Goal: Task Accomplishment & Management: Complete application form

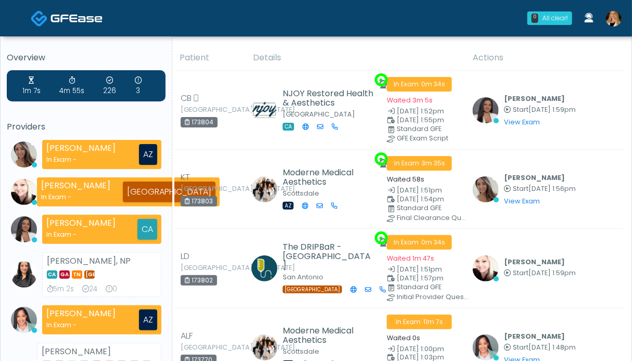
click at [612, 16] on img at bounding box center [614, 19] width 16 height 16
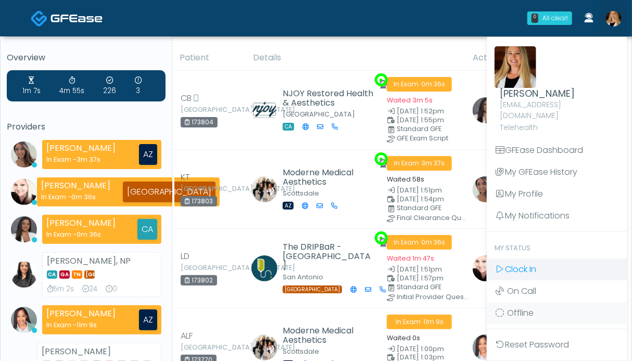
click at [535, 264] on span "Clock In" at bounding box center [520, 270] width 31 height 12
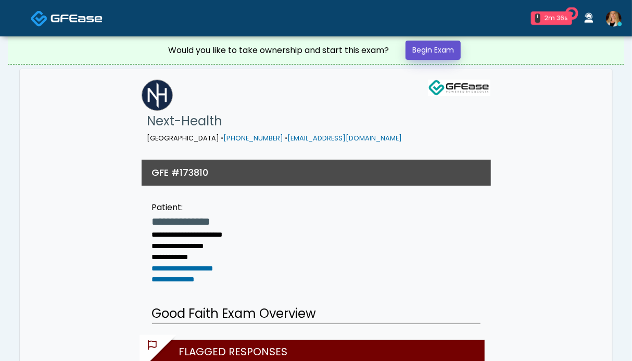
click at [438, 52] on link "Begin Exam" at bounding box center [433, 50] width 55 height 19
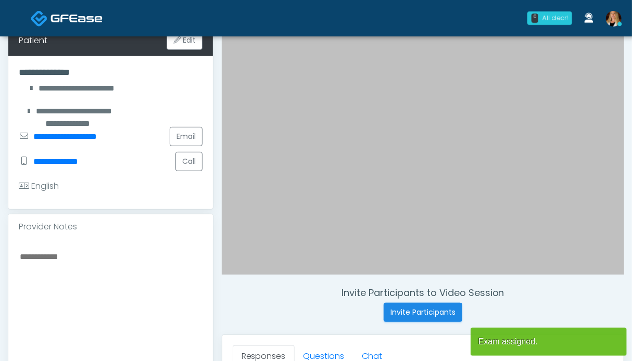
scroll to position [260, 0]
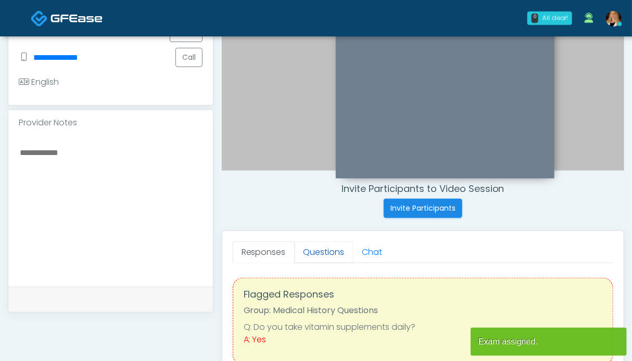
click at [323, 249] on link "Questions" at bounding box center [324, 253] width 59 height 22
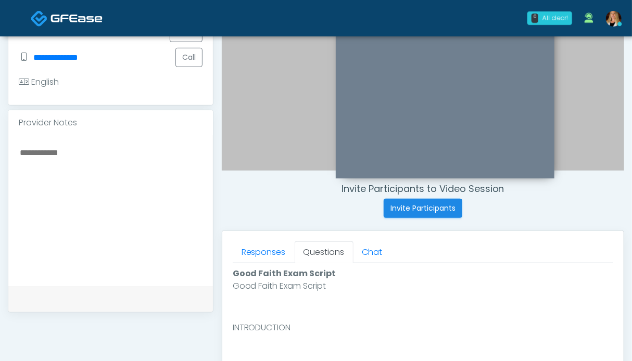
scroll to position [417, 0]
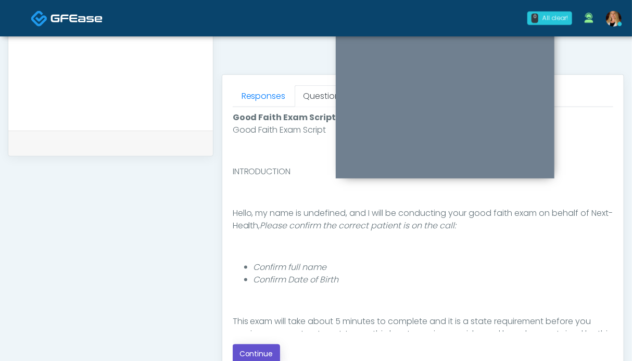
click at [260, 351] on button "Continue" at bounding box center [256, 354] width 47 height 19
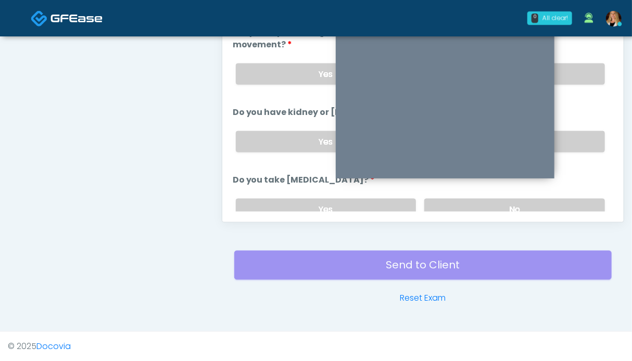
click at [565, 194] on div "Yes No" at bounding box center [421, 210] width 386 height 38
click at [570, 201] on label "No" at bounding box center [514, 209] width 181 height 21
drag, startPoint x: 575, startPoint y: 138, endPoint x: 583, endPoint y: 73, distance: 65.2
click at [575, 135] on label "No" at bounding box center [514, 141] width 181 height 21
click at [584, 59] on div "Yes No" at bounding box center [421, 74] width 386 height 38
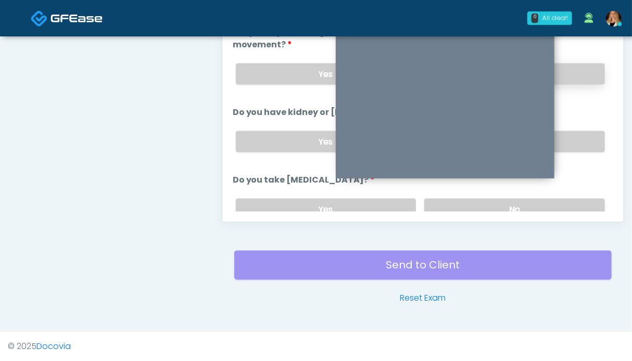
click at [571, 78] on label "No" at bounding box center [514, 74] width 181 height 21
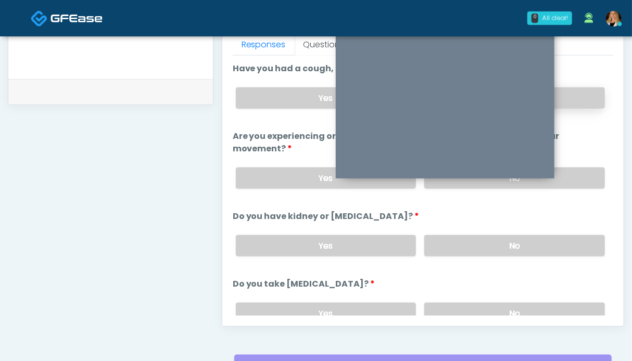
click at [581, 98] on label "No" at bounding box center [514, 98] width 181 height 21
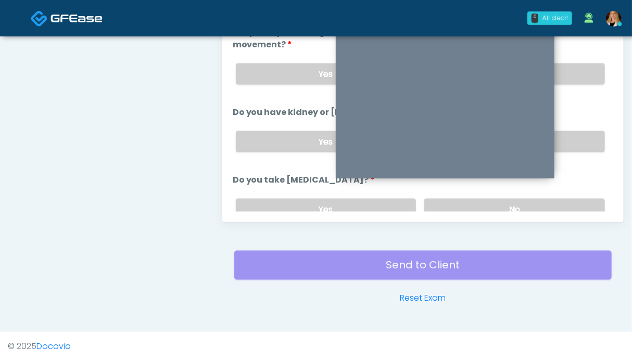
scroll to position [104, 0]
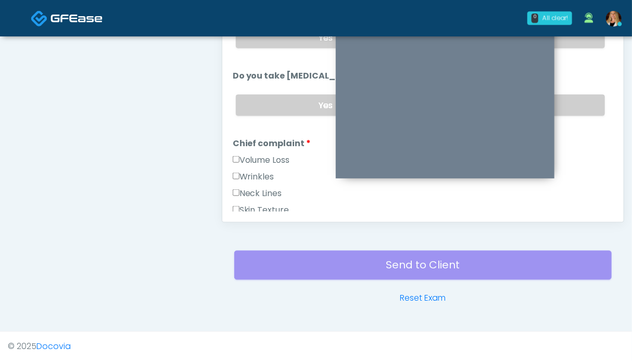
click at [264, 156] on label "Volume Loss" at bounding box center [261, 160] width 57 height 13
click at [263, 171] on label "Wrinkles" at bounding box center [254, 177] width 42 height 13
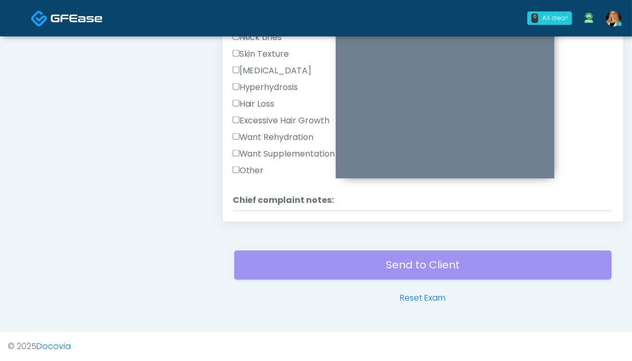
scroll to position [365, 0]
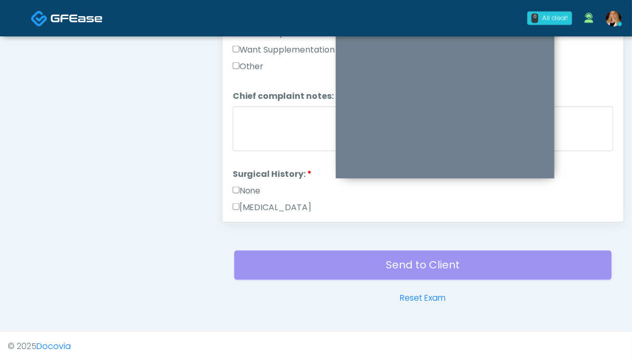
click at [250, 185] on label "None" at bounding box center [247, 191] width 28 height 13
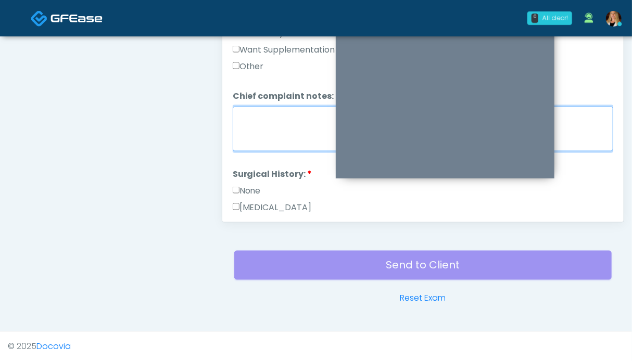
click at [284, 111] on textarea "Chief complaint notes:" at bounding box center [423, 129] width 381 height 45
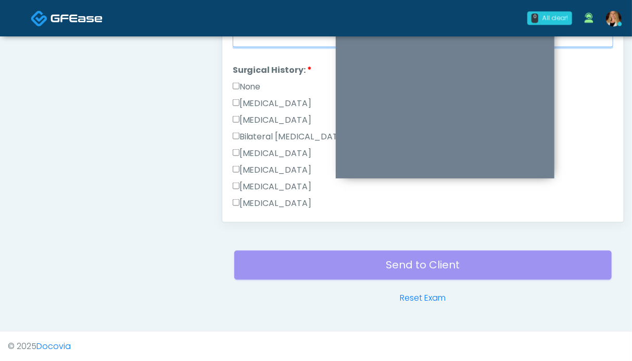
scroll to position [660, 0]
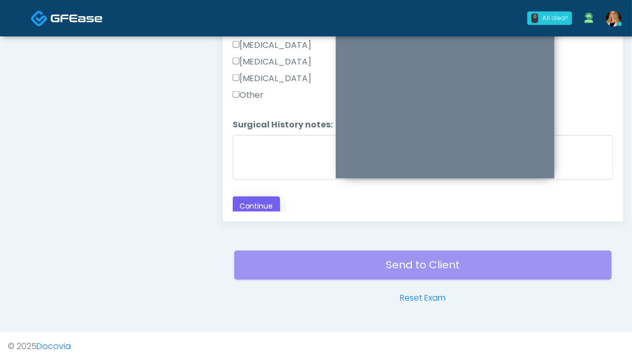
type textarea "**"
click at [257, 201] on button "Continue" at bounding box center [256, 206] width 47 height 19
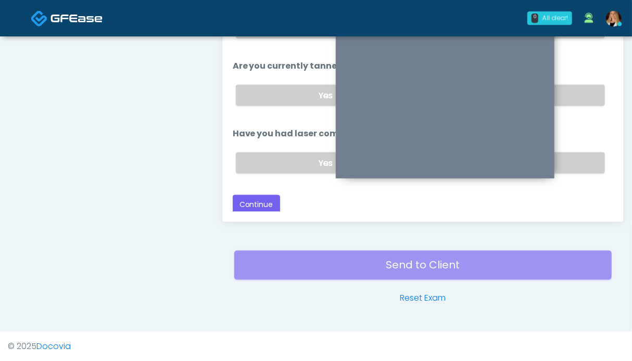
scroll to position [468, 0]
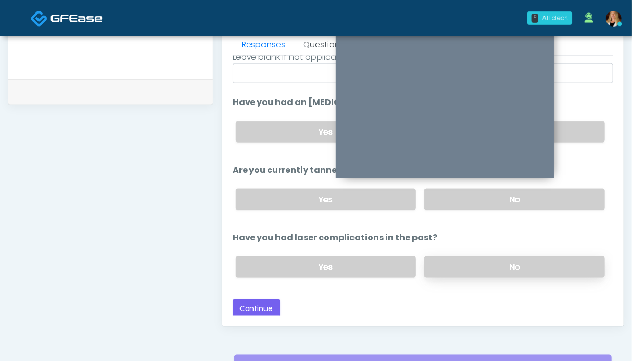
click at [539, 259] on label "No" at bounding box center [514, 267] width 181 height 21
click at [578, 203] on label "No" at bounding box center [514, 199] width 181 height 21
click at [575, 131] on label "No" at bounding box center [514, 131] width 181 height 21
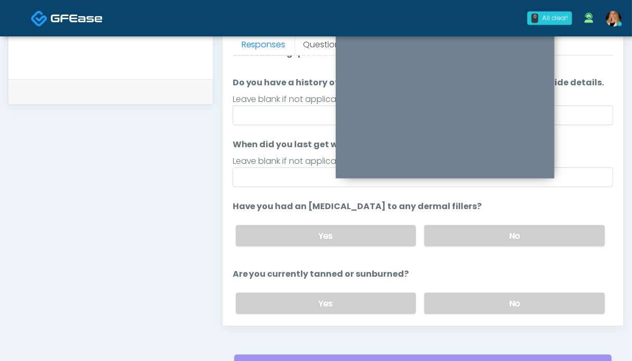
scroll to position [120, 0]
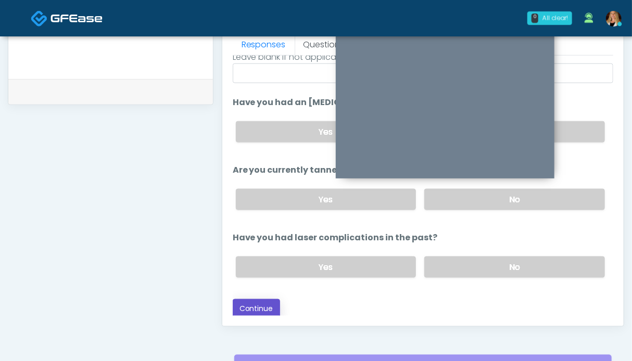
click at [268, 302] on button "Continue" at bounding box center [256, 308] width 47 height 19
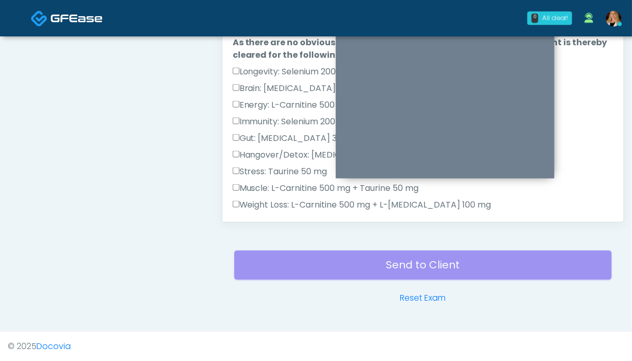
scroll to position [208, 0]
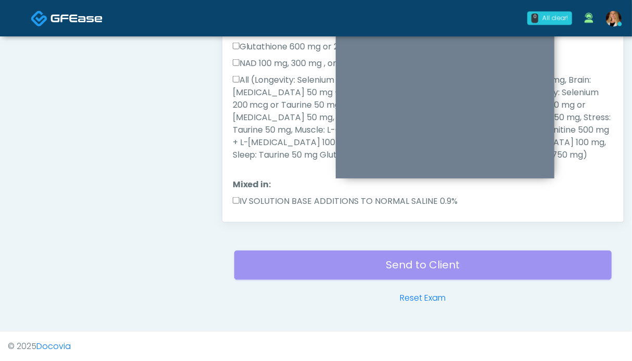
click at [270, 123] on label "All (Longevity: Selenium 200 mcg or Taurine 50 mg + L-Arginine 200mg, Brain: Gl…" at bounding box center [423, 118] width 381 height 88
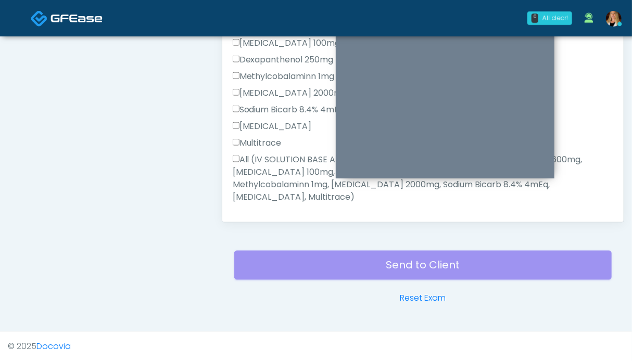
click at [263, 167] on label "All (IV SOLUTION BASE ADDITIONS TO NORMAL SALINE 0.9%, Magnesium Chloride 600mg…" at bounding box center [423, 179] width 381 height 50
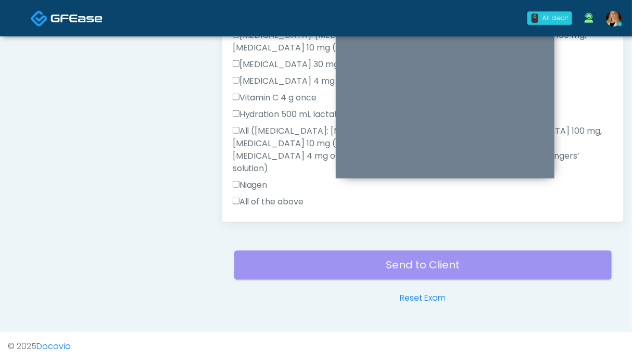
click at [264, 196] on label "All of the above" at bounding box center [268, 202] width 71 height 13
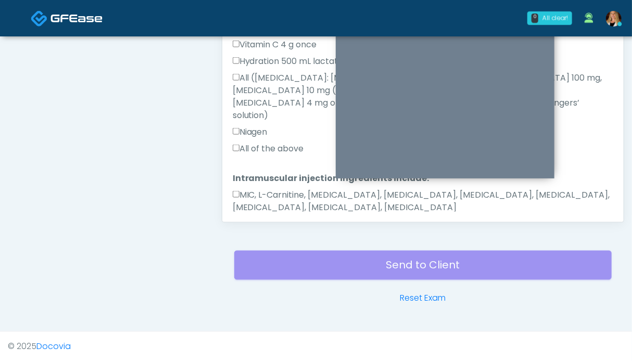
click at [263, 189] on label "MIC, L-Carnitine, Methylcobalamin, Glycine, B-Complex, Lycine, Biotin, Vitamin …" at bounding box center [423, 201] width 381 height 25
click at [255, 231] on button "Continue" at bounding box center [256, 240] width 47 height 19
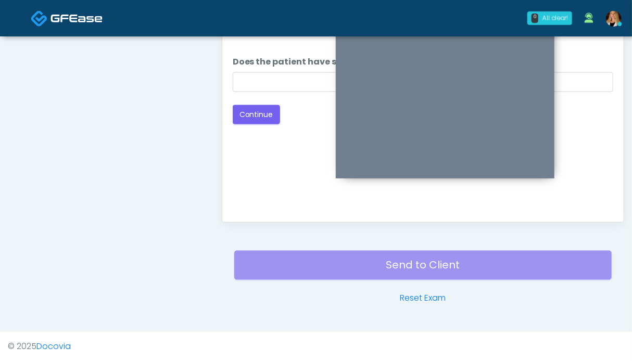
scroll to position [416, 0]
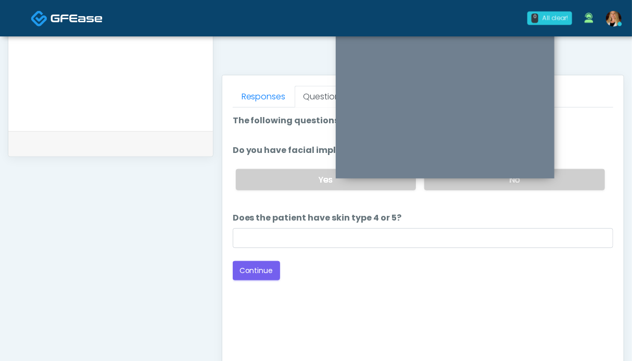
drag, startPoint x: 583, startPoint y: 184, endPoint x: 388, endPoint y: 226, distance: 199.8
click at [583, 184] on label "No" at bounding box center [514, 179] width 181 height 21
click at [261, 267] on button "Continue" at bounding box center [256, 270] width 47 height 19
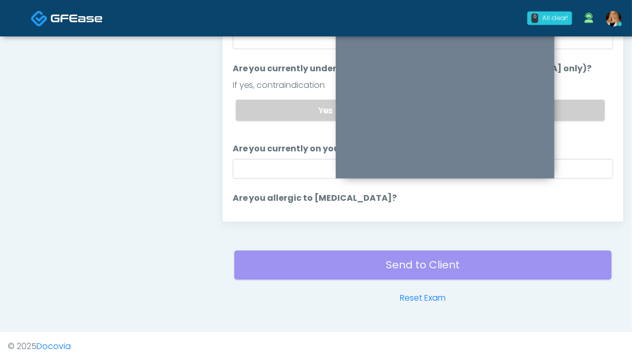
scroll to position [468, 0]
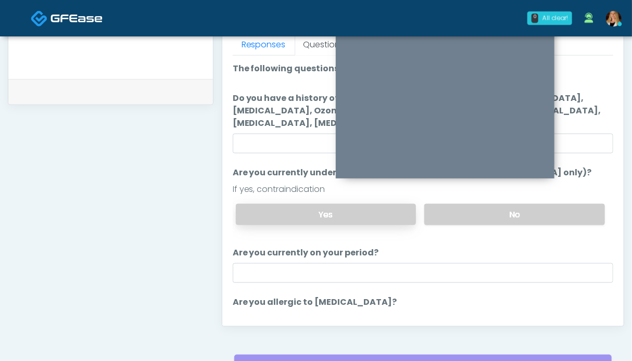
drag, startPoint x: 566, startPoint y: 218, endPoint x: 382, endPoint y: 216, distance: 183.9
click at [565, 218] on label "No" at bounding box center [514, 214] width 181 height 21
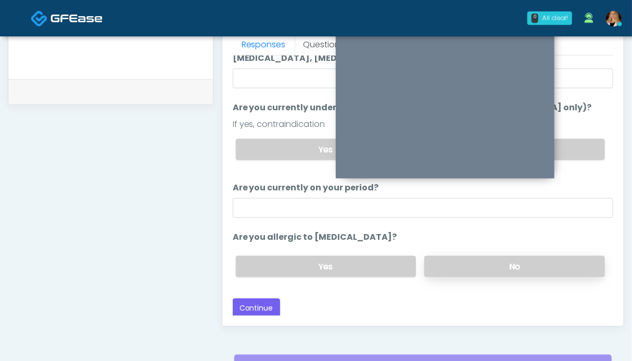
click at [538, 267] on label "No" at bounding box center [514, 266] width 181 height 21
click at [257, 304] on button "Continue" at bounding box center [256, 308] width 47 height 19
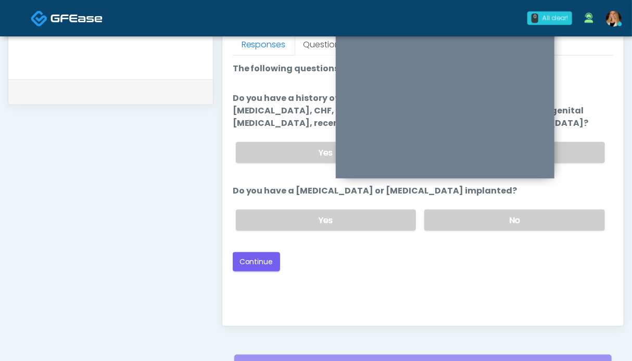
scroll to position [416, 0]
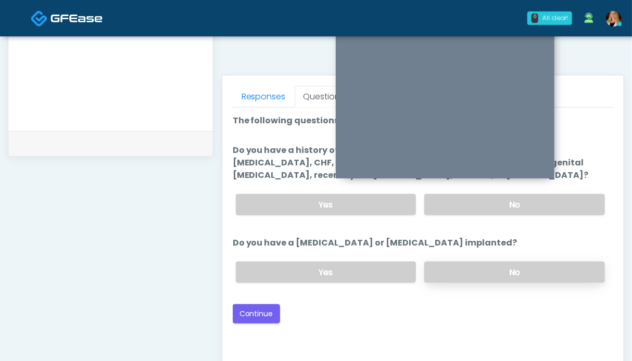
click at [502, 265] on label "No" at bounding box center [514, 272] width 181 height 21
click at [508, 203] on label "No" at bounding box center [514, 204] width 181 height 21
click at [256, 312] on button "Continue" at bounding box center [256, 314] width 47 height 19
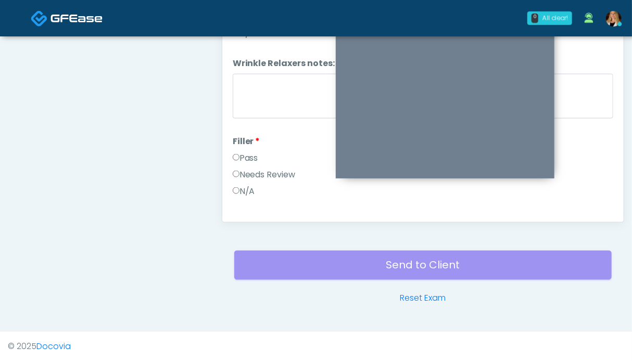
scroll to position [364, 0]
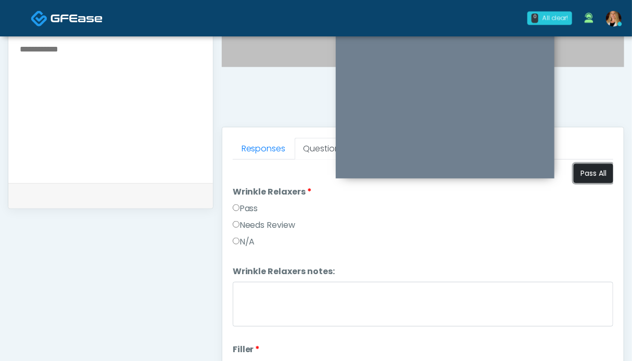
click at [594, 170] on button "Pass All" at bounding box center [594, 173] width 40 height 19
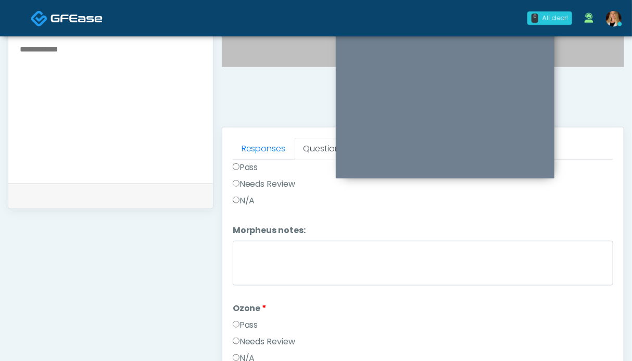
scroll to position [572, 0]
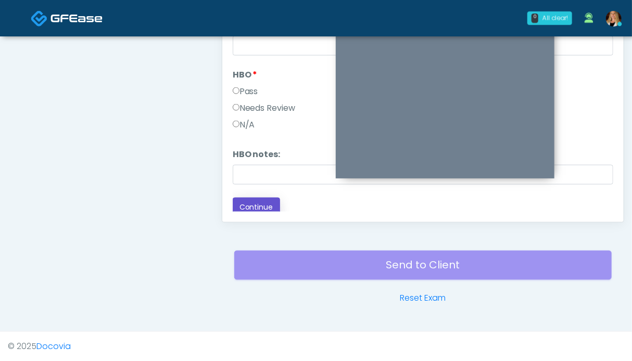
click at [265, 206] on button "Continue" at bounding box center [256, 207] width 47 height 19
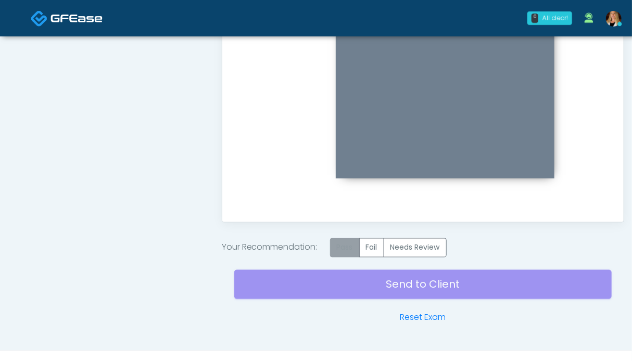
click at [339, 249] on label "Pass" at bounding box center [345, 248] width 30 height 19
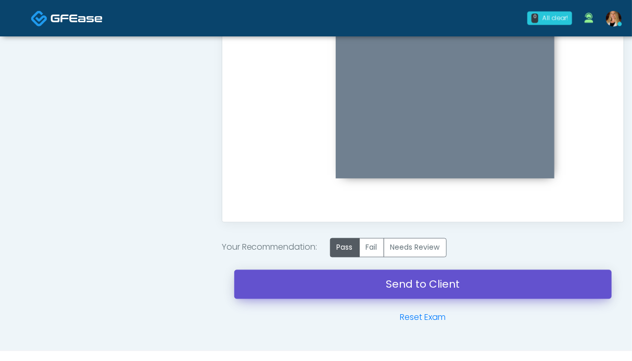
click at [410, 281] on link "Send to Client" at bounding box center [423, 284] width 378 height 29
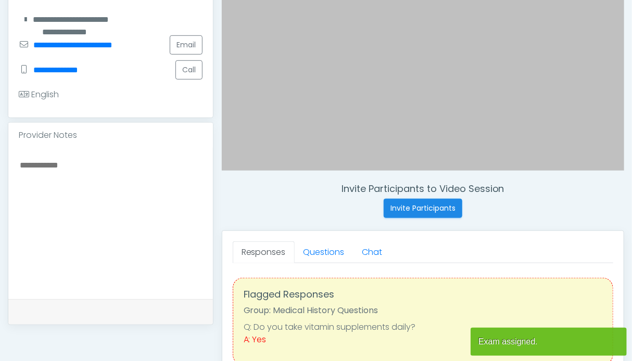
scroll to position [260, 0]
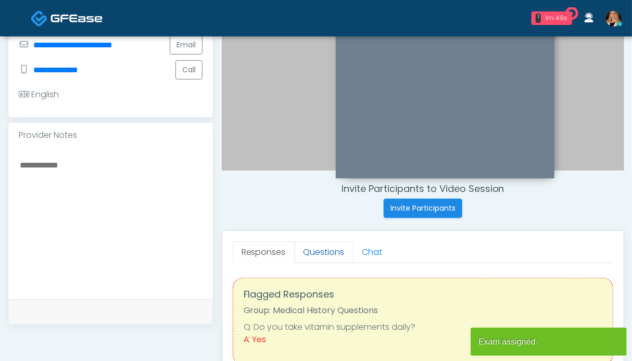
click at [320, 253] on link "Questions" at bounding box center [324, 253] width 59 height 22
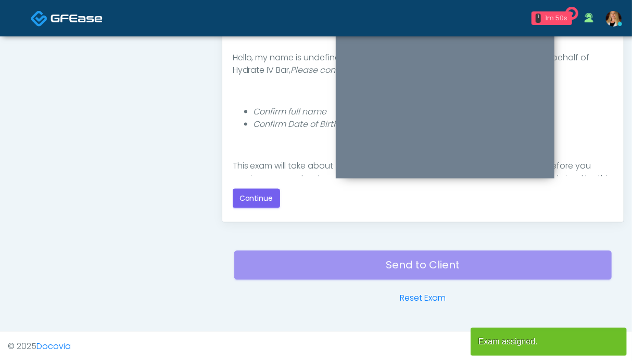
scroll to position [0, 0]
click at [258, 198] on button "Continue" at bounding box center [256, 198] width 47 height 19
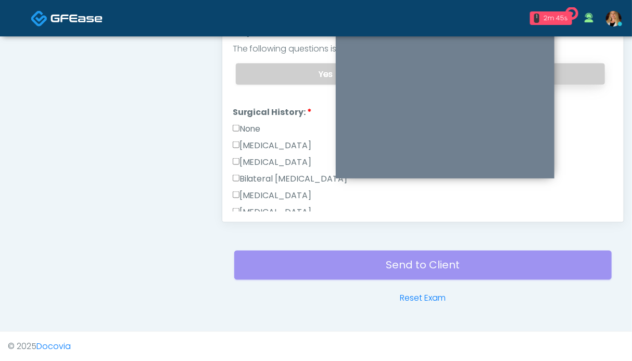
click at [571, 64] on label "No" at bounding box center [514, 74] width 181 height 21
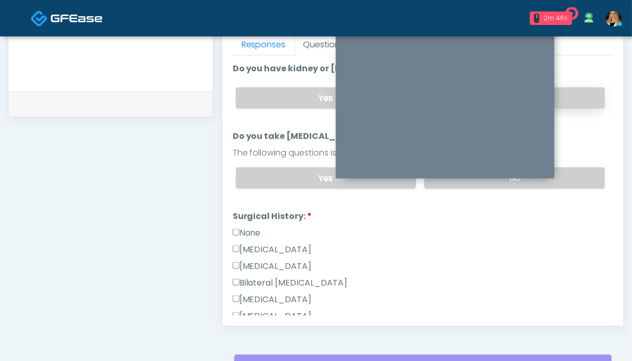
click at [574, 101] on label "No" at bounding box center [514, 98] width 181 height 21
click at [242, 230] on label "None" at bounding box center [247, 233] width 28 height 13
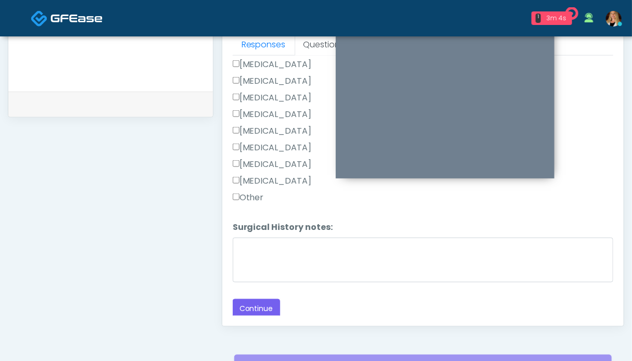
scroll to position [520, 0]
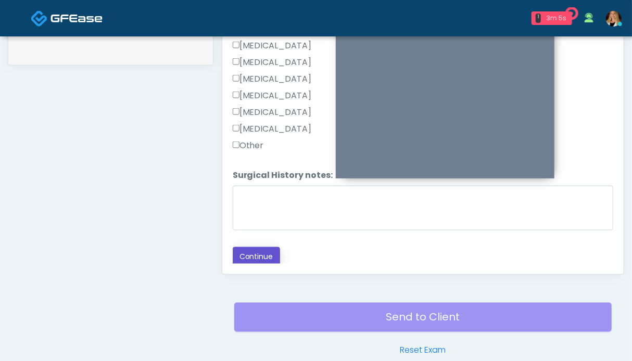
click at [258, 254] on button "Continue" at bounding box center [256, 256] width 47 height 19
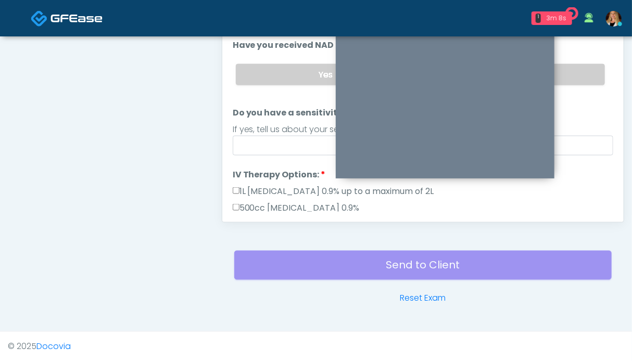
scroll to position [0, 0]
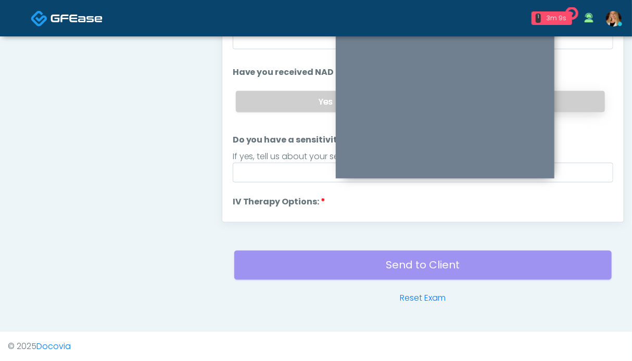
click at [573, 97] on label "No" at bounding box center [514, 101] width 181 height 21
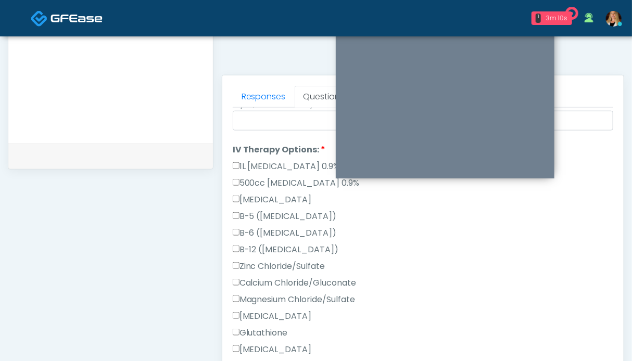
scroll to position [417, 0]
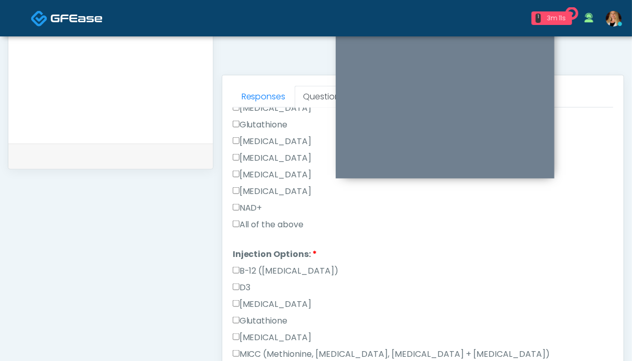
click at [269, 221] on label "All of the above" at bounding box center [268, 225] width 71 height 13
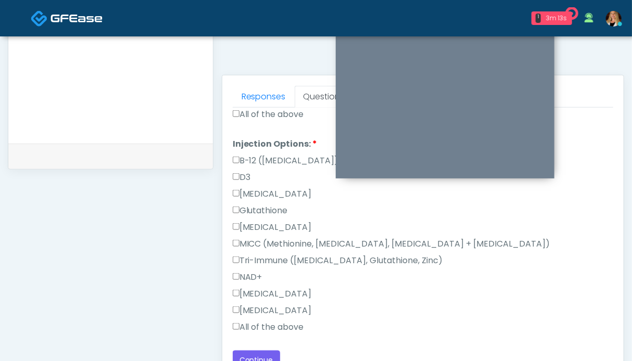
click at [265, 324] on label "All of the above" at bounding box center [268, 327] width 71 height 13
click at [256, 355] on button "Continue" at bounding box center [256, 360] width 47 height 19
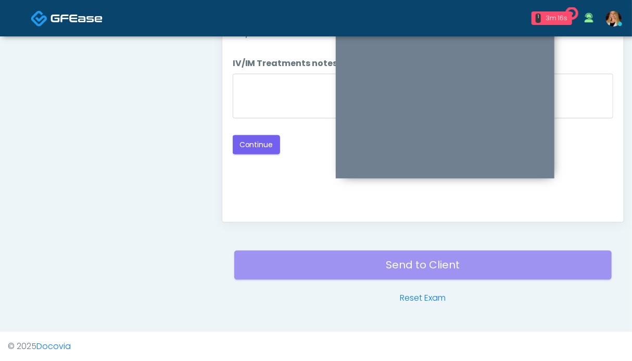
scroll to position [468, 0]
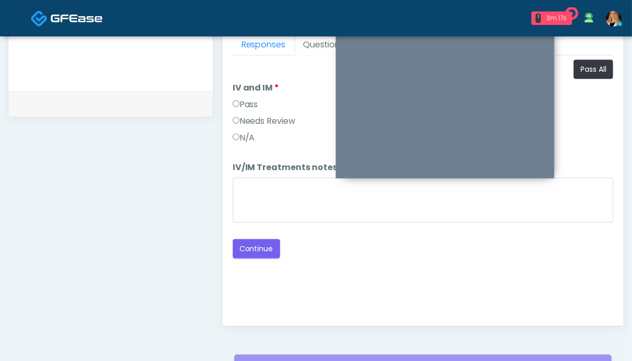
click at [250, 101] on label "Pass" at bounding box center [246, 104] width 26 height 13
click at [254, 248] on button "Continue" at bounding box center [256, 249] width 47 height 19
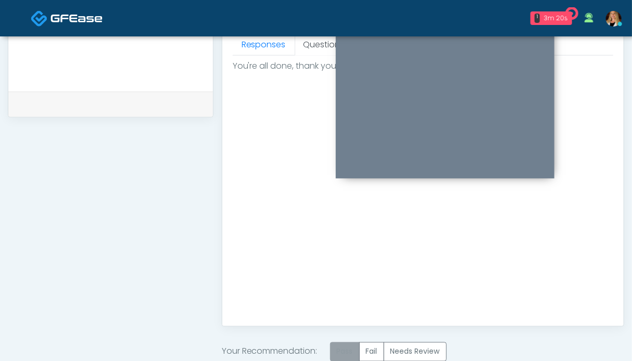
click at [354, 343] on label "Pass" at bounding box center [345, 352] width 30 height 19
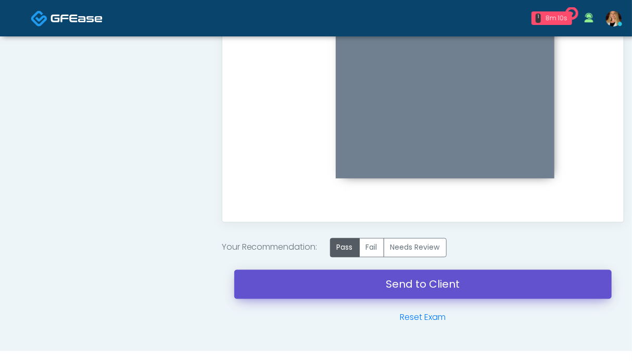
click at [404, 289] on link "Send to Client" at bounding box center [423, 284] width 378 height 29
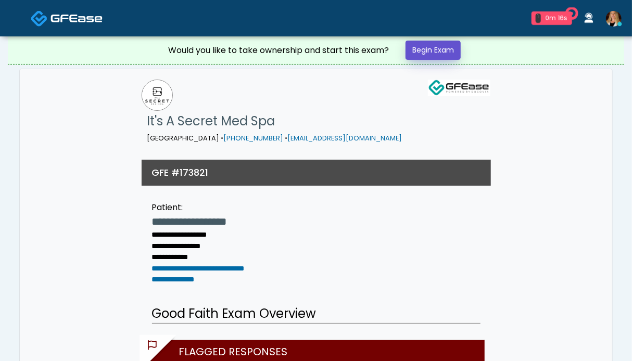
click at [440, 42] on link "Begin Exam" at bounding box center [433, 50] width 55 height 19
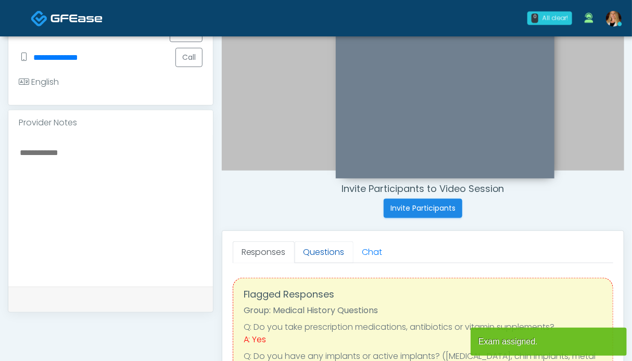
click at [304, 252] on link "Questions" at bounding box center [324, 253] width 59 height 22
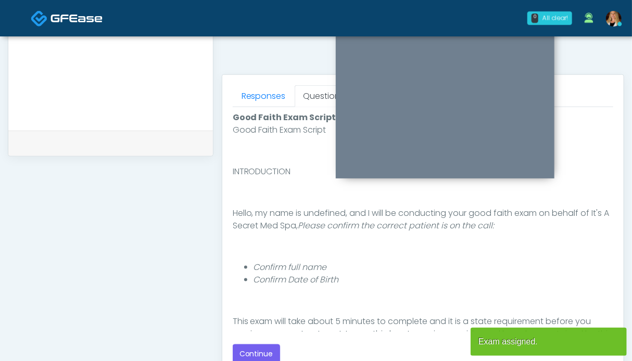
scroll to position [469, 0]
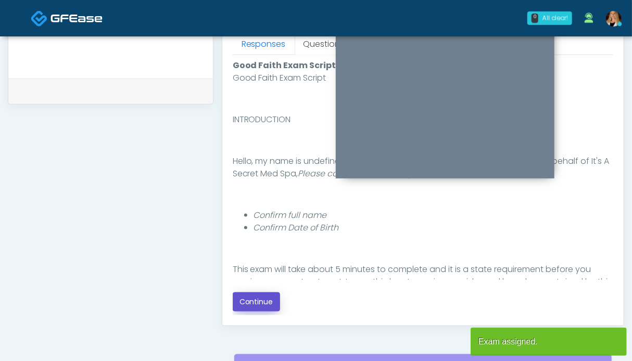
click at [256, 300] on button "Continue" at bounding box center [256, 302] width 47 height 19
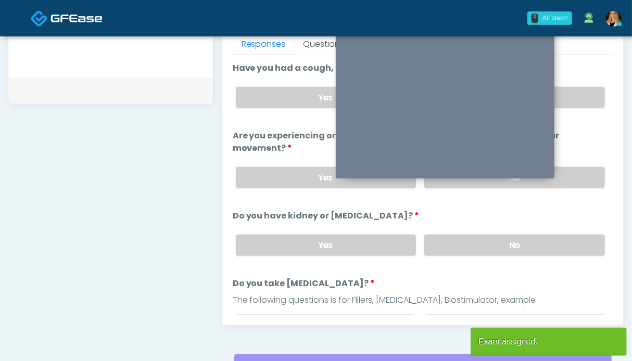
scroll to position [572, 0]
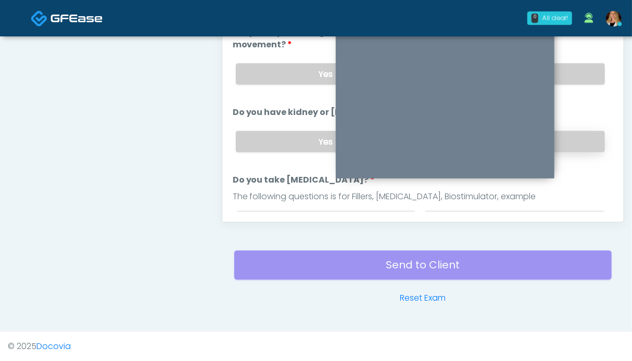
click at [571, 134] on label "No" at bounding box center [514, 141] width 181 height 21
click at [581, 73] on label "No" at bounding box center [514, 74] width 181 height 21
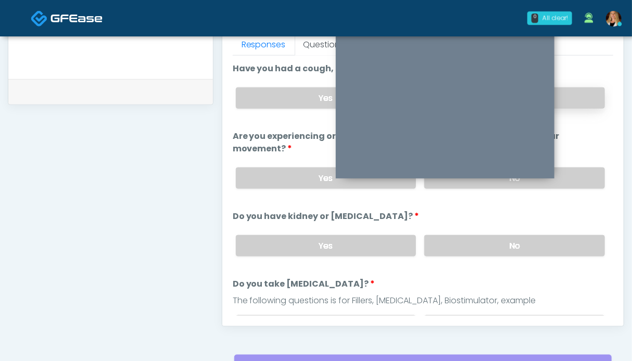
click at [575, 98] on label "No" at bounding box center [514, 98] width 181 height 21
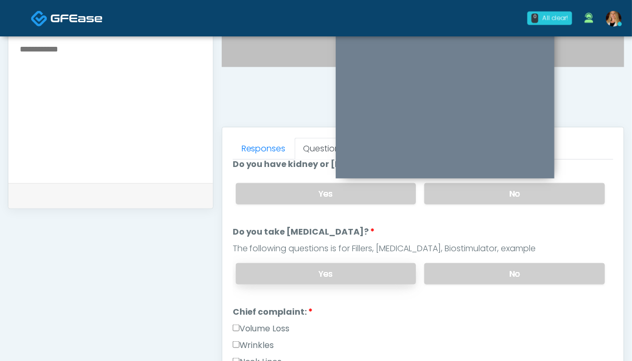
drag, startPoint x: 526, startPoint y: 269, endPoint x: 310, endPoint y: 268, distance: 215.6
click at [525, 269] on label "No" at bounding box center [514, 274] width 181 height 21
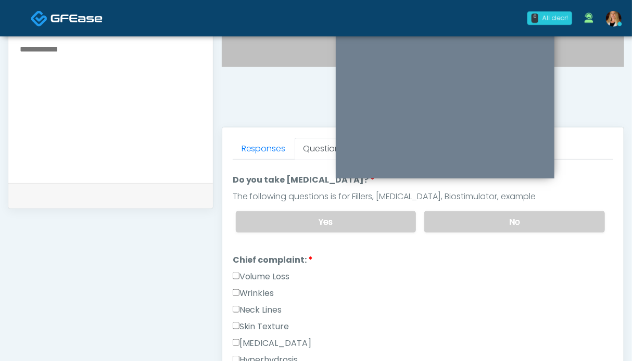
click at [244, 271] on label "Volume Loss" at bounding box center [261, 277] width 57 height 13
click at [247, 288] on label "Wrinkles" at bounding box center [254, 294] width 42 height 13
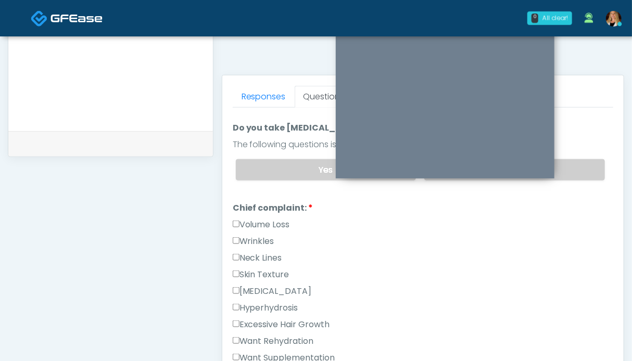
scroll to position [365, 0]
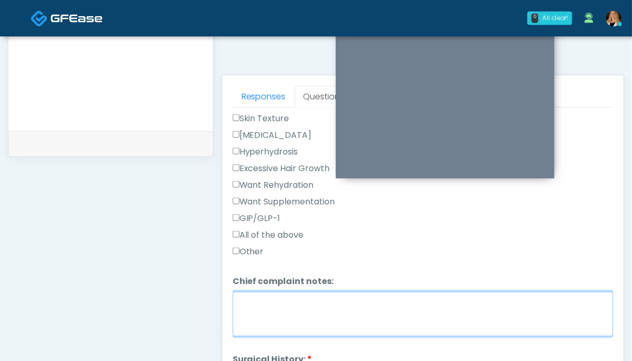
click at [267, 305] on textarea "Chief complaint notes:" at bounding box center [423, 314] width 381 height 45
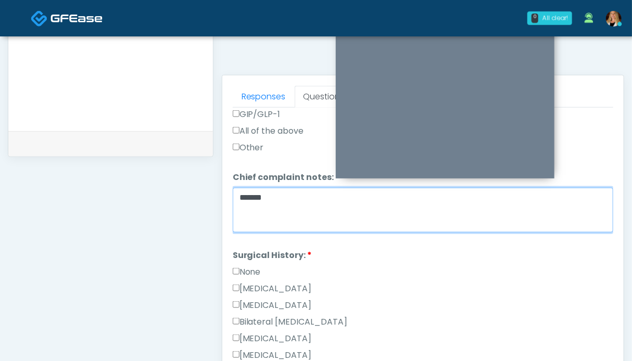
type textarea "******"
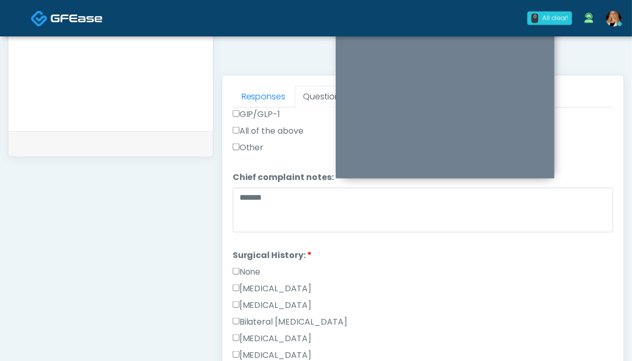
click at [244, 266] on label "None" at bounding box center [247, 272] width 28 height 13
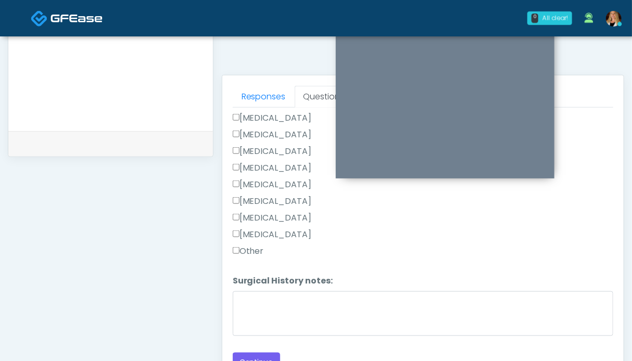
scroll to position [572, 0]
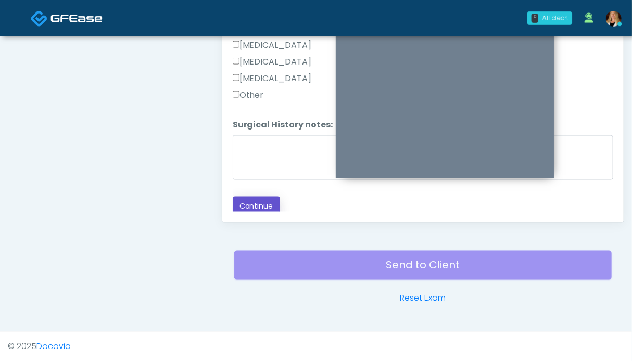
click at [257, 198] on button "Continue" at bounding box center [256, 206] width 47 height 19
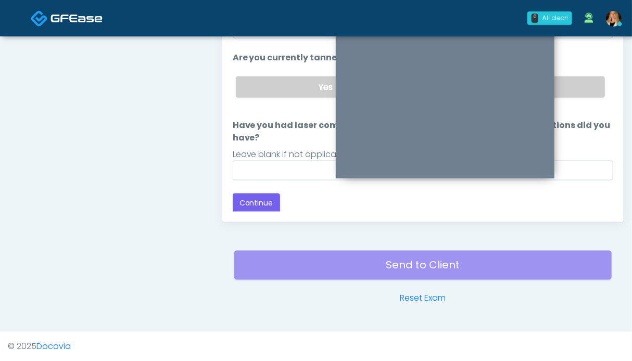
scroll to position [468, 0]
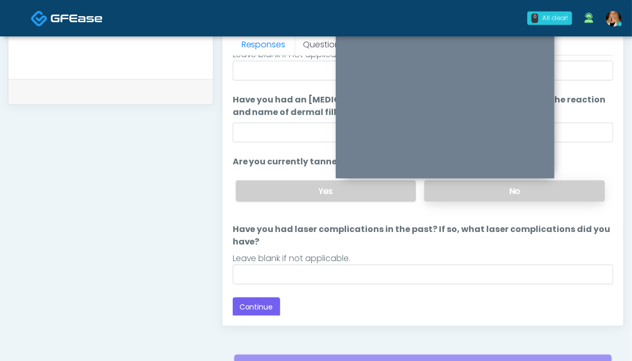
click at [564, 182] on label "No" at bounding box center [514, 191] width 181 height 21
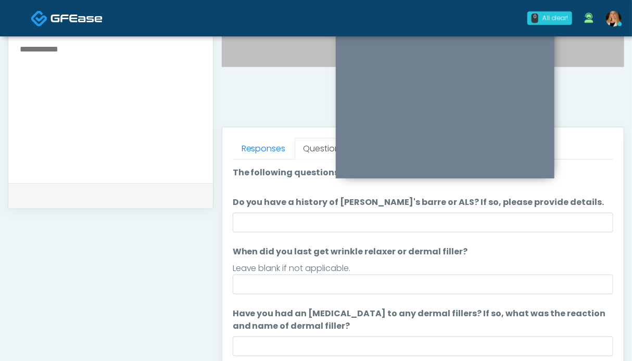
scroll to position [312, 0]
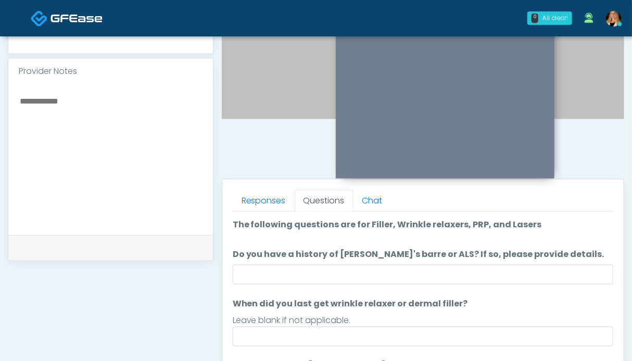
click at [85, 146] on textarea at bounding box center [111, 157] width 184 height 127
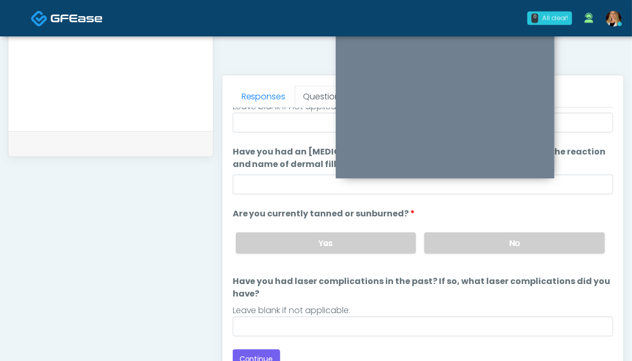
scroll to position [520, 0]
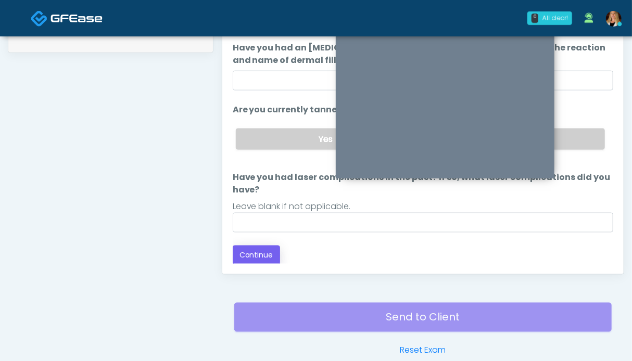
type textarea "**********"
click at [256, 253] on button "Continue" at bounding box center [256, 255] width 47 height 19
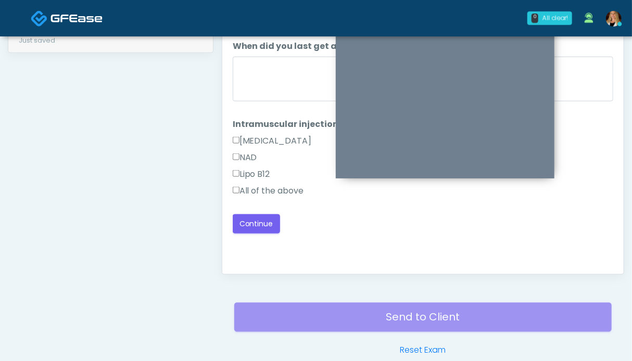
drag, startPoint x: 259, startPoint y: 190, endPoint x: 305, endPoint y: 195, distance: 46.6
click at [259, 190] on label "All of the above" at bounding box center [268, 191] width 71 height 13
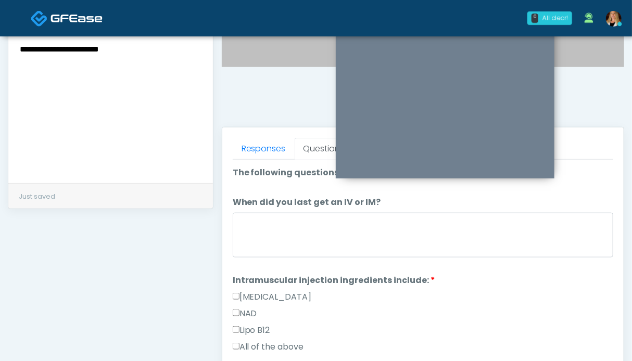
scroll to position [468, 0]
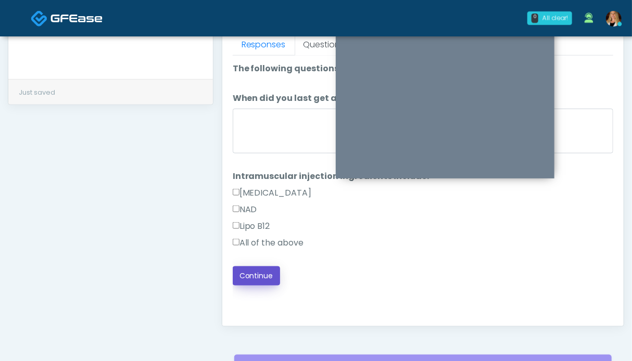
click at [264, 270] on button "Continue" at bounding box center [256, 276] width 47 height 19
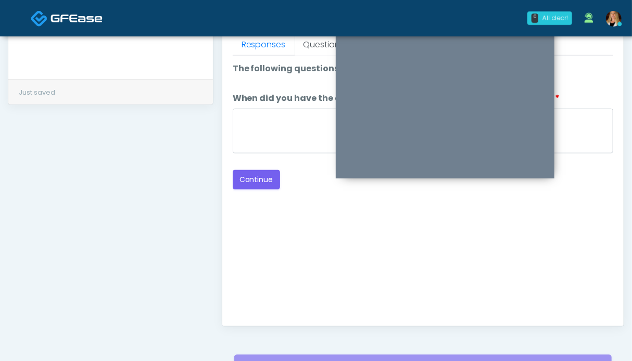
click at [256, 191] on div "Good Faith Exam Script Good Faith Exam Script INTRODUCTION Hello, my name is un…" at bounding box center [423, 186] width 381 height 260
click at [259, 181] on button "Continue" at bounding box center [256, 179] width 47 height 19
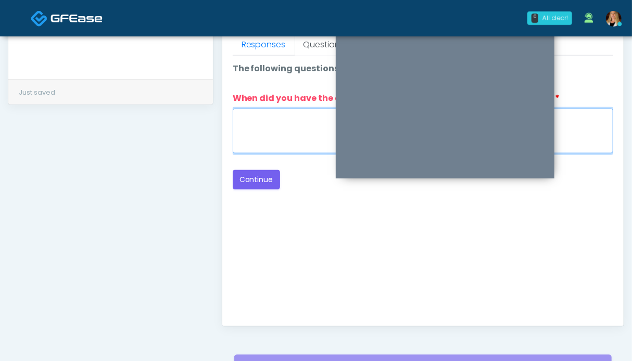
click at [271, 132] on textarea "When did you have the area treated with a previous lipolysis treatment?" at bounding box center [423, 131] width 381 height 45
type textarea "**"
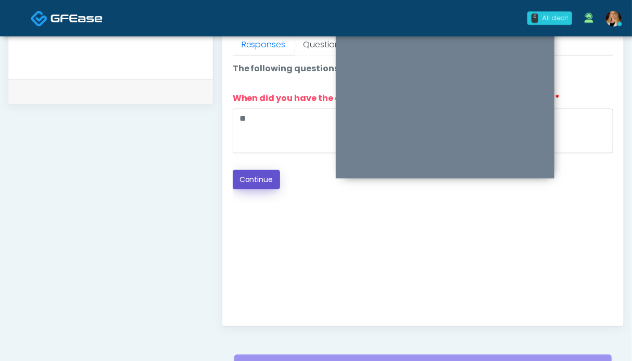
click at [258, 182] on button "Continue" at bounding box center [256, 179] width 47 height 19
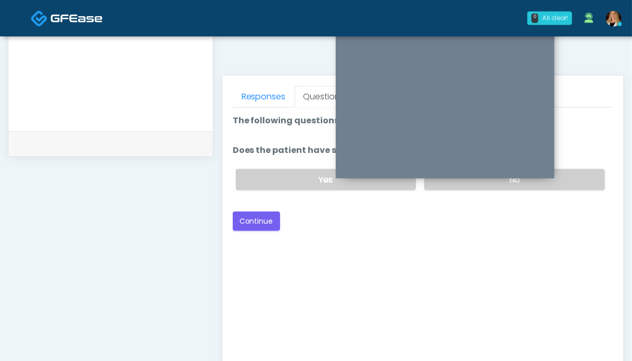
scroll to position [364, 0]
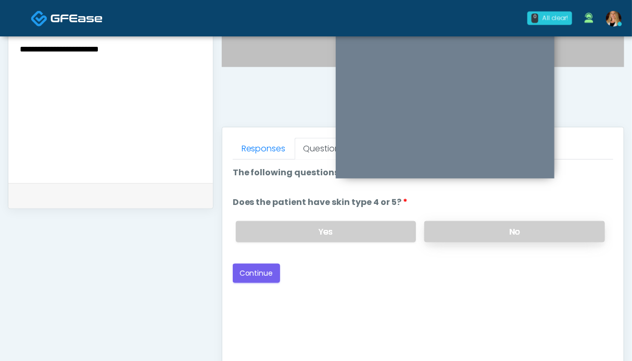
click at [576, 238] on label "No" at bounding box center [514, 231] width 181 height 21
click at [263, 276] on button "Continue" at bounding box center [256, 273] width 47 height 19
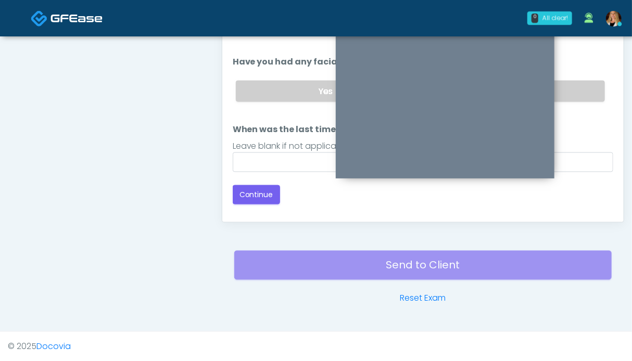
scroll to position [416, 0]
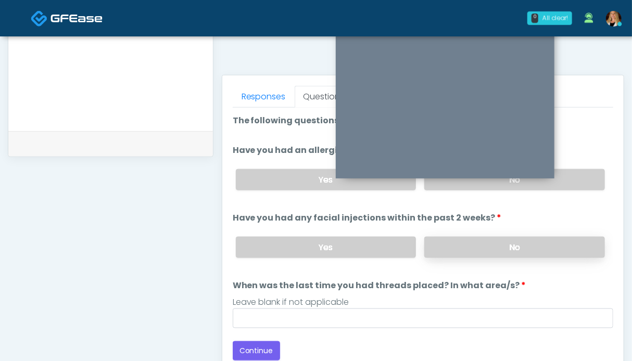
click at [575, 244] on label "No" at bounding box center [514, 247] width 181 height 21
click at [583, 184] on label "No" at bounding box center [514, 179] width 181 height 21
click at [269, 344] on button "Continue" at bounding box center [256, 351] width 47 height 19
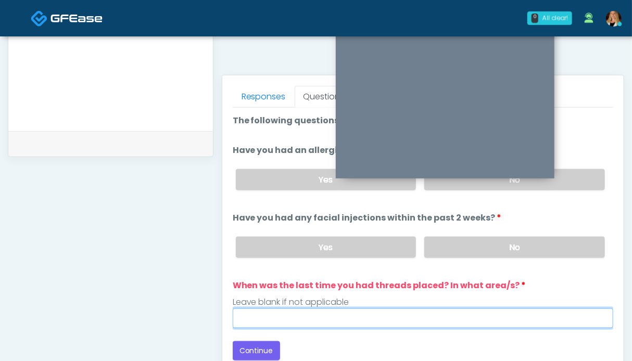
click at [283, 316] on input "When was the last time you had threads placed? In what area/s?" at bounding box center [423, 319] width 381 height 20
type input "**"
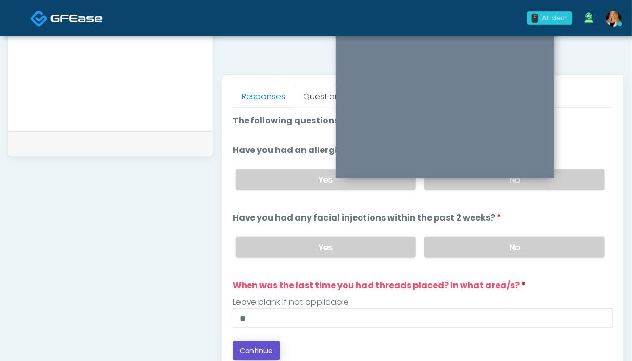
click at [247, 347] on button "Continue" at bounding box center [256, 351] width 47 height 19
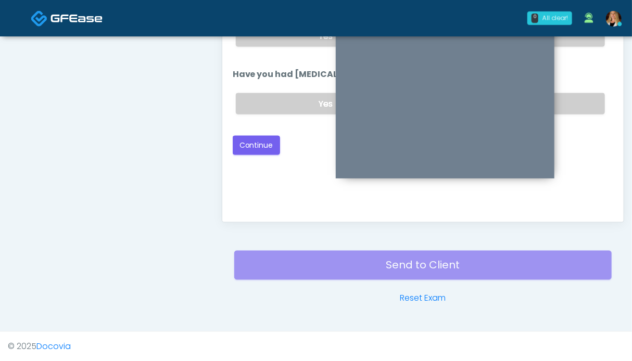
scroll to position [468, 0]
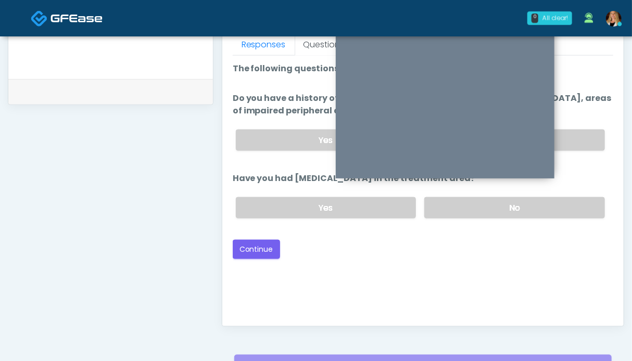
drag, startPoint x: 576, startPoint y: 203, endPoint x: 579, endPoint y: 182, distance: 21.2
click at [576, 202] on label "No" at bounding box center [514, 207] width 181 height 21
click at [581, 132] on label "No" at bounding box center [514, 140] width 181 height 21
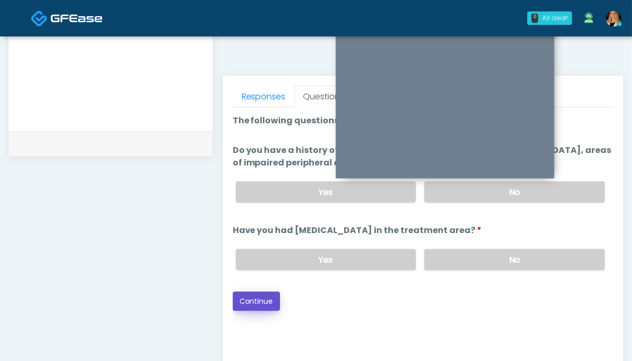
click at [262, 293] on button "Continue" at bounding box center [256, 301] width 47 height 19
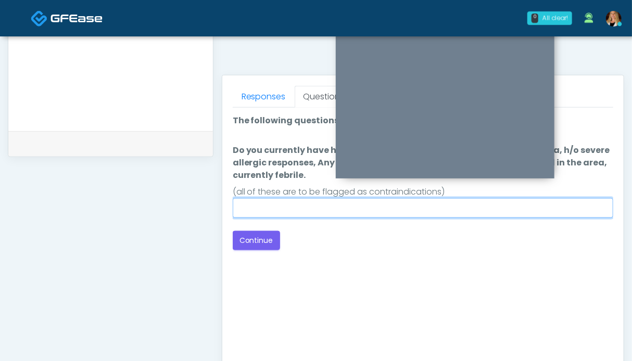
click at [297, 203] on input "Do you currently have h/o keloids, [MEDICAL_DATA] in the treatment area, h/o se…" at bounding box center [423, 208] width 381 height 20
type input "**"
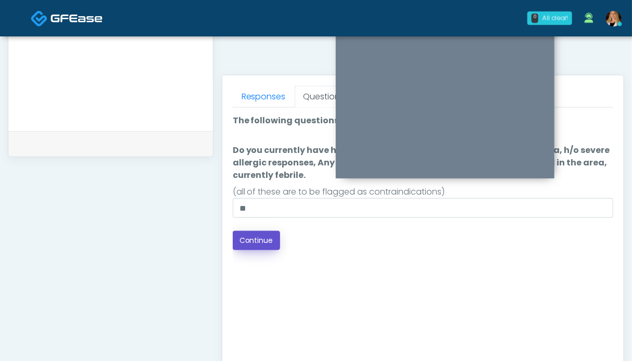
click at [268, 238] on button "Continue" at bounding box center [256, 240] width 47 height 19
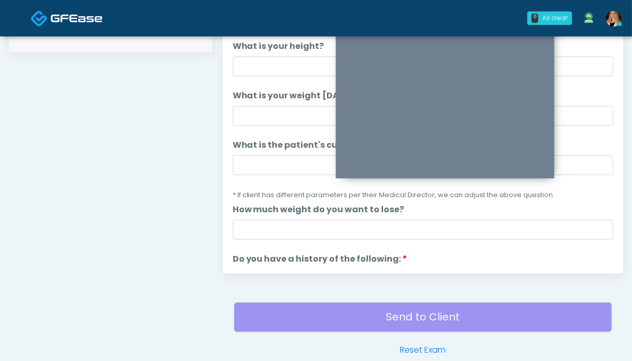
scroll to position [468, 0]
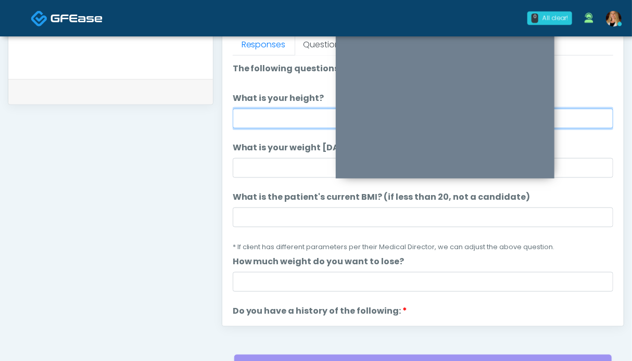
click at [277, 116] on input "What is your height?" at bounding box center [423, 119] width 381 height 20
type input "***"
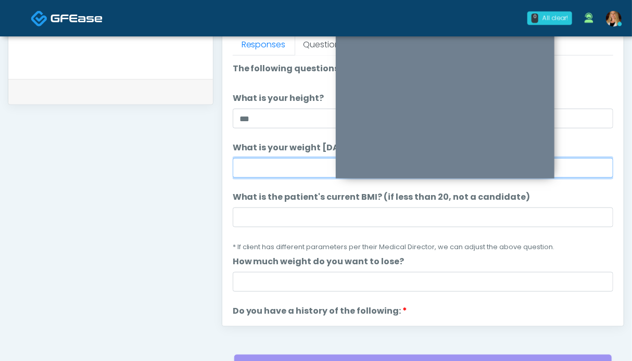
click at [258, 170] on input "What is your weight today?" at bounding box center [423, 168] width 381 height 20
type input "*******"
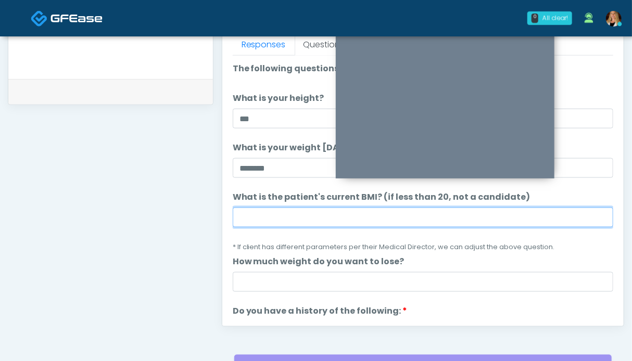
click at [282, 219] on input "What is the patient's current BMI? (if less than 20, not a candidate)" at bounding box center [423, 218] width 381 height 20
click at [352, 213] on input "What is the patient's current BMI? (if less than 20, not a candidate)" at bounding box center [423, 218] width 381 height 20
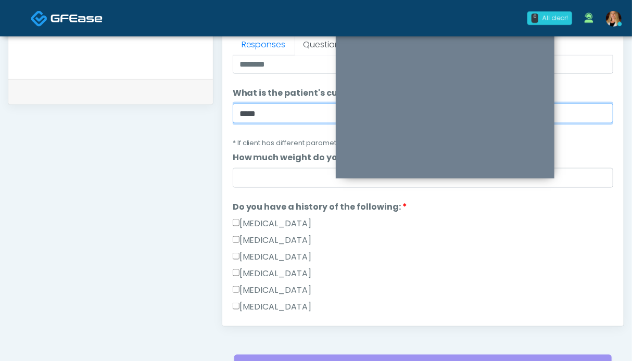
scroll to position [208, 0]
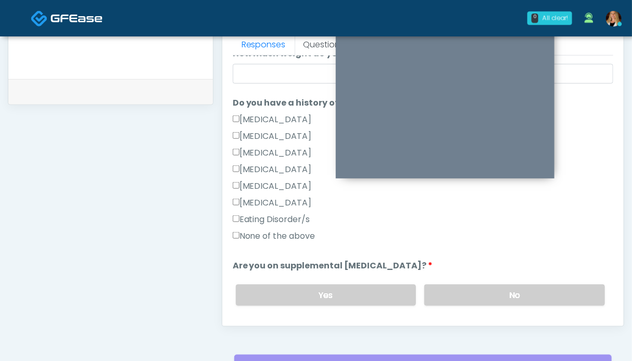
type input "****"
click at [292, 236] on label "None of the above" at bounding box center [274, 236] width 83 height 13
click at [472, 297] on label "No" at bounding box center [514, 295] width 181 height 21
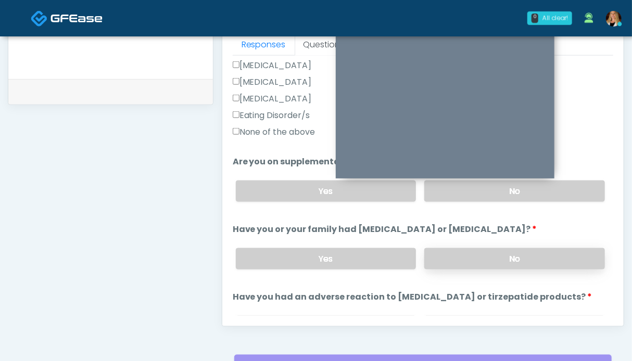
click at [508, 254] on label "No" at bounding box center [514, 258] width 181 height 21
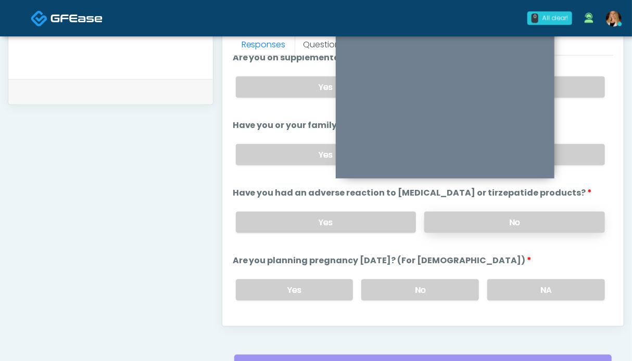
click at [520, 212] on label "No" at bounding box center [514, 222] width 181 height 21
click at [525, 280] on label "NA" at bounding box center [547, 290] width 118 height 21
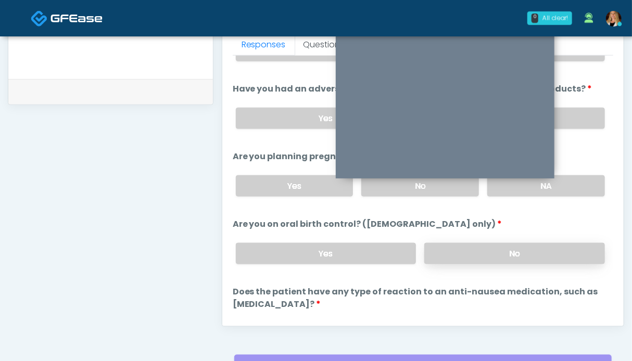
click at [532, 249] on label "No" at bounding box center [514, 253] width 181 height 21
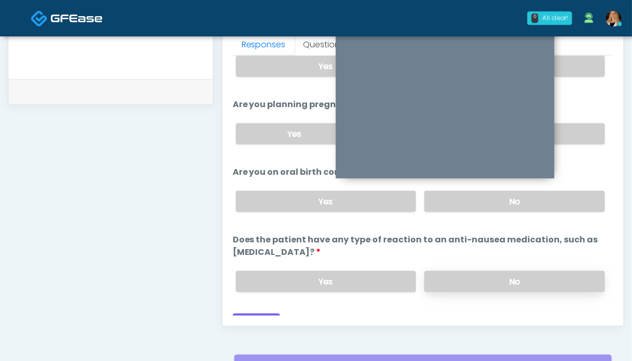
click at [529, 276] on label "No" at bounding box center [514, 281] width 181 height 21
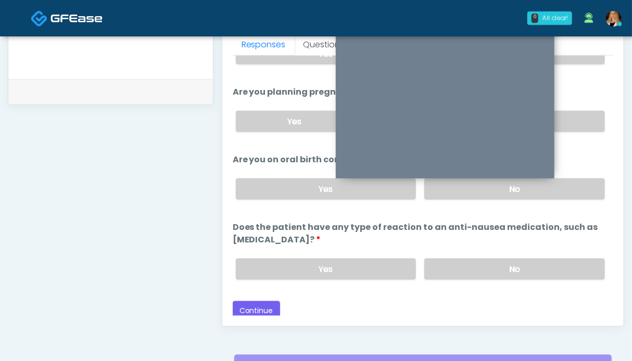
scroll to position [520, 0]
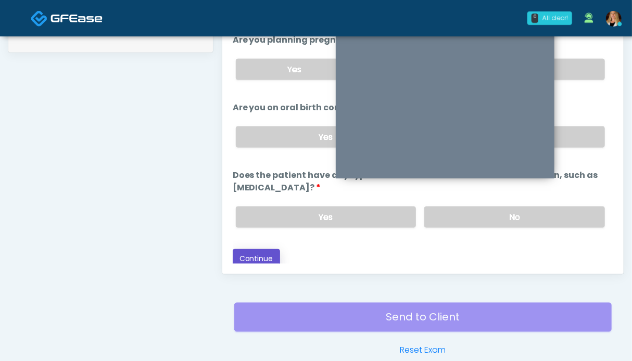
click at [270, 257] on button "Continue" at bounding box center [256, 258] width 47 height 19
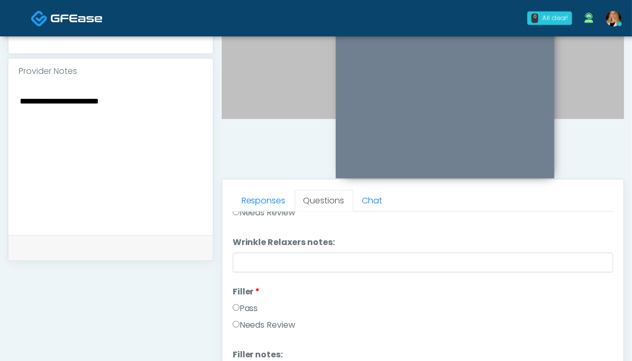
scroll to position [0, 0]
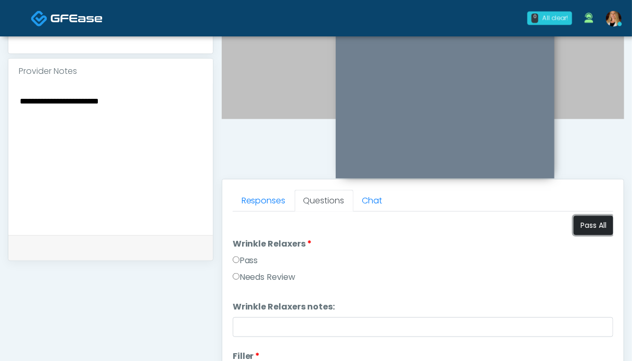
click at [590, 225] on button "Pass All" at bounding box center [594, 225] width 40 height 19
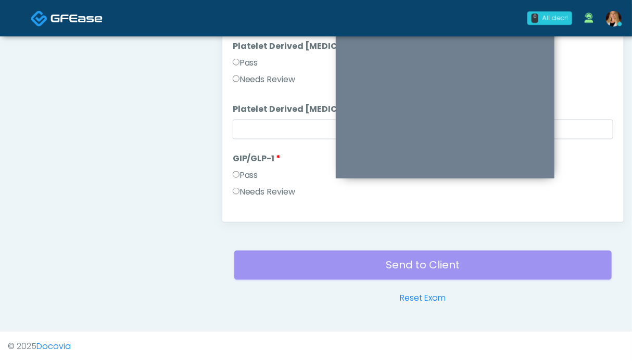
scroll to position [2051, 0]
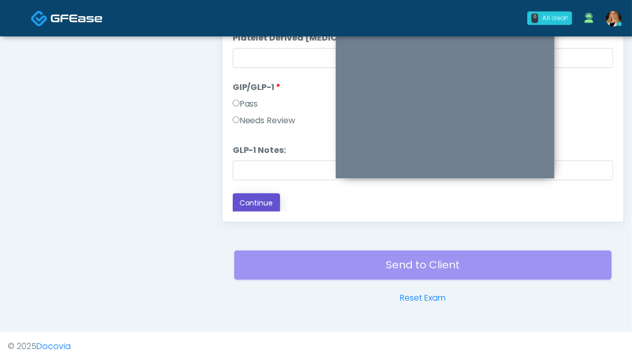
click at [253, 199] on button "Continue" at bounding box center [256, 203] width 47 height 19
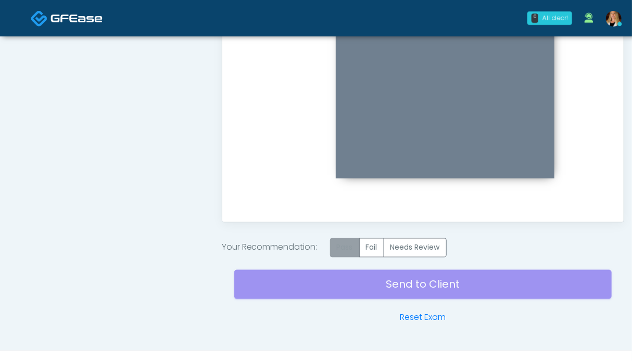
click at [350, 249] on label "Pass" at bounding box center [345, 248] width 30 height 19
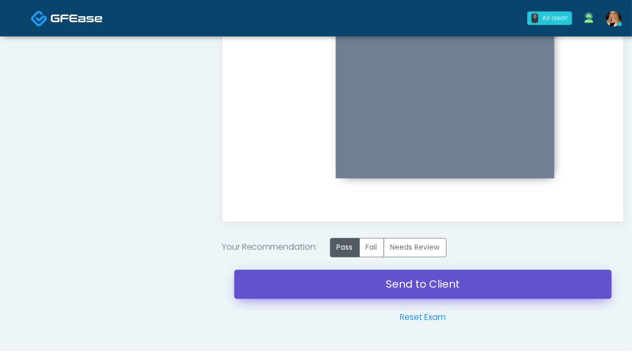
click at [415, 290] on link "Send to Client" at bounding box center [423, 284] width 378 height 29
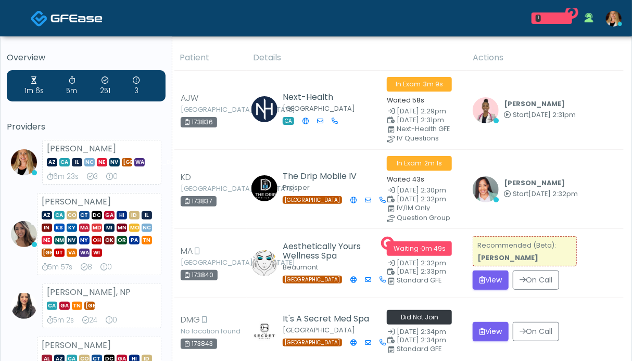
click at [488, 284] on button "View" at bounding box center [491, 280] width 36 height 19
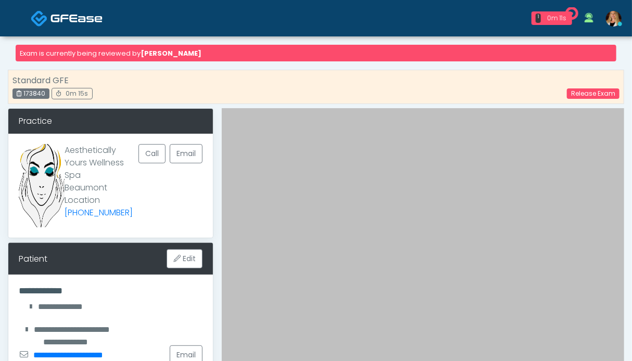
click at [83, 15] on img at bounding box center [77, 18] width 52 height 10
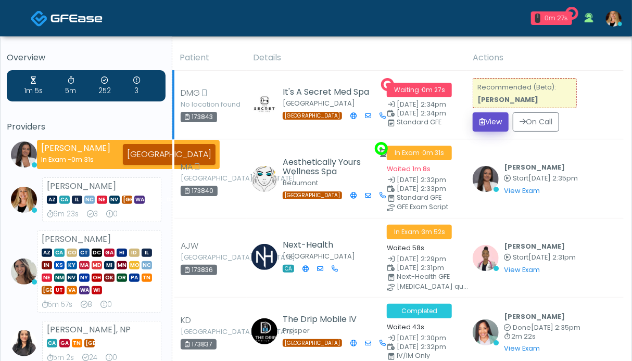
click at [490, 124] on button "View" at bounding box center [491, 122] width 36 height 19
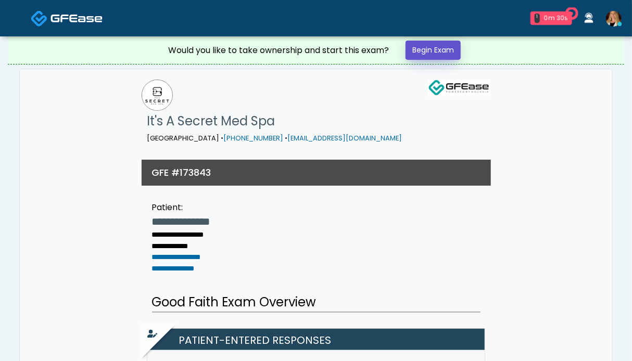
click at [435, 45] on link "Begin Exam" at bounding box center [433, 50] width 55 height 19
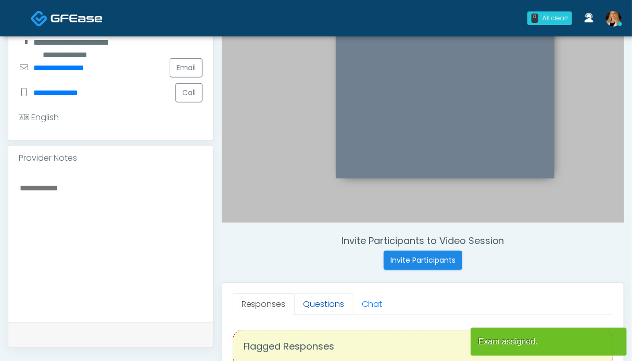
click at [326, 307] on link "Questions" at bounding box center [324, 305] width 59 height 22
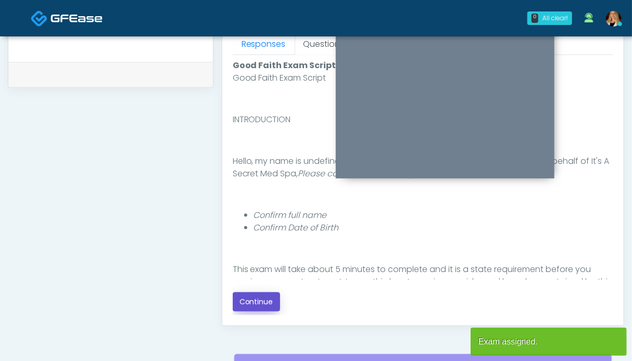
click at [254, 300] on button "Continue" at bounding box center [256, 302] width 47 height 19
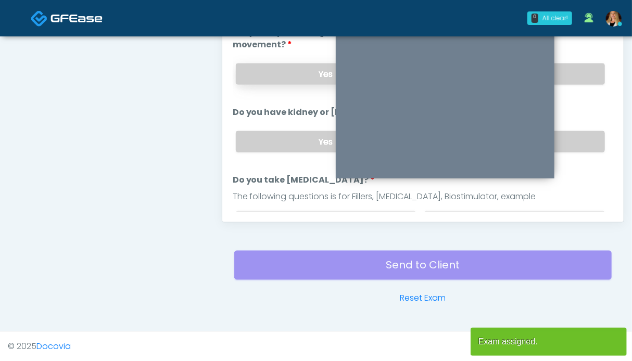
scroll to position [468, 0]
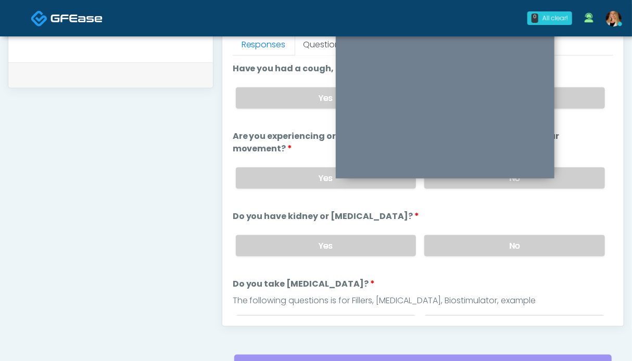
drag, startPoint x: 545, startPoint y: 242, endPoint x: 563, endPoint y: 191, distance: 53.9
click at [546, 242] on label "No" at bounding box center [514, 245] width 181 height 21
drag, startPoint x: 569, startPoint y: 176, endPoint x: 571, endPoint y: 106, distance: 69.8
click at [569, 174] on label "No" at bounding box center [514, 178] width 181 height 21
click at [571, 92] on label "No" at bounding box center [514, 98] width 181 height 21
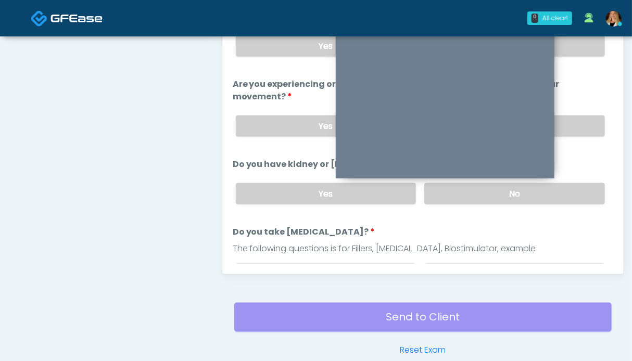
scroll to position [104, 0]
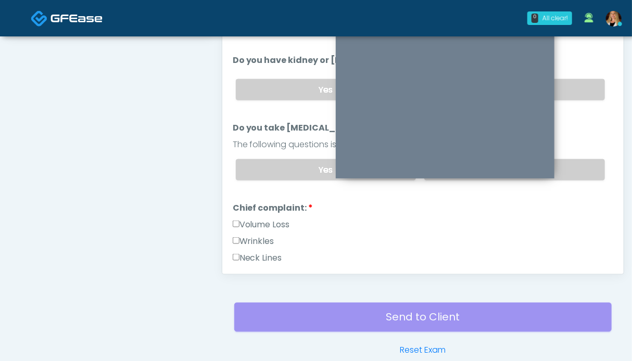
drag, startPoint x: 573, startPoint y: 164, endPoint x: 270, endPoint y: 186, distance: 304.0
click at [569, 163] on label "No" at bounding box center [514, 169] width 181 height 21
click at [248, 220] on label "Volume Loss" at bounding box center [261, 225] width 57 height 13
click at [246, 238] on label "Wrinkles" at bounding box center [254, 241] width 42 height 13
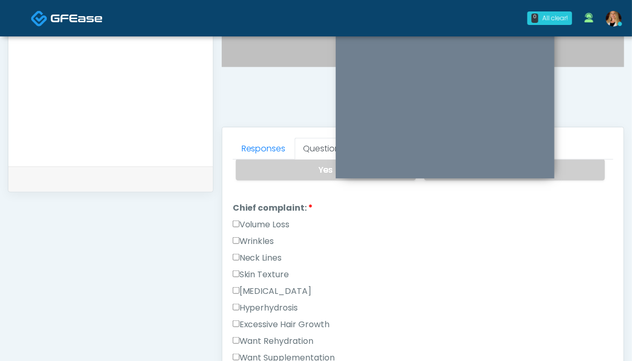
scroll to position [417, 0]
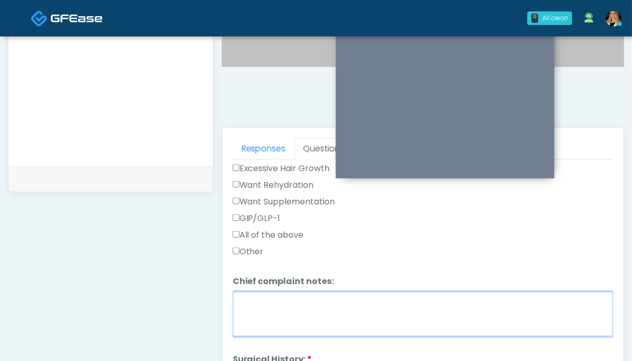
click at [298, 310] on textarea "Chief complaint notes:" at bounding box center [423, 314] width 381 height 45
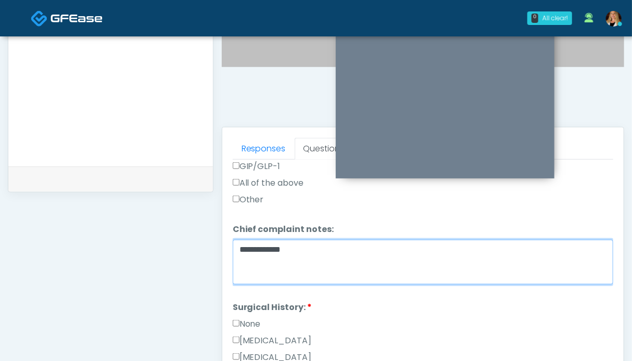
type textarea "**********"
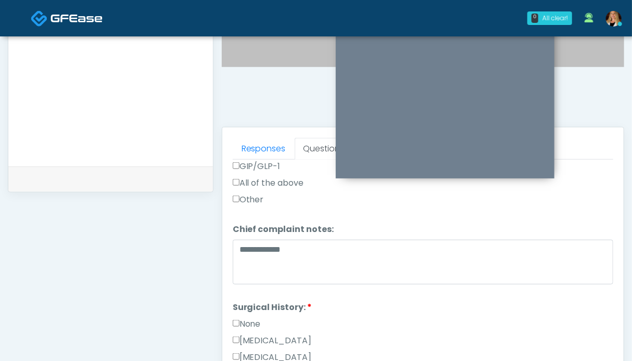
click at [241, 318] on label "None" at bounding box center [247, 324] width 28 height 13
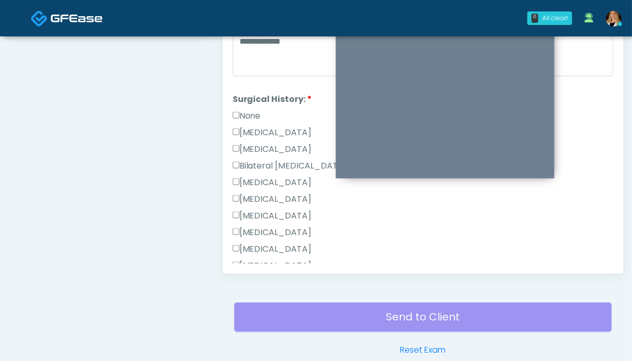
scroll to position [690, 0]
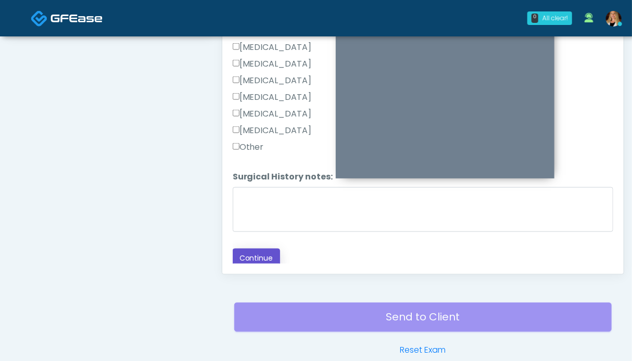
click at [268, 259] on button "Continue" at bounding box center [256, 258] width 47 height 19
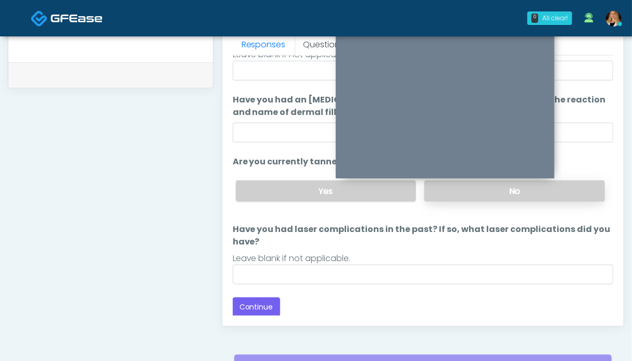
scroll to position [416, 0]
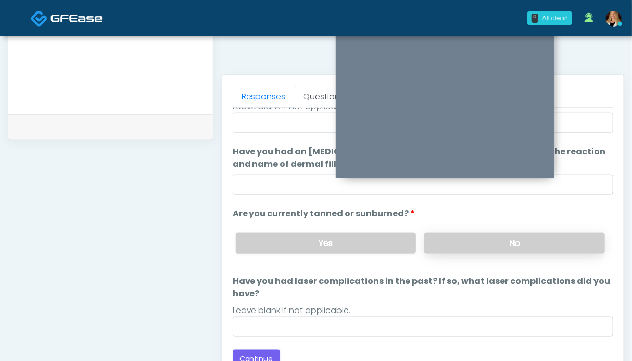
click at [565, 233] on label "No" at bounding box center [514, 243] width 181 height 21
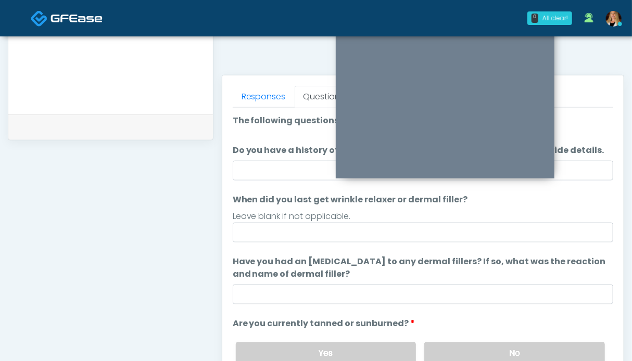
scroll to position [110, 0]
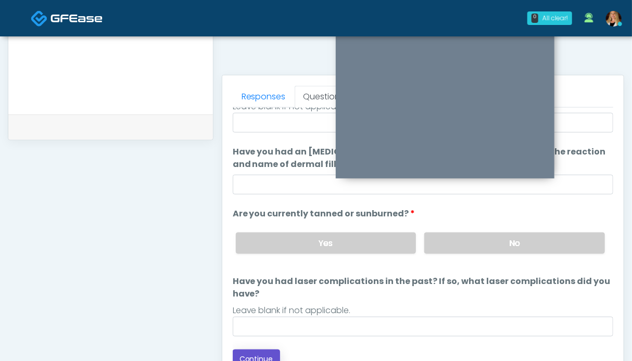
click at [271, 359] on button "Continue" at bounding box center [256, 359] width 47 height 19
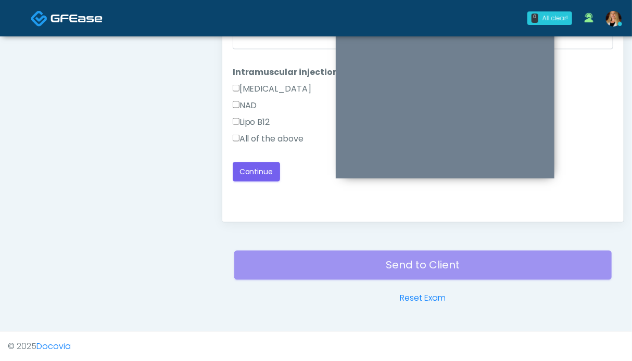
scroll to position [0, 0]
click at [284, 140] on label "All of the above" at bounding box center [268, 139] width 71 height 13
click at [262, 172] on button "Continue" at bounding box center [256, 172] width 47 height 19
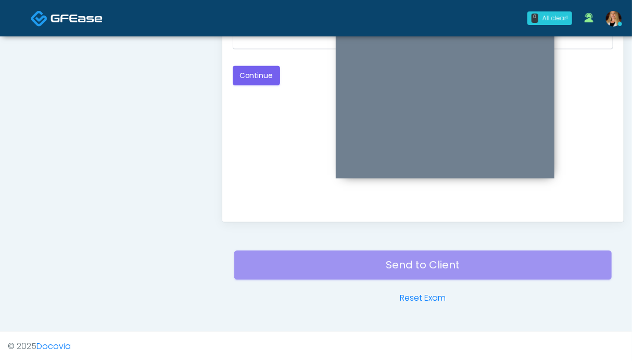
scroll to position [416, 0]
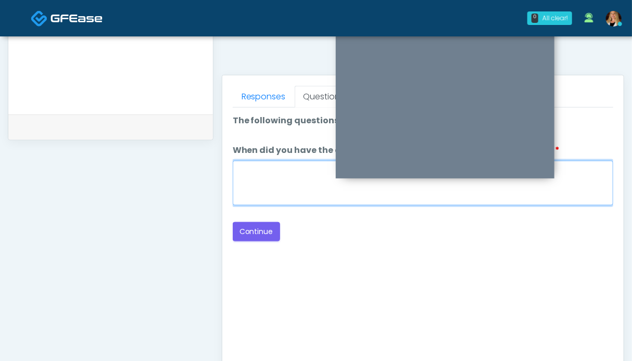
click at [296, 177] on textarea "When did you have the area treated with a previous lipolysis treatment?" at bounding box center [423, 183] width 381 height 45
type textarea "**"
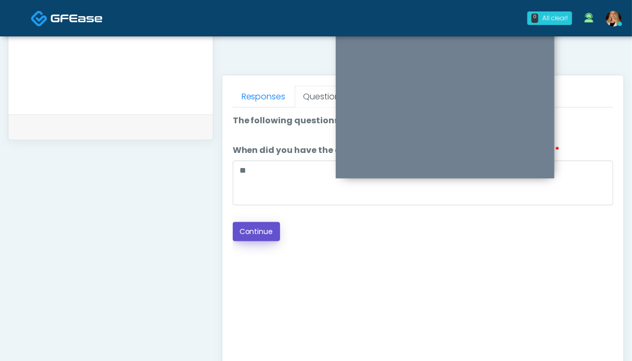
click at [253, 238] on button "Continue" at bounding box center [256, 231] width 47 height 19
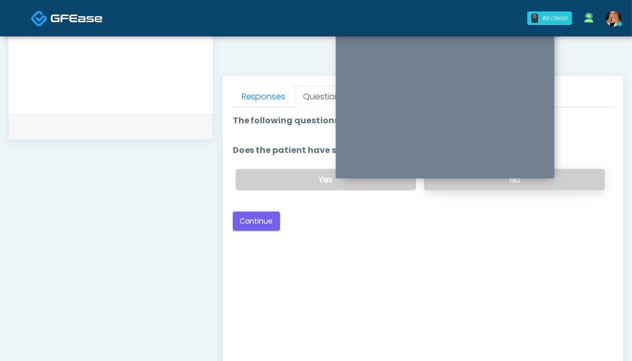
click at [590, 180] on label "No" at bounding box center [514, 179] width 181 height 21
click at [263, 218] on button "Continue" at bounding box center [256, 221] width 47 height 19
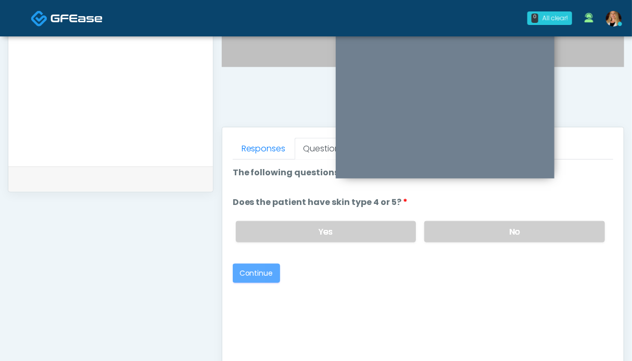
scroll to position [572, 0]
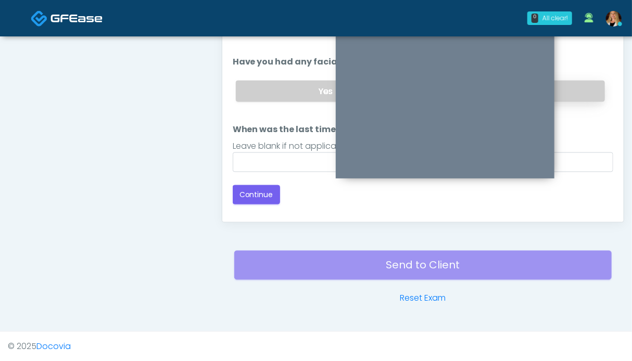
click at [571, 86] on label "No" at bounding box center [514, 91] width 181 height 21
click at [278, 164] on input "When was the last time you had threads placed? In what area/s?" at bounding box center [423, 163] width 381 height 20
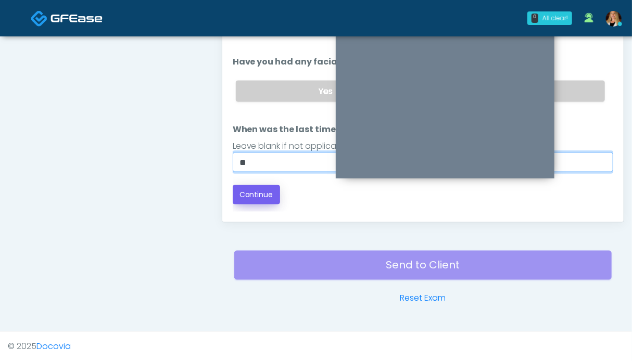
type input "**"
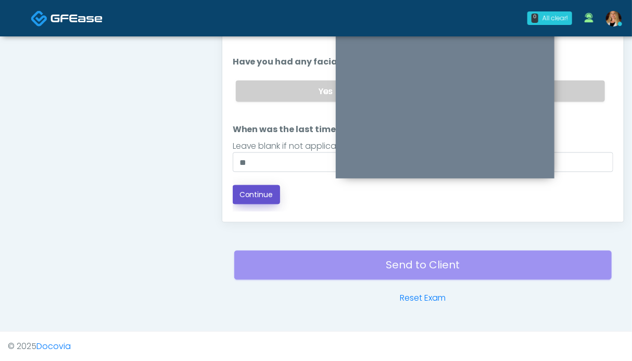
click at [240, 190] on button "Continue" at bounding box center [256, 194] width 47 height 19
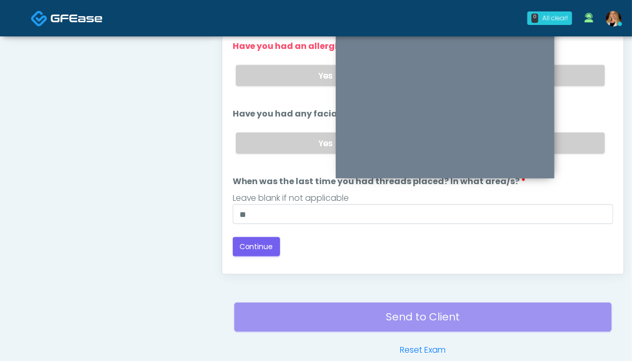
scroll to position [416, 0]
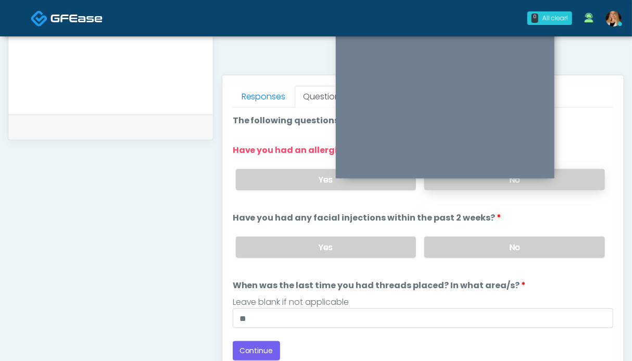
click at [579, 176] on label "No" at bounding box center [514, 179] width 181 height 21
click at [260, 343] on button "Continue" at bounding box center [256, 351] width 47 height 19
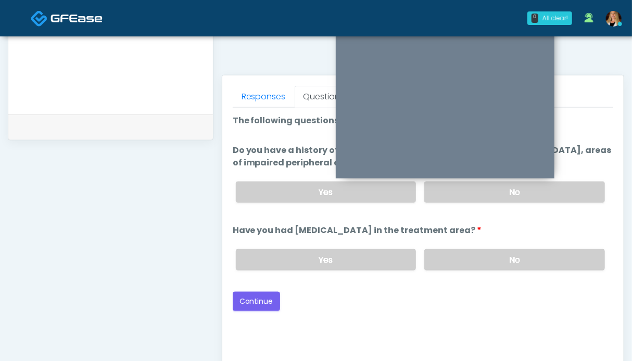
drag, startPoint x: 580, startPoint y: 256, endPoint x: 582, endPoint y: 206, distance: 50.0
click at [580, 255] on label "No" at bounding box center [514, 259] width 181 height 21
drag, startPoint x: 579, startPoint y: 190, endPoint x: 379, endPoint y: 221, distance: 203.0
click at [577, 190] on label "No" at bounding box center [514, 192] width 181 height 21
click at [260, 295] on button "Continue" at bounding box center [256, 301] width 47 height 19
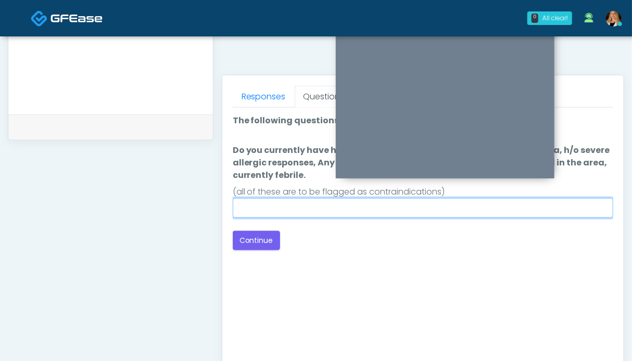
click at [404, 205] on input "Do you currently have h/o keloids, skin infection in the treatment area, h/o se…" at bounding box center [423, 208] width 381 height 20
type input "**"
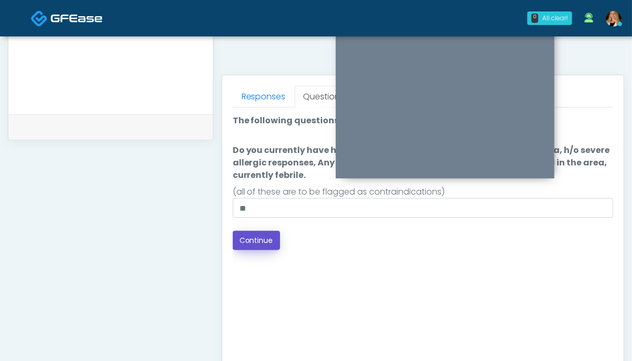
click at [271, 242] on button "Continue" at bounding box center [256, 240] width 47 height 19
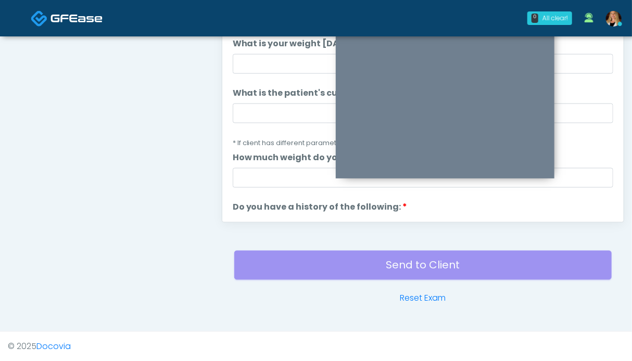
scroll to position [520, 0]
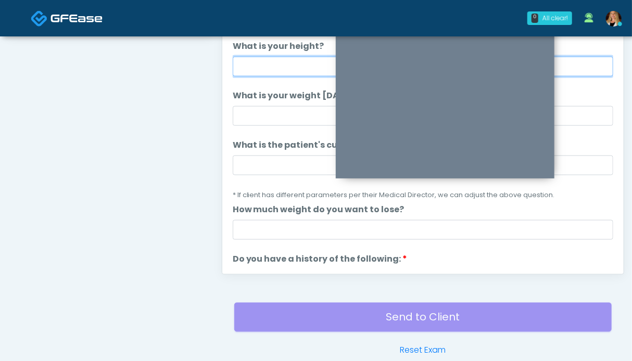
click at [294, 67] on input "What is your height?" at bounding box center [423, 67] width 381 height 20
type input "***"
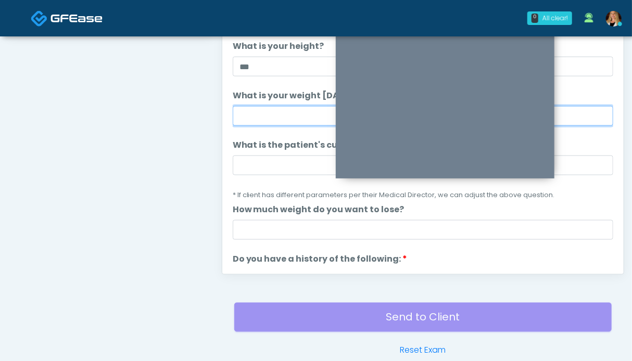
click at [289, 114] on input "What is your weight today?" at bounding box center [423, 116] width 381 height 20
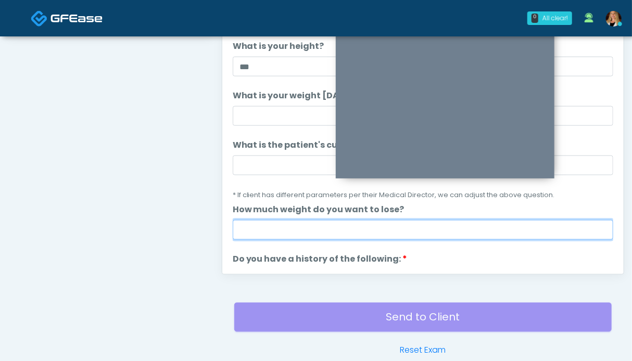
click at [256, 228] on input "How much weight do you want to lose?" at bounding box center [423, 230] width 381 height 20
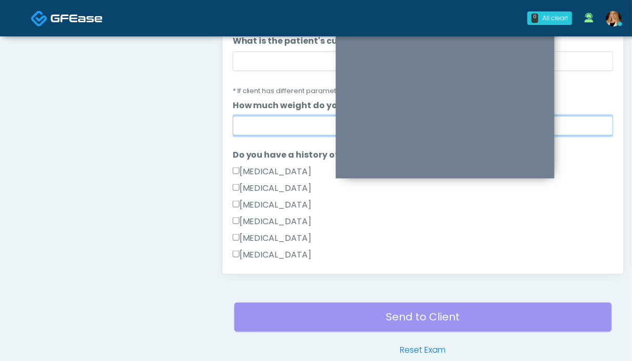
scroll to position [156, 0]
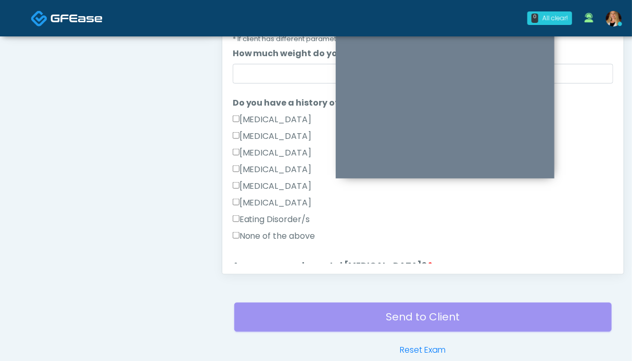
click at [258, 237] on label "None of the above" at bounding box center [274, 236] width 83 height 13
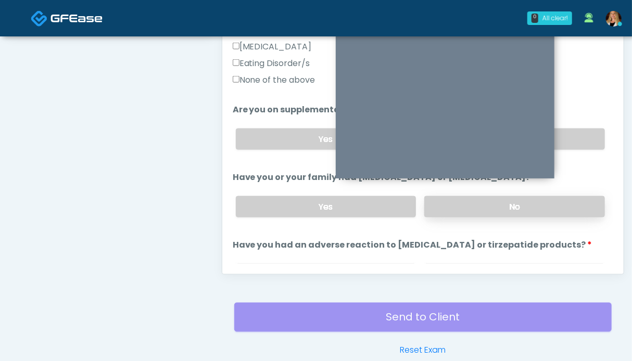
click at [559, 205] on label "No" at bounding box center [514, 206] width 181 height 21
click at [571, 138] on label "No" at bounding box center [514, 139] width 181 height 21
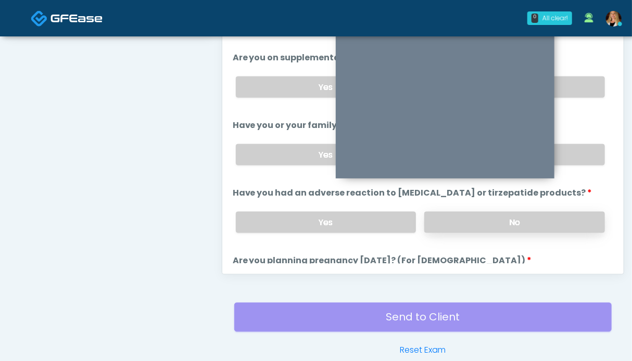
click at [526, 217] on label "No" at bounding box center [514, 222] width 181 height 21
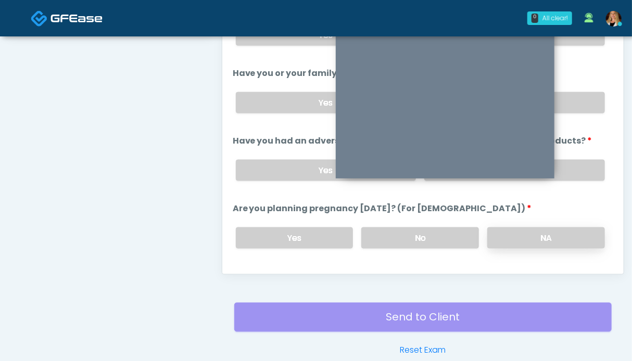
click at [542, 230] on label "NA" at bounding box center [547, 238] width 118 height 21
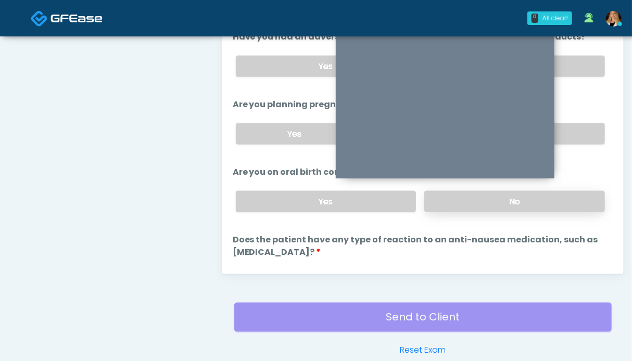
click at [509, 203] on label "No" at bounding box center [514, 201] width 181 height 21
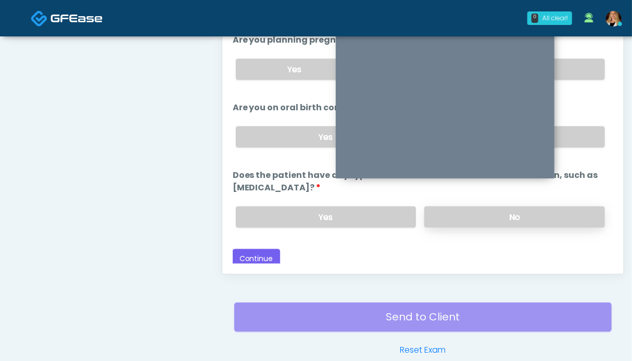
click at [528, 207] on label "No" at bounding box center [514, 217] width 181 height 21
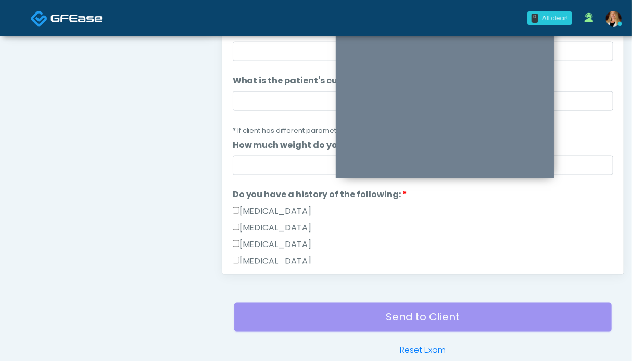
scroll to position [13, 0]
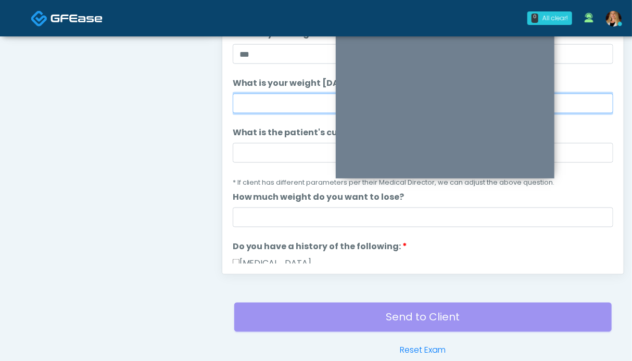
click at [287, 101] on input "What is your weight today?" at bounding box center [423, 104] width 381 height 20
type input "*******"
click at [285, 140] on li "What is the patient's current BMI? (if less than 20, not a candidate) What is t…" at bounding box center [423, 158] width 381 height 62
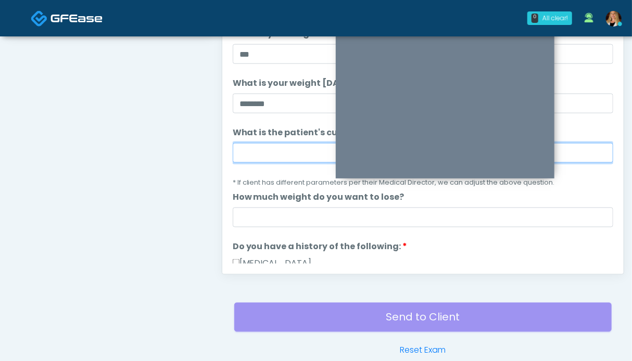
click at [285, 151] on input "What is the patient's current BMI? (if less than 20, not a candidate)" at bounding box center [423, 153] width 381 height 20
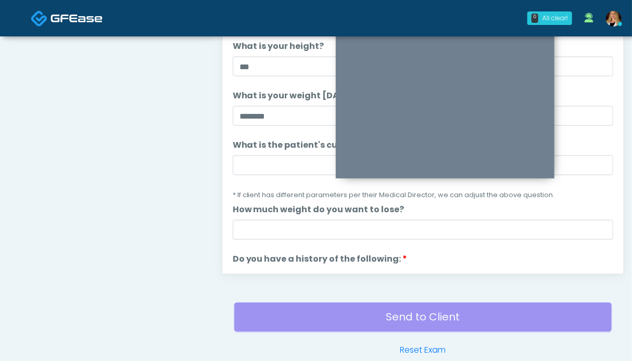
scroll to position [468, 0]
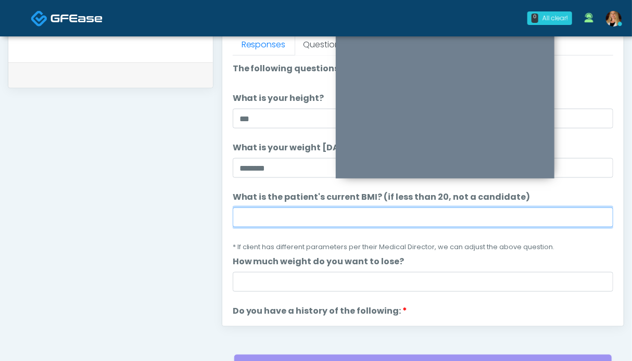
click at [293, 209] on input "What is the patient's current BMI? (if less than 20, not a candidate)" at bounding box center [423, 218] width 381 height 20
type input "****"
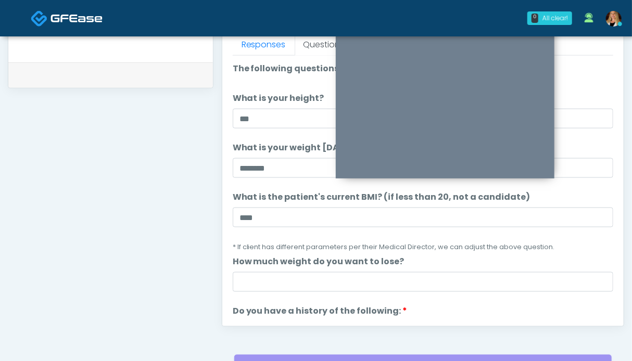
click at [476, 248] on small "* If client has different parameters per their Medical Director, we can adjust …" at bounding box center [394, 247] width 322 height 9
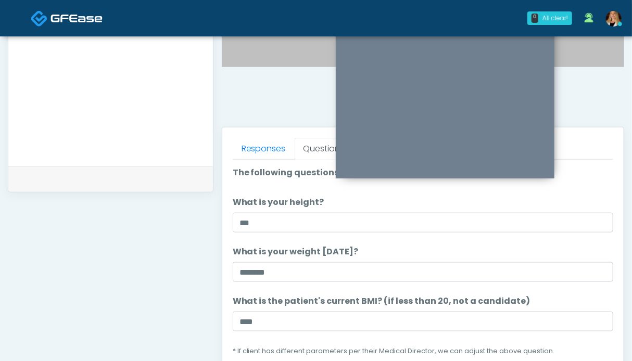
click at [155, 122] on textarea at bounding box center [111, 89] width 184 height 127
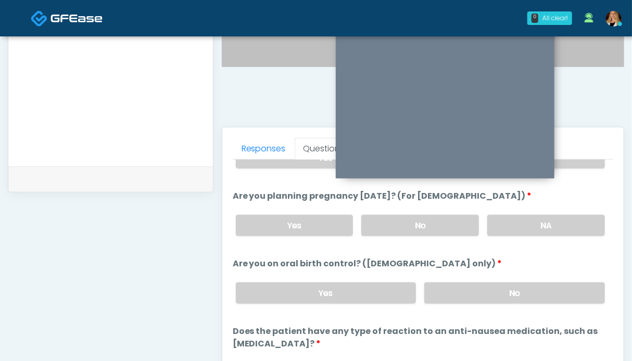
scroll to position [572, 0]
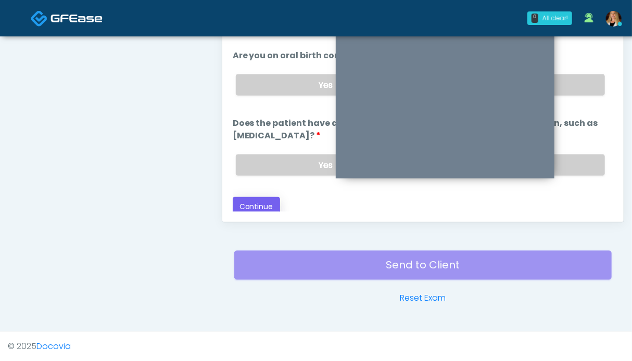
type textarea "*******"
click at [254, 200] on button "Continue" at bounding box center [256, 206] width 47 height 19
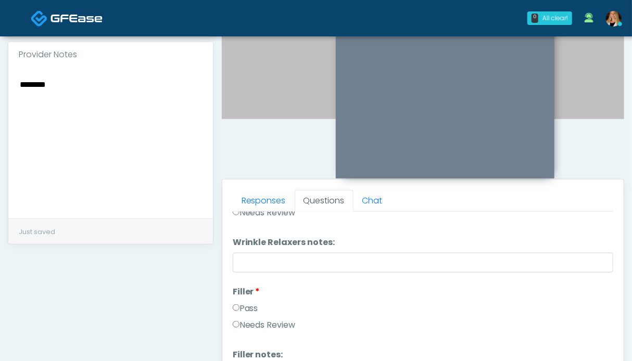
scroll to position [0, 0]
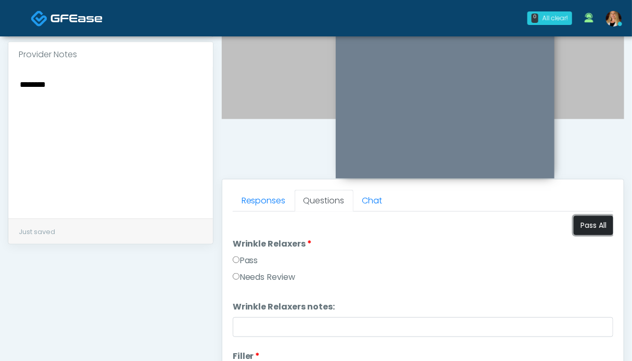
click at [581, 228] on button "Pass All" at bounding box center [594, 225] width 40 height 19
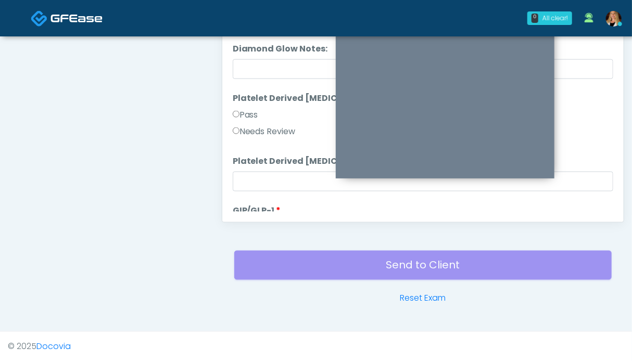
scroll to position [2051, 0]
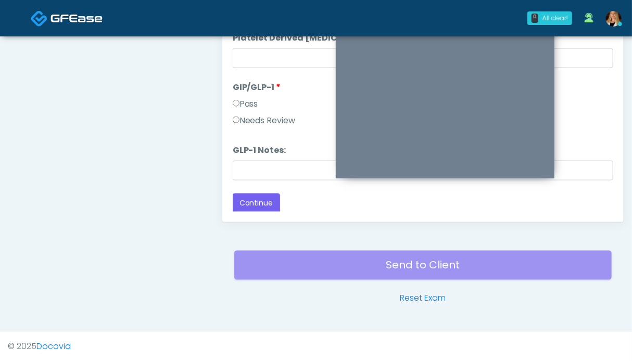
click at [274, 117] on label "Needs Review" at bounding box center [264, 121] width 63 height 13
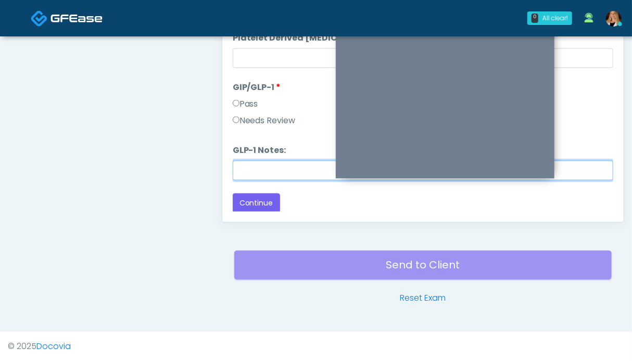
click at [273, 165] on input "GLP-1 Notes:" at bounding box center [423, 171] width 381 height 20
type input "*******"
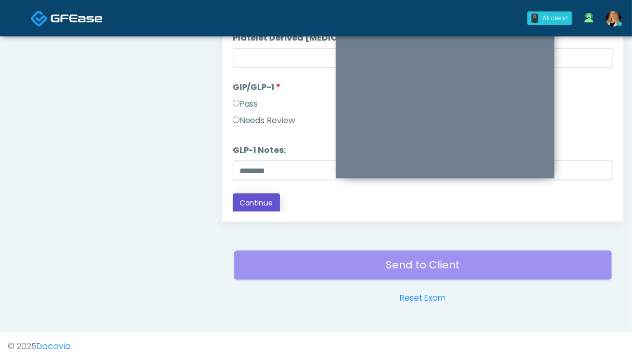
click at [264, 204] on button "Continue" at bounding box center [256, 203] width 47 height 19
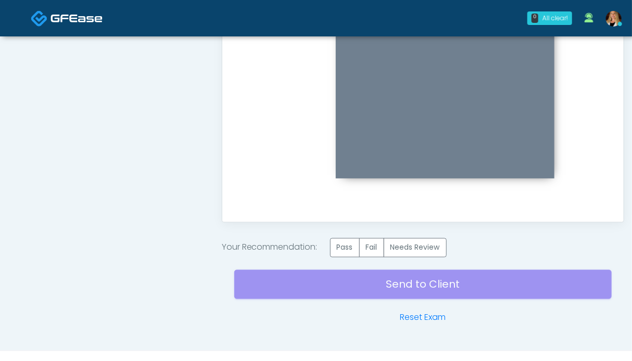
scroll to position [0, 0]
click at [419, 249] on label "Needs Review" at bounding box center [415, 248] width 63 height 19
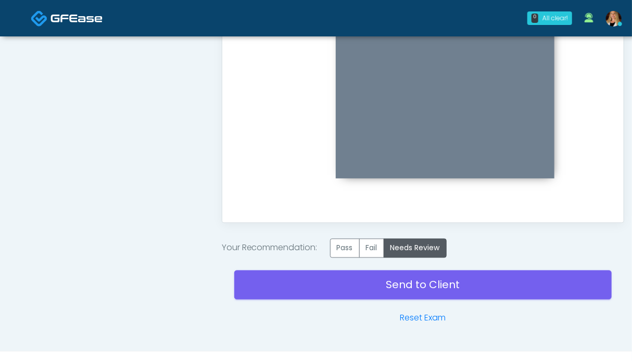
scroll to position [572, 0]
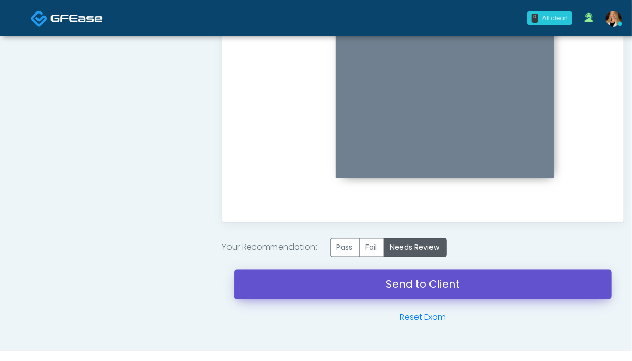
click at [385, 283] on link "Send to Client" at bounding box center [423, 284] width 378 height 29
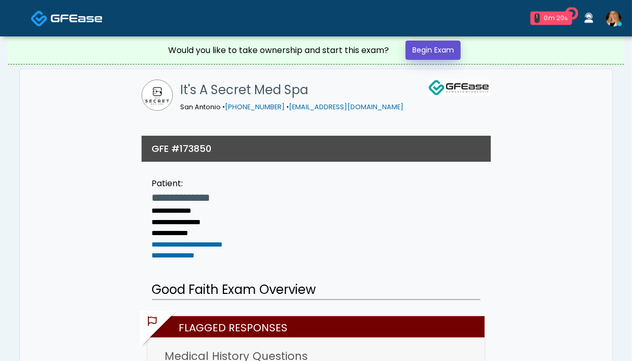
click at [441, 46] on link "Begin Exam" at bounding box center [433, 50] width 55 height 19
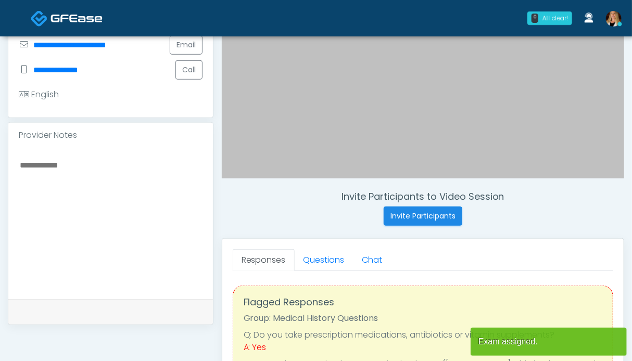
scroll to position [260, 0]
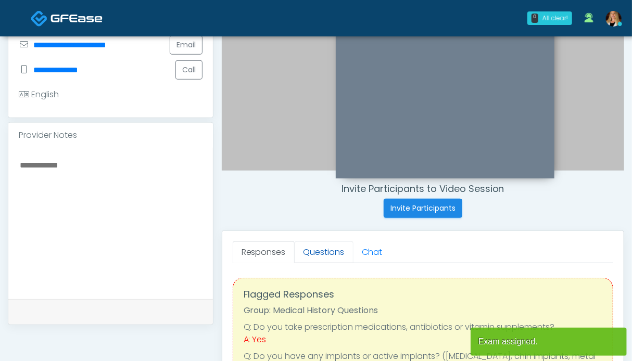
click at [314, 248] on link "Questions" at bounding box center [324, 253] width 59 height 22
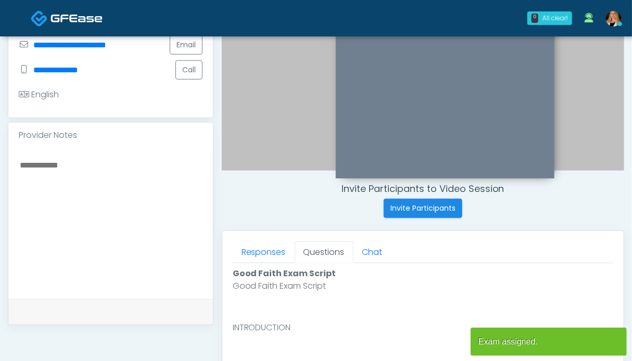
scroll to position [469, 0]
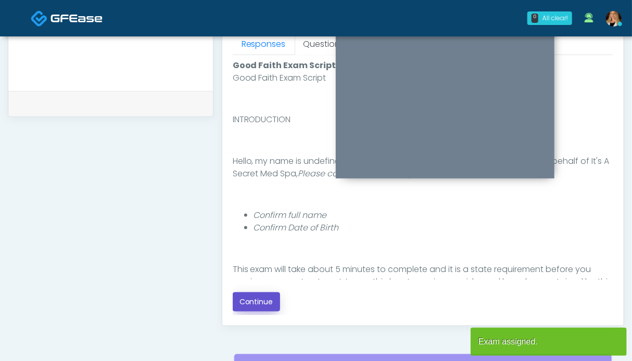
click at [254, 303] on button "Continue" at bounding box center [256, 302] width 47 height 19
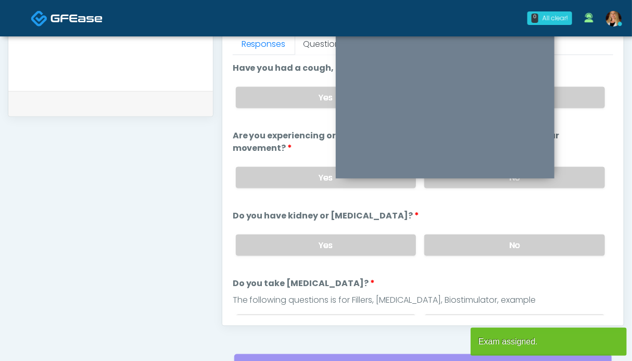
scroll to position [572, 0]
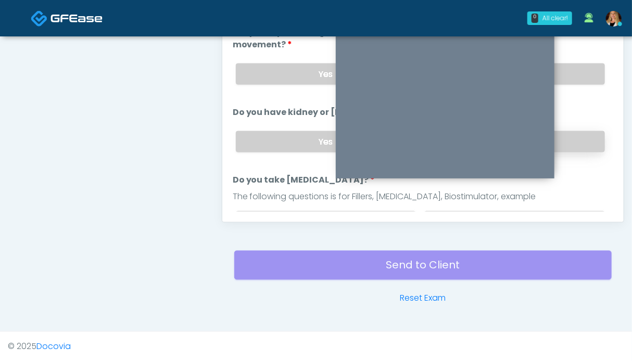
click at [567, 135] on label "No" at bounding box center [514, 141] width 181 height 21
click at [569, 71] on label "No" at bounding box center [514, 74] width 181 height 21
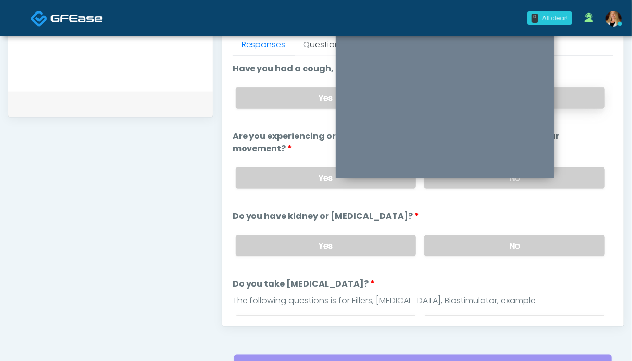
click at [582, 95] on label "No" at bounding box center [514, 98] width 181 height 21
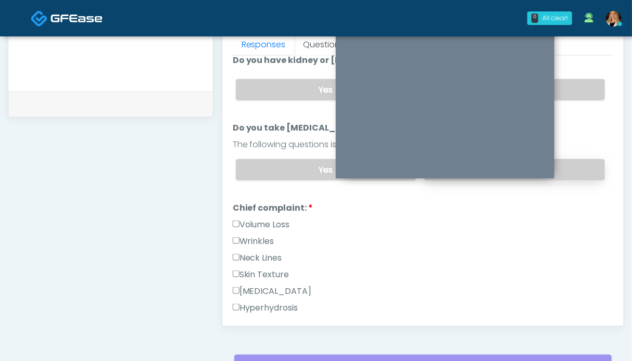
click at [570, 169] on label "No" at bounding box center [514, 169] width 181 height 21
click at [256, 221] on label "Volume Loss" at bounding box center [261, 225] width 57 height 13
click at [255, 236] on label "Wrinkles" at bounding box center [254, 241] width 42 height 13
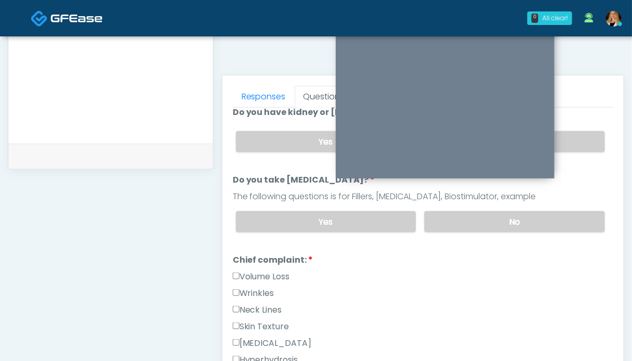
scroll to position [365, 0]
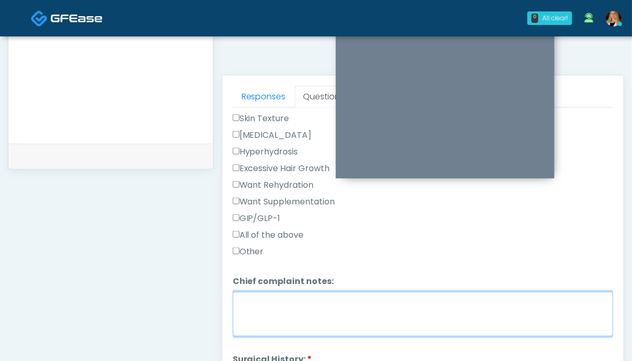
click at [321, 311] on textarea "Chief complaint notes:" at bounding box center [423, 314] width 381 height 45
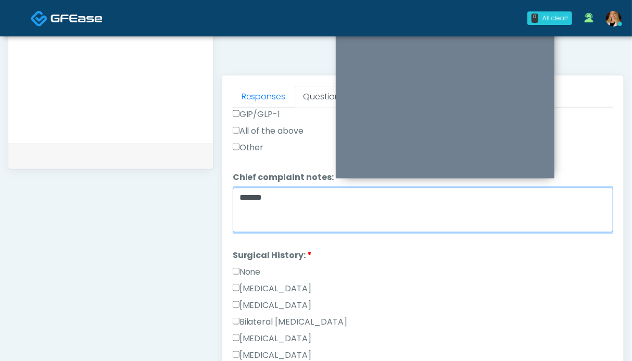
type textarea "******"
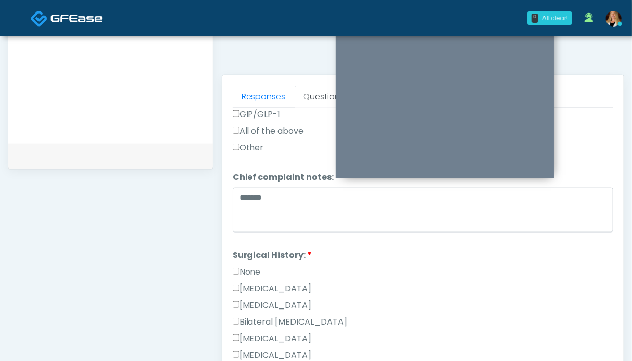
click at [246, 269] on label "None" at bounding box center [247, 272] width 28 height 13
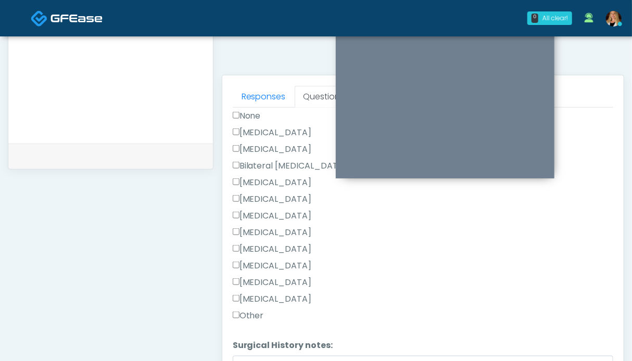
scroll to position [690, 0]
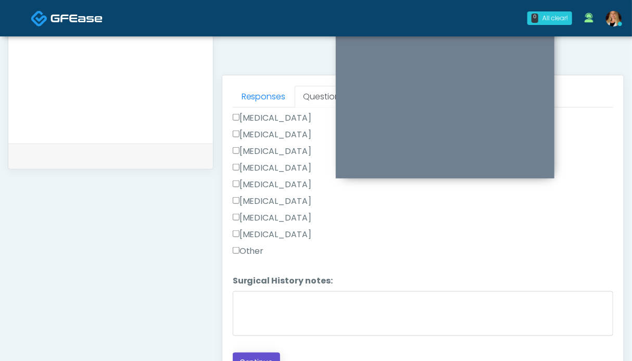
click at [265, 355] on button "Continue" at bounding box center [256, 362] width 47 height 19
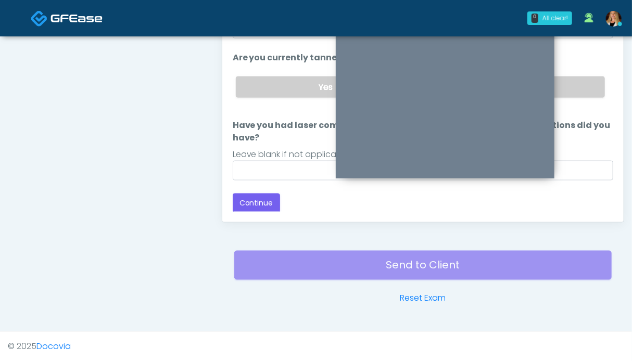
scroll to position [468, 0]
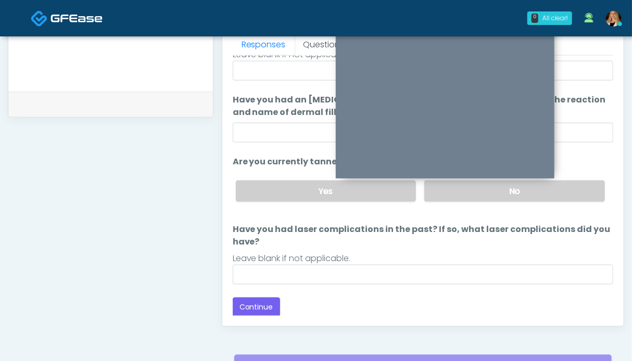
click at [568, 178] on div "Yes No" at bounding box center [421, 191] width 386 height 38
click at [571, 190] on label "No" at bounding box center [514, 191] width 181 height 21
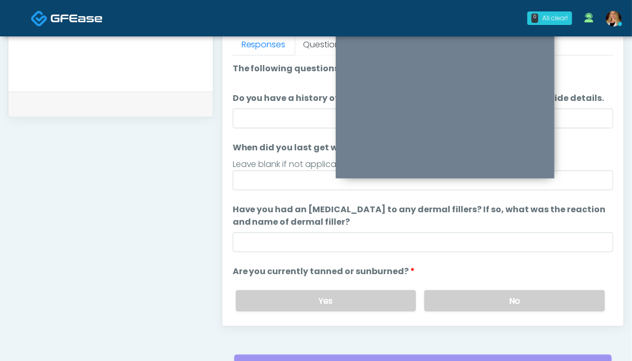
scroll to position [110, 0]
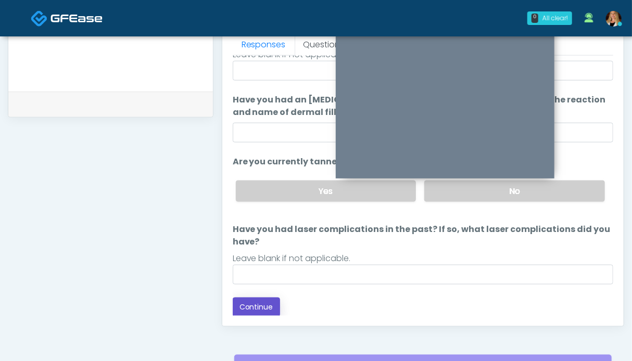
click at [261, 309] on button "Continue" at bounding box center [256, 307] width 47 height 19
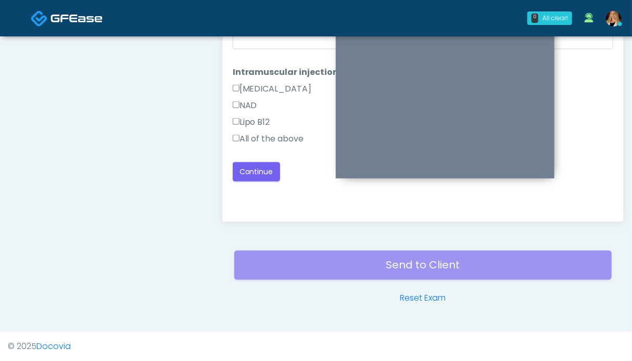
scroll to position [468, 0]
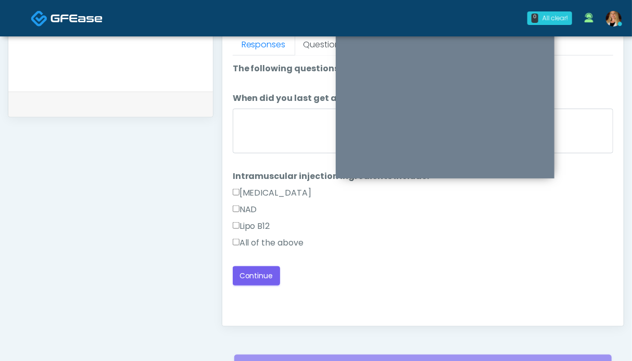
click at [297, 241] on label "All of the above" at bounding box center [268, 243] width 71 height 13
click at [246, 277] on button "Continue" at bounding box center [256, 276] width 47 height 19
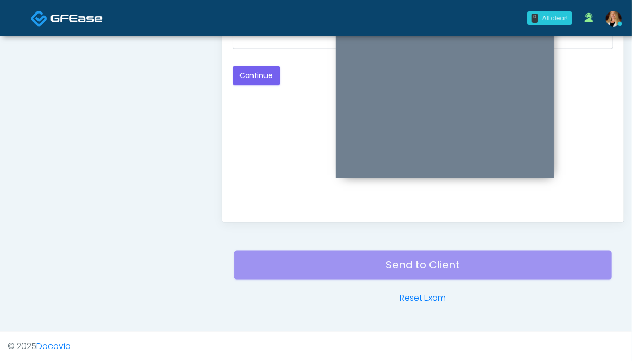
scroll to position [416, 0]
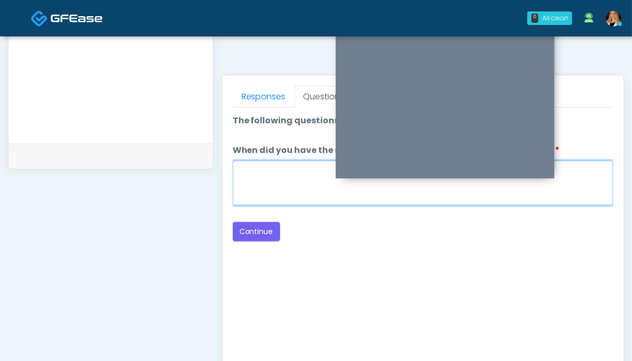
click at [293, 184] on textarea "When did you have the area treated with a previous lipolysis treatment?" at bounding box center [423, 183] width 381 height 45
type textarea "**"
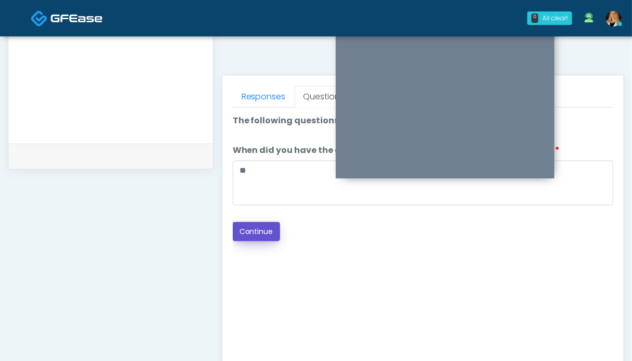
click at [252, 234] on button "Continue" at bounding box center [256, 231] width 47 height 19
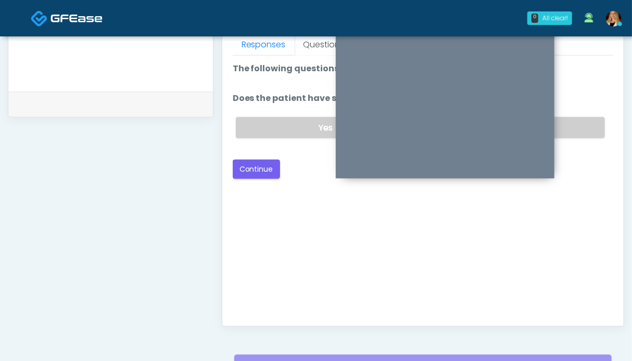
scroll to position [364, 0]
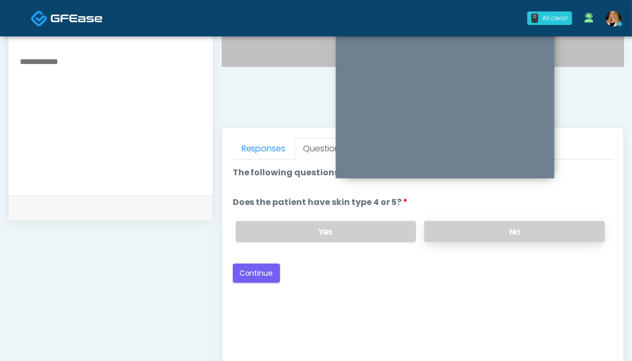
drag, startPoint x: 479, startPoint y: 221, endPoint x: 434, endPoint y: 234, distance: 46.6
click at [478, 221] on label "No" at bounding box center [514, 231] width 181 height 21
click at [259, 268] on button "Continue" at bounding box center [256, 273] width 47 height 19
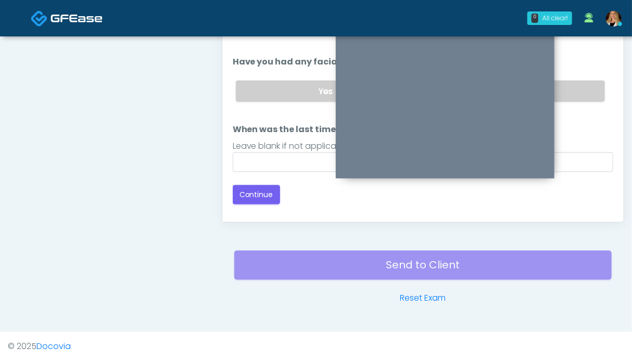
scroll to position [416, 0]
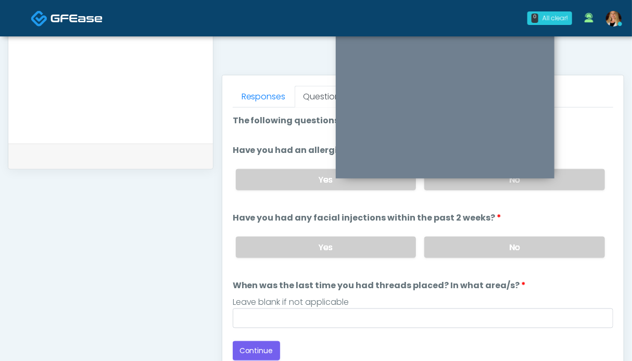
drag, startPoint x: 542, startPoint y: 242, endPoint x: 560, endPoint y: 216, distance: 32.2
click at [544, 240] on label "No" at bounding box center [514, 247] width 181 height 21
click at [579, 180] on label "No" at bounding box center [514, 179] width 181 height 21
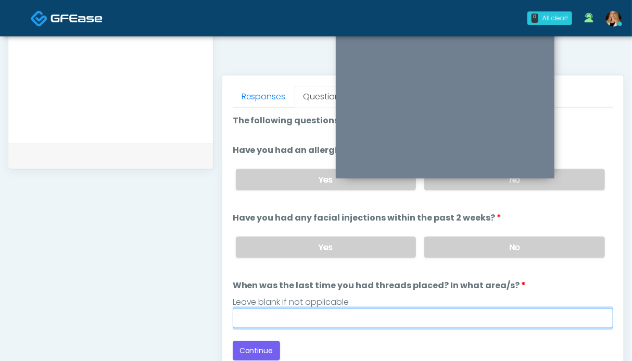
click at [430, 313] on input "When was the last time you had threads placed? In what area/s?" at bounding box center [423, 319] width 381 height 20
type input "**"
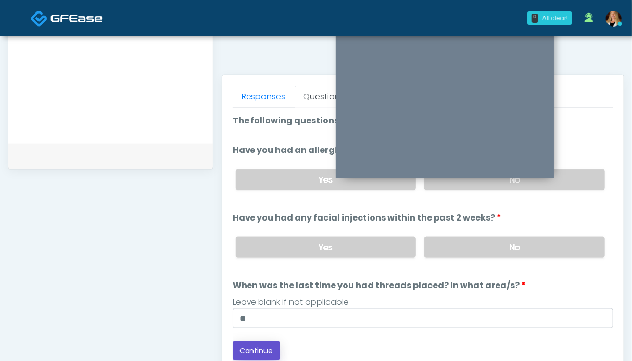
click at [263, 346] on button "Continue" at bounding box center [256, 351] width 47 height 19
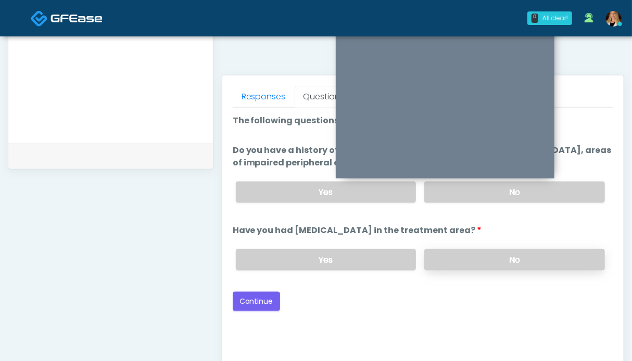
click at [547, 252] on label "No" at bounding box center [514, 259] width 181 height 21
click at [570, 192] on label "No" at bounding box center [514, 192] width 181 height 21
click at [272, 299] on button "Continue" at bounding box center [256, 301] width 47 height 19
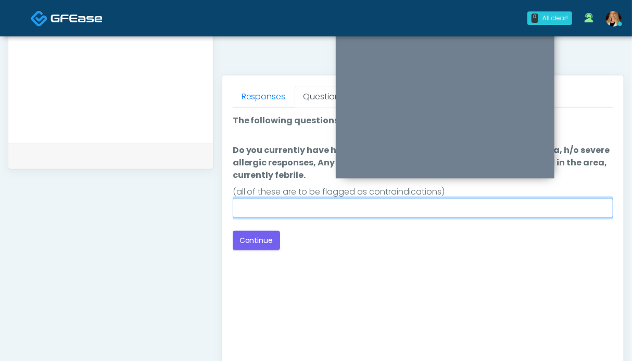
click at [420, 211] on input "Do you currently have h/o keloids, skin infection in the treatment area, h/o se…" at bounding box center [423, 208] width 381 height 20
type input "**"
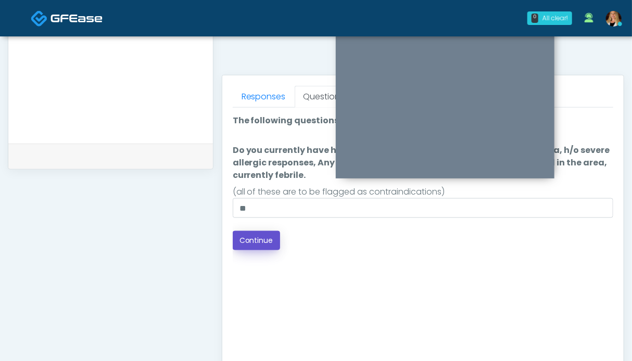
click at [261, 240] on button "Continue" at bounding box center [256, 240] width 47 height 19
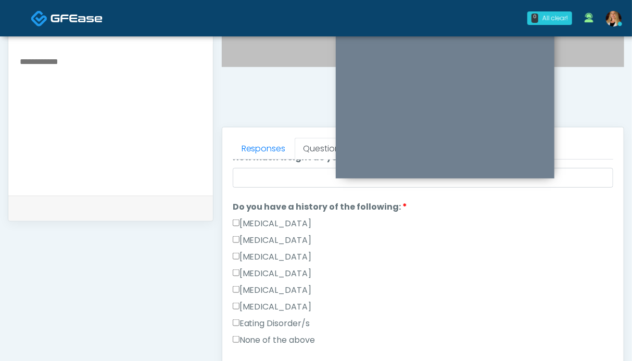
scroll to position [260, 0]
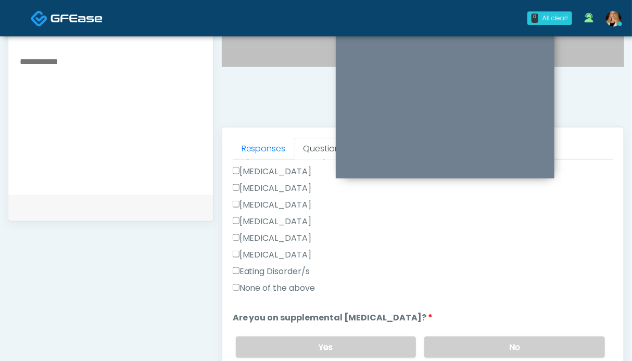
click at [271, 286] on label "None of the above" at bounding box center [274, 288] width 83 height 13
drag, startPoint x: 516, startPoint y: 349, endPoint x: 509, endPoint y: 196, distance: 153.8
click at [516, 348] on label "No" at bounding box center [514, 347] width 181 height 21
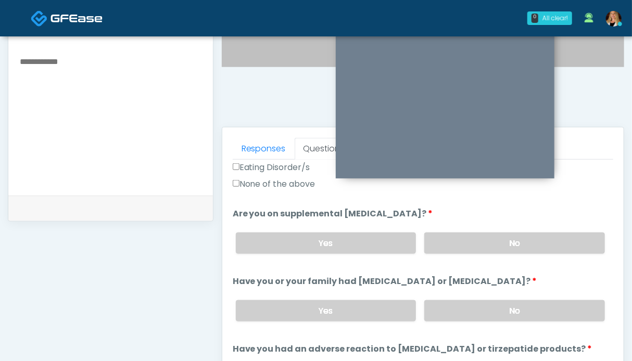
scroll to position [417, 0]
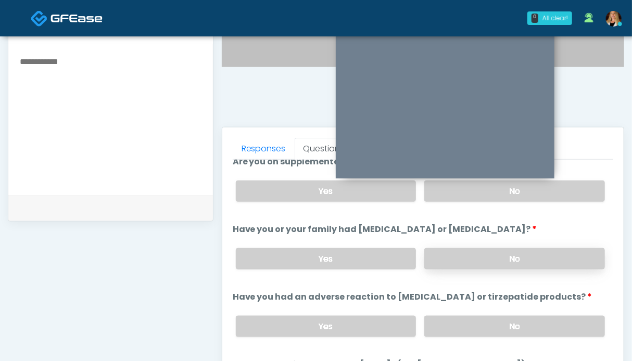
click at [506, 255] on label "No" at bounding box center [514, 258] width 181 height 21
click at [508, 323] on label "No" at bounding box center [514, 326] width 181 height 21
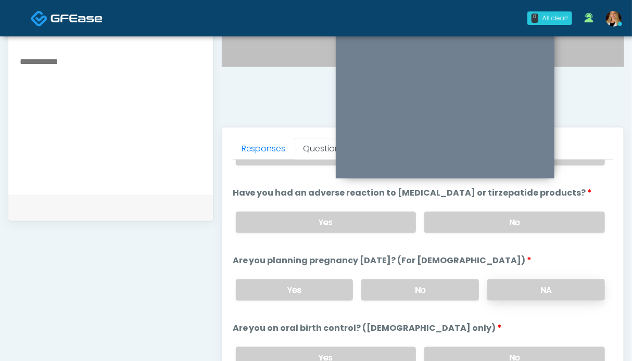
click at [513, 290] on label "NA" at bounding box center [547, 290] width 118 height 21
click at [513, 359] on label "No" at bounding box center [514, 357] width 181 height 21
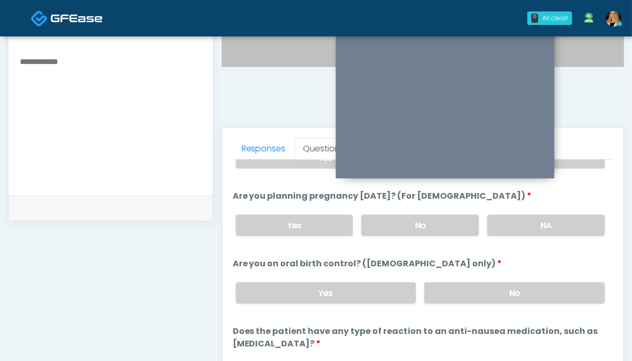
scroll to position [468, 0]
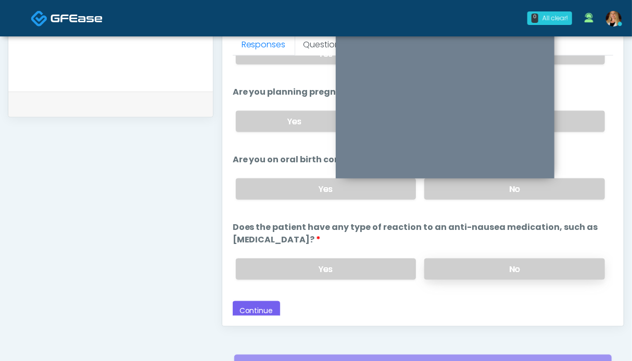
click at [490, 264] on label "No" at bounding box center [514, 269] width 181 height 21
click at [254, 309] on button "Continue" at bounding box center [256, 311] width 47 height 19
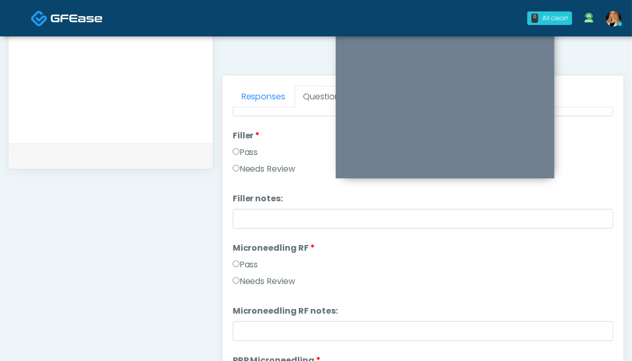
scroll to position [0, 0]
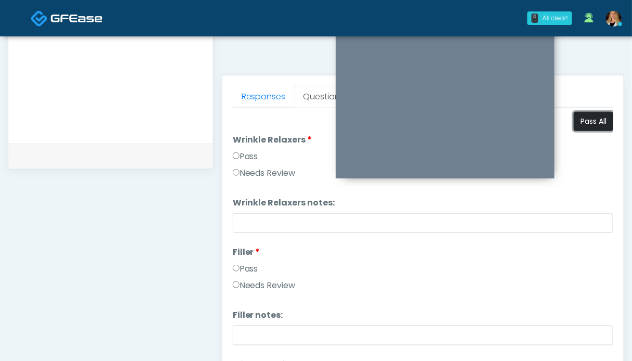
click at [590, 122] on button "Pass All" at bounding box center [594, 121] width 40 height 19
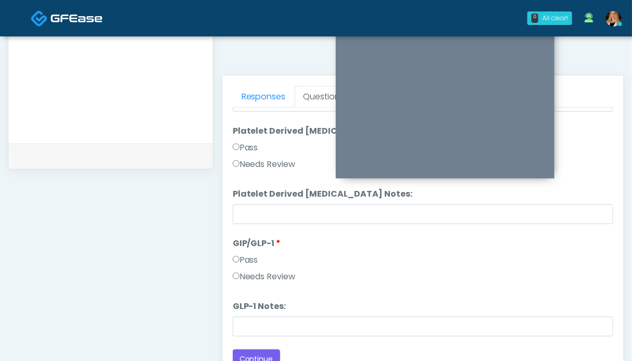
scroll to position [572, 0]
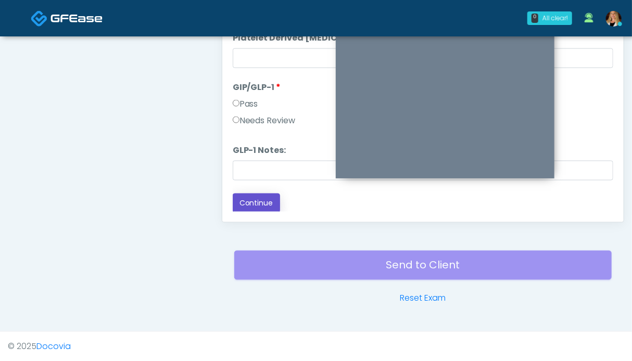
drag, startPoint x: 254, startPoint y: 196, endPoint x: 257, endPoint y: 203, distance: 8.2
click at [254, 196] on button "Continue" at bounding box center [256, 203] width 47 height 19
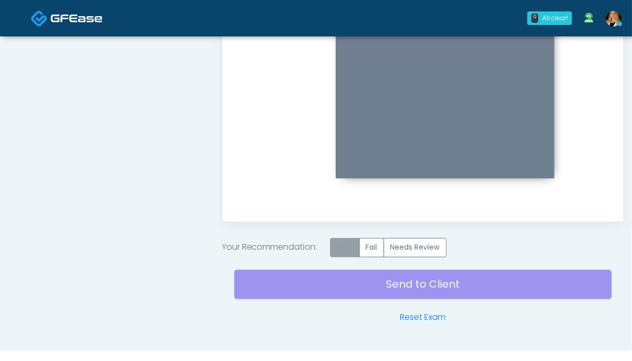
click at [339, 248] on label "Pass" at bounding box center [345, 248] width 30 height 19
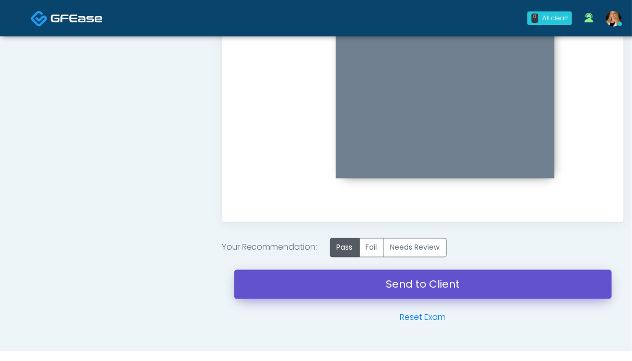
click at [436, 290] on link "Send to Client" at bounding box center [423, 284] width 378 height 29
click at [381, 282] on link "Send to Client" at bounding box center [423, 284] width 378 height 29
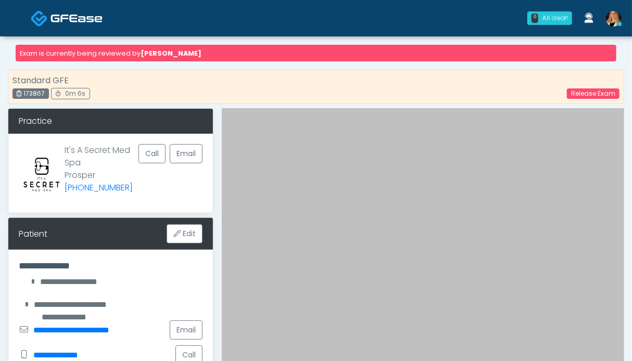
click at [78, 20] on img at bounding box center [77, 18] width 52 height 10
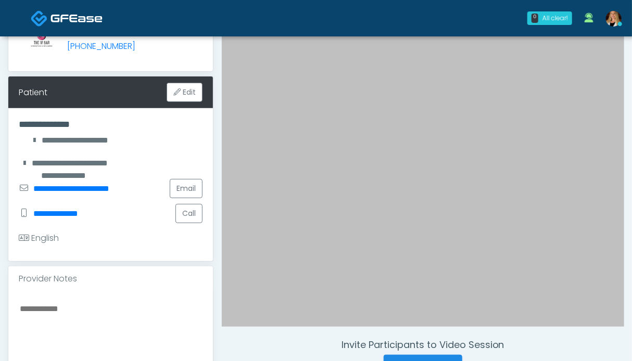
scroll to position [260, 0]
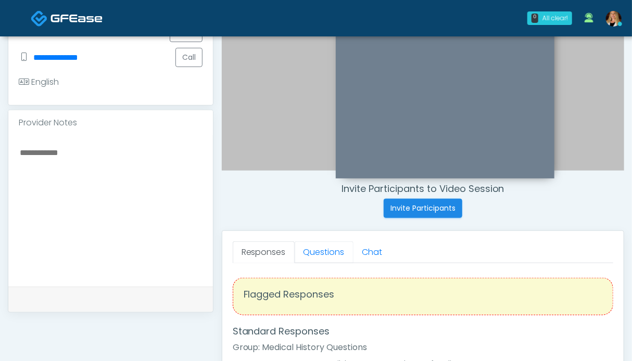
drag, startPoint x: 319, startPoint y: 252, endPoint x: 271, endPoint y: 244, distance: 48.5
click at [319, 251] on link "Questions" at bounding box center [324, 253] width 59 height 22
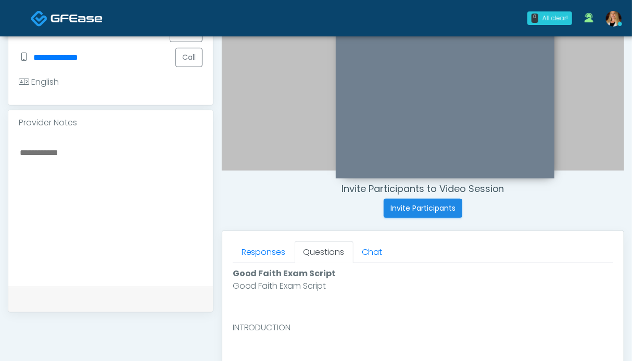
scroll to position [469, 0]
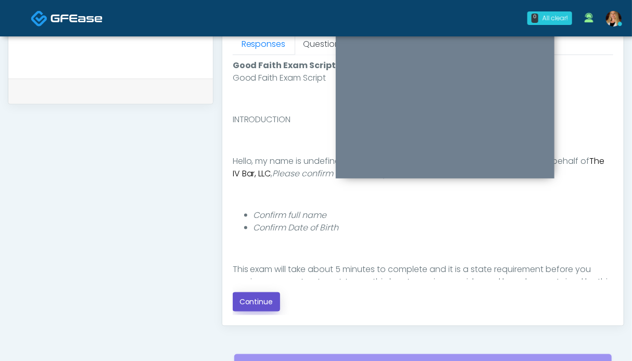
click at [265, 298] on button "Continue" at bounding box center [256, 302] width 47 height 19
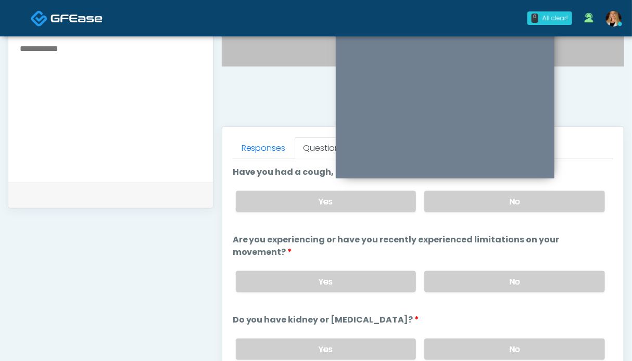
scroll to position [520, 0]
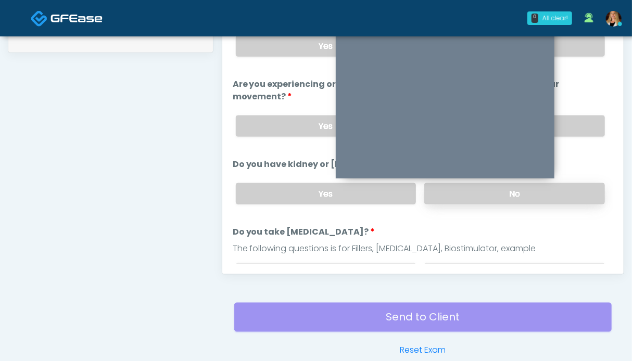
click at [521, 193] on label "No" at bounding box center [514, 193] width 181 height 21
click at [575, 126] on label "No" at bounding box center [514, 126] width 181 height 21
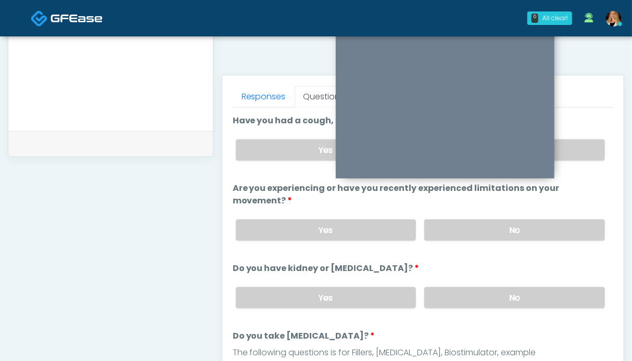
click at [576, 160] on div "Yes No" at bounding box center [421, 150] width 386 height 38
click at [571, 146] on label "No" at bounding box center [514, 150] width 181 height 21
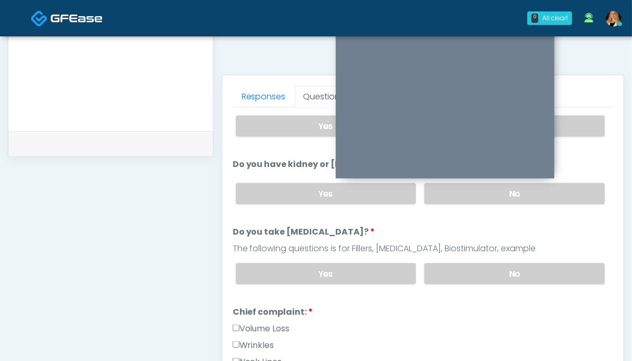
scroll to position [208, 0]
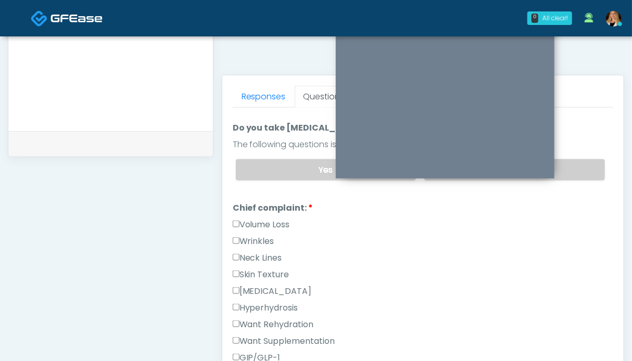
click at [531, 269] on div "Skin Texture" at bounding box center [423, 277] width 381 height 17
click at [265, 223] on label "Volume Loss" at bounding box center [261, 225] width 57 height 13
click at [257, 238] on label "Wrinkles" at bounding box center [254, 241] width 42 height 13
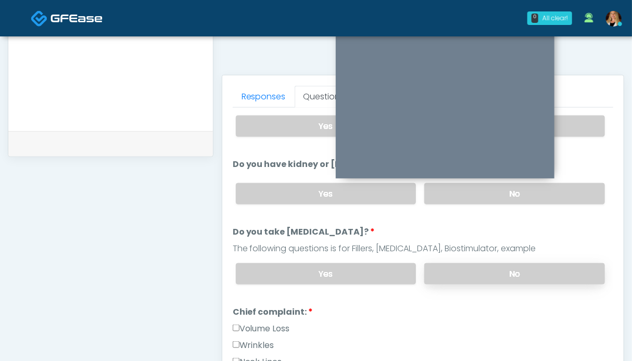
click at [542, 268] on label "No" at bounding box center [514, 274] width 181 height 21
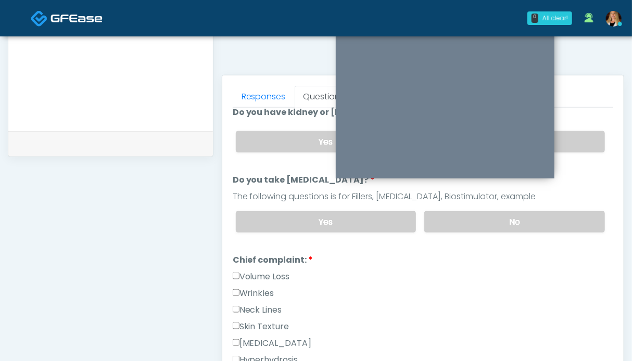
scroll to position [313, 0]
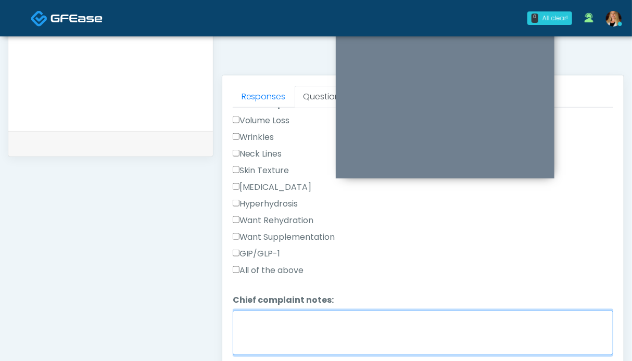
click at [345, 327] on textarea "Chief complaint notes:" at bounding box center [423, 333] width 381 height 45
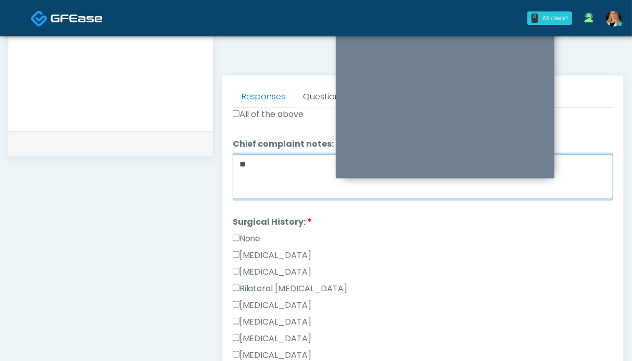
type textarea "**"
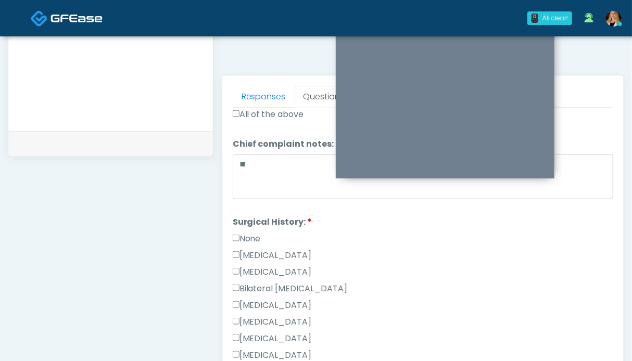
click at [253, 233] on label "None" at bounding box center [247, 239] width 28 height 13
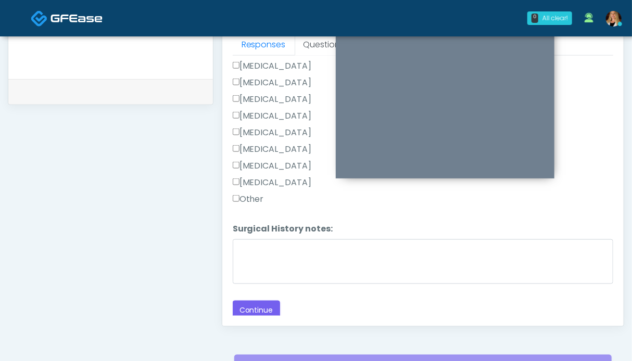
scroll to position [520, 0]
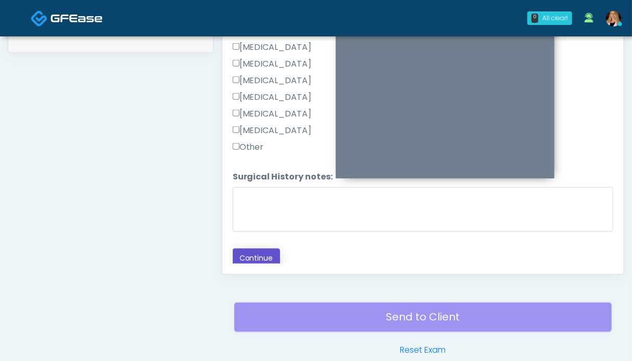
click at [266, 256] on button "Continue" at bounding box center [256, 258] width 47 height 19
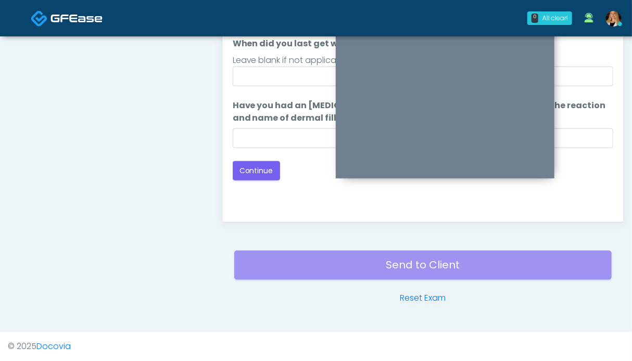
scroll to position [416, 0]
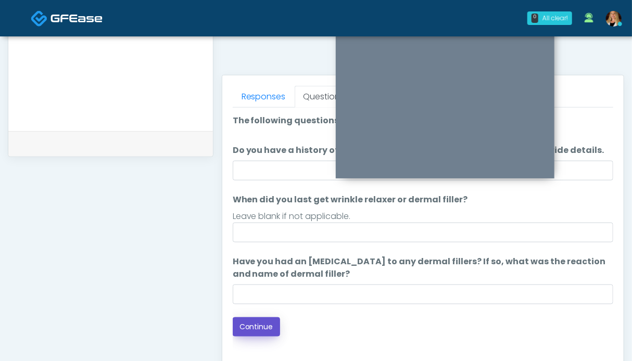
click at [267, 332] on button "Continue" at bounding box center [256, 327] width 47 height 19
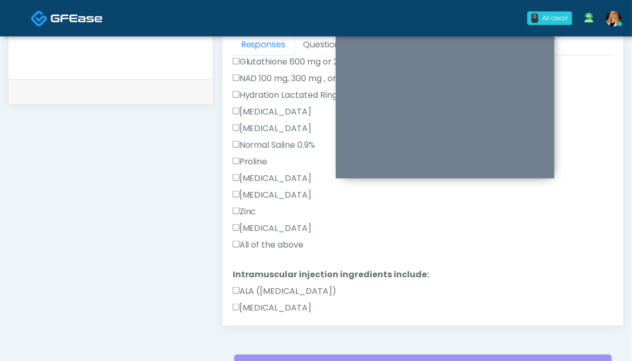
scroll to position [365, 0]
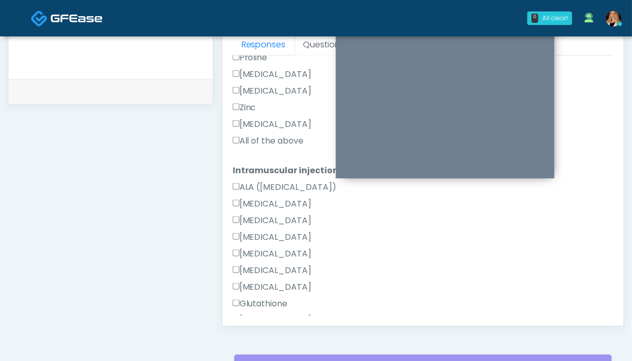
click at [271, 142] on label "All of the above" at bounding box center [268, 141] width 71 height 13
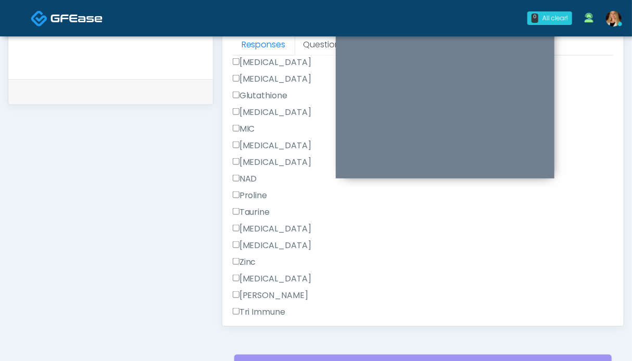
scroll to position [661, 0]
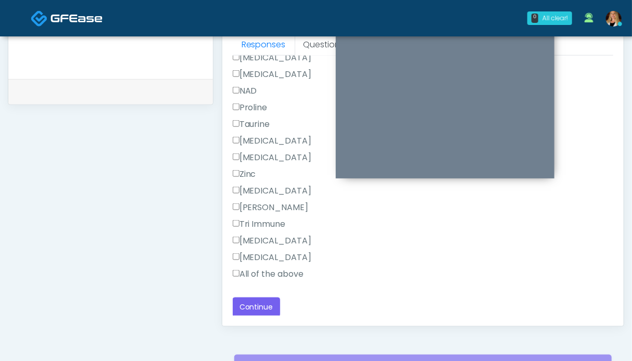
click at [266, 272] on label "All of the above" at bounding box center [268, 274] width 71 height 13
click at [263, 306] on button "Continue" at bounding box center [256, 307] width 47 height 19
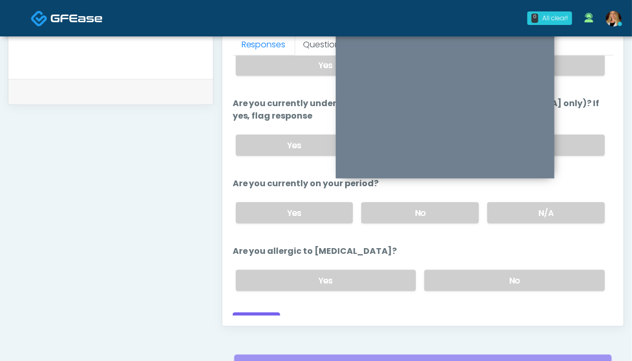
scroll to position [416, 0]
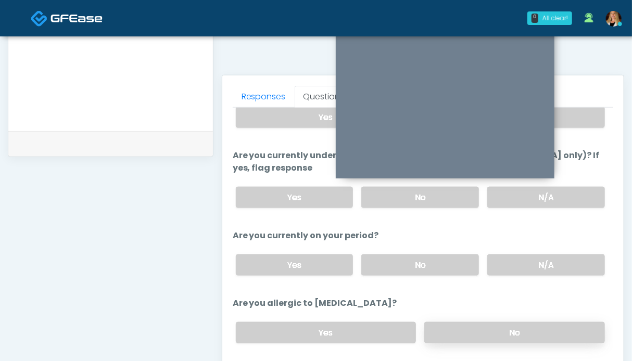
click at [538, 322] on label "No" at bounding box center [514, 332] width 181 height 21
click at [541, 255] on label "N/A" at bounding box center [547, 265] width 118 height 21
click at [567, 187] on label "N/A" at bounding box center [547, 197] width 118 height 21
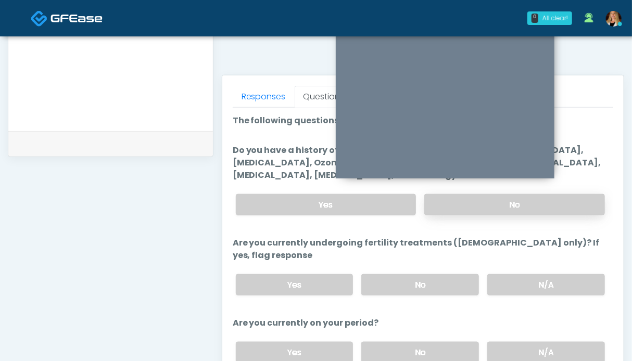
click at [479, 203] on label "No" at bounding box center [514, 204] width 181 height 21
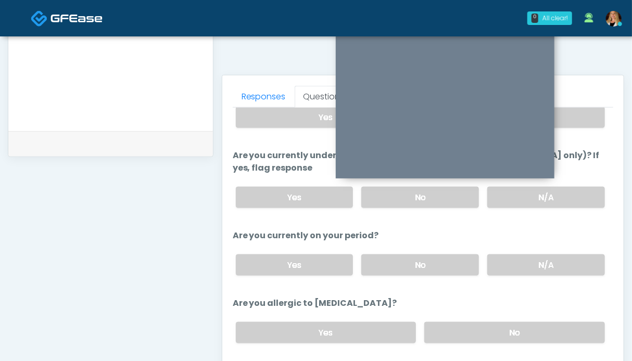
scroll to position [572, 0]
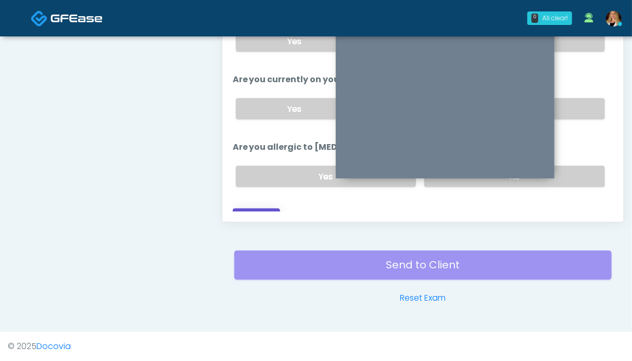
click at [251, 209] on button "Continue" at bounding box center [256, 218] width 47 height 19
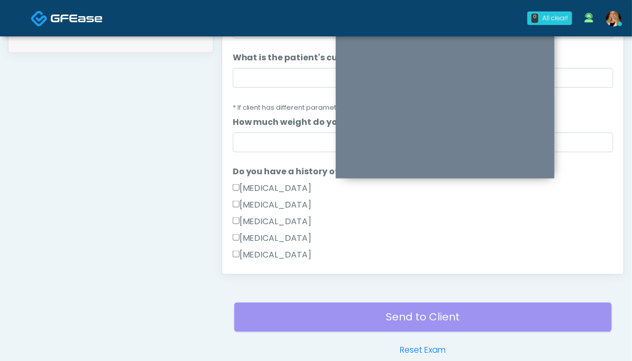
scroll to position [416, 0]
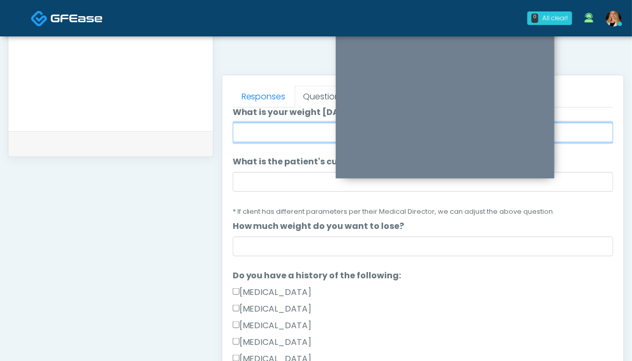
click at [266, 127] on input "What is your weight today?" at bounding box center [423, 133] width 381 height 20
type input "****"
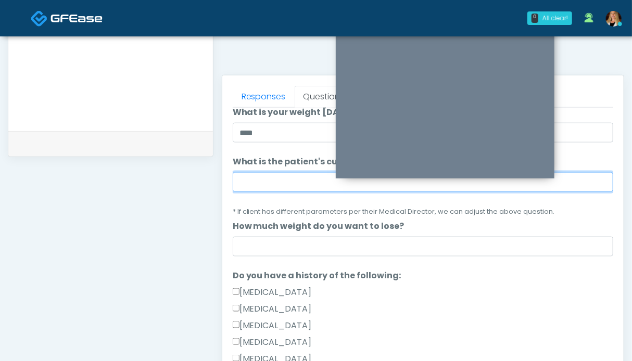
click at [267, 188] on input "What is the patient's current BMI? (if less than 23, not a candidate)" at bounding box center [423, 182] width 381 height 20
type input "*******"
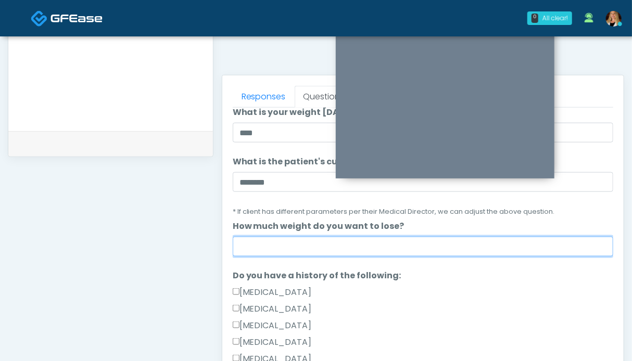
click at [327, 251] on input "How much weight do you want to lose?" at bounding box center [423, 247] width 381 height 20
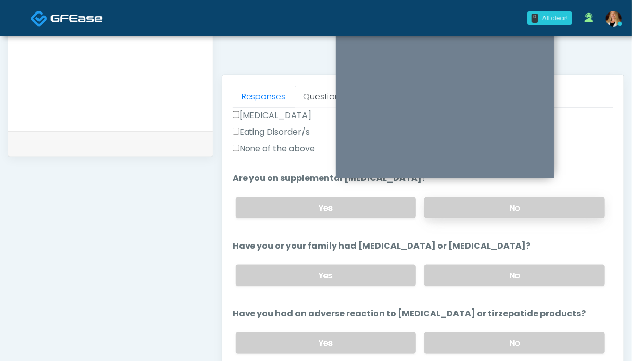
type input "****"
click at [483, 211] on label "No" at bounding box center [514, 207] width 181 height 21
click at [488, 272] on label "No" at bounding box center [514, 275] width 181 height 21
click at [494, 343] on label "No" at bounding box center [514, 343] width 181 height 21
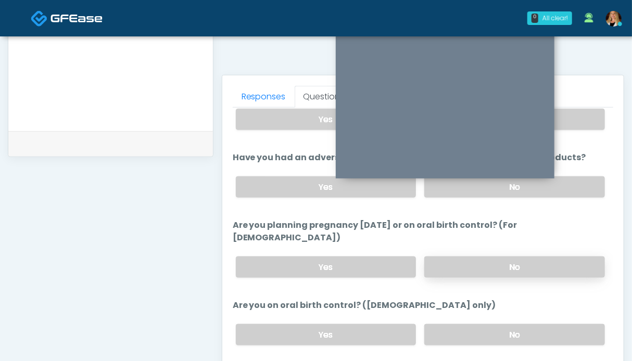
click at [504, 257] on label "No" at bounding box center [514, 267] width 181 height 21
click at [499, 324] on label "No" at bounding box center [514, 334] width 181 height 21
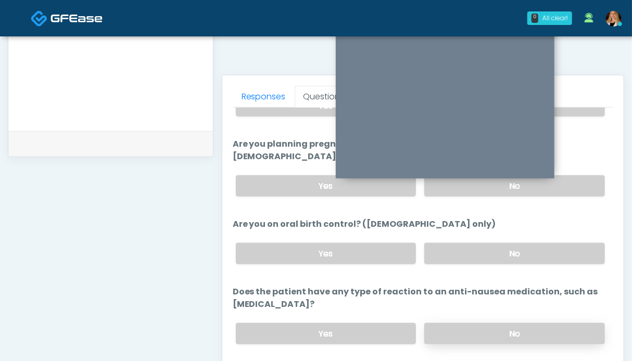
click at [513, 323] on label "No" at bounding box center [514, 333] width 181 height 21
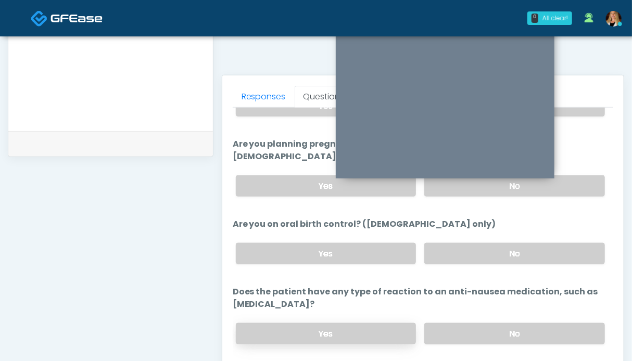
scroll to position [468, 0]
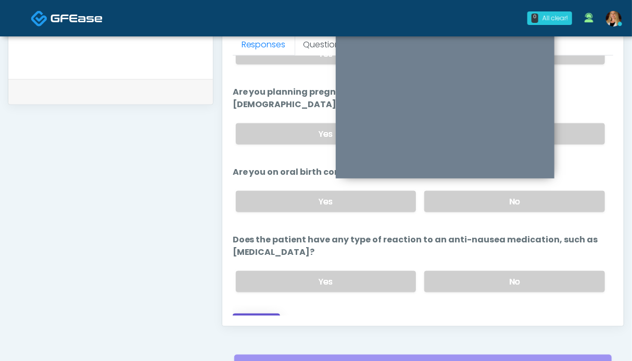
click at [266, 314] on button "Continue" at bounding box center [256, 323] width 47 height 19
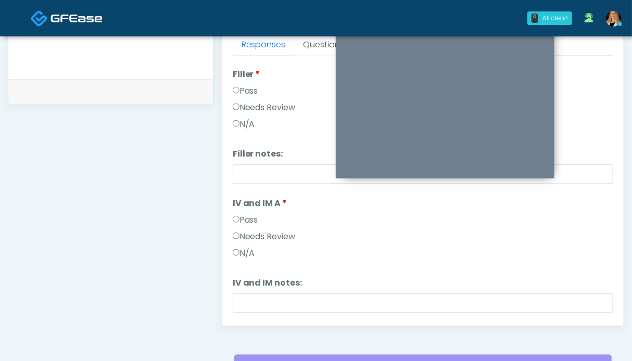
scroll to position [0, 0]
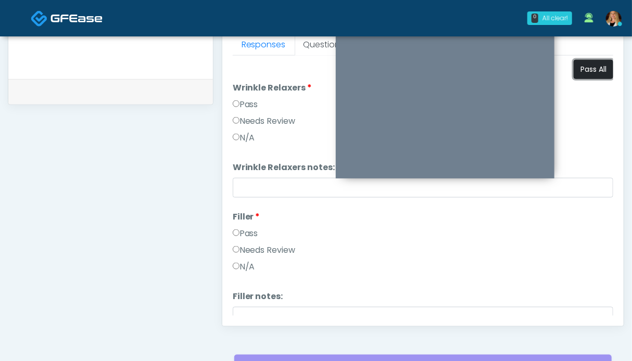
click at [595, 72] on button "Pass All" at bounding box center [594, 69] width 40 height 19
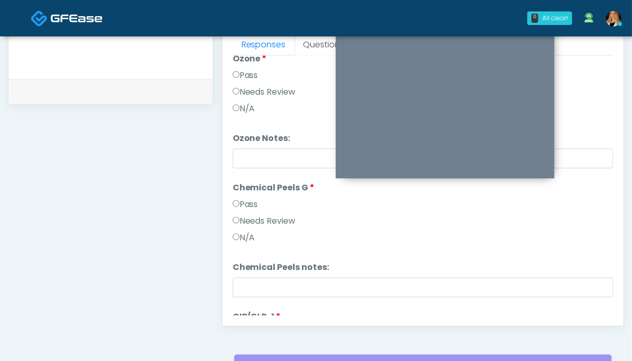
scroll to position [559, 0]
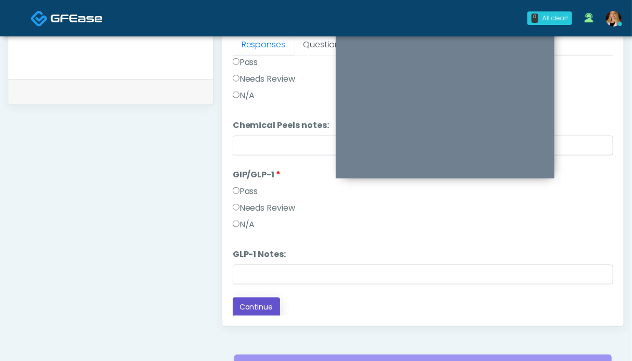
click at [274, 304] on button "Continue" at bounding box center [256, 307] width 47 height 19
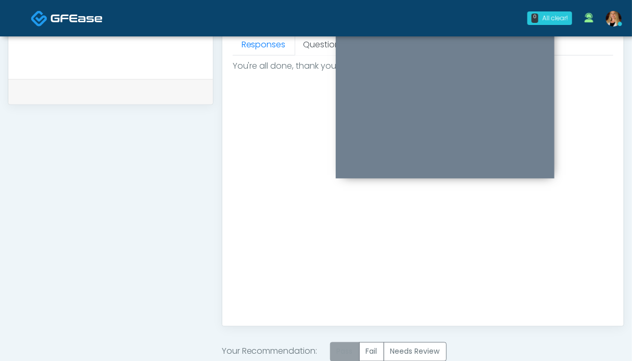
click at [349, 349] on label "Pass" at bounding box center [345, 352] width 30 height 19
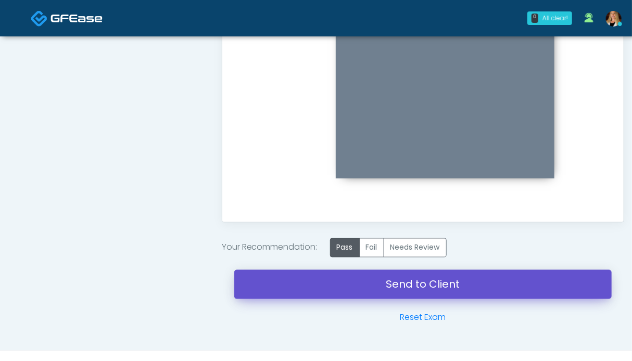
click at [366, 285] on link "Send to Client" at bounding box center [423, 284] width 378 height 29
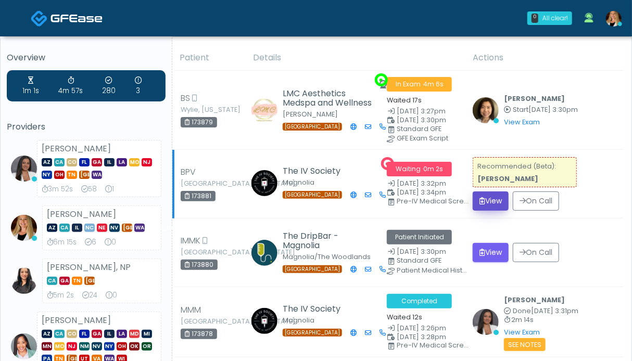
click at [486, 211] on button "View" at bounding box center [491, 201] width 36 height 19
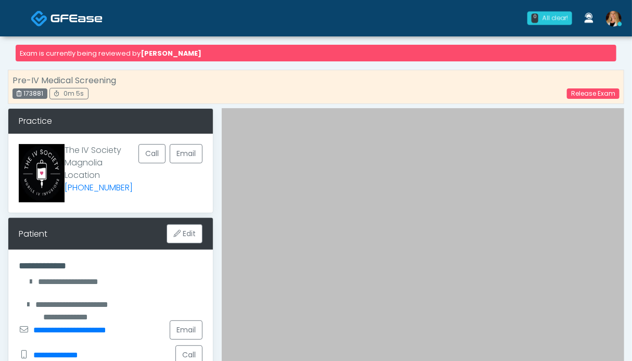
click at [88, 26] on link at bounding box center [67, 18] width 72 height 34
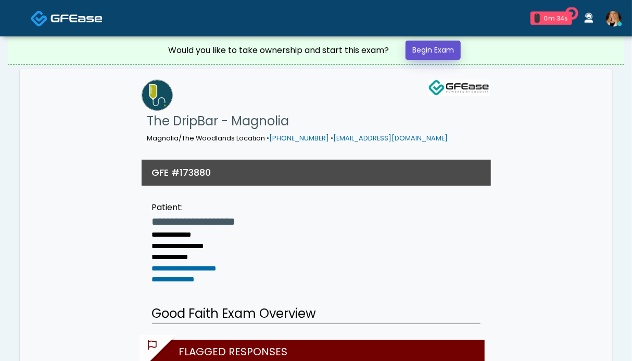
click at [412, 47] on link "Begin Exam" at bounding box center [433, 50] width 55 height 19
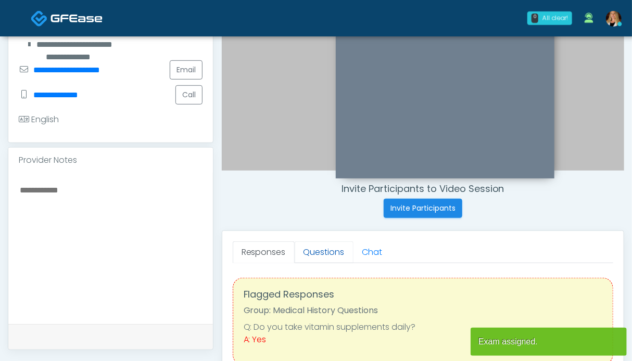
click at [330, 257] on link "Questions" at bounding box center [324, 253] width 59 height 22
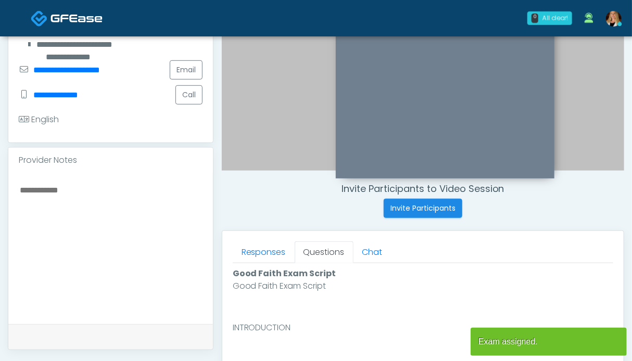
scroll to position [469, 0]
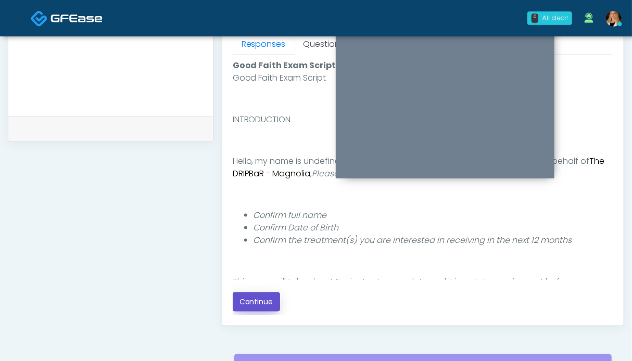
click at [262, 293] on button "Continue" at bounding box center [256, 302] width 47 height 19
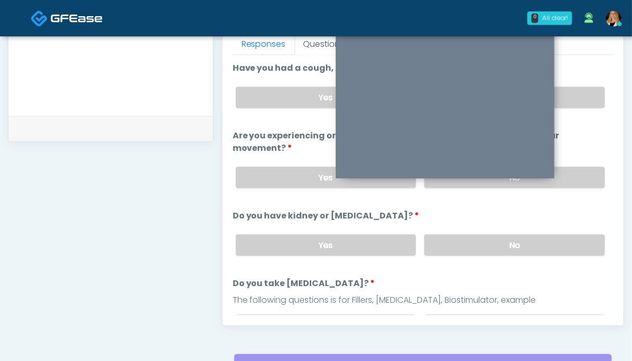
scroll to position [572, 0]
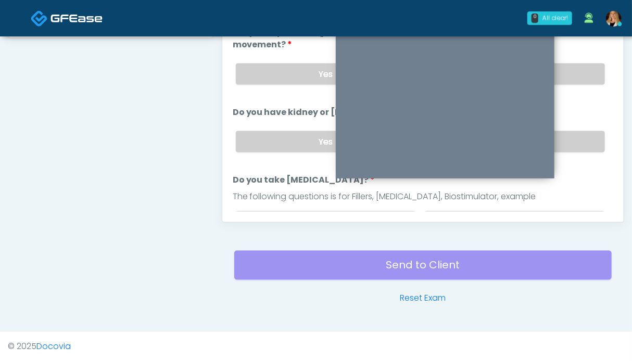
drag, startPoint x: 584, startPoint y: 142, endPoint x: 580, endPoint y: 107, distance: 35.1
click at [584, 141] on label "No" at bounding box center [514, 141] width 181 height 21
click at [579, 72] on label "No" at bounding box center [514, 74] width 181 height 21
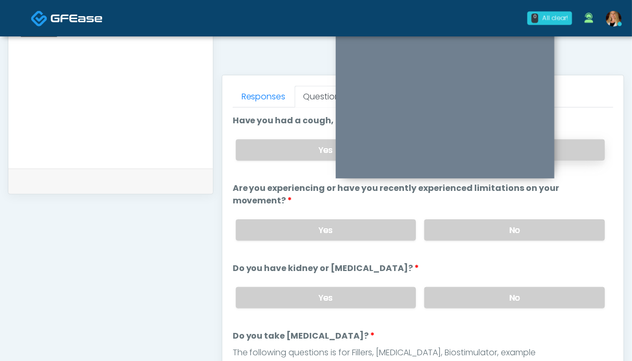
click at [581, 142] on label "No" at bounding box center [514, 150] width 181 height 21
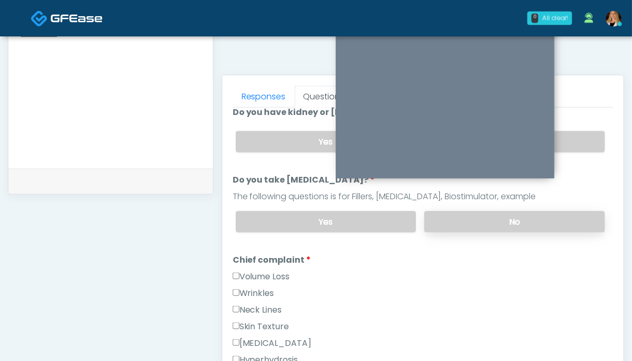
click at [557, 211] on label "No" at bounding box center [514, 221] width 181 height 21
click at [244, 288] on label "Wrinkles" at bounding box center [254, 294] width 42 height 13
click at [249, 273] on label "Volume Loss" at bounding box center [261, 277] width 57 height 13
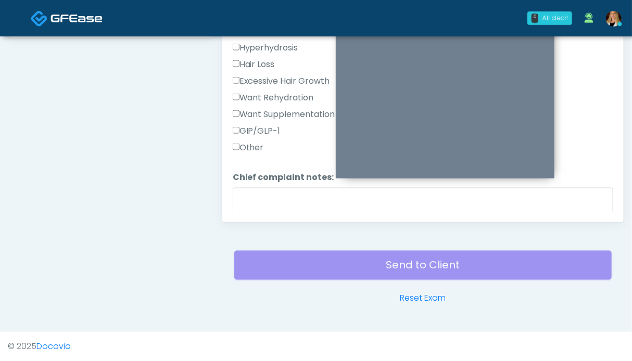
scroll to position [417, 0]
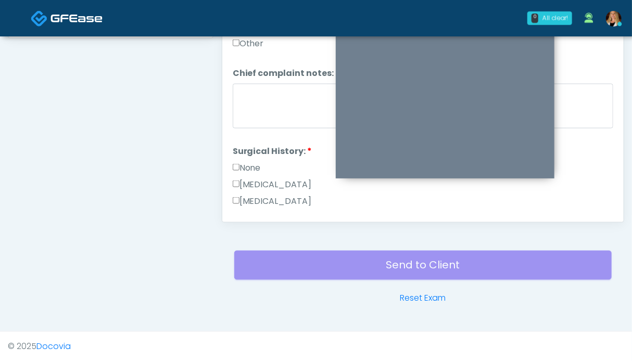
click at [240, 163] on label "None" at bounding box center [247, 168] width 28 height 13
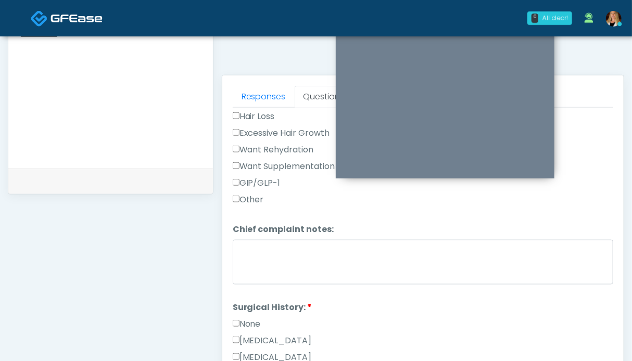
scroll to position [260, 0]
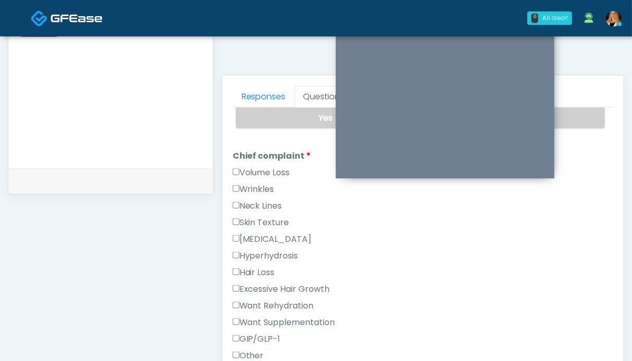
click at [266, 302] on label "Want Rehydration" at bounding box center [273, 306] width 81 height 13
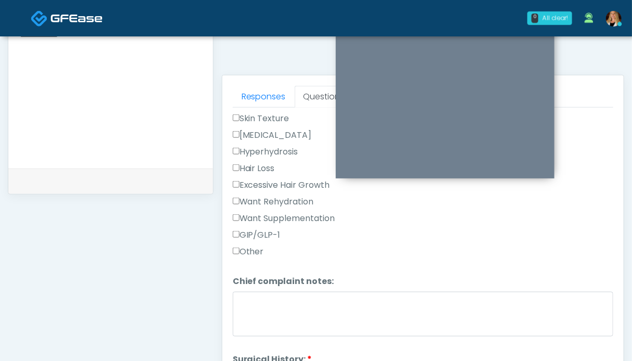
scroll to position [469, 0]
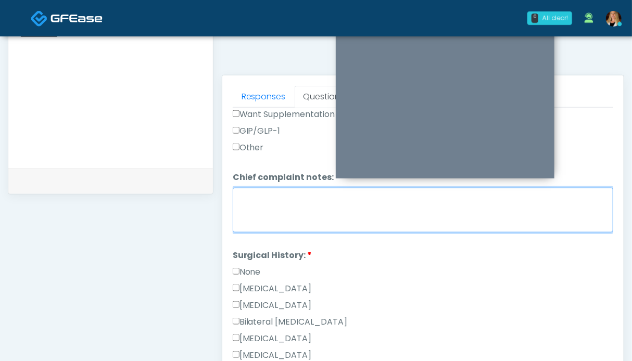
click at [297, 210] on textarea "Chief complaint notes:" at bounding box center [423, 210] width 381 height 45
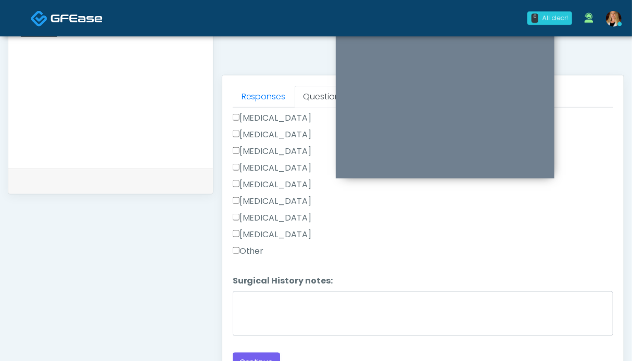
scroll to position [468, 0]
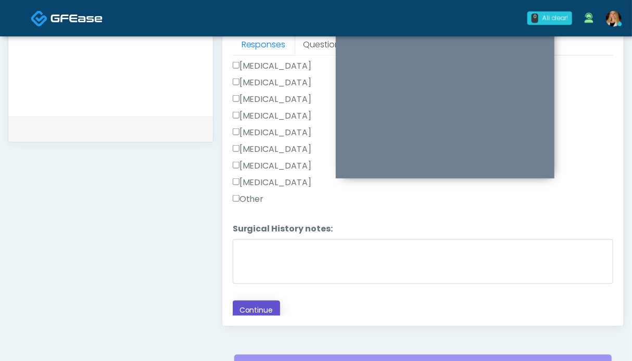
click at [260, 305] on button "Continue" at bounding box center [256, 310] width 47 height 19
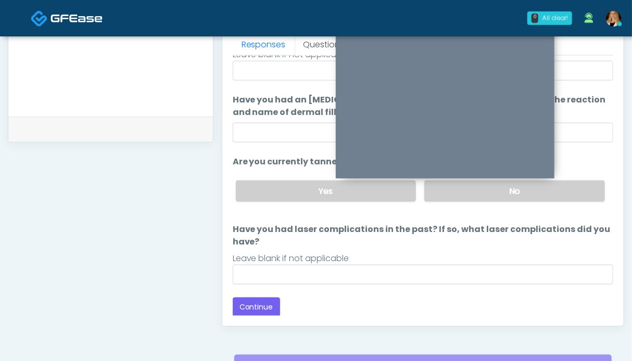
drag, startPoint x: 544, startPoint y: 188, endPoint x: 480, endPoint y: 201, distance: 65.4
click at [544, 188] on label "No" at bounding box center [514, 191] width 181 height 21
click at [254, 307] on button "Continue" at bounding box center [256, 307] width 47 height 19
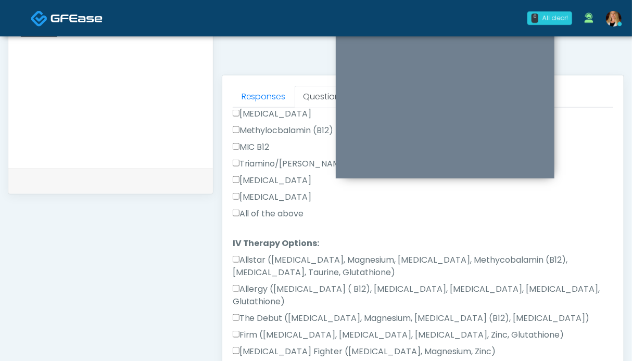
scroll to position [313, 0]
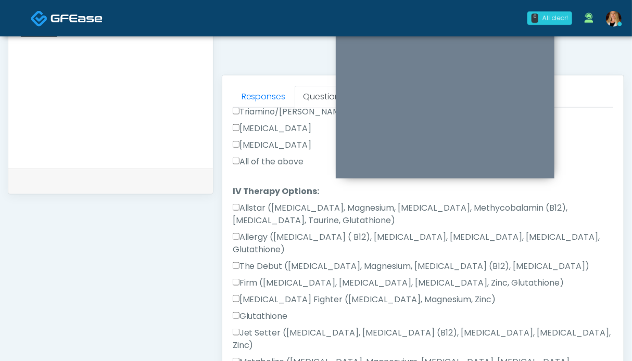
click at [265, 156] on label "All of the above" at bounding box center [268, 162] width 71 height 13
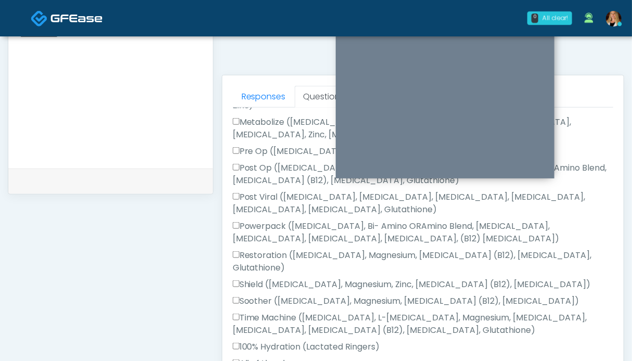
click at [266, 358] on label "All of the above" at bounding box center [268, 364] width 71 height 13
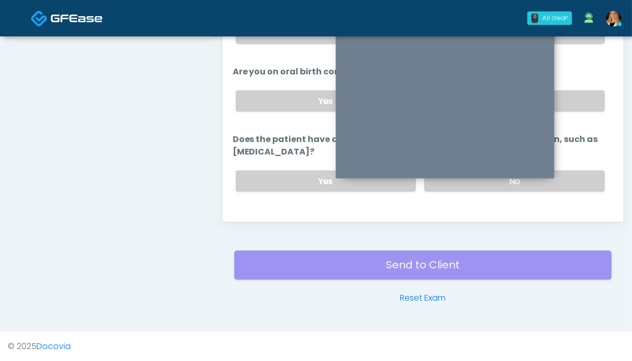
scroll to position [468, 0]
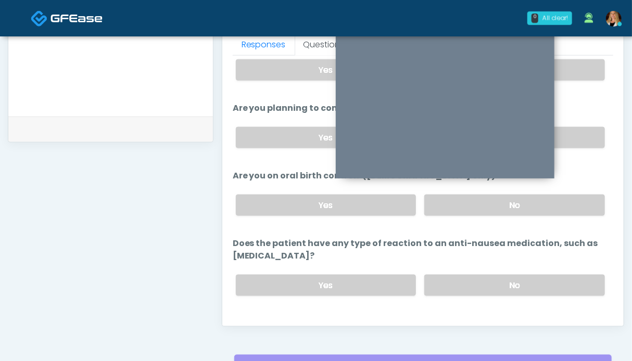
drag, startPoint x: 492, startPoint y: 289, endPoint x: 417, endPoint y: 287, distance: 74.5
click at [492, 289] on label "No" at bounding box center [514, 285] width 181 height 21
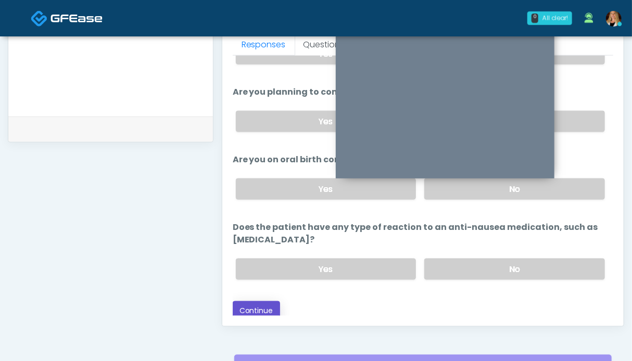
click at [258, 307] on button "Continue" at bounding box center [256, 311] width 47 height 19
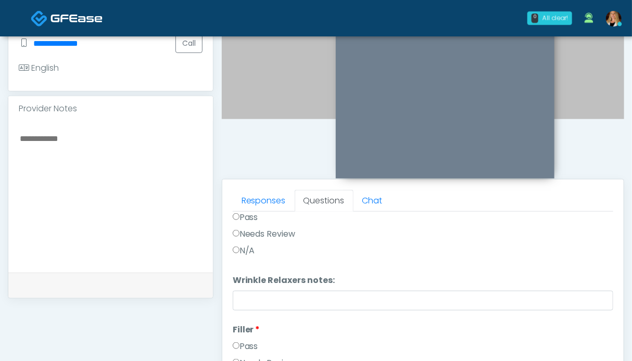
scroll to position [0, 0]
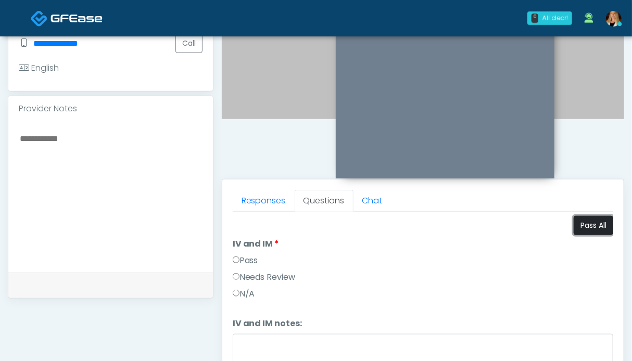
drag, startPoint x: 582, startPoint y: 226, endPoint x: 565, endPoint y: 225, distance: 17.2
click at [582, 225] on button "Pass All" at bounding box center [594, 225] width 40 height 19
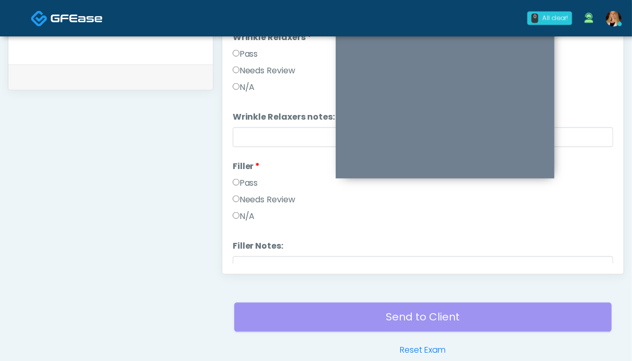
scroll to position [313, 0]
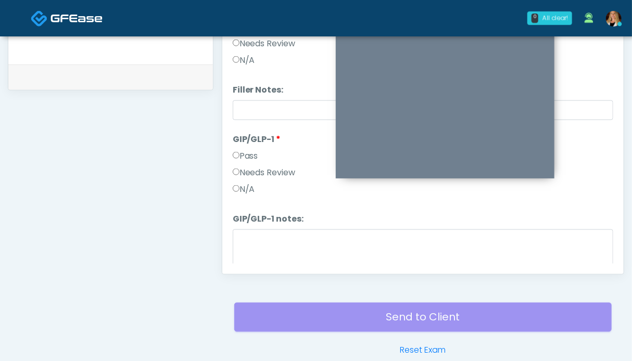
click at [260, 176] on label "Needs Review" at bounding box center [264, 173] width 63 height 13
click at [253, 184] on label "N/A" at bounding box center [244, 189] width 22 height 13
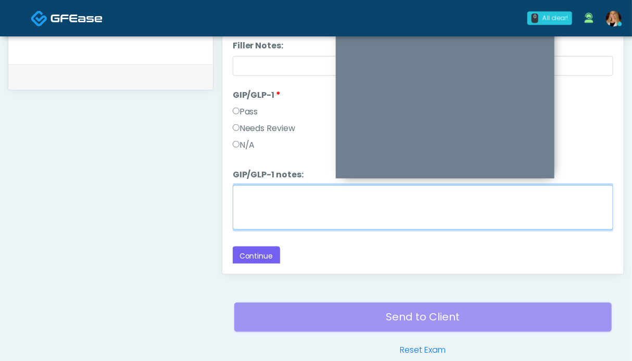
click at [258, 206] on textarea "GIP/GLP-1 notes:" at bounding box center [423, 207] width 381 height 45
type textarea "*"
type textarea "********"
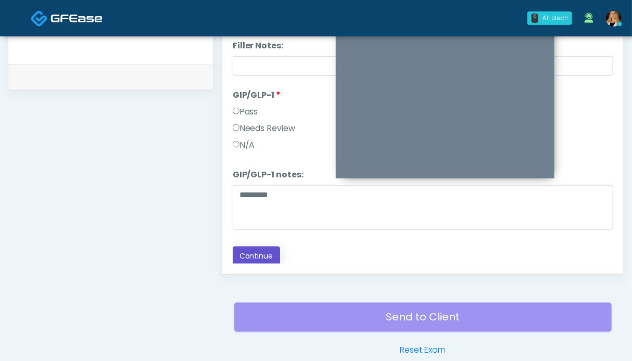
click at [253, 256] on button "Continue" at bounding box center [256, 256] width 47 height 19
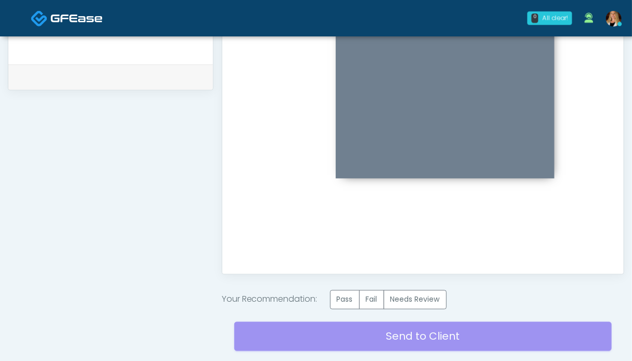
scroll to position [572, 0]
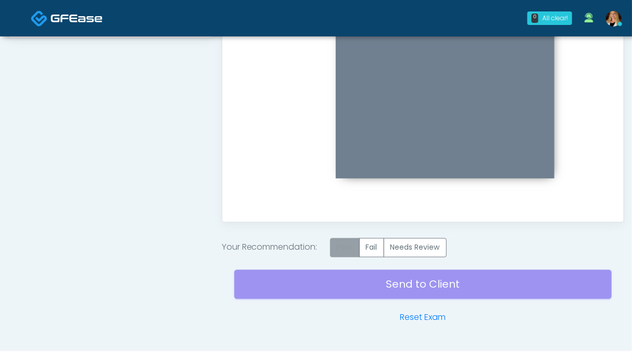
click at [344, 247] on label "Pass" at bounding box center [345, 248] width 30 height 19
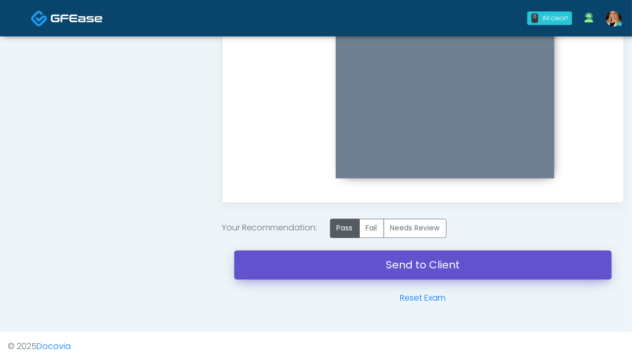
click at [419, 272] on link "Send to Client" at bounding box center [423, 265] width 378 height 29
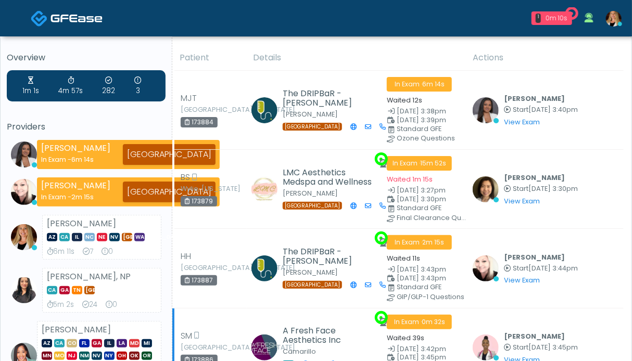
scroll to position [156, 0]
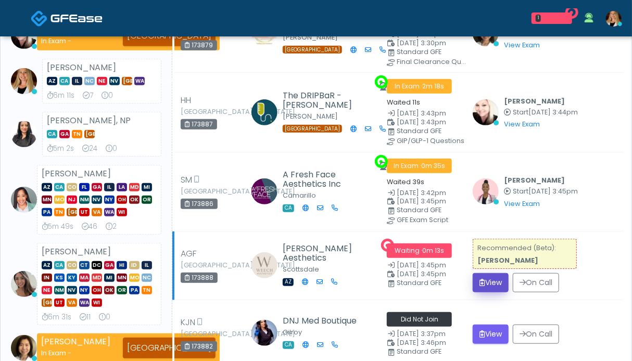
click at [488, 293] on button "View" at bounding box center [491, 282] width 36 height 19
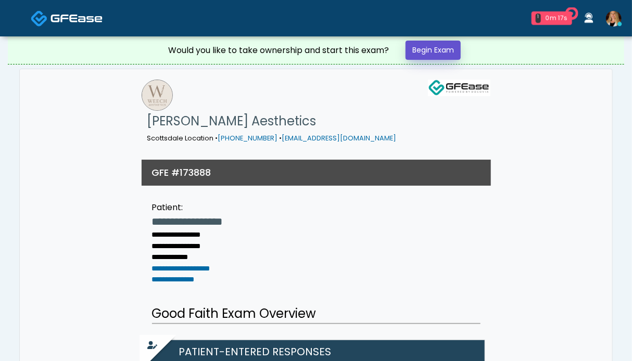
click at [444, 44] on link "Begin Exam" at bounding box center [433, 50] width 55 height 19
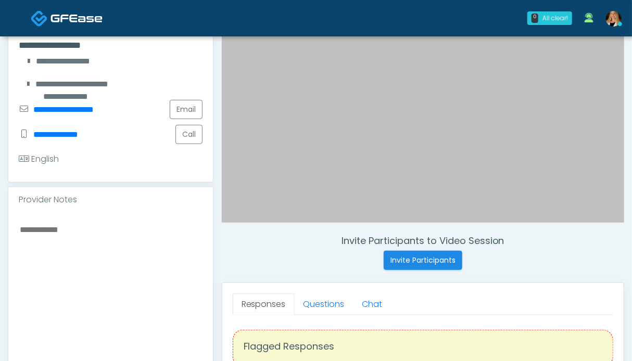
scroll to position [260, 0]
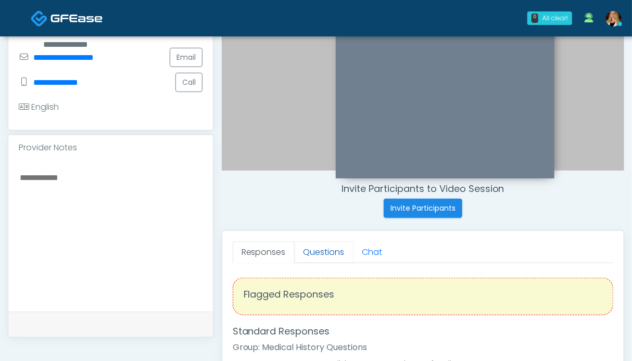
click at [317, 247] on link "Questions" at bounding box center [324, 253] width 59 height 22
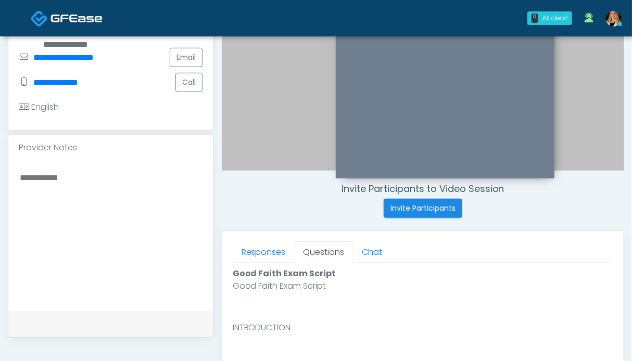
scroll to position [469, 0]
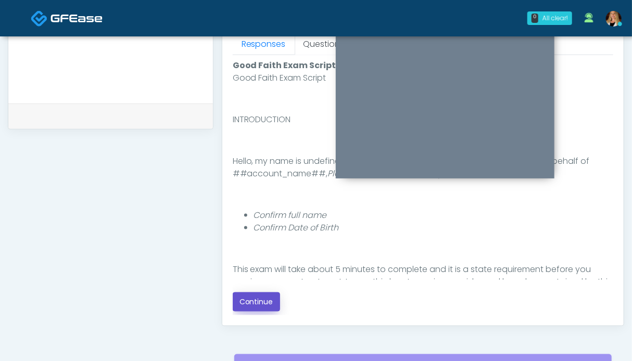
click at [248, 299] on button "Continue" at bounding box center [256, 302] width 47 height 19
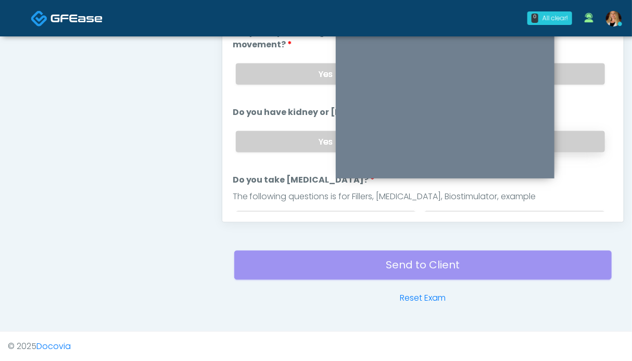
click at [581, 136] on label "No" at bounding box center [514, 141] width 181 height 21
click at [577, 76] on label "No" at bounding box center [514, 74] width 181 height 21
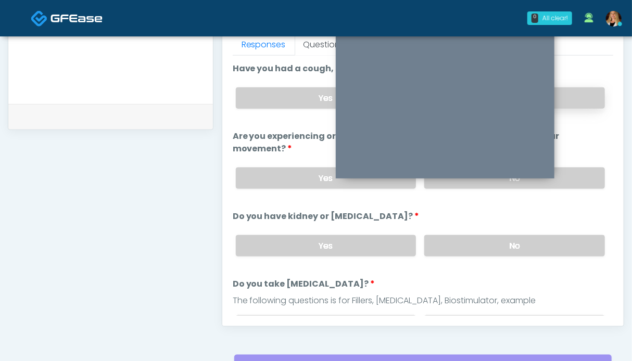
click at [573, 105] on label "No" at bounding box center [514, 98] width 181 height 21
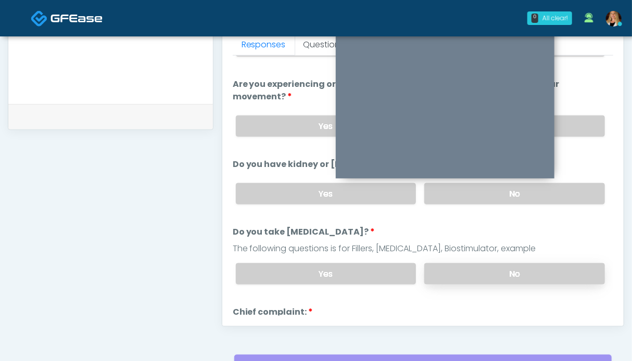
drag, startPoint x: 552, startPoint y: 270, endPoint x: 535, endPoint y: 266, distance: 17.3
click at [550, 269] on label "No" at bounding box center [514, 274] width 181 height 21
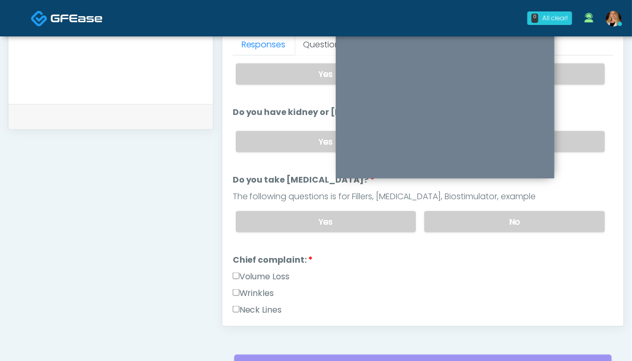
drag, startPoint x: 269, startPoint y: 274, endPoint x: 256, endPoint y: 290, distance: 20.0
click at [268, 275] on label "Volume Loss" at bounding box center [261, 277] width 57 height 13
click at [256, 290] on label "Wrinkles" at bounding box center [254, 294] width 42 height 13
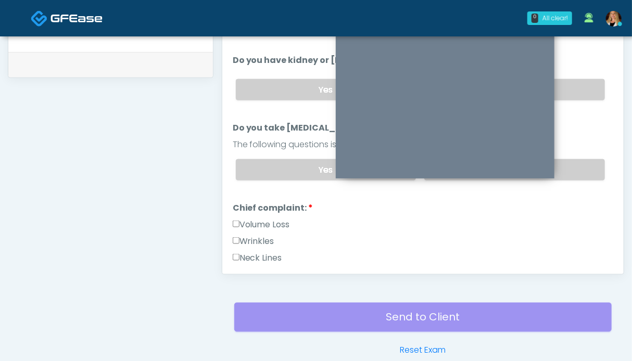
scroll to position [313, 0]
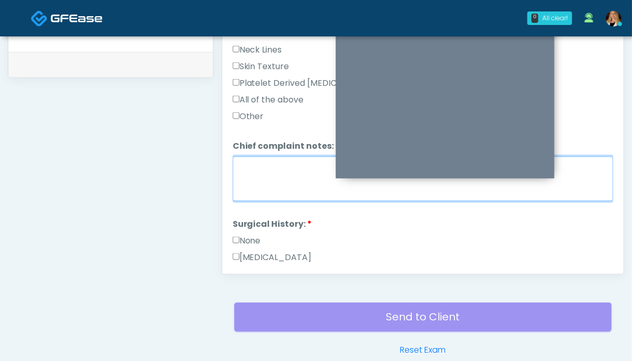
click at [282, 175] on textarea "Chief complaint notes:" at bounding box center [423, 179] width 381 height 45
type textarea "**********"
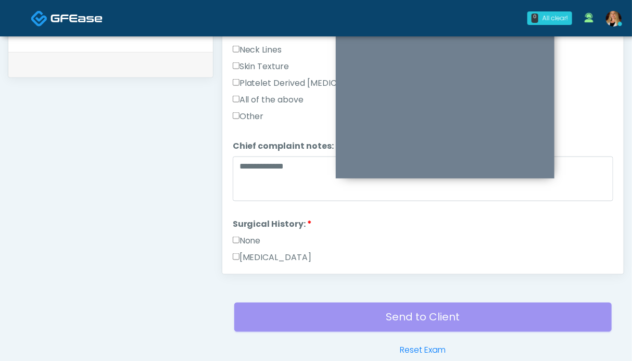
click at [245, 237] on label "None" at bounding box center [247, 241] width 28 height 13
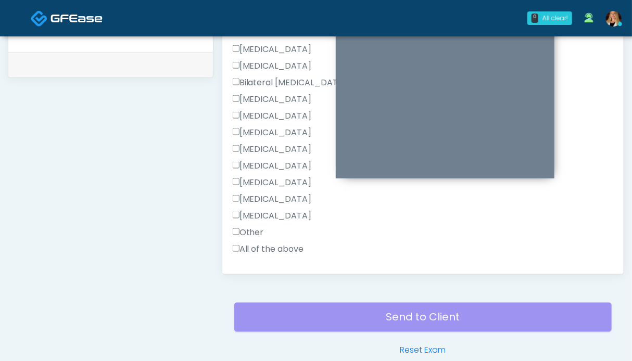
scroll to position [623, 0]
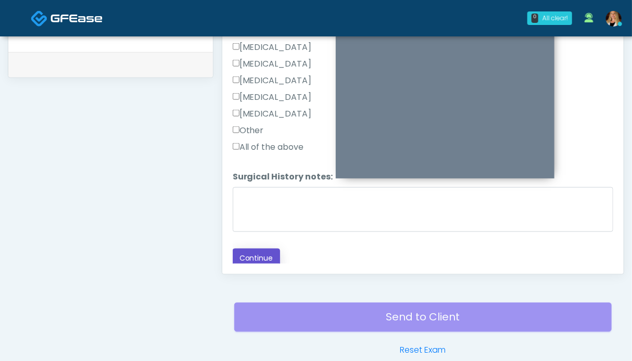
click at [255, 252] on button "Continue" at bounding box center [256, 258] width 47 height 19
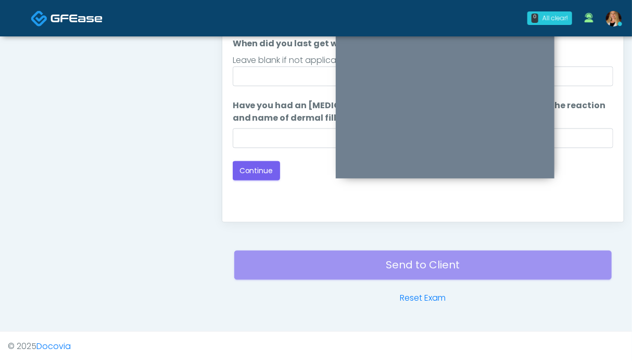
scroll to position [468, 0]
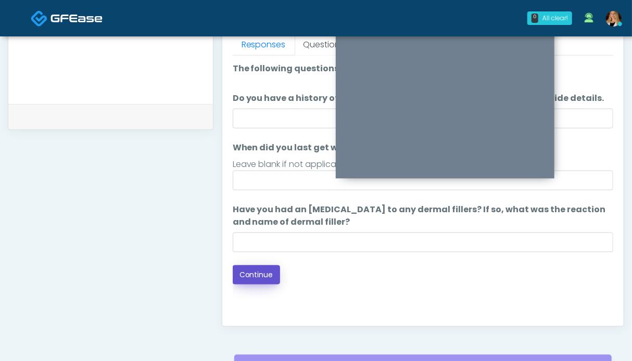
click at [261, 276] on button "Continue" at bounding box center [256, 275] width 47 height 19
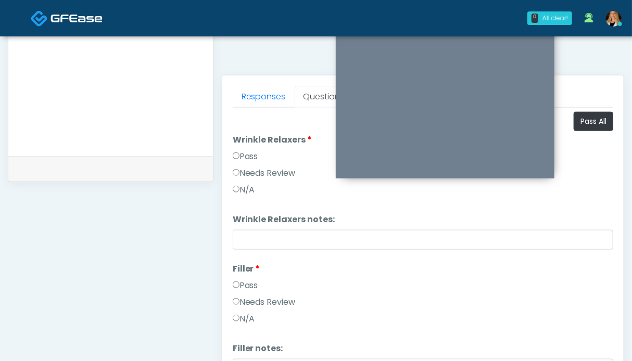
scroll to position [260, 0]
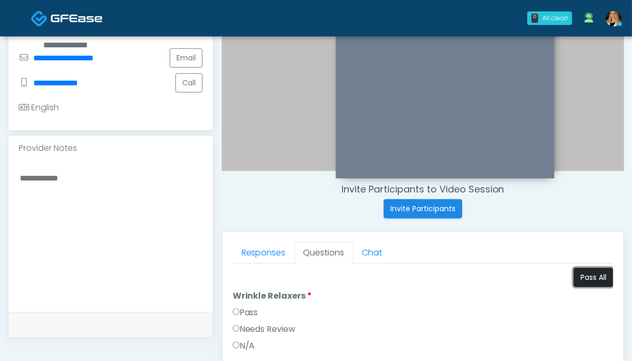
click at [579, 273] on button "Pass All" at bounding box center [594, 277] width 40 height 19
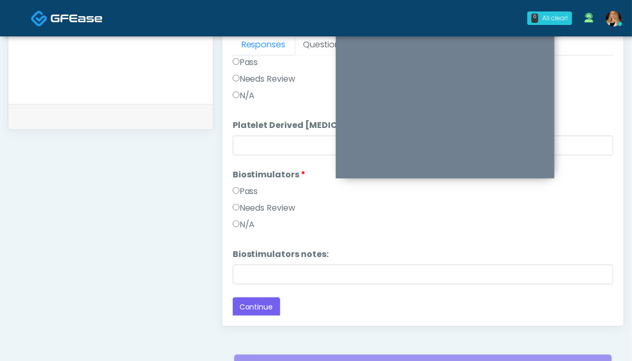
scroll to position [572, 0]
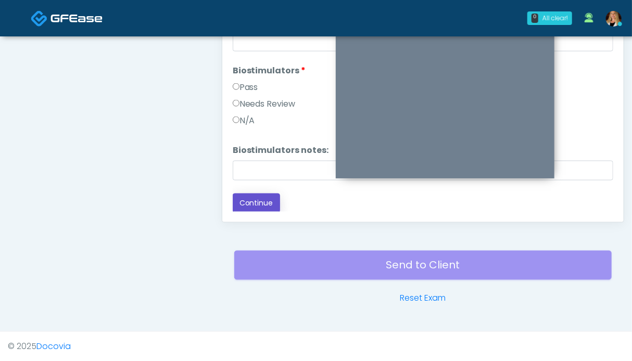
click at [253, 198] on button "Continue" at bounding box center [256, 203] width 47 height 19
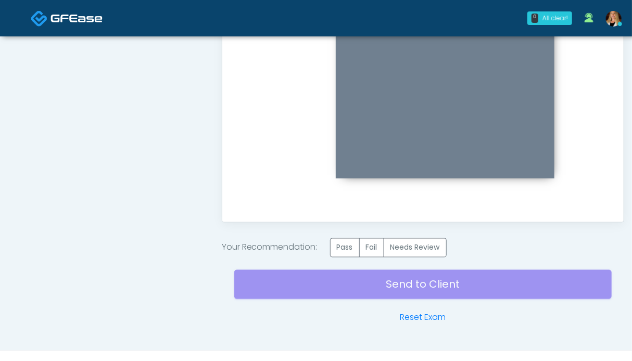
scroll to position [0, 0]
click at [346, 248] on label "Pass" at bounding box center [345, 248] width 30 height 19
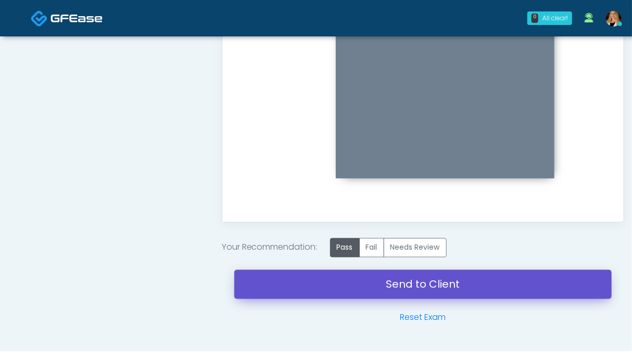
click at [390, 285] on link "Send to Client" at bounding box center [423, 284] width 378 height 29
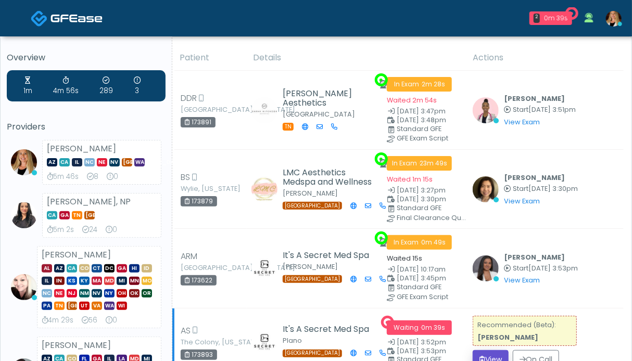
click at [488, 351] on button "View" at bounding box center [491, 360] width 36 height 19
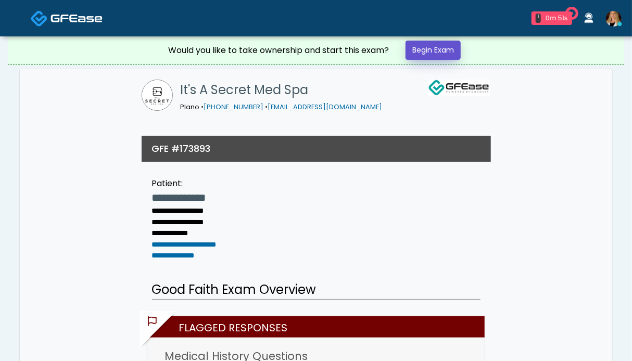
click at [435, 45] on link "Begin Exam" at bounding box center [433, 50] width 55 height 19
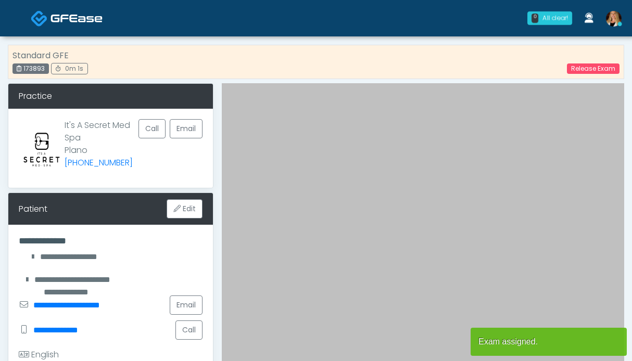
scroll to position [313, 0]
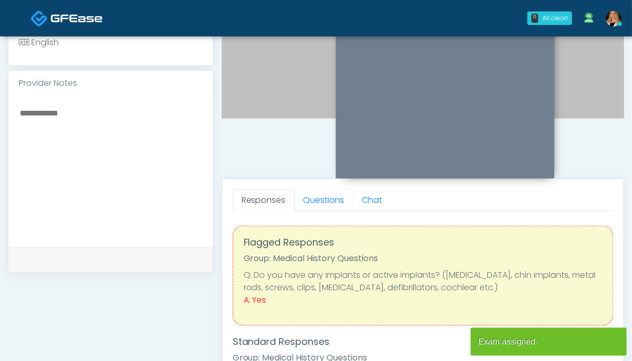
drag, startPoint x: 313, startPoint y: 197, endPoint x: 223, endPoint y: 207, distance: 90.6
click at [313, 196] on link "Questions" at bounding box center [324, 201] width 59 height 22
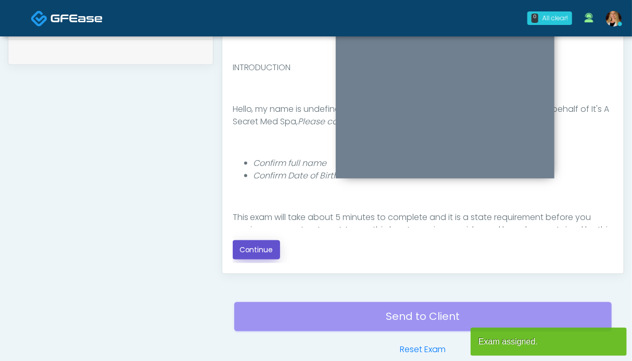
click at [259, 251] on button "Continue" at bounding box center [256, 250] width 47 height 19
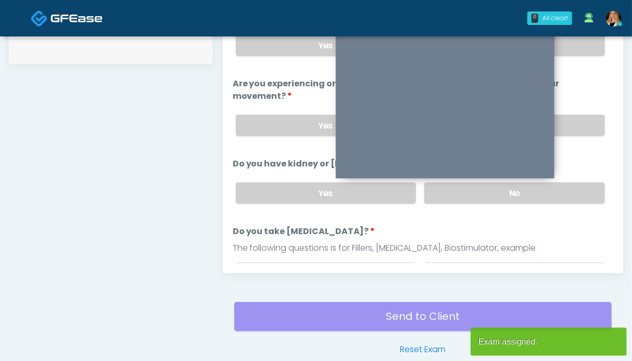
scroll to position [572, 0]
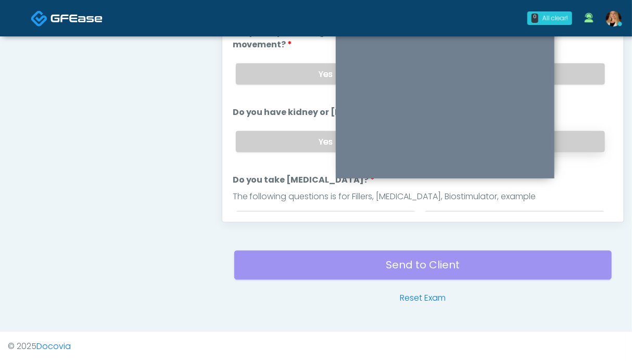
click at [573, 142] on label "No" at bounding box center [514, 141] width 181 height 21
click at [575, 71] on label "No" at bounding box center [514, 74] width 181 height 21
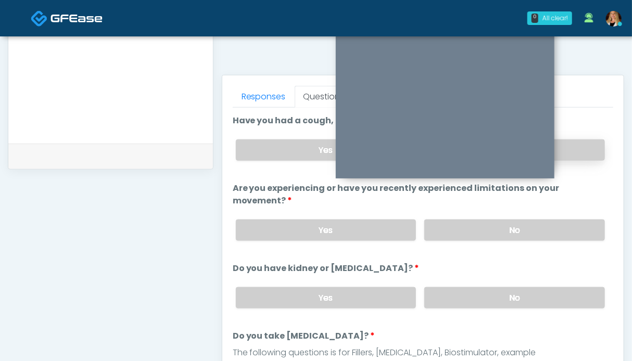
click at [576, 153] on label "No" at bounding box center [514, 150] width 181 height 21
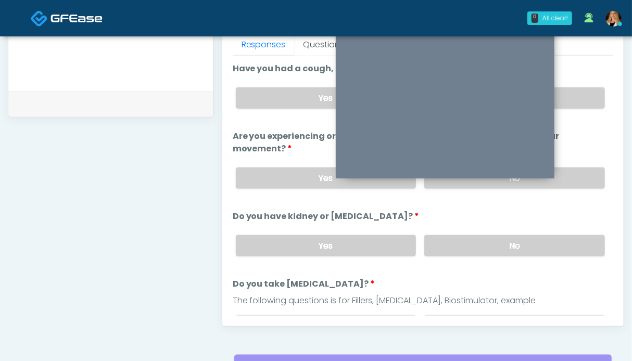
scroll to position [156, 0]
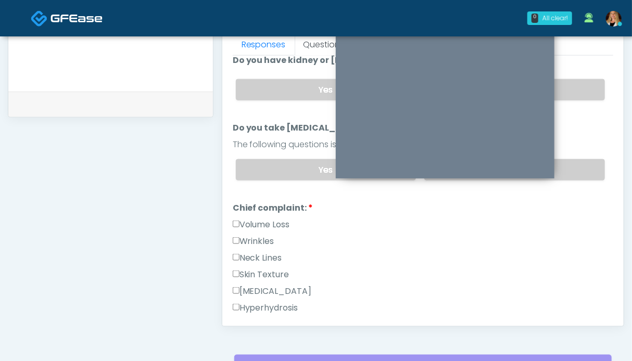
drag, startPoint x: 566, startPoint y: 171, endPoint x: 330, endPoint y: 211, distance: 239.2
click at [566, 171] on label "No" at bounding box center [514, 169] width 181 height 21
click at [256, 222] on label "Volume Loss" at bounding box center [261, 225] width 57 height 13
click at [253, 236] on label "Wrinkles" at bounding box center [254, 241] width 42 height 13
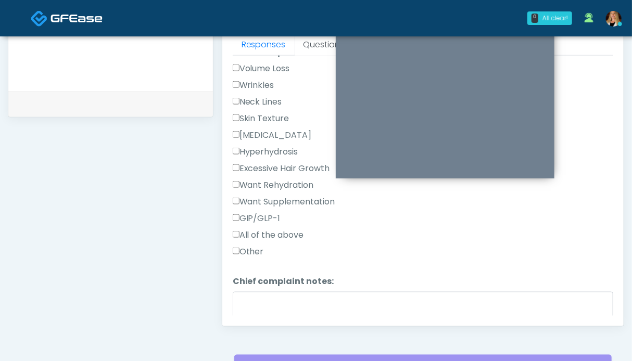
scroll to position [469, 0]
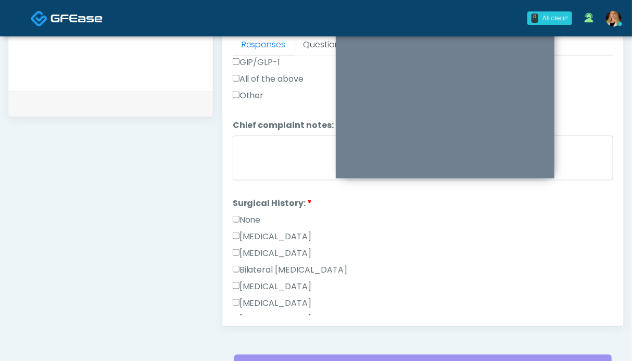
click at [253, 215] on label "None" at bounding box center [247, 220] width 28 height 13
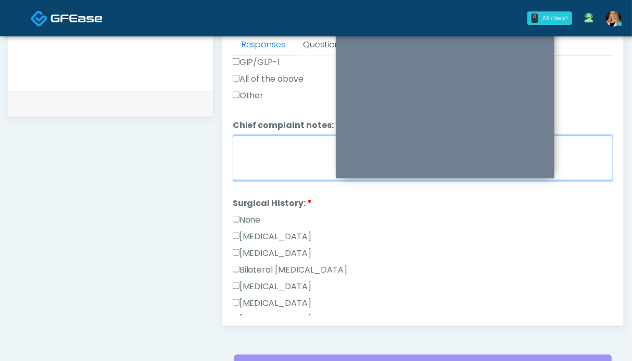
click at [269, 147] on textarea "Chief complaint notes:" at bounding box center [423, 158] width 381 height 45
type textarea "*****"
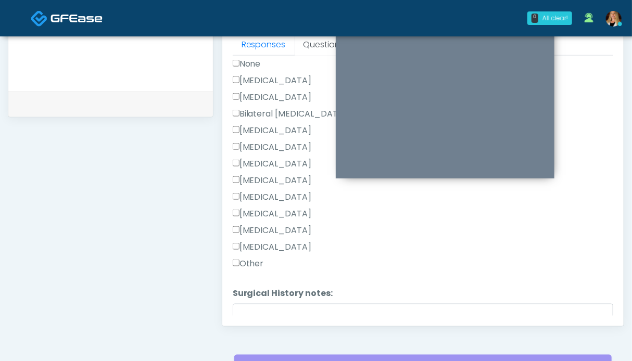
scroll to position [690, 0]
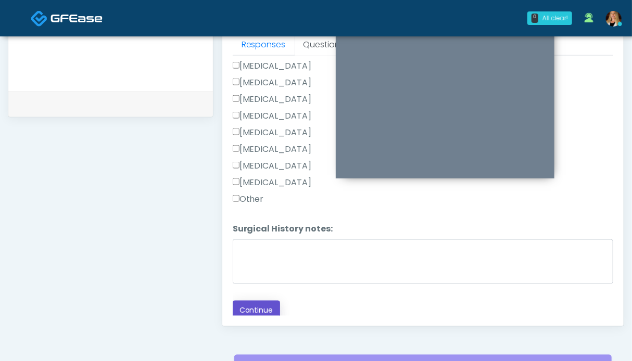
click at [271, 305] on button "Continue" at bounding box center [256, 310] width 47 height 19
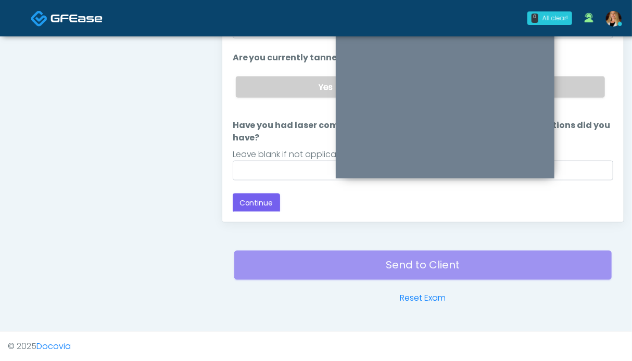
scroll to position [468, 0]
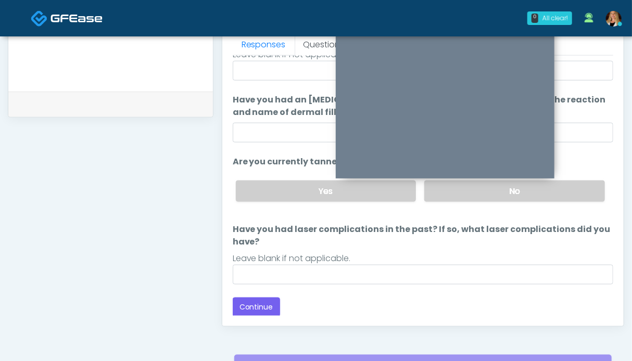
drag, startPoint x: 568, startPoint y: 188, endPoint x: 463, endPoint y: 234, distance: 115.2
click at [567, 188] on label "No" at bounding box center [514, 191] width 181 height 21
click at [263, 304] on button "Continue" at bounding box center [256, 307] width 47 height 19
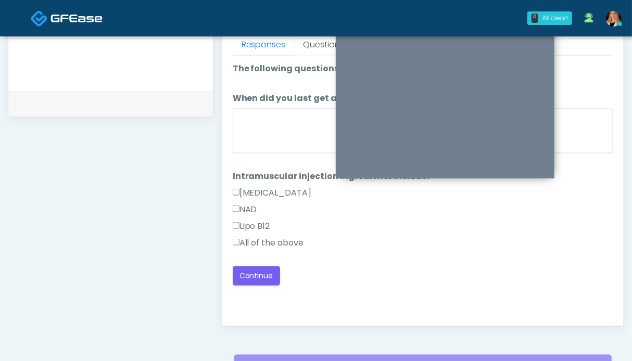
click at [277, 245] on label "All of the above" at bounding box center [268, 243] width 71 height 13
click at [269, 269] on button "Continue" at bounding box center [256, 276] width 47 height 19
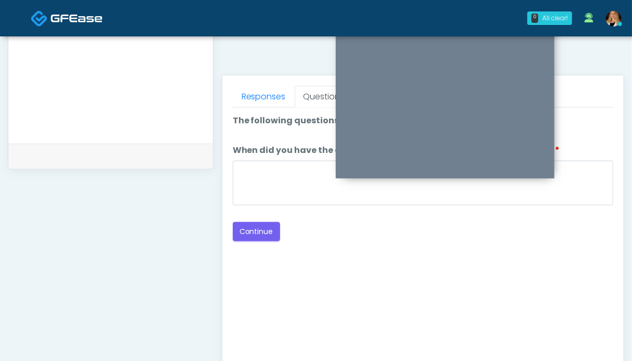
scroll to position [364, 0]
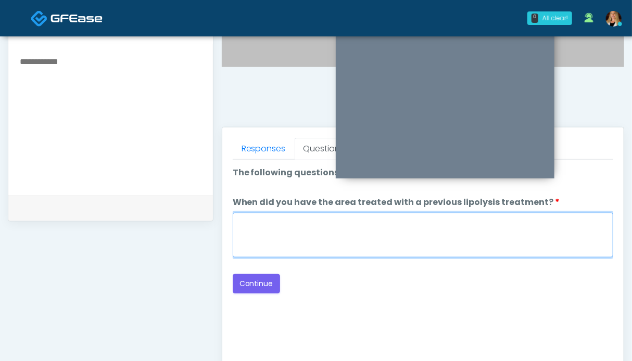
click at [425, 239] on textarea "When did you have the area treated with a previous lipolysis treatment?" at bounding box center [423, 235] width 381 height 45
type textarea "**"
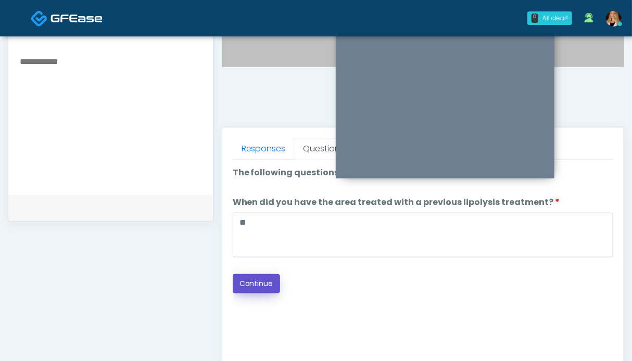
click at [268, 283] on button "Continue" at bounding box center [256, 283] width 47 height 19
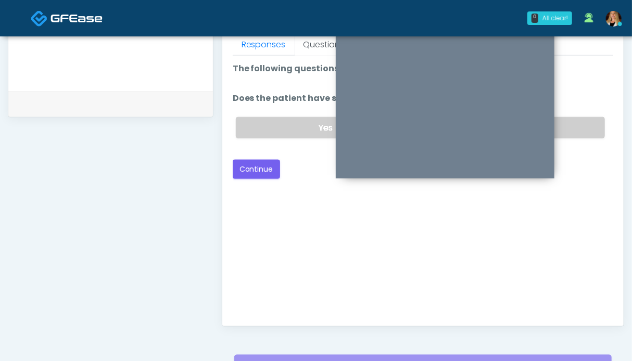
scroll to position [416, 0]
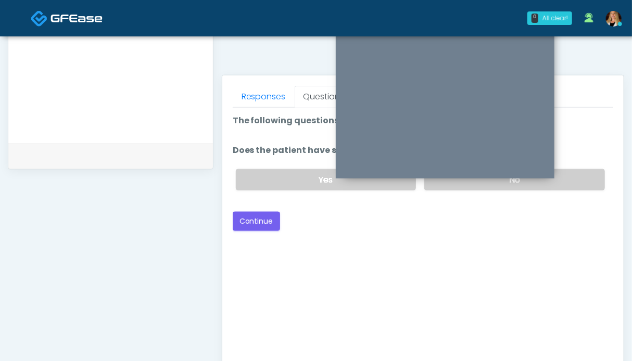
drag, startPoint x: 570, startPoint y: 177, endPoint x: 289, endPoint y: 227, distance: 286.2
click at [569, 177] on label "No" at bounding box center [514, 179] width 181 height 21
click at [267, 223] on button "Continue" at bounding box center [256, 221] width 47 height 19
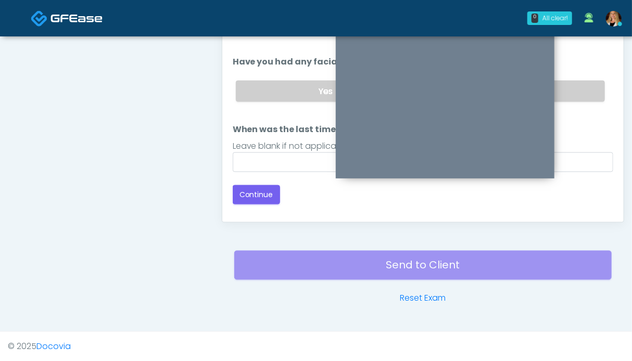
scroll to position [468, 0]
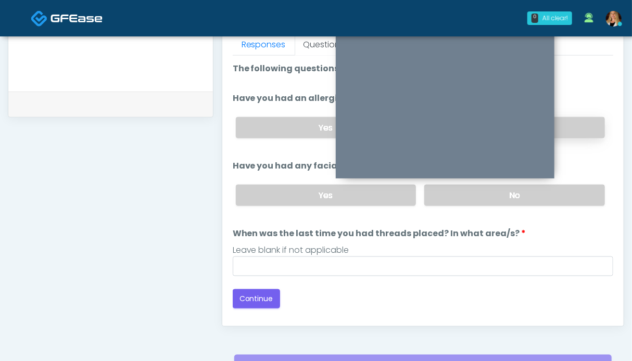
drag, startPoint x: 585, startPoint y: 191, endPoint x: 585, endPoint y: 128, distance: 63.5
click at [585, 190] on label "No" at bounding box center [514, 195] width 181 height 21
click at [585, 119] on label "No" at bounding box center [514, 127] width 181 height 21
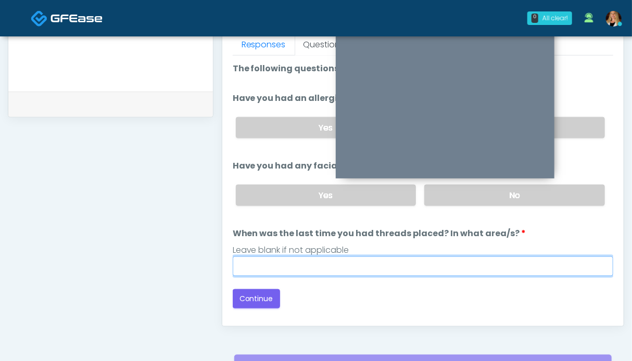
click at [413, 258] on input "When was the last time you had threads placed? In what area/s?" at bounding box center [423, 267] width 381 height 20
type input "**"
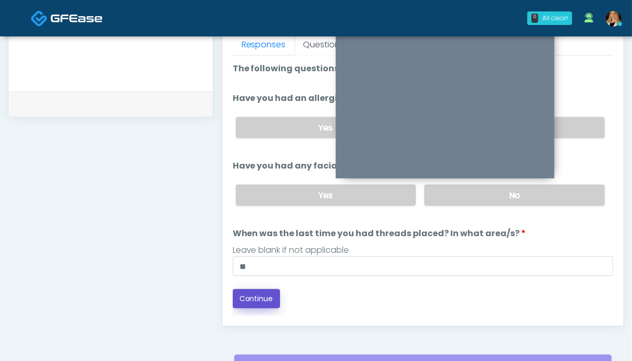
click at [261, 301] on button "Continue" at bounding box center [256, 299] width 47 height 19
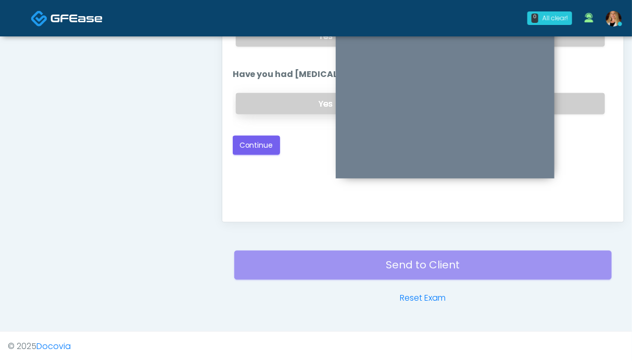
scroll to position [416, 0]
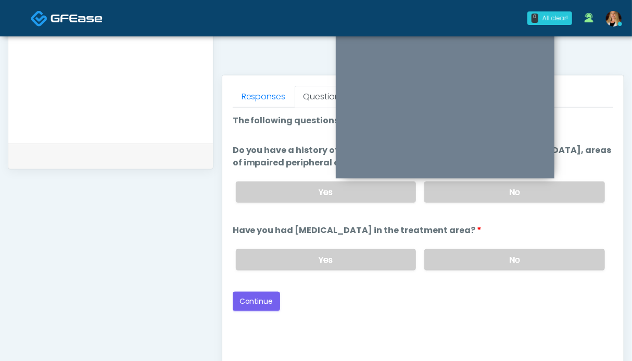
drag, startPoint x: 501, startPoint y: 252, endPoint x: 538, endPoint y: 224, distance: 46.6
click at [501, 252] on label "No" at bounding box center [514, 259] width 181 height 21
drag, startPoint x: 566, startPoint y: 185, endPoint x: 384, endPoint y: 226, distance: 185.6
click at [565, 185] on label "No" at bounding box center [514, 192] width 181 height 21
click at [257, 298] on button "Continue" at bounding box center [256, 301] width 47 height 19
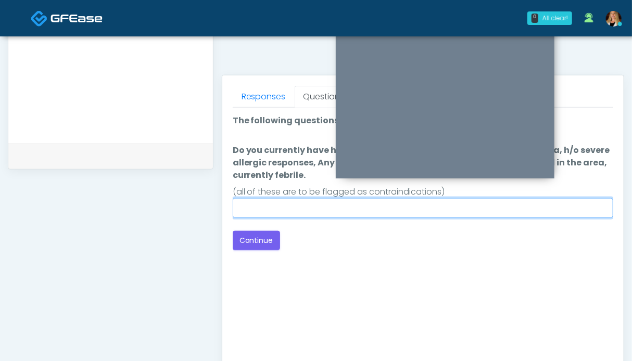
click at [453, 208] on input "Do you currently have h/o keloids, [MEDICAL_DATA] in the treatment area, h/o se…" at bounding box center [423, 208] width 381 height 20
type input "**"
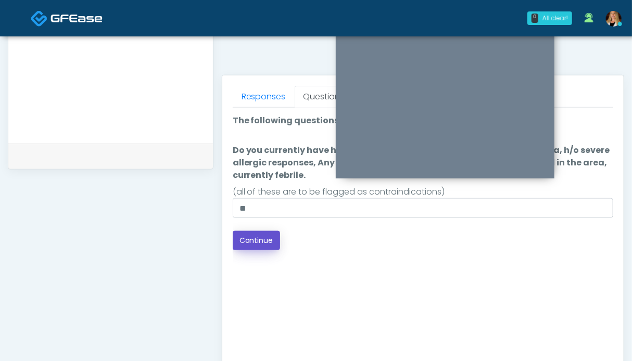
click at [265, 243] on button "Continue" at bounding box center [256, 240] width 47 height 19
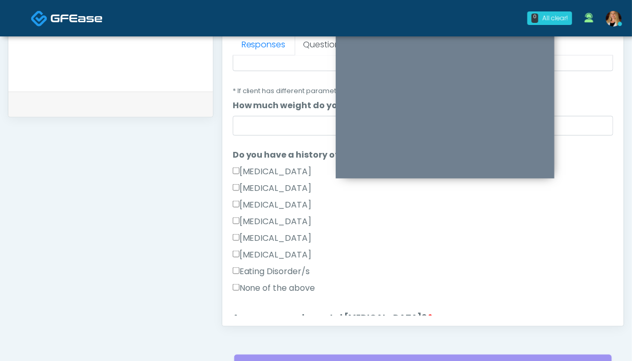
scroll to position [208, 0]
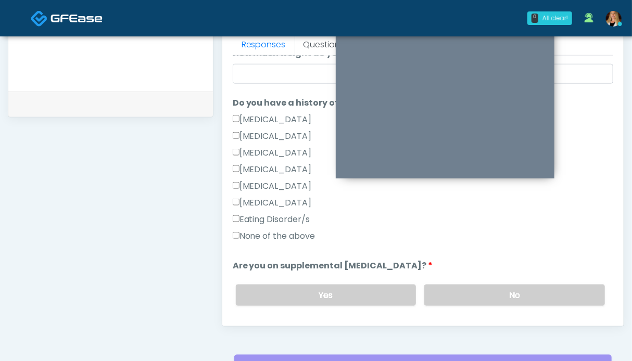
click at [282, 234] on label "None of the above" at bounding box center [274, 236] width 83 height 13
click at [515, 288] on label "No" at bounding box center [514, 295] width 181 height 21
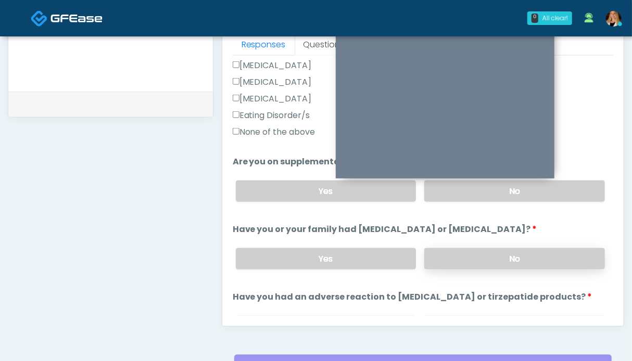
click at [501, 258] on label "No" at bounding box center [514, 258] width 181 height 21
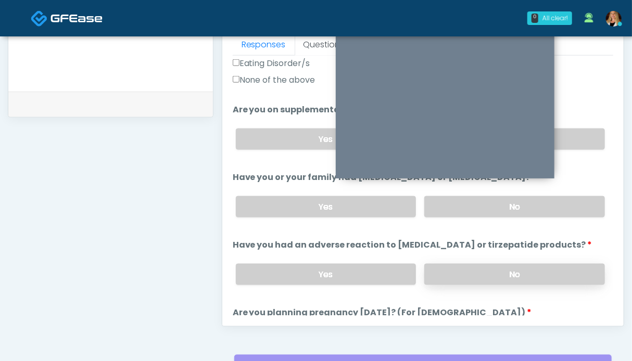
click at [501, 267] on label "No" at bounding box center [514, 274] width 181 height 21
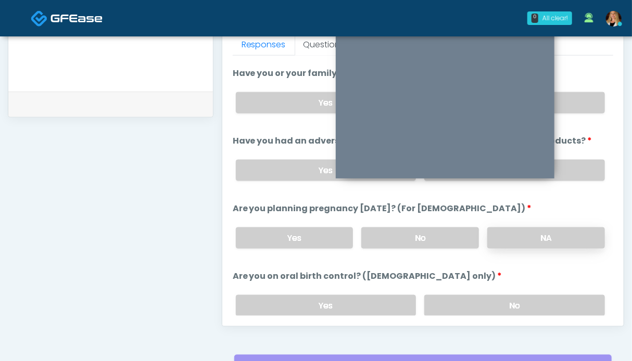
click at [515, 240] on label "NA" at bounding box center [547, 238] width 118 height 21
click at [504, 295] on label "No" at bounding box center [514, 305] width 181 height 21
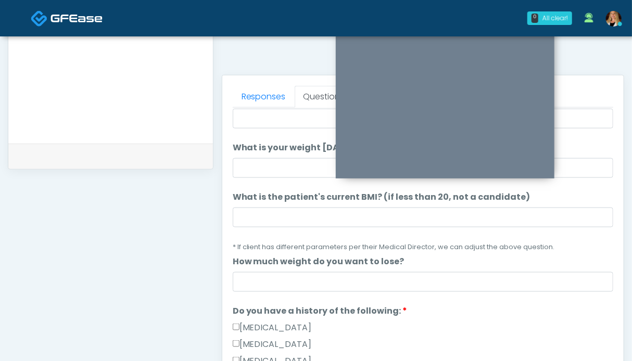
scroll to position [0, 0]
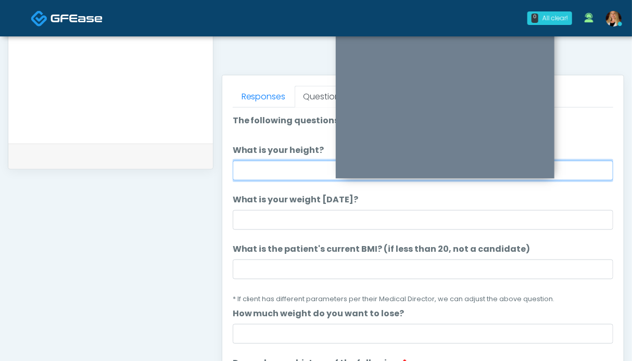
click at [290, 166] on input "What is your height?" at bounding box center [423, 171] width 381 height 20
type input "***"
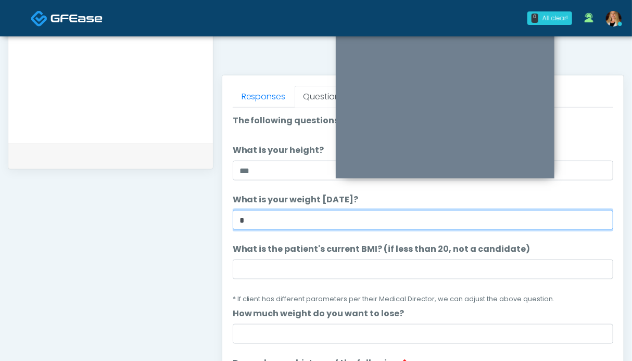
click at [272, 218] on input "*" at bounding box center [423, 220] width 381 height 20
type input "***"
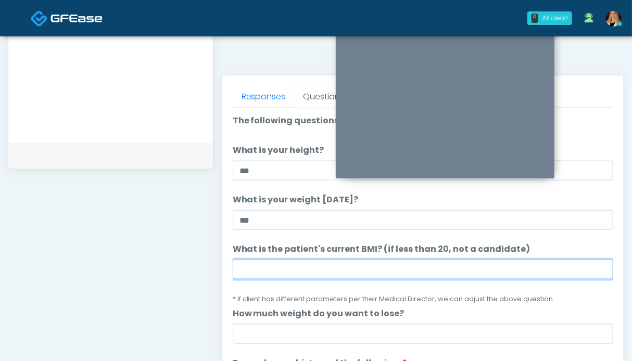
click at [353, 270] on input "What is the patient's current BMI? (if less than 20, not a candidate)" at bounding box center [423, 270] width 381 height 20
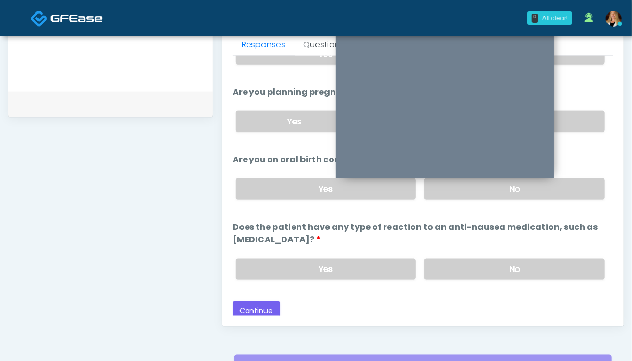
scroll to position [572, 0]
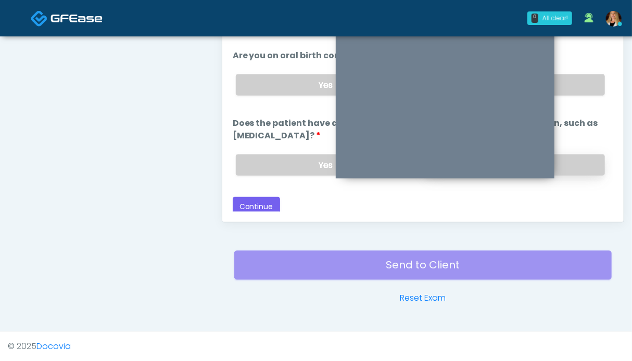
type input "****"
drag, startPoint x: 571, startPoint y: 169, endPoint x: 425, endPoint y: 198, distance: 148.6
click at [571, 169] on label "No" at bounding box center [514, 165] width 181 height 21
click at [267, 206] on button "Continue" at bounding box center [256, 206] width 47 height 19
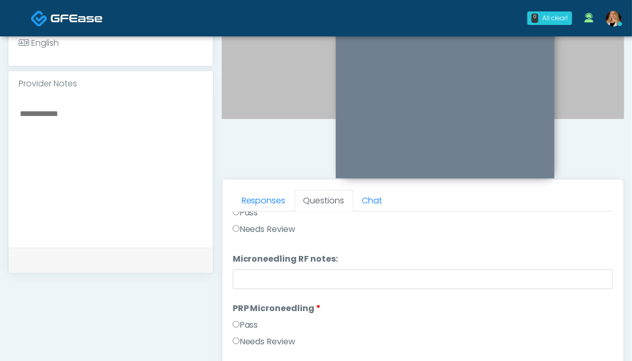
scroll to position [0, 0]
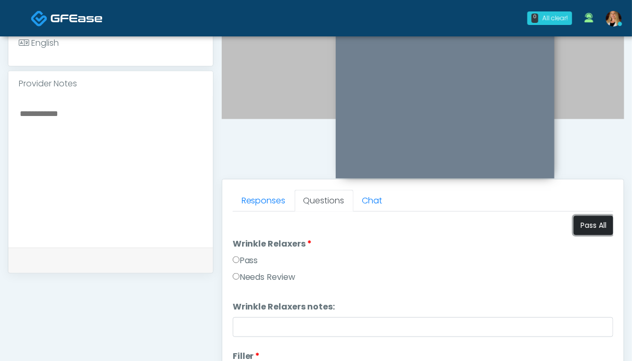
click at [588, 227] on button "Pass All" at bounding box center [594, 225] width 40 height 19
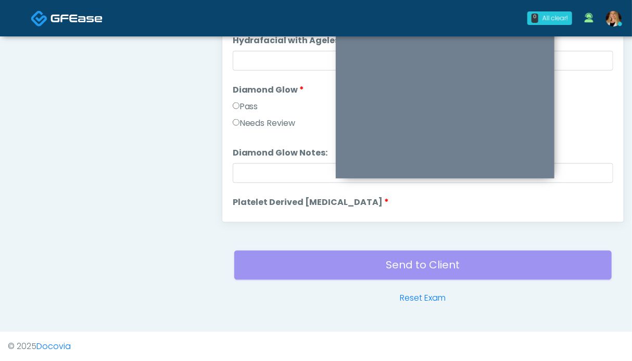
scroll to position [2051, 0]
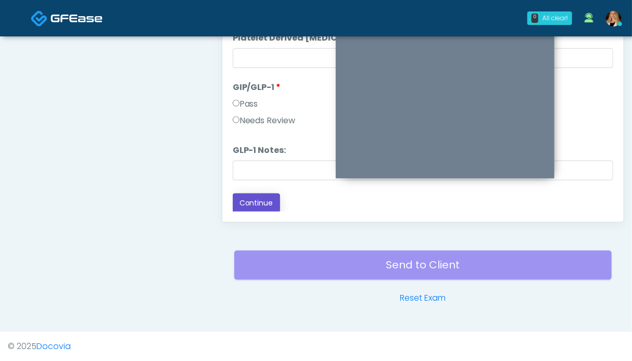
click at [265, 202] on button "Continue" at bounding box center [256, 203] width 47 height 19
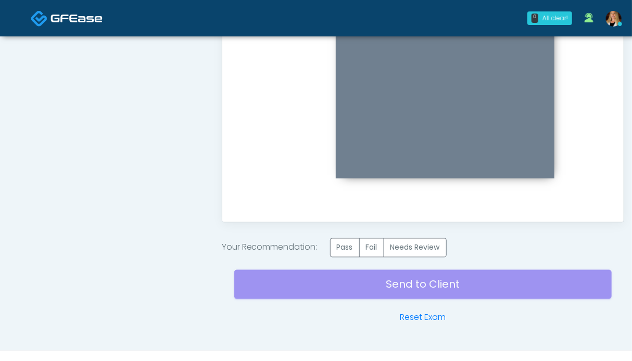
scroll to position [0, 0]
click at [344, 248] on label "Pass" at bounding box center [345, 248] width 30 height 19
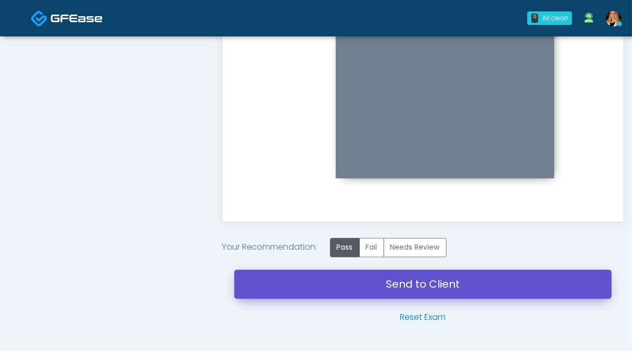
click at [393, 288] on link "Send to Client" at bounding box center [423, 284] width 378 height 29
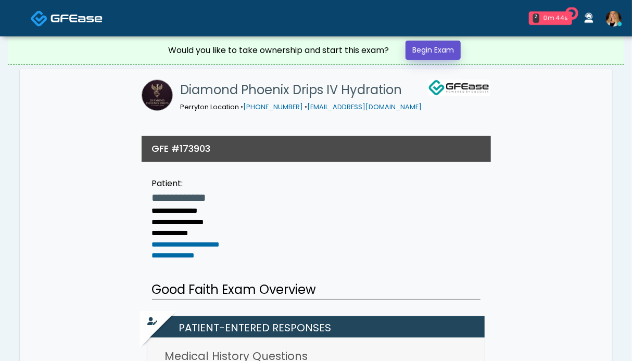
click at [438, 51] on link "Begin Exam" at bounding box center [433, 50] width 55 height 19
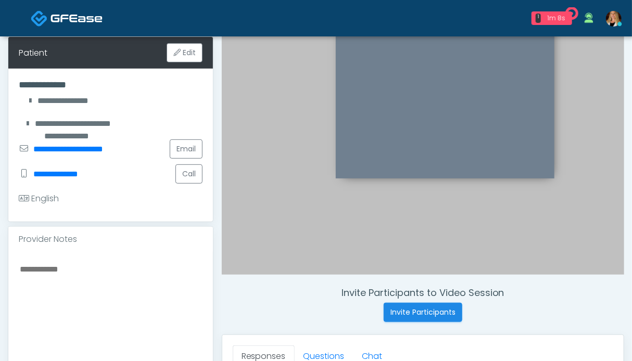
scroll to position [260, 0]
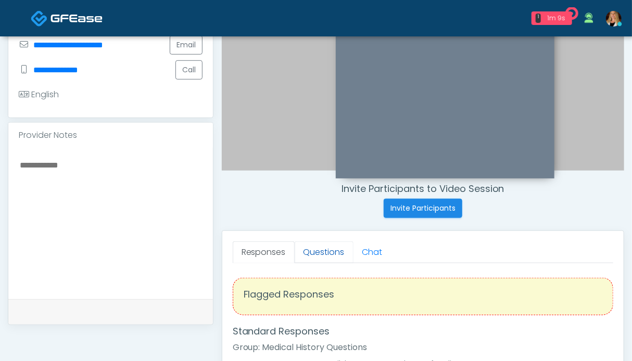
click at [306, 253] on link "Questions" at bounding box center [324, 253] width 59 height 22
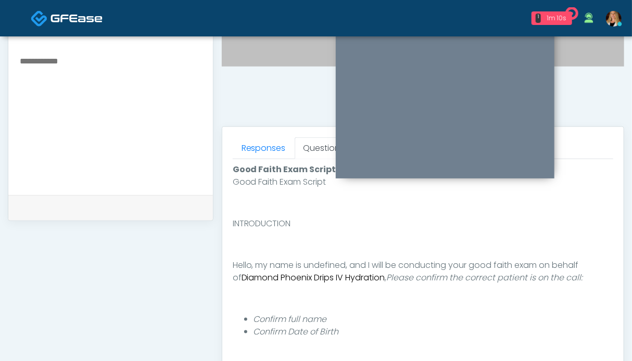
scroll to position [521, 0]
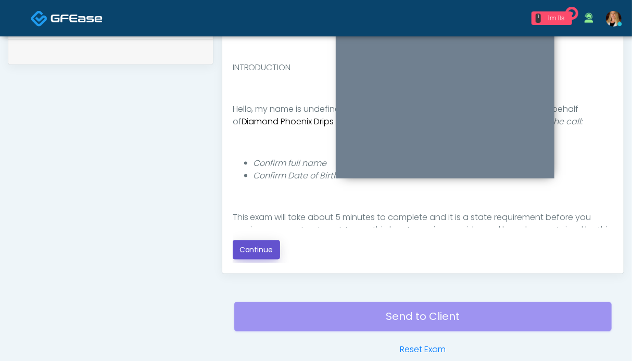
click at [259, 251] on button "Continue" at bounding box center [256, 250] width 47 height 19
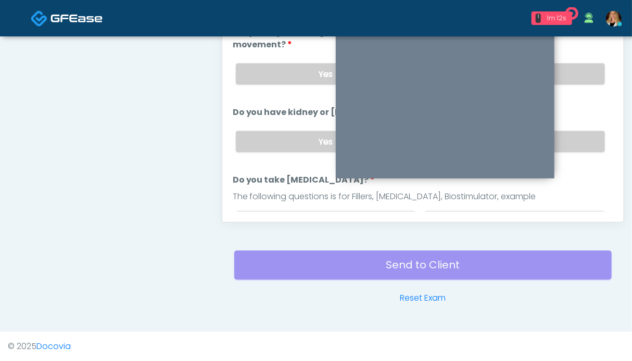
scroll to position [468, 0]
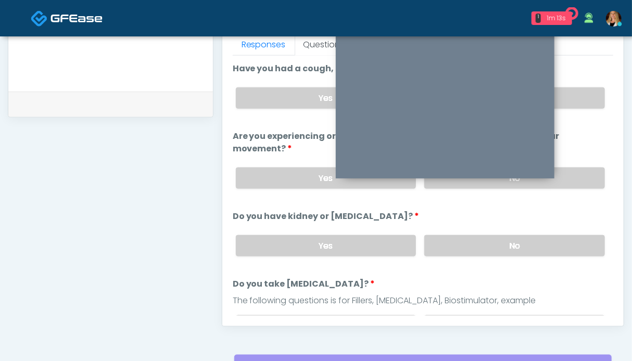
drag, startPoint x: 536, startPoint y: 239, endPoint x: 546, endPoint y: 217, distance: 24.0
click at [536, 239] on label "No" at bounding box center [514, 245] width 181 height 21
drag, startPoint x: 563, startPoint y: 177, endPoint x: 570, endPoint y: 115, distance: 61.9
click at [563, 176] on label "No" at bounding box center [514, 178] width 181 height 21
click at [570, 96] on label "No" at bounding box center [514, 98] width 181 height 21
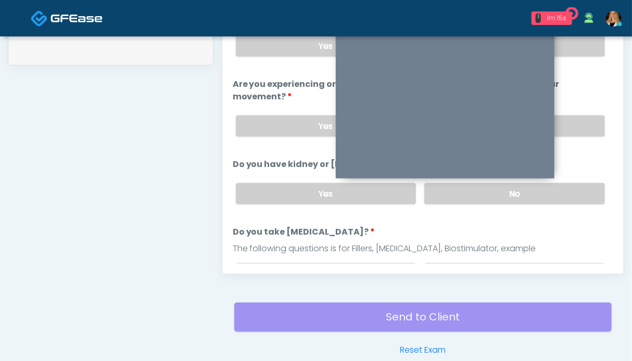
scroll to position [104, 0]
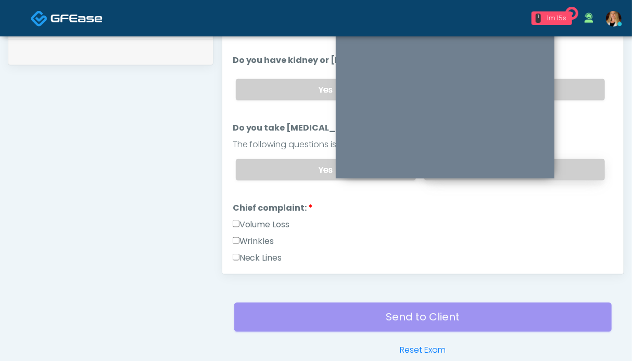
click at [573, 167] on label "No" at bounding box center [514, 169] width 181 height 21
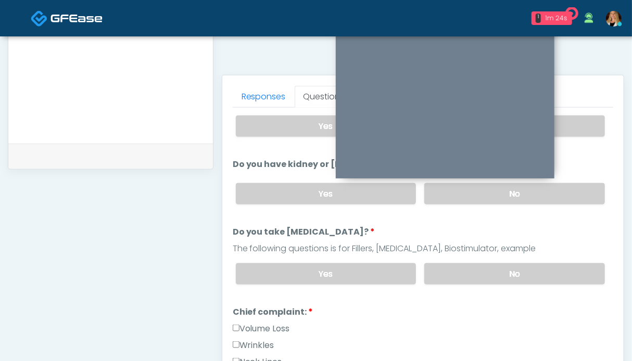
scroll to position [208, 0]
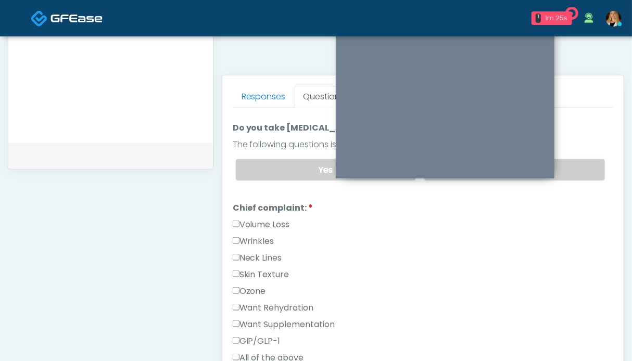
click at [265, 223] on label "Volume Loss" at bounding box center [261, 225] width 57 height 13
click at [264, 235] on label "Wrinkles" at bounding box center [254, 241] width 42 height 13
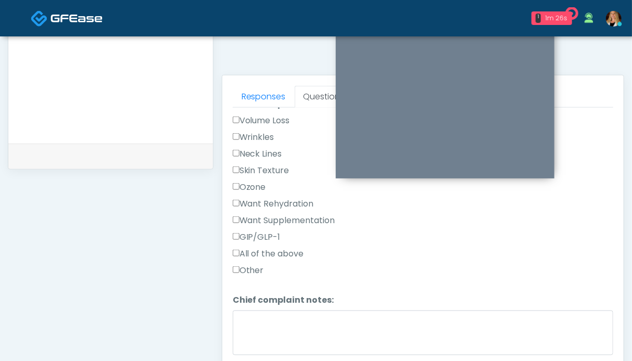
scroll to position [365, 0]
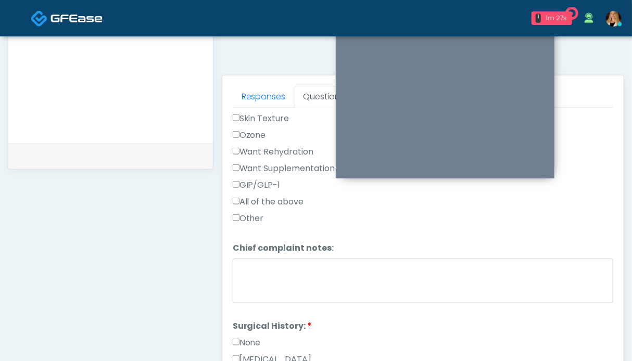
click at [253, 339] on label "None" at bounding box center [247, 343] width 28 height 13
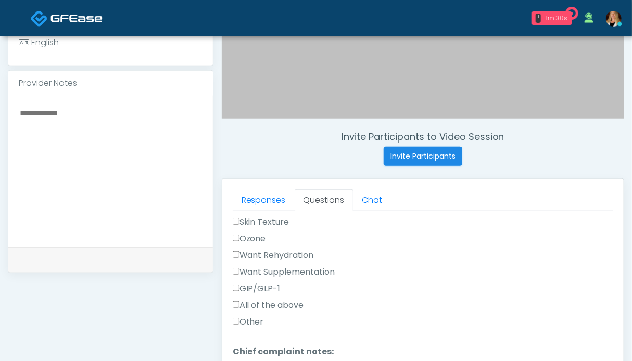
scroll to position [521, 0]
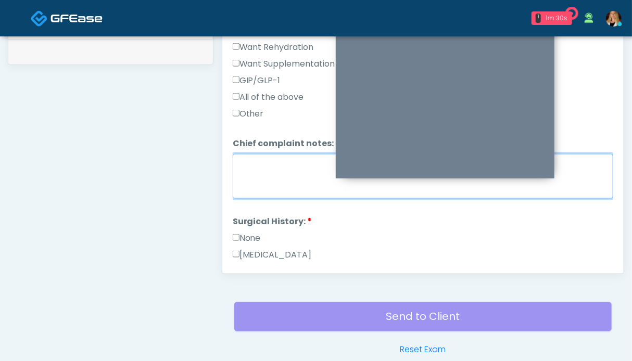
click at [270, 170] on textarea "Chief complaint notes:" at bounding box center [423, 176] width 381 height 45
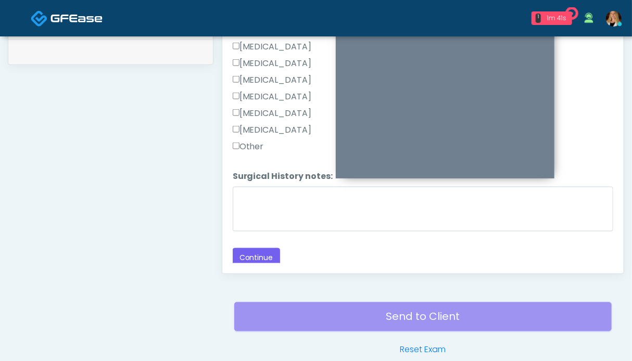
scroll to position [572, 0]
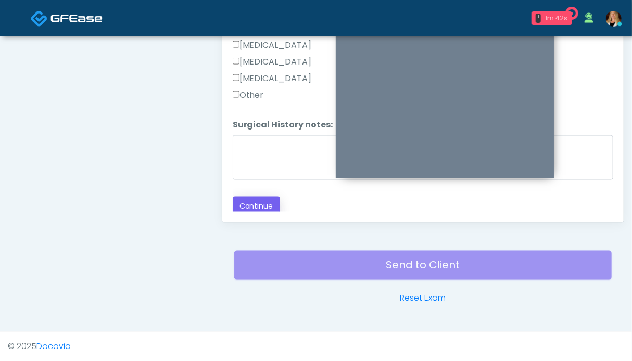
type textarea "**********"
click at [265, 206] on button "Continue" at bounding box center [256, 206] width 47 height 19
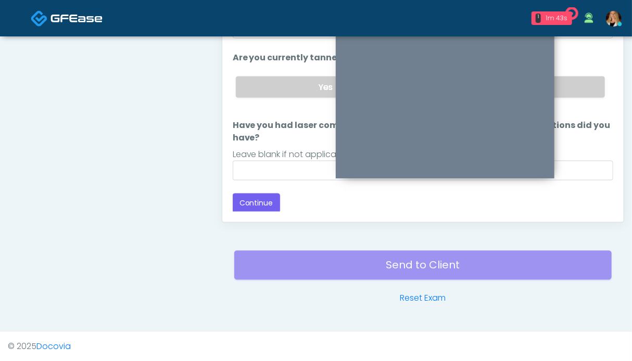
scroll to position [416, 0]
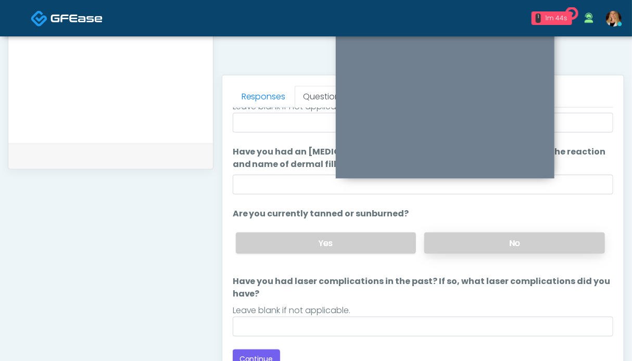
click at [523, 235] on label "No" at bounding box center [514, 243] width 181 height 21
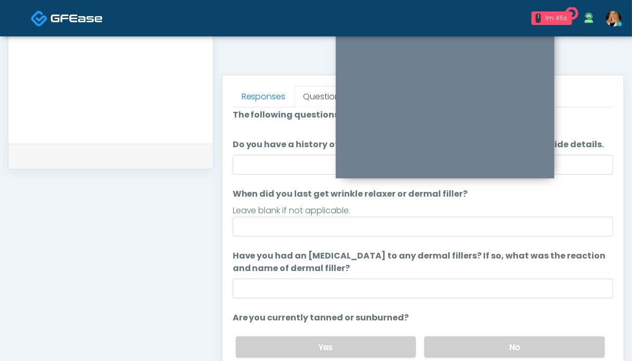
scroll to position [110, 0]
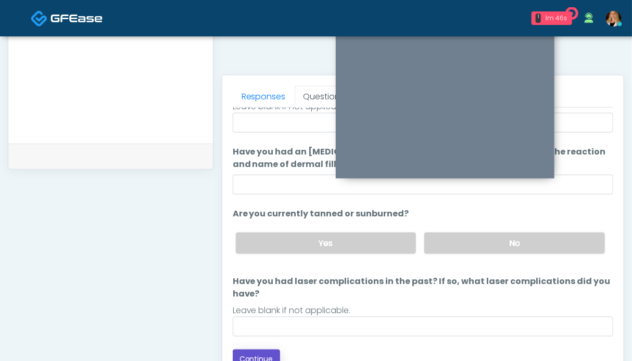
click at [267, 350] on button "Continue" at bounding box center [256, 359] width 47 height 19
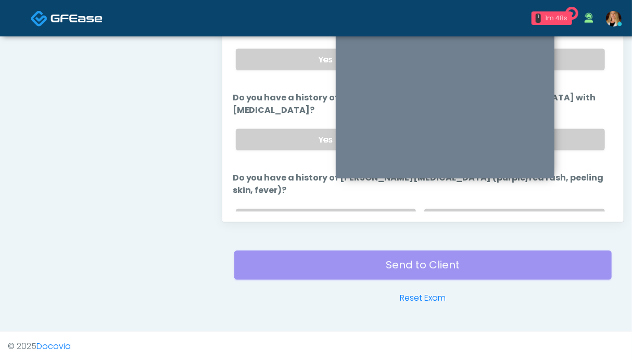
scroll to position [468, 0]
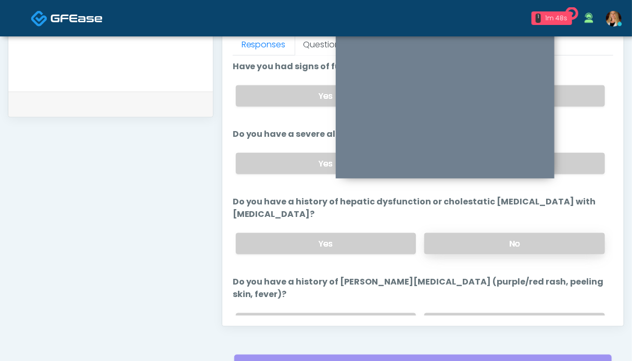
click at [531, 249] on label "No" at bounding box center [514, 243] width 181 height 21
click at [580, 165] on label "No" at bounding box center [514, 163] width 181 height 21
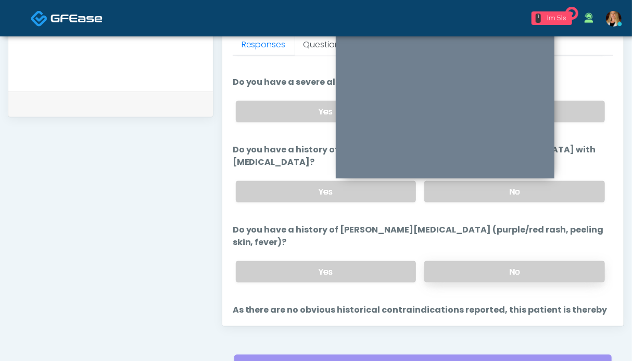
click at [517, 272] on label "No" at bounding box center [514, 271] width 181 height 21
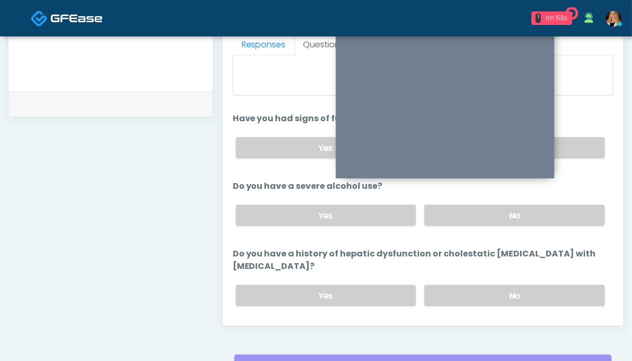
scroll to position [416, 0]
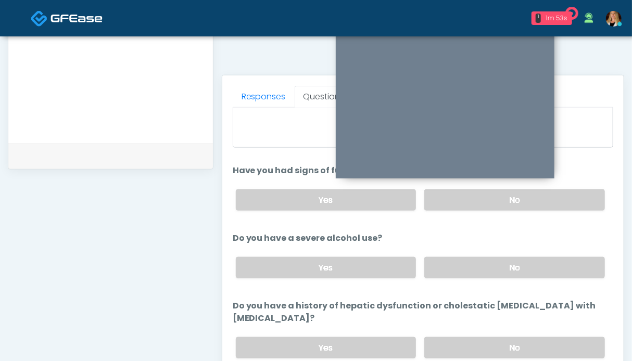
drag, startPoint x: 485, startPoint y: 203, endPoint x: 404, endPoint y: 230, distance: 85.8
click at [485, 202] on label "No" at bounding box center [514, 200] width 181 height 21
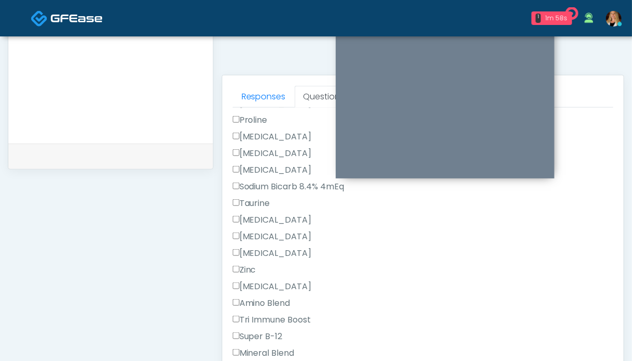
scroll to position [990, 0]
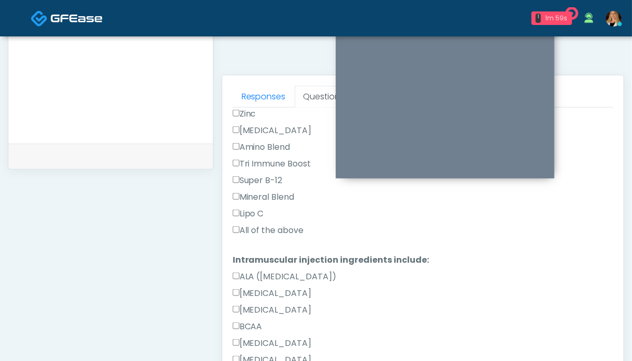
click at [273, 227] on label "All of the above" at bounding box center [268, 230] width 71 height 13
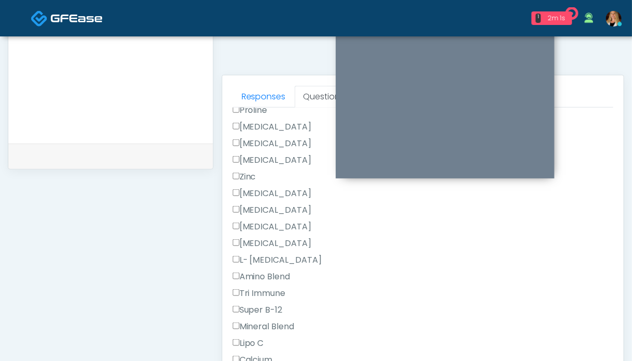
scroll to position [1454, 0]
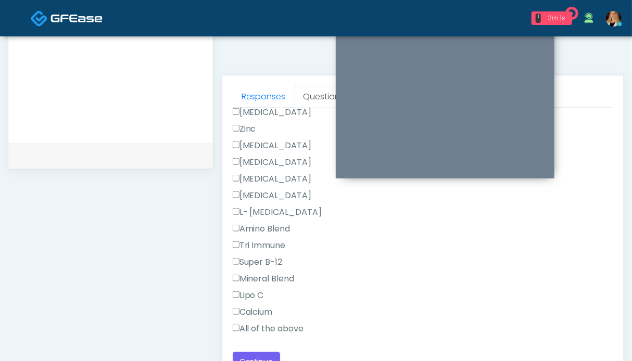
click at [277, 327] on label "All of the above" at bounding box center [268, 329] width 71 height 13
click at [266, 355] on button "Continue" at bounding box center [256, 362] width 47 height 19
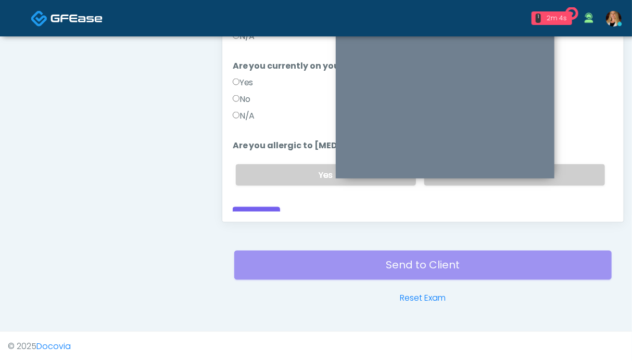
scroll to position [468, 0]
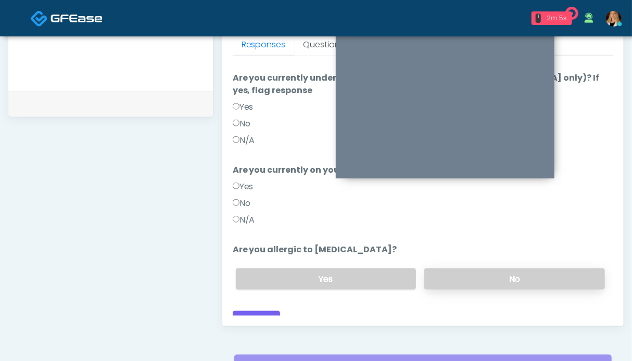
click at [455, 269] on label "No" at bounding box center [514, 279] width 181 height 21
click at [246, 214] on label "N/A" at bounding box center [244, 220] width 22 height 13
click at [247, 134] on label "N/A" at bounding box center [244, 140] width 22 height 13
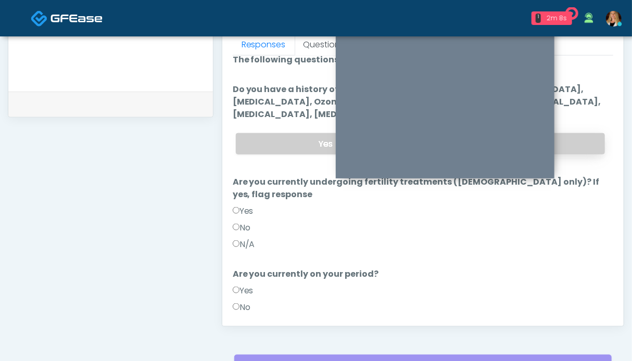
click at [576, 147] on label "No" at bounding box center [514, 143] width 181 height 21
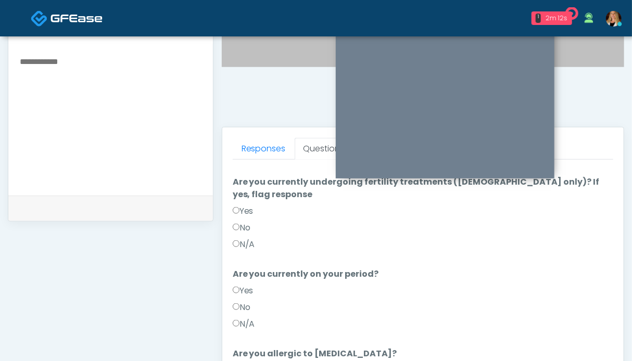
scroll to position [572, 0]
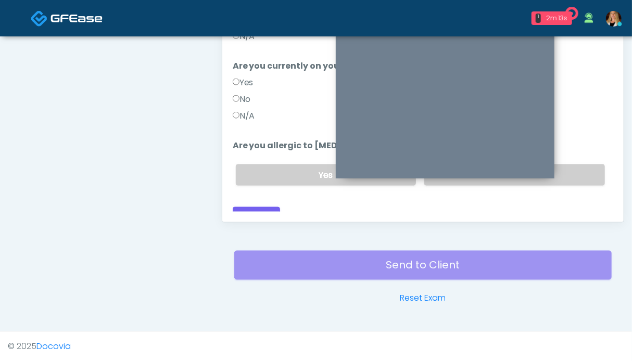
click at [255, 189] on div "Loading... Connecting to your agent... Please wait while we prepare your person…" at bounding box center [423, 35] width 381 height 381
click at [256, 207] on button "Continue" at bounding box center [256, 216] width 47 height 19
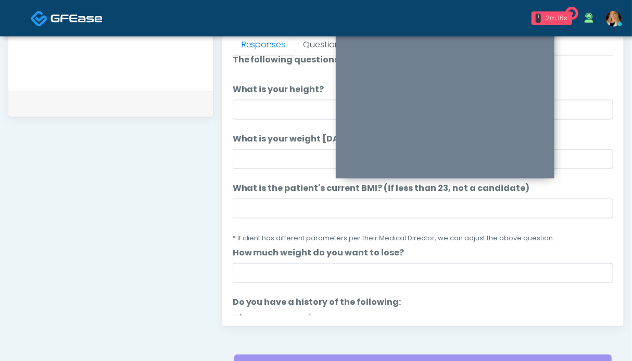
scroll to position [0, 0]
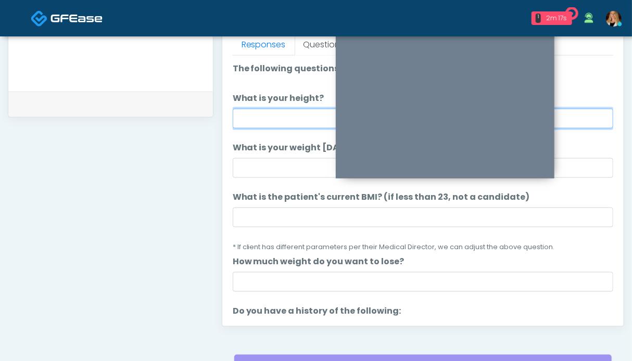
click at [278, 118] on input "What is your height?" at bounding box center [423, 119] width 381 height 20
type input "***"
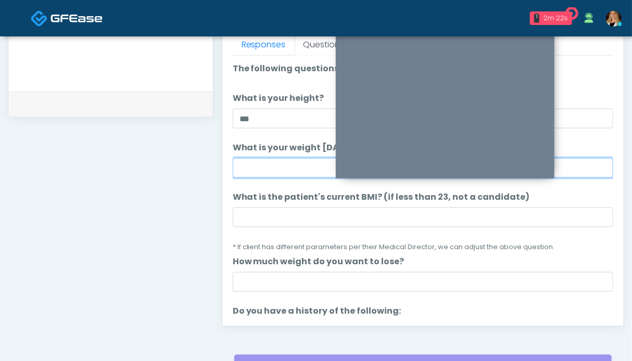
click at [285, 168] on input "What is your weight today?" at bounding box center [423, 168] width 381 height 20
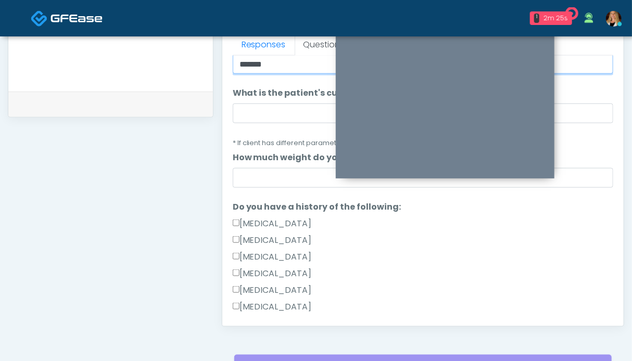
scroll to position [156, 0]
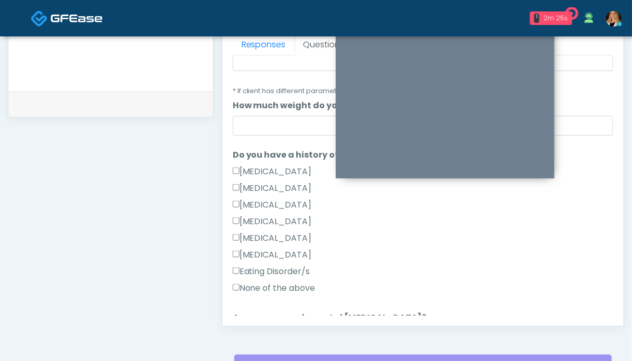
type input "******"
click at [281, 290] on label "None of the above" at bounding box center [274, 288] width 83 height 13
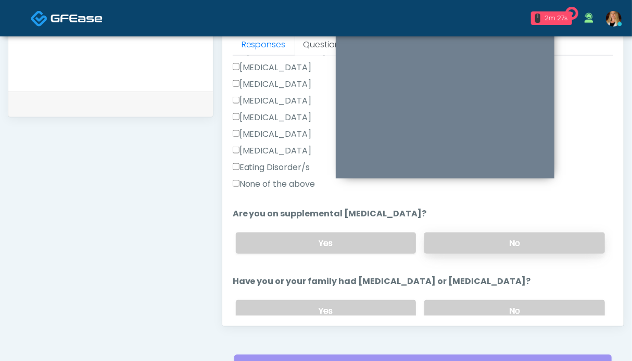
click at [492, 240] on label "No" at bounding box center [514, 243] width 181 height 21
click at [485, 308] on label "No" at bounding box center [514, 311] width 181 height 21
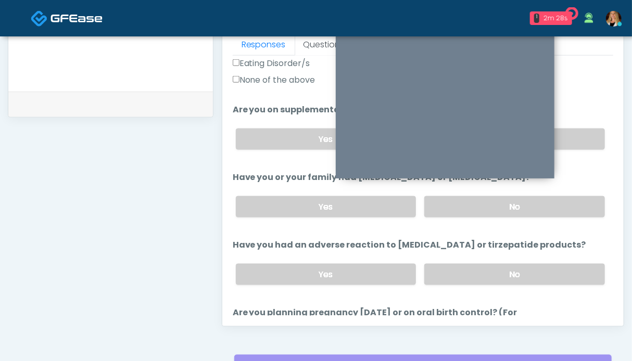
scroll to position [417, 0]
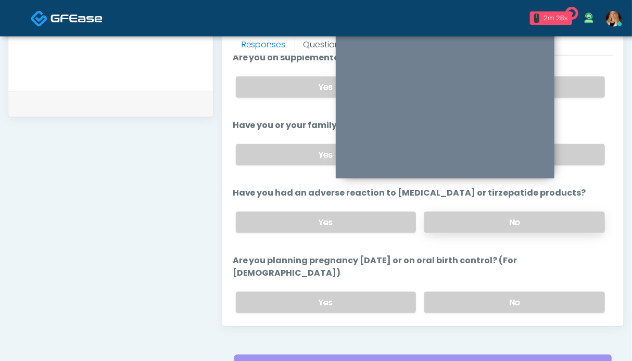
click at [556, 224] on label "No" at bounding box center [514, 222] width 181 height 21
click at [529, 292] on label "No" at bounding box center [514, 302] width 181 height 21
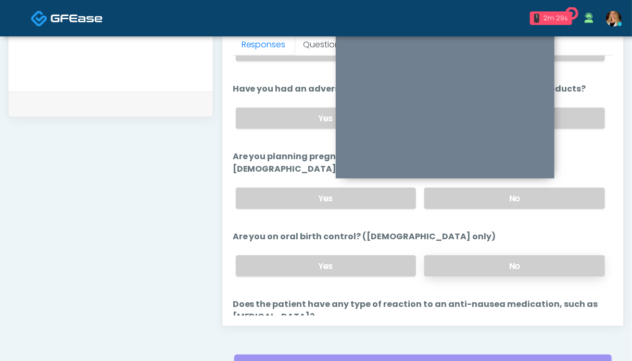
click at [534, 256] on label "No" at bounding box center [514, 266] width 181 height 21
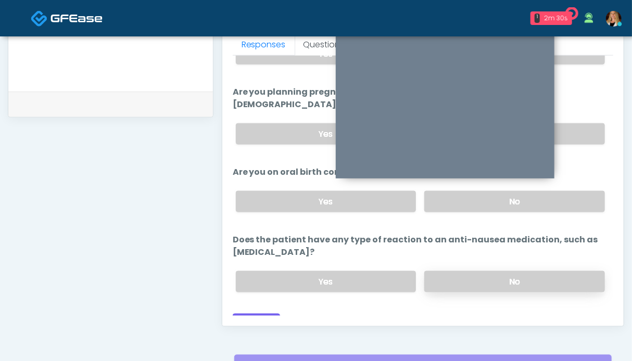
click at [526, 271] on label "No" at bounding box center [514, 281] width 181 height 21
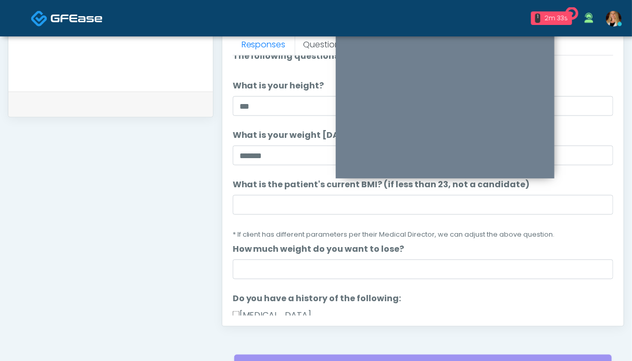
scroll to position [0, 0]
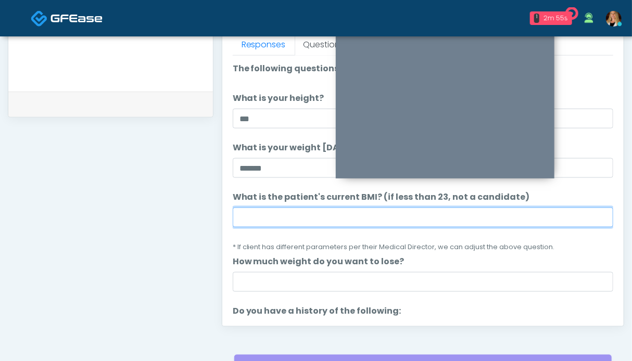
click at [296, 215] on input "What is the patient's current BMI? (if less than 23, not a candidate)" at bounding box center [423, 218] width 381 height 20
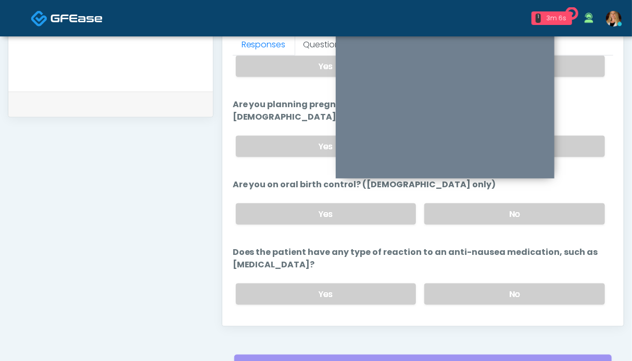
scroll to position [585, 0]
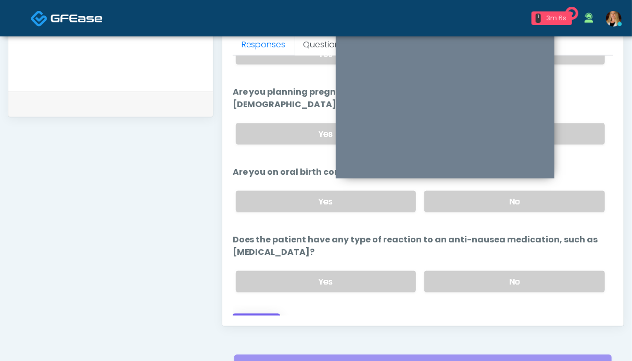
type input "****"
click at [252, 314] on button "Continue" at bounding box center [256, 323] width 47 height 19
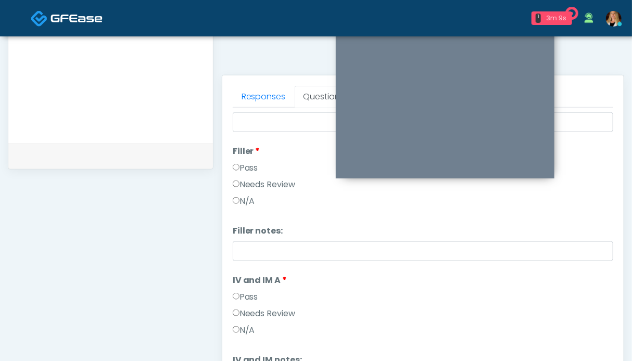
scroll to position [0, 0]
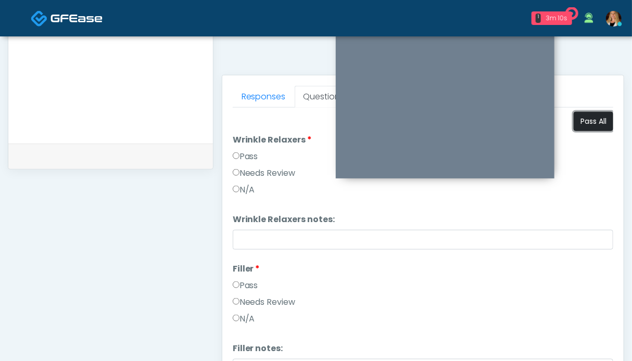
click at [596, 115] on button "Pass All" at bounding box center [594, 121] width 40 height 19
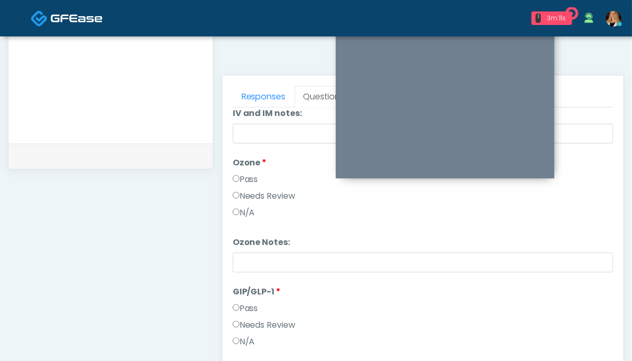
scroll to position [520, 0]
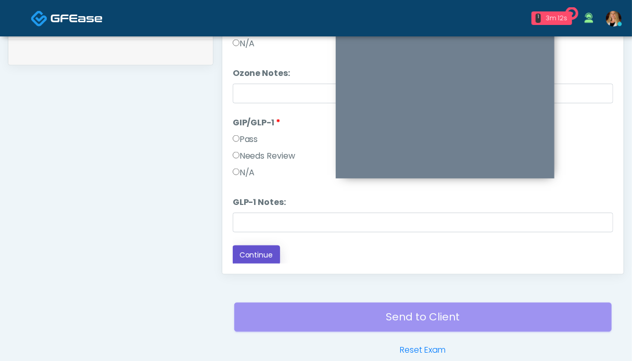
click at [249, 260] on button "Continue" at bounding box center [256, 255] width 47 height 19
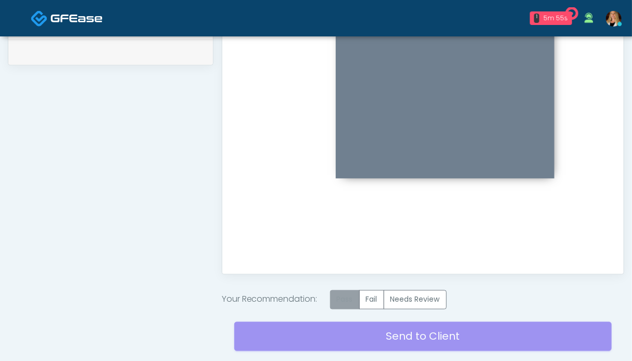
click at [342, 295] on label "Pass" at bounding box center [345, 300] width 30 height 19
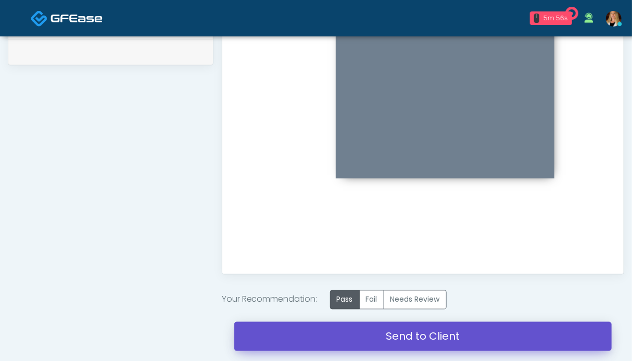
click at [431, 336] on link "Send to Client" at bounding box center [423, 336] width 378 height 29
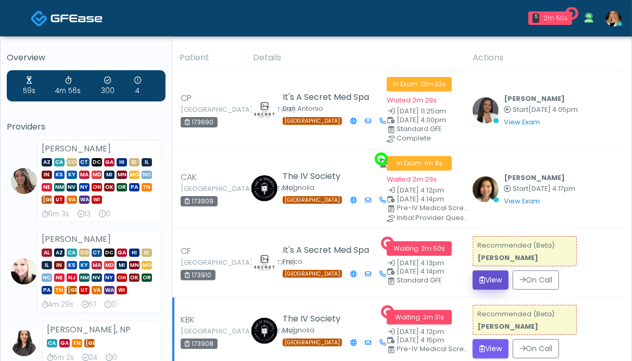
click at [485, 271] on button "View" at bounding box center [491, 280] width 36 height 19
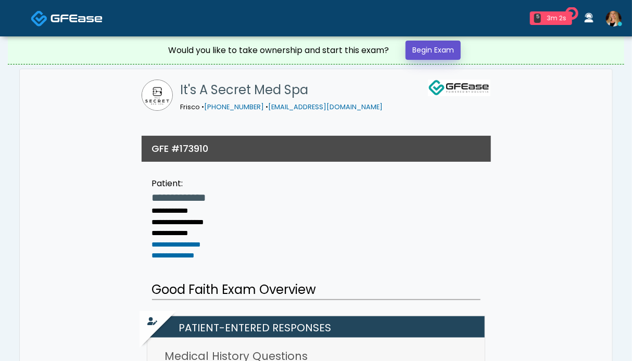
click at [439, 48] on link "Begin Exam" at bounding box center [433, 50] width 55 height 19
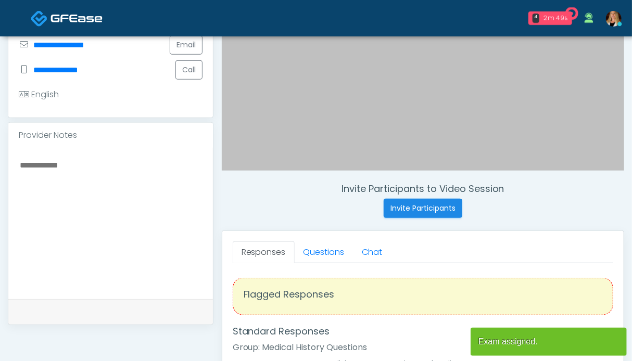
scroll to position [313, 0]
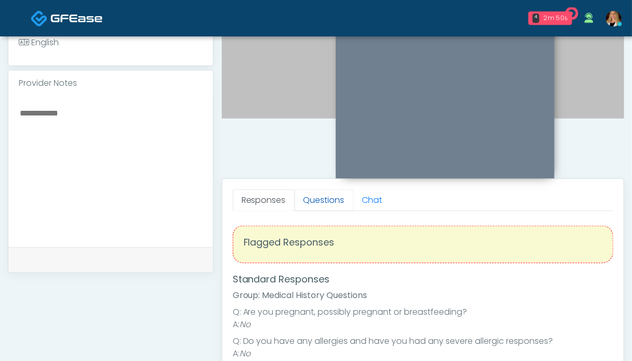
drag, startPoint x: 317, startPoint y: 204, endPoint x: 332, endPoint y: 196, distance: 17.0
click at [317, 204] on link "Questions" at bounding box center [324, 201] width 59 height 22
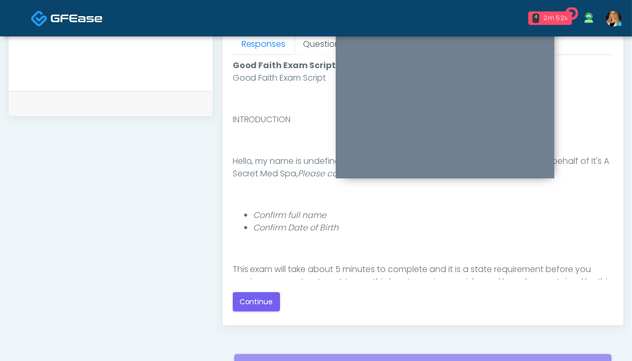
scroll to position [521, 0]
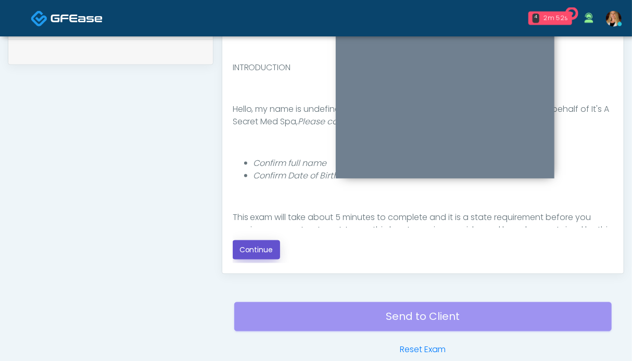
click at [249, 248] on button "Continue" at bounding box center [256, 250] width 47 height 19
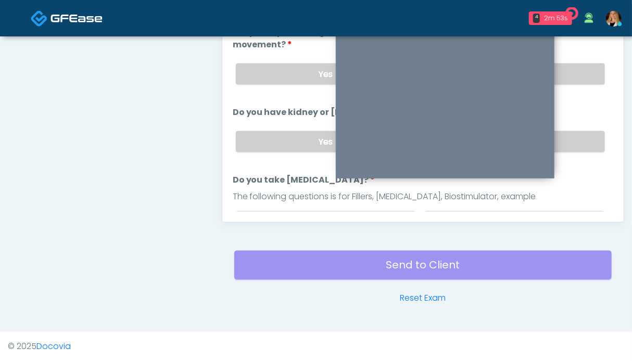
scroll to position [416, 0]
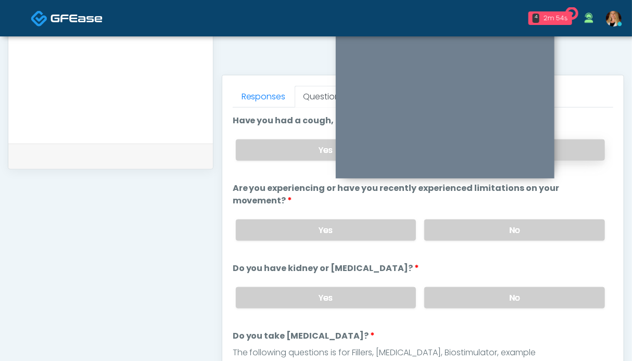
click at [565, 148] on label "No" at bounding box center [514, 150] width 181 height 21
click at [554, 228] on label "No" at bounding box center [514, 230] width 181 height 21
click at [531, 295] on label "No" at bounding box center [514, 298] width 181 height 21
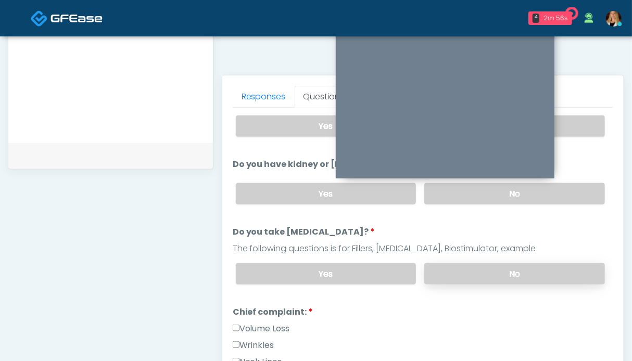
click at [534, 269] on label "No" at bounding box center [514, 274] width 181 height 21
click at [274, 328] on label "Volume Loss" at bounding box center [261, 329] width 57 height 13
click at [264, 341] on label "Wrinkles" at bounding box center [254, 346] width 42 height 13
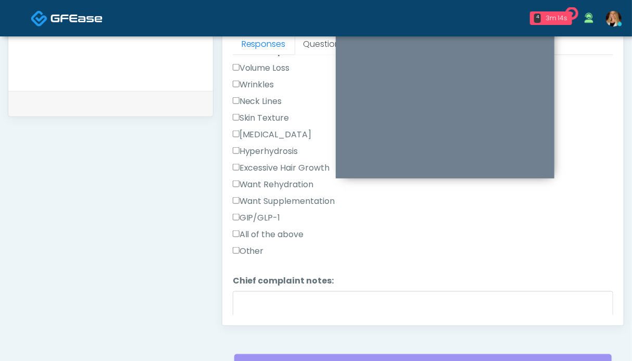
scroll to position [417, 0]
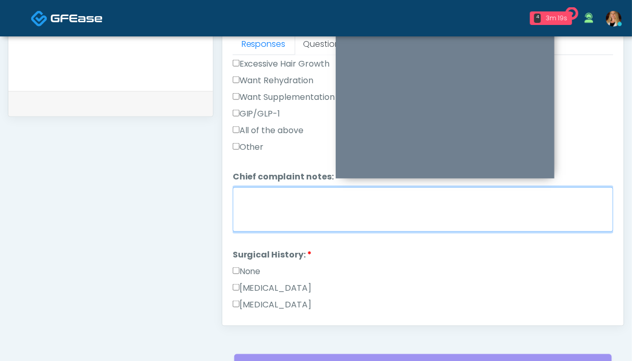
click at [293, 203] on textarea "Chief complaint notes:" at bounding box center [423, 210] width 381 height 45
type textarea "**********"
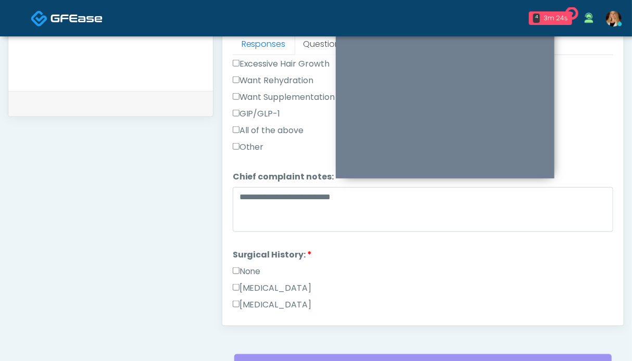
click at [251, 267] on label "None" at bounding box center [247, 272] width 28 height 13
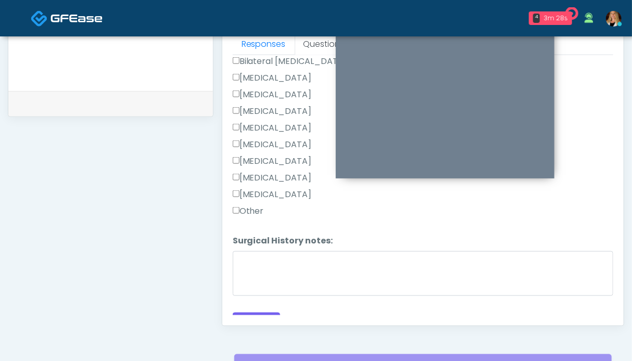
scroll to position [690, 0]
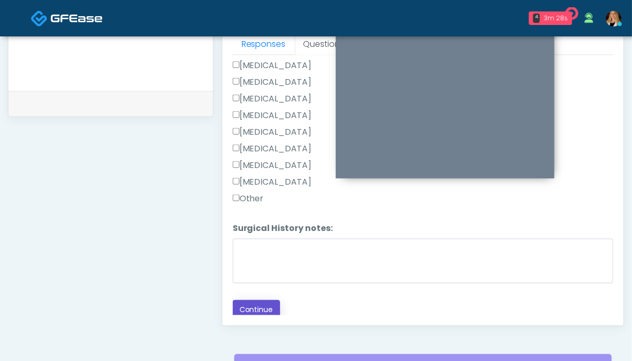
click at [260, 306] on button "Continue" at bounding box center [256, 310] width 47 height 19
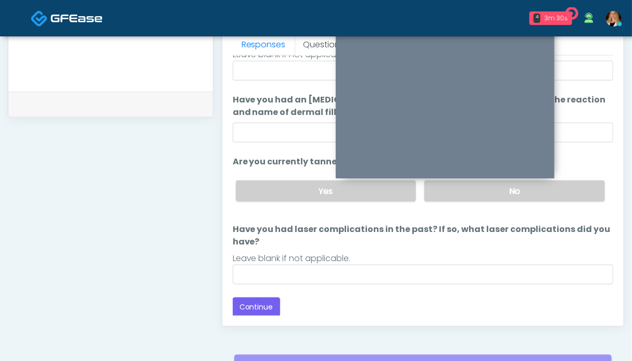
scroll to position [416, 0]
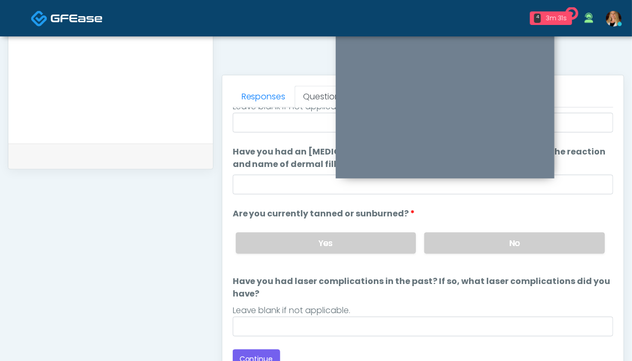
drag, startPoint x: 554, startPoint y: 243, endPoint x: 356, endPoint y: 223, distance: 198.9
click at [554, 243] on label "No" at bounding box center [514, 243] width 181 height 21
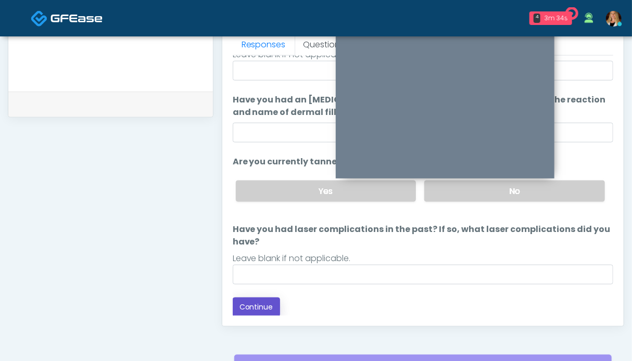
click at [256, 314] on button "Continue" at bounding box center [256, 307] width 47 height 19
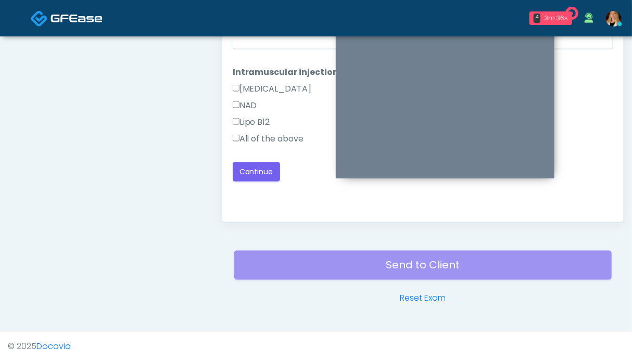
click at [281, 134] on label "All of the above" at bounding box center [268, 139] width 71 height 13
click at [263, 165] on button "Continue" at bounding box center [256, 172] width 47 height 19
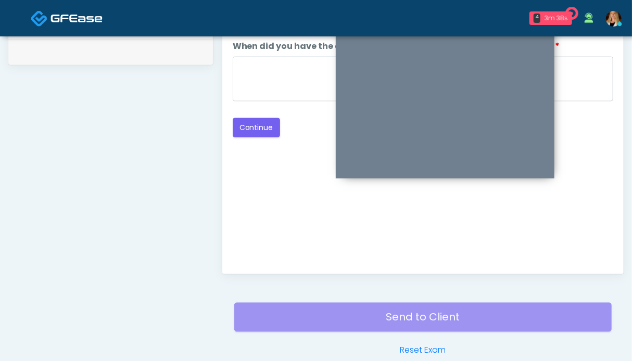
scroll to position [416, 0]
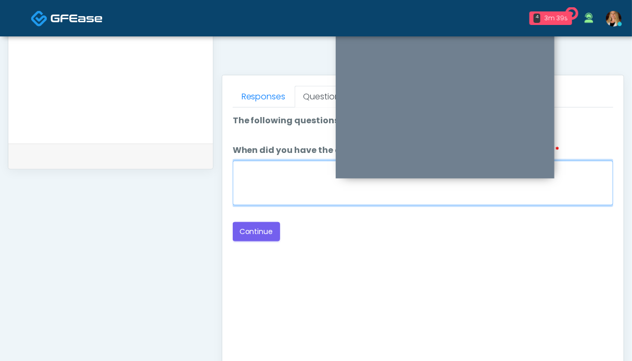
click at [259, 188] on textarea "When did you have the area treated with a previous lipolysis treatment?" at bounding box center [423, 183] width 381 height 45
type textarea "**"
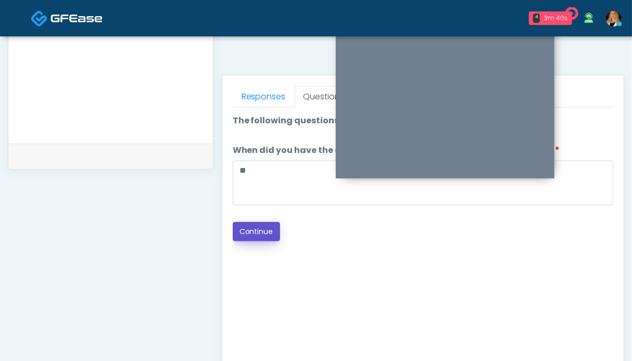
click at [272, 235] on button "Continue" at bounding box center [256, 231] width 47 height 19
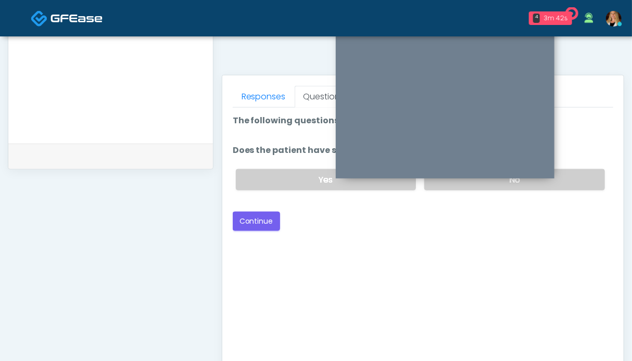
drag, startPoint x: 575, startPoint y: 186, endPoint x: 485, endPoint y: 193, distance: 89.4
click at [574, 185] on label "No" at bounding box center [514, 179] width 181 height 21
click at [249, 219] on button "Continue" at bounding box center [256, 221] width 47 height 19
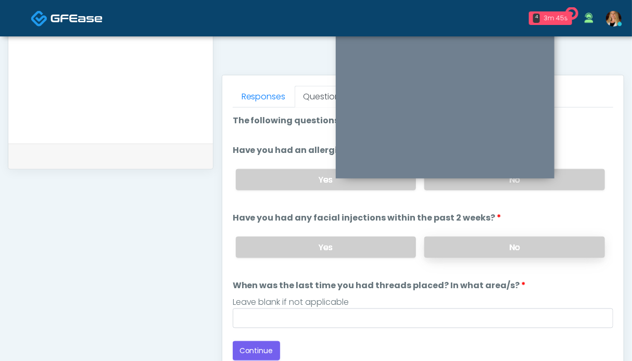
click at [551, 242] on label "No" at bounding box center [514, 247] width 181 height 21
click at [573, 173] on label "No" at bounding box center [514, 179] width 181 height 21
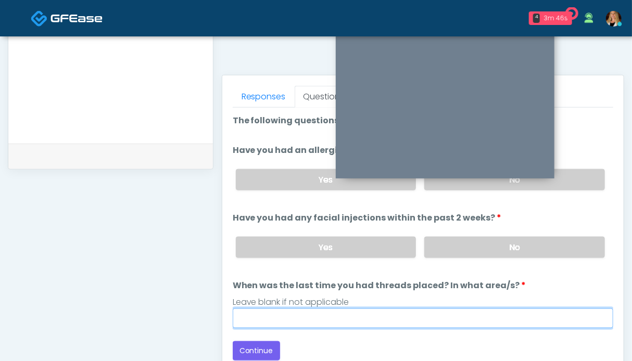
click at [342, 318] on input "When was the last time you had threads placed? In what area/s?" at bounding box center [423, 319] width 381 height 20
type input "**"
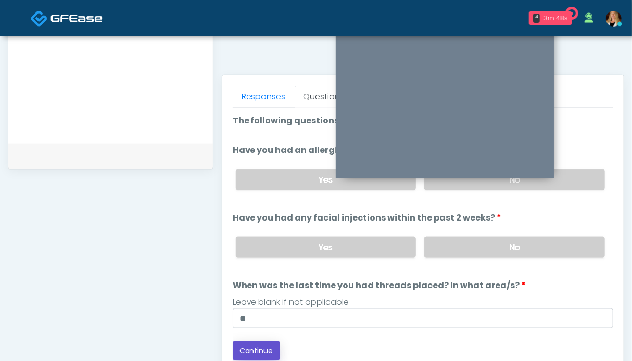
click at [256, 348] on button "Continue" at bounding box center [256, 351] width 47 height 19
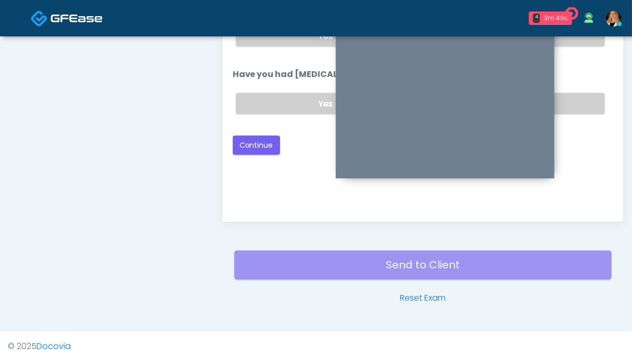
scroll to position [468, 0]
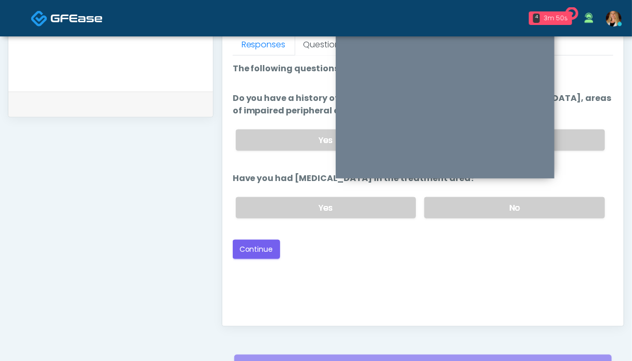
drag, startPoint x: 580, startPoint y: 208, endPoint x: 580, endPoint y: 169, distance: 39.1
click at [580, 206] on label "No" at bounding box center [514, 207] width 181 height 21
click at [580, 134] on label "No" at bounding box center [514, 140] width 181 height 21
click at [262, 249] on button "Continue" at bounding box center [256, 249] width 47 height 19
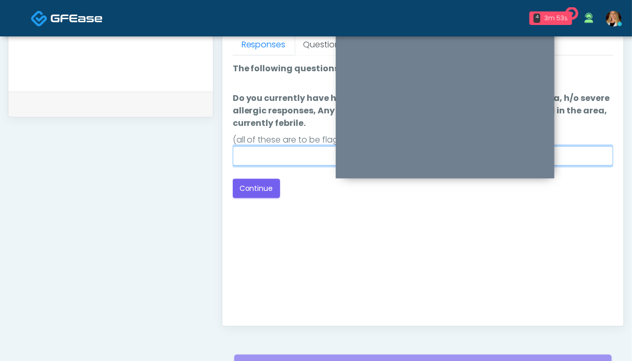
click at [286, 158] on input "Do you currently have h/o keloids, skin infection in the treatment area, h/o se…" at bounding box center [423, 156] width 381 height 20
type input "**"
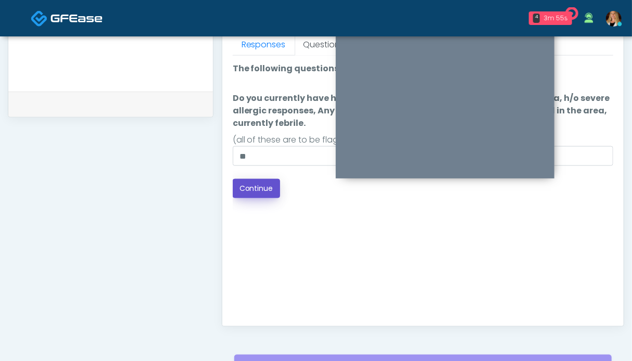
click at [246, 190] on button "Continue" at bounding box center [256, 188] width 47 height 19
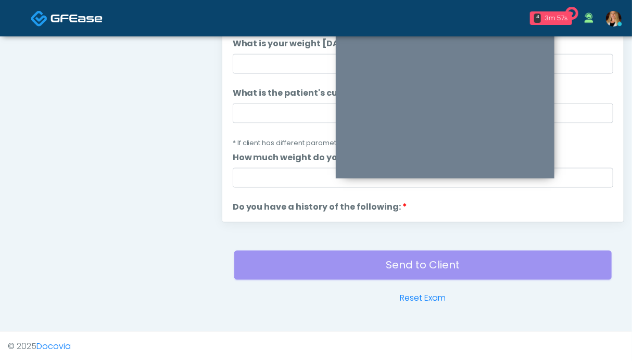
scroll to position [156, 0]
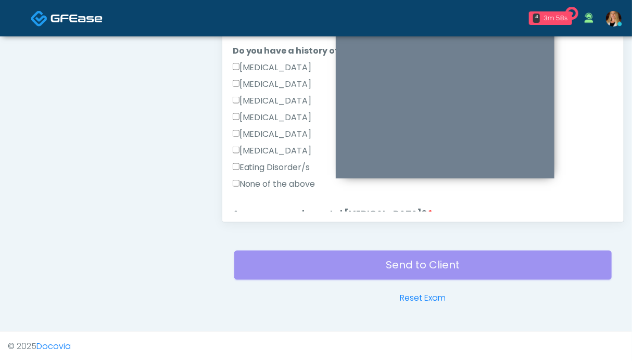
click at [274, 192] on div "None of the above" at bounding box center [423, 186] width 381 height 17
click at [274, 185] on label "None of the above" at bounding box center [274, 184] width 83 height 13
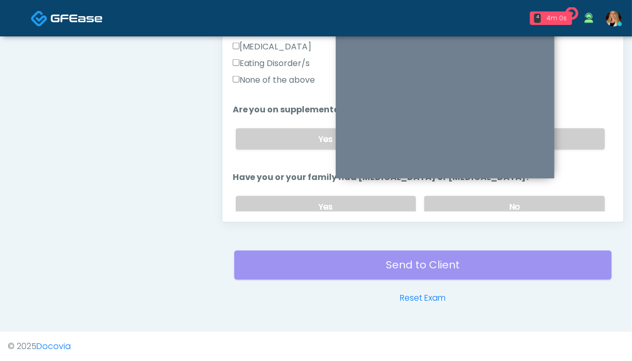
scroll to position [468, 0]
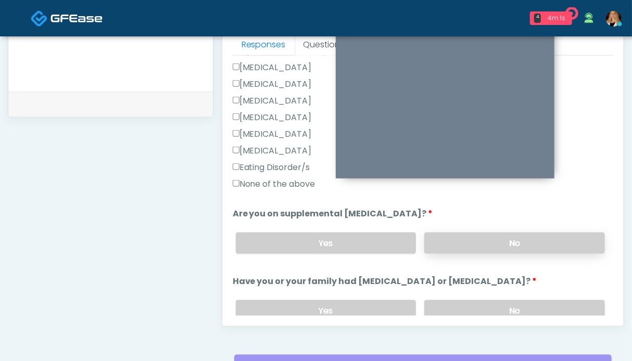
click at [495, 236] on label "No" at bounding box center [514, 243] width 181 height 21
click at [499, 301] on label "No" at bounding box center [514, 311] width 181 height 21
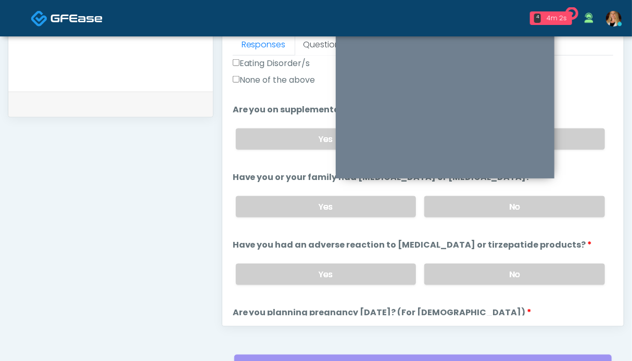
scroll to position [417, 0]
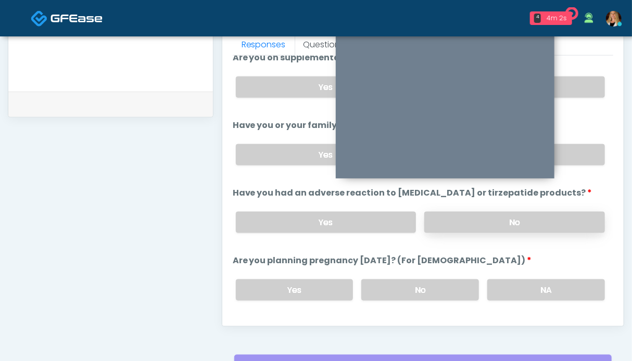
click at [539, 221] on label "No" at bounding box center [514, 222] width 181 height 21
click at [525, 286] on label "NA" at bounding box center [547, 290] width 118 height 21
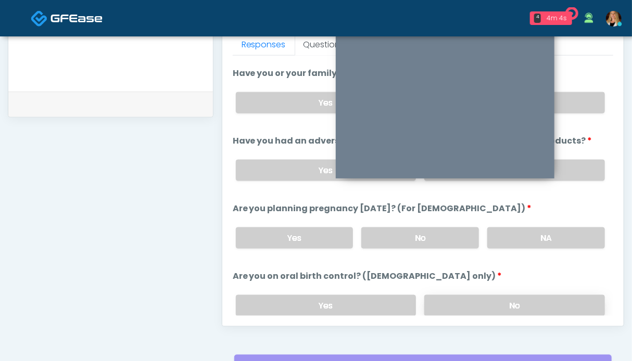
click at [534, 298] on label "No" at bounding box center [514, 305] width 181 height 21
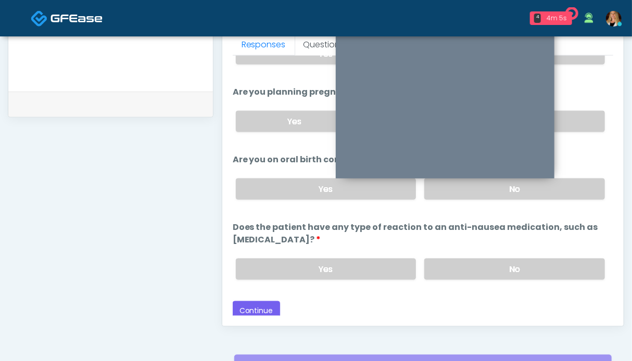
drag, startPoint x: 525, startPoint y: 265, endPoint x: 432, endPoint y: 243, distance: 94.8
click at [523, 265] on label "No" at bounding box center [514, 269] width 181 height 21
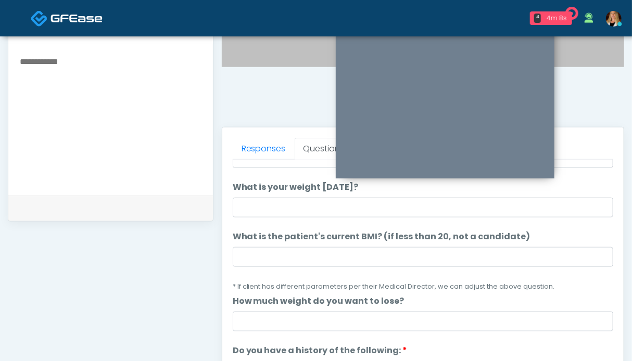
scroll to position [0, 0]
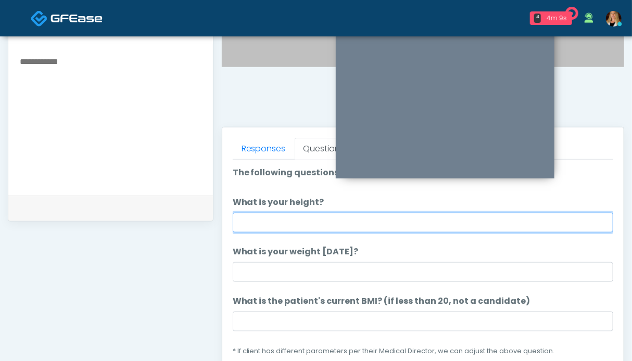
click at [275, 218] on input "What is your height?" at bounding box center [423, 223] width 381 height 20
type input "***"
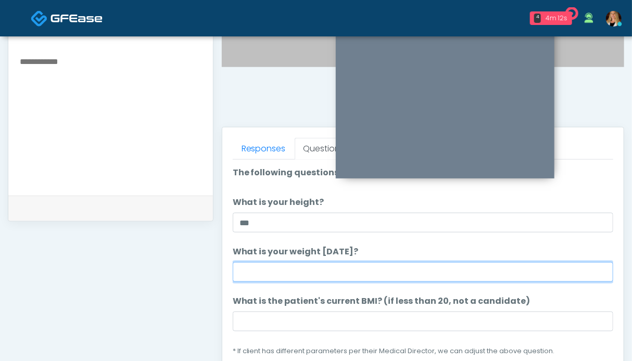
click at [257, 276] on input "What is your weight [DATE]?" at bounding box center [423, 273] width 381 height 20
type input "*******"
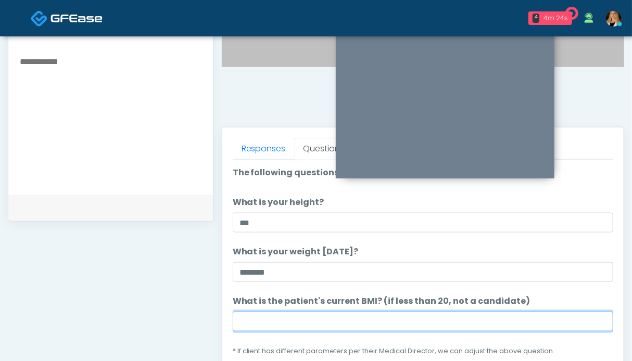
click at [343, 317] on input "What is the patient's current BMI? (if less than 20, not a candidate)" at bounding box center [423, 322] width 381 height 20
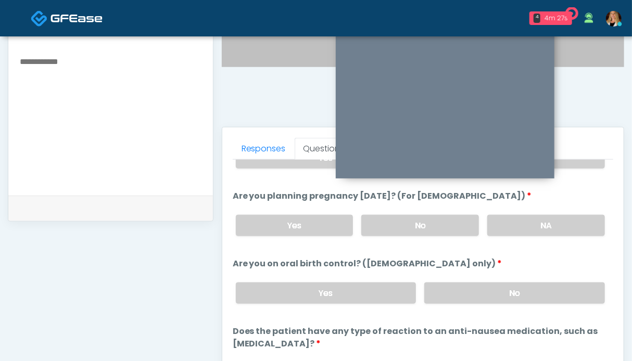
scroll to position [572, 0]
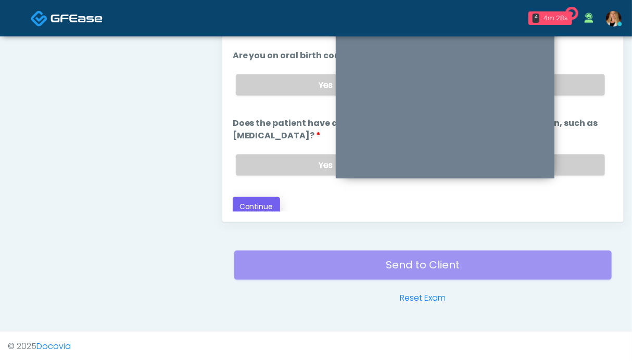
type input "****"
click at [252, 205] on button "Continue" at bounding box center [256, 206] width 47 height 19
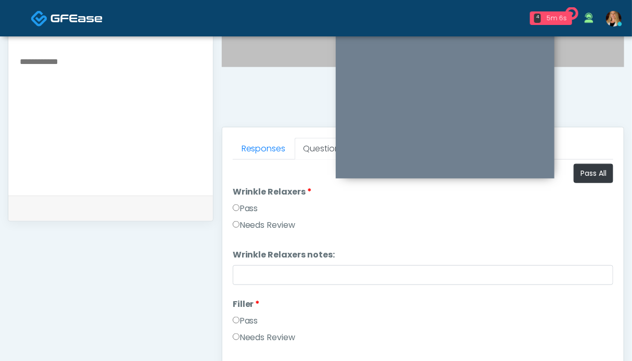
scroll to position [312, 0]
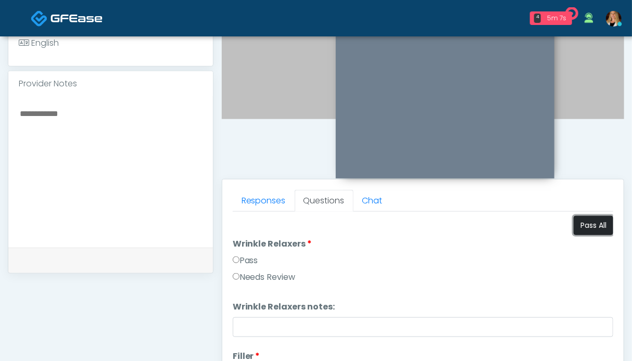
click at [582, 217] on button "Pass All" at bounding box center [594, 225] width 40 height 19
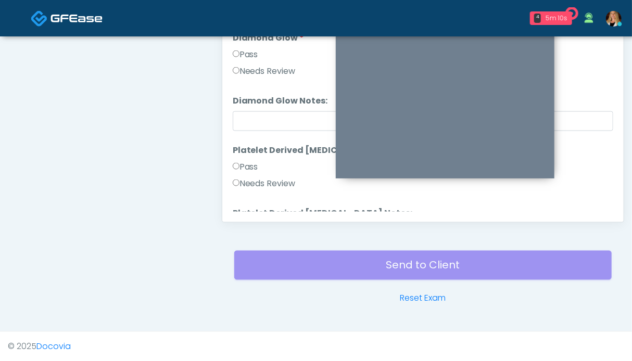
scroll to position [2051, 0]
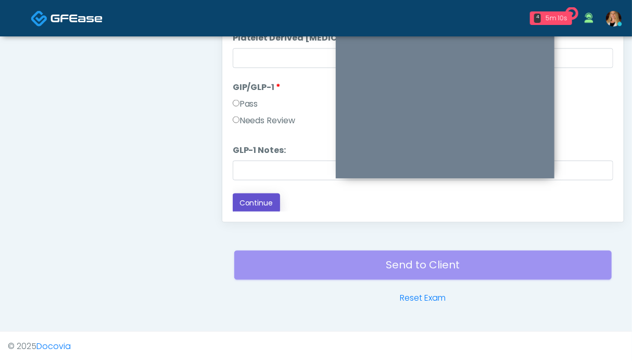
click at [244, 198] on button "Continue" at bounding box center [256, 203] width 47 height 19
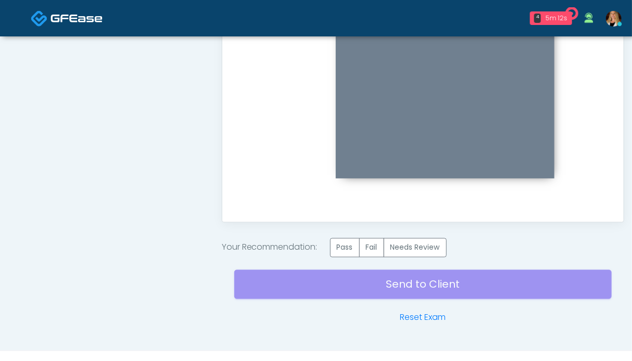
scroll to position [0, 0]
click at [354, 247] on label "Pass" at bounding box center [345, 248] width 30 height 19
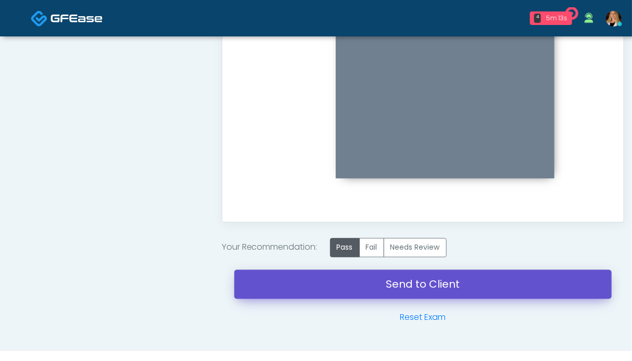
click at [409, 290] on link "Send to Client" at bounding box center [423, 284] width 378 height 29
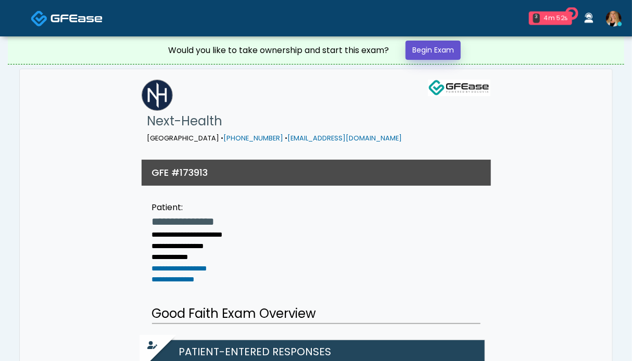
click at [436, 49] on link "Begin Exam" at bounding box center [433, 50] width 55 height 19
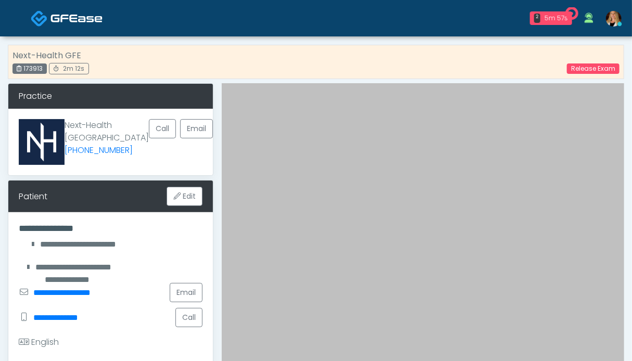
scroll to position [260, 0]
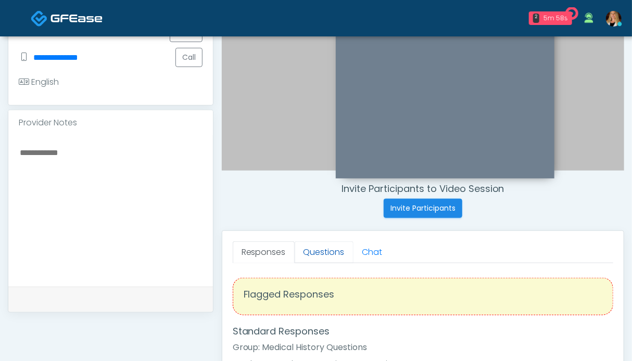
click at [308, 250] on link "Questions" at bounding box center [324, 253] width 59 height 22
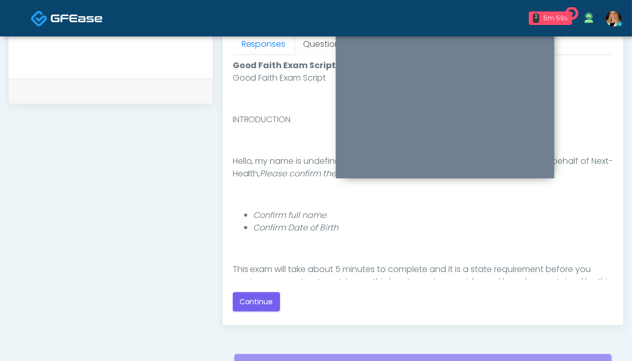
scroll to position [521, 0]
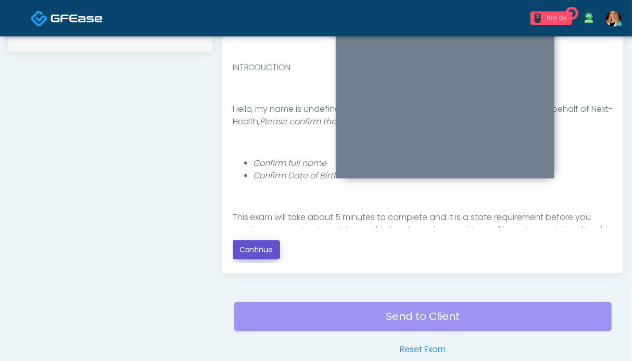
click at [254, 253] on button "Continue" at bounding box center [256, 250] width 47 height 19
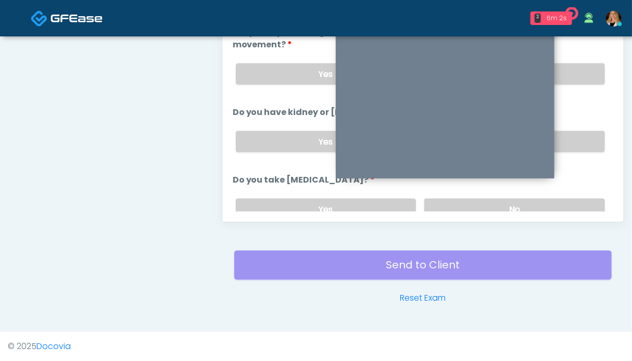
drag, startPoint x: 575, startPoint y: 138, endPoint x: 573, endPoint y: 89, distance: 48.5
click at [575, 137] on label "No" at bounding box center [514, 141] width 181 height 21
click at [573, 74] on label "No" at bounding box center [514, 74] width 181 height 21
click at [567, 200] on label "No" at bounding box center [514, 209] width 181 height 21
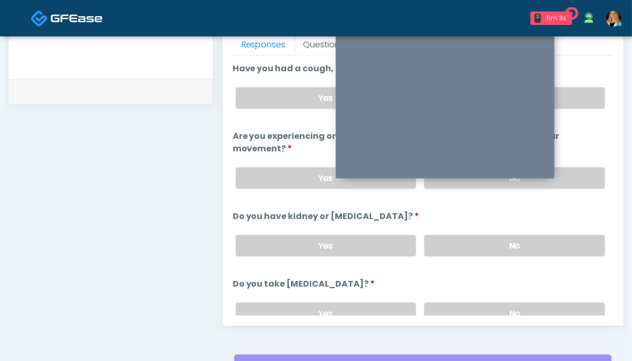
scroll to position [416, 0]
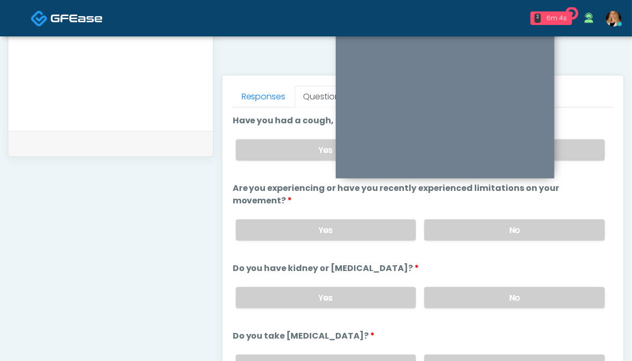
drag, startPoint x: 576, startPoint y: 147, endPoint x: 550, endPoint y: 146, distance: 26.0
click at [576, 146] on label "No" at bounding box center [514, 150] width 181 height 21
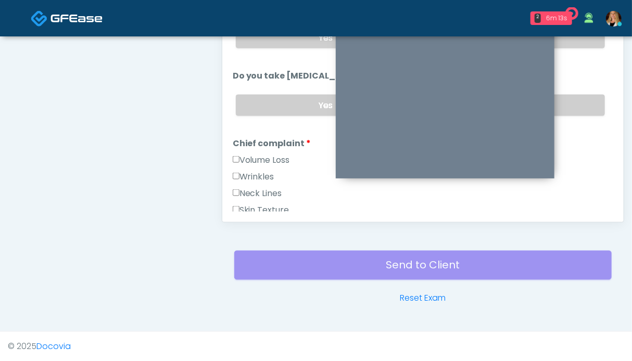
scroll to position [156, 0]
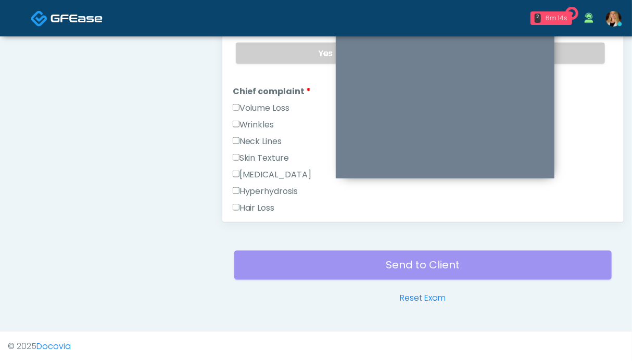
click at [256, 119] on label "Wrinkles" at bounding box center [254, 125] width 42 height 13
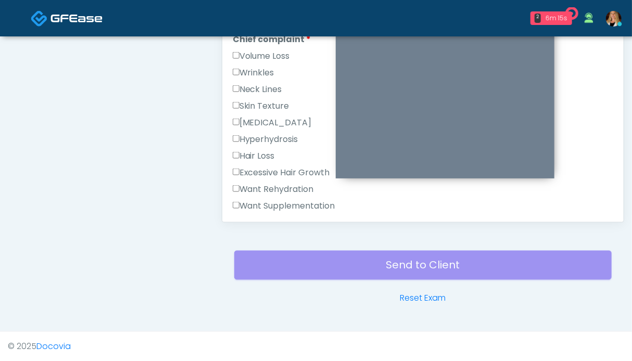
click at [269, 184] on label "Want Rehydration" at bounding box center [273, 189] width 81 height 13
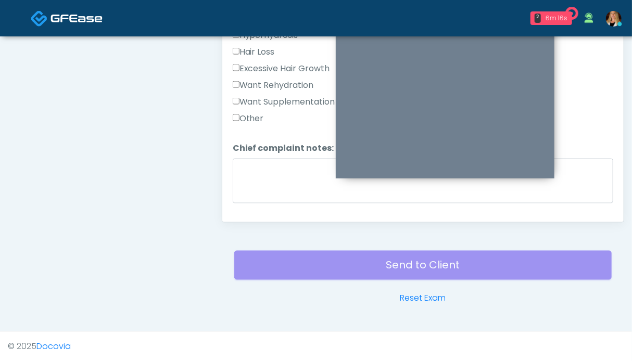
scroll to position [365, 0]
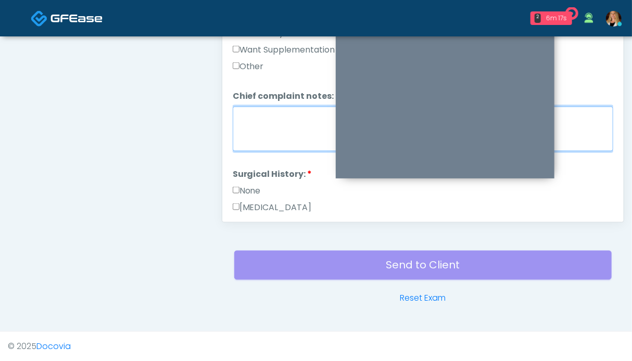
drag, startPoint x: 276, startPoint y: 134, endPoint x: 257, endPoint y: 131, distance: 19.5
click at [276, 134] on textarea "Chief complaint notes:" at bounding box center [423, 129] width 381 height 45
type textarea "**"
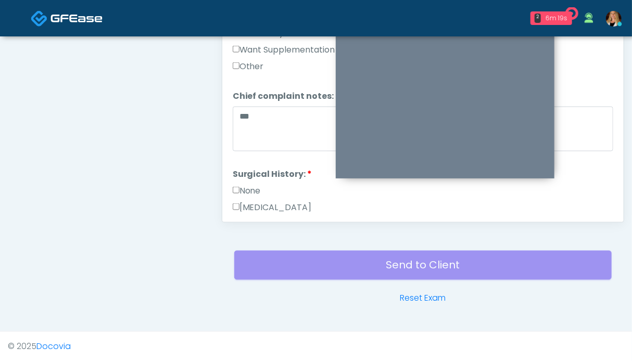
click at [245, 190] on label "None" at bounding box center [247, 191] width 28 height 13
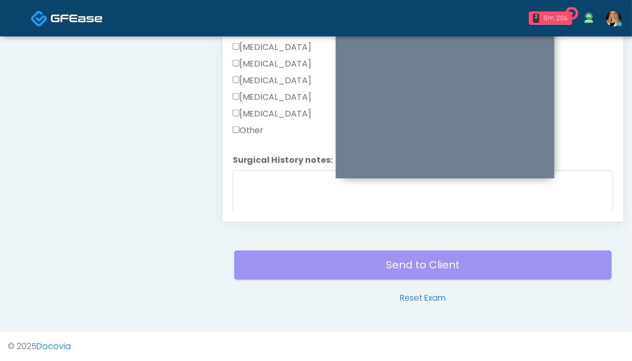
scroll to position [660, 0]
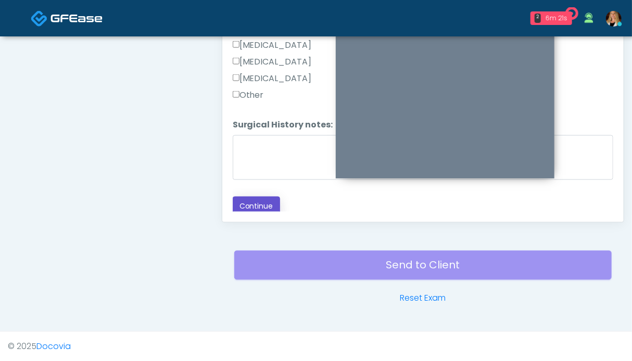
click at [264, 198] on button "Continue" at bounding box center [256, 206] width 47 height 19
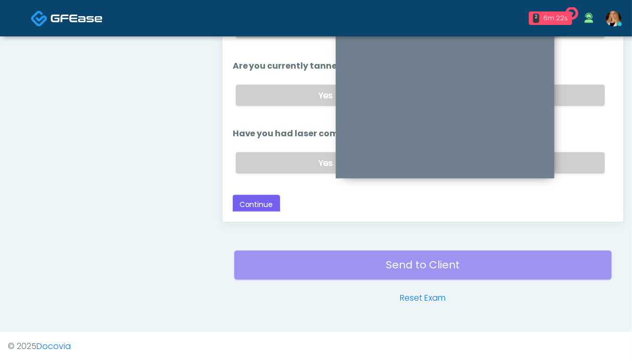
scroll to position [416, 0]
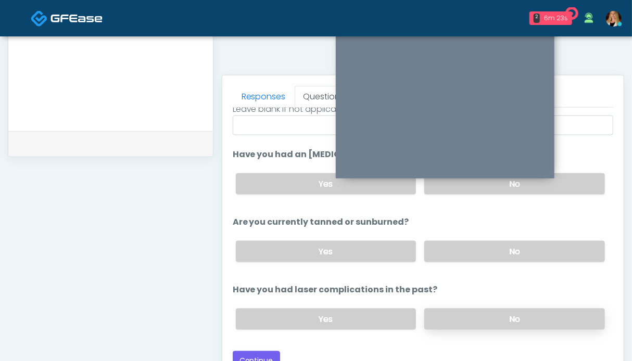
click at [503, 315] on label "No" at bounding box center [514, 319] width 181 height 21
drag, startPoint x: 528, startPoint y: 250, endPoint x: 571, endPoint y: 202, distance: 64.9
click at [528, 248] on label "No" at bounding box center [514, 251] width 181 height 21
drag, startPoint x: 581, startPoint y: 171, endPoint x: 570, endPoint y: 188, distance: 19.7
click at [581, 171] on div "Yes No" at bounding box center [421, 184] width 386 height 38
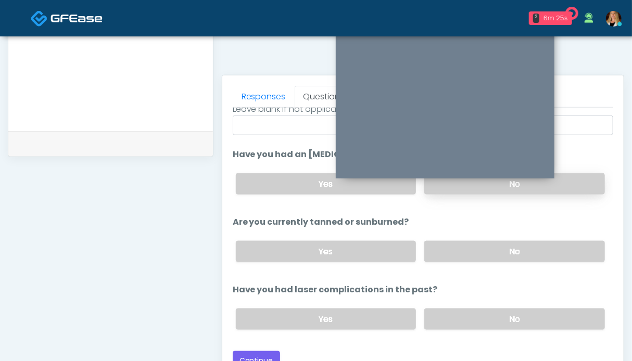
click at [570, 190] on label "No" at bounding box center [514, 183] width 181 height 21
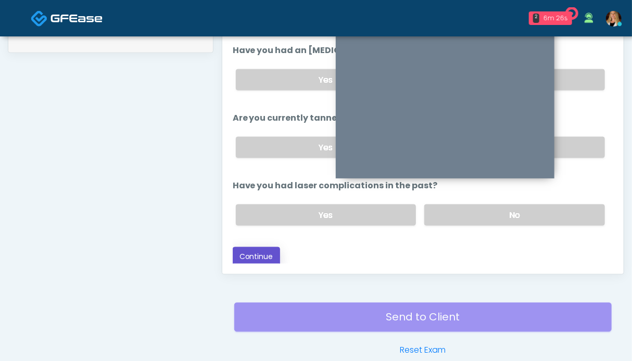
click at [267, 258] on button "Continue" at bounding box center [256, 256] width 47 height 19
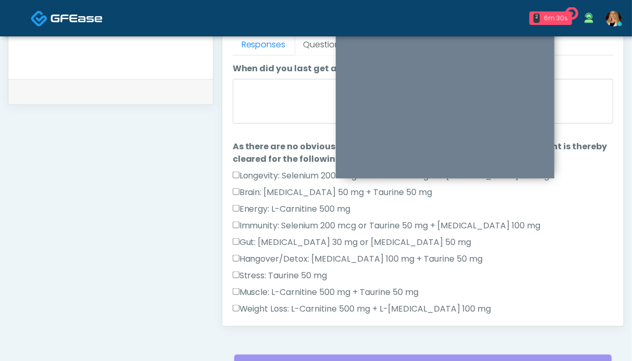
scroll to position [156, 0]
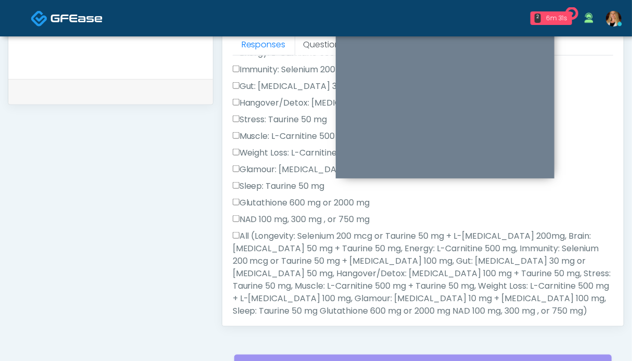
click at [270, 253] on label "All (Longevity: Selenium 200 mcg or Taurine 50 mg + L-Arginine 200mg, Brain: Gl…" at bounding box center [423, 274] width 381 height 88
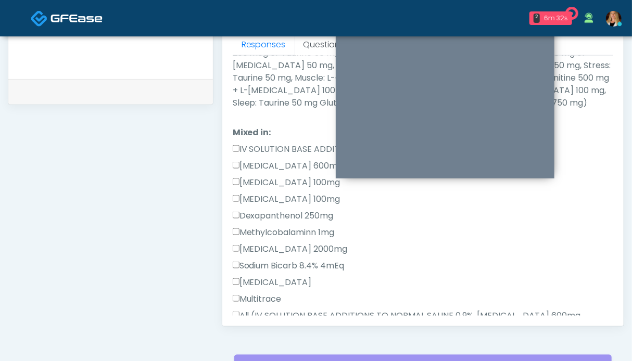
scroll to position [521, 0]
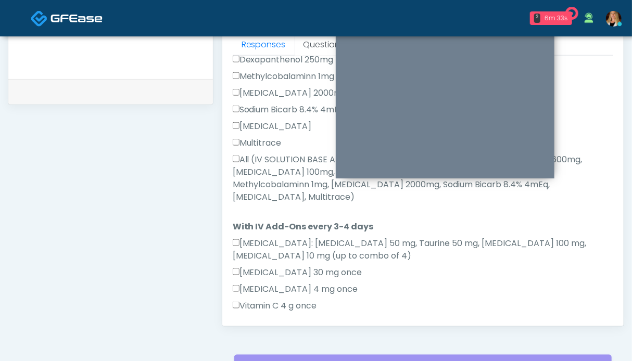
click at [274, 176] on label "All (IV SOLUTION BASE ADDITIONS TO NORMAL SALINE 0.9%, Magnesium Chloride 600mg…" at bounding box center [423, 179] width 381 height 50
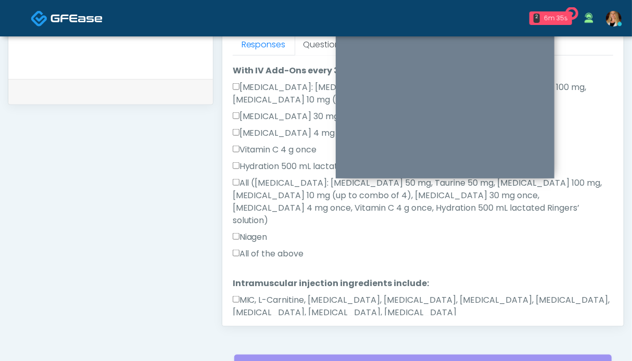
click at [270, 248] on label "All of the above" at bounding box center [268, 254] width 71 height 13
drag, startPoint x: 270, startPoint y: 271, endPoint x: 265, endPoint y: 298, distance: 27.6
click at [270, 294] on label "MIC, L-Carnitine, Methylcobalamin, Glycine, B-Complex, Lycine, Biotin, Vitamin …" at bounding box center [423, 306] width 381 height 25
click at [265, 336] on button "Continue" at bounding box center [256, 345] width 47 height 19
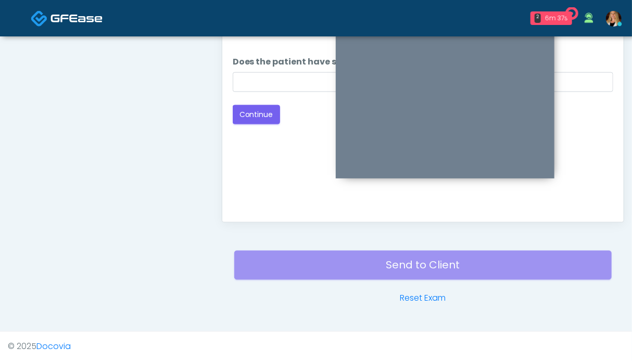
scroll to position [416, 0]
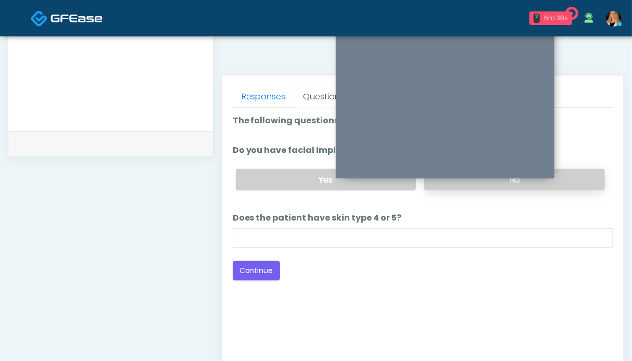
click at [573, 183] on label "No" at bounding box center [514, 179] width 181 height 21
click at [263, 269] on button "Continue" at bounding box center [256, 270] width 47 height 19
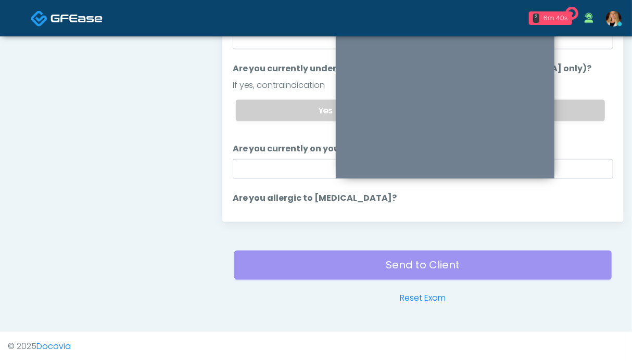
scroll to position [468, 0]
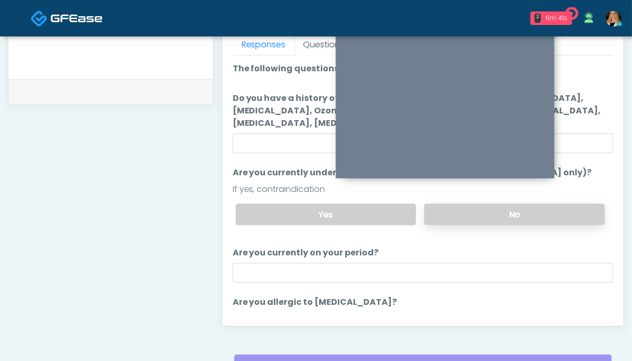
drag, startPoint x: 524, startPoint y: 211, endPoint x: 480, endPoint y: 222, distance: 45.1
click at [523, 211] on label "No" at bounding box center [514, 214] width 181 height 21
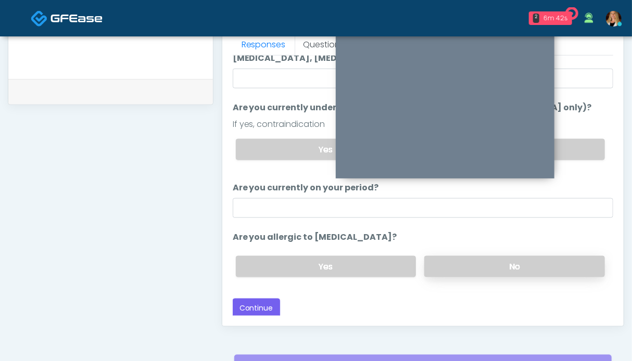
click at [483, 268] on label "No" at bounding box center [514, 266] width 181 height 21
click at [260, 310] on button "Continue" at bounding box center [256, 308] width 47 height 19
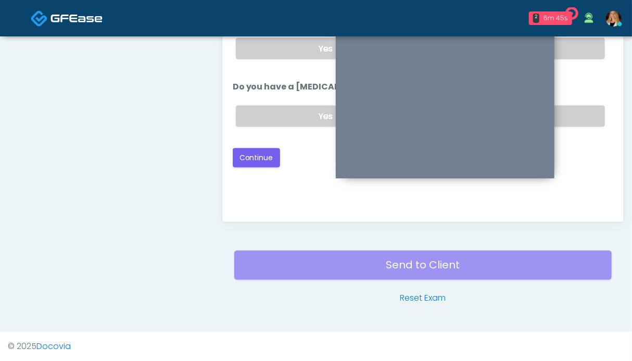
scroll to position [468, 0]
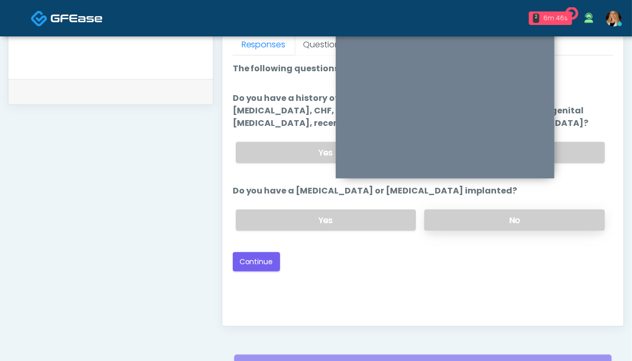
click at [551, 214] on label "No" at bounding box center [514, 220] width 181 height 21
drag, startPoint x: 573, startPoint y: 149, endPoint x: 551, endPoint y: 154, distance: 22.4
click at [573, 148] on label "No" at bounding box center [514, 152] width 181 height 21
click at [243, 263] on button "Continue" at bounding box center [256, 262] width 47 height 19
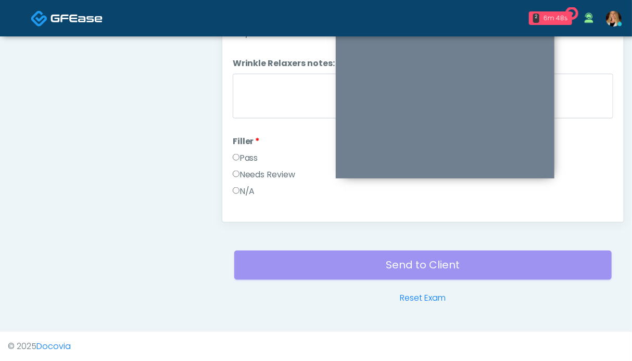
scroll to position [416, 0]
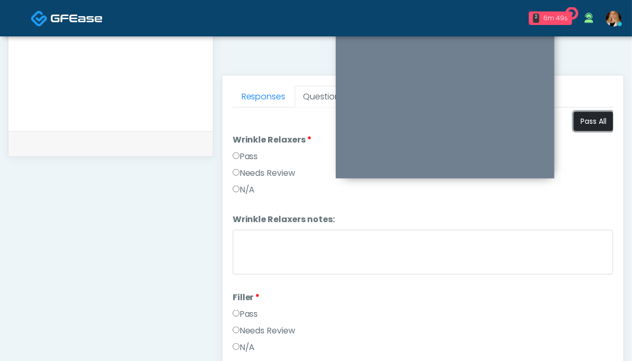
click at [583, 121] on button "Pass All" at bounding box center [594, 121] width 40 height 19
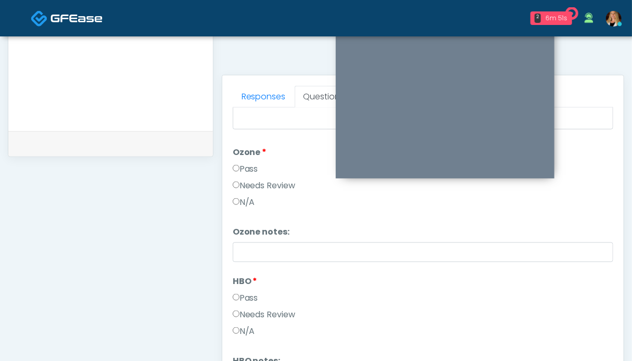
scroll to position [0, 0]
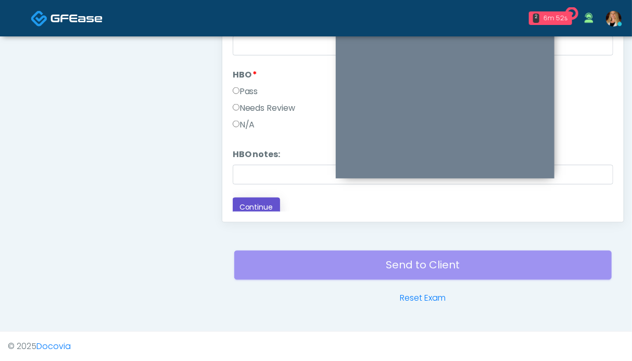
click at [249, 204] on button "Continue" at bounding box center [256, 207] width 47 height 19
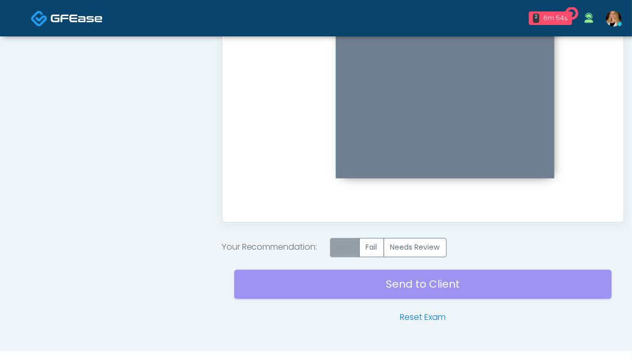
click at [347, 248] on label "Pass" at bounding box center [345, 248] width 30 height 19
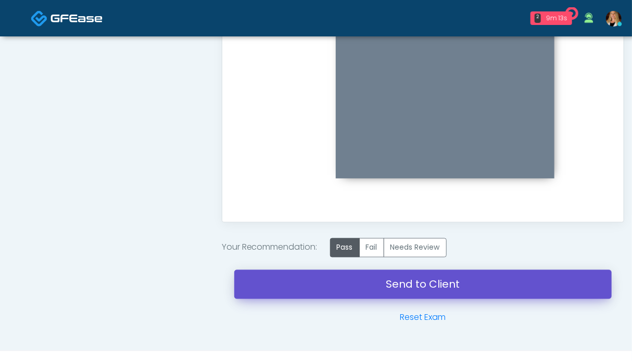
click at [464, 280] on link "Send to Client" at bounding box center [423, 284] width 378 height 29
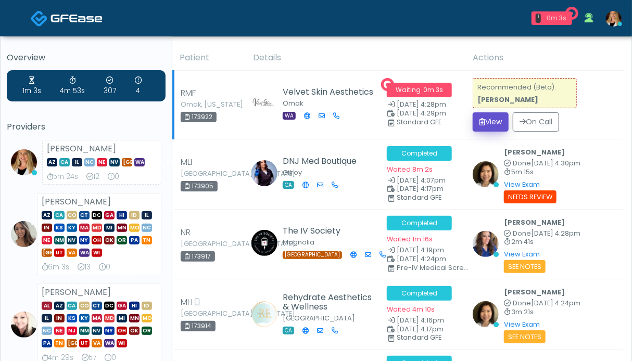
click at [495, 120] on button "View" at bounding box center [491, 122] width 36 height 19
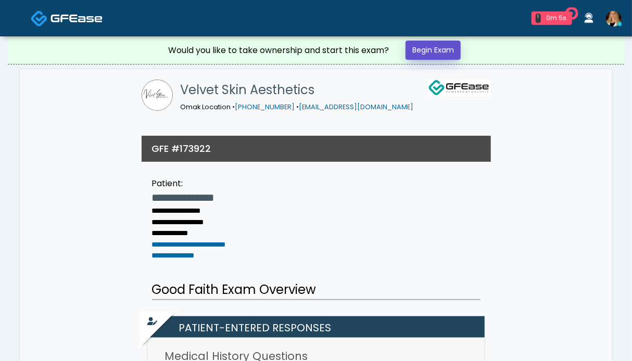
click at [435, 52] on link "Begin Exam" at bounding box center [433, 50] width 55 height 19
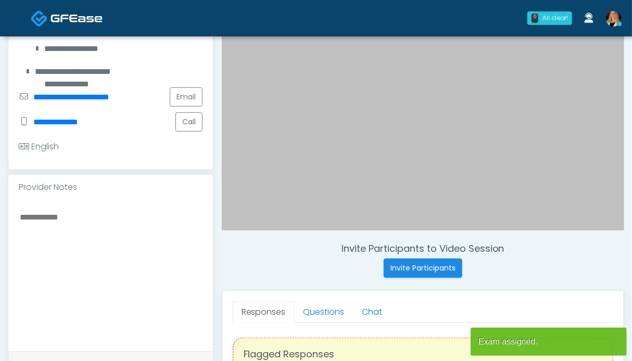
scroll to position [313, 0]
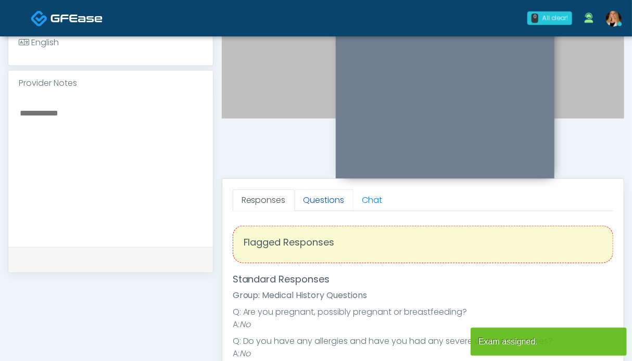
click at [309, 202] on link "Questions" at bounding box center [324, 201] width 59 height 22
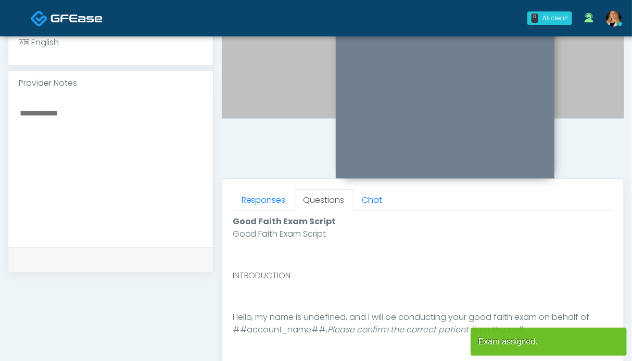
scroll to position [521, 0]
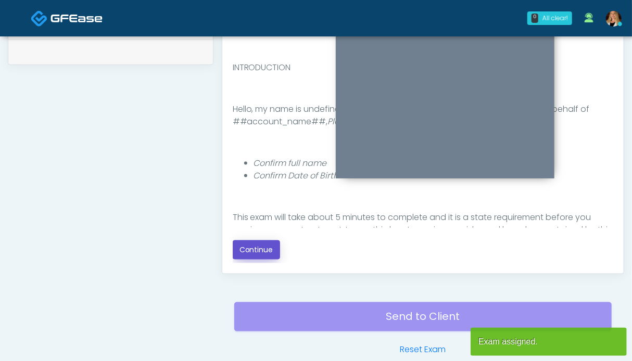
click at [239, 252] on button "Continue" at bounding box center [256, 250] width 47 height 19
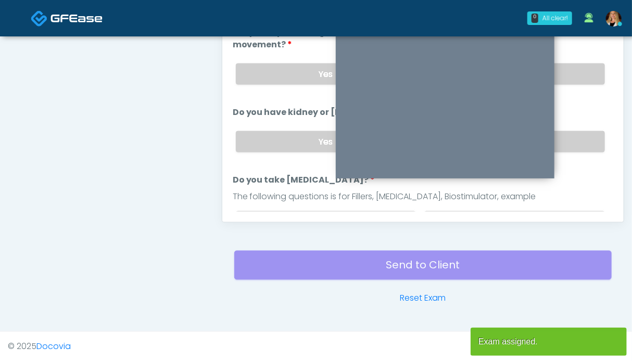
scroll to position [416, 0]
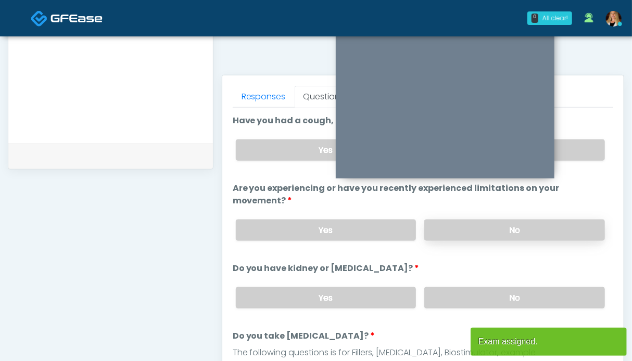
click at [511, 232] on label "No" at bounding box center [514, 230] width 181 height 21
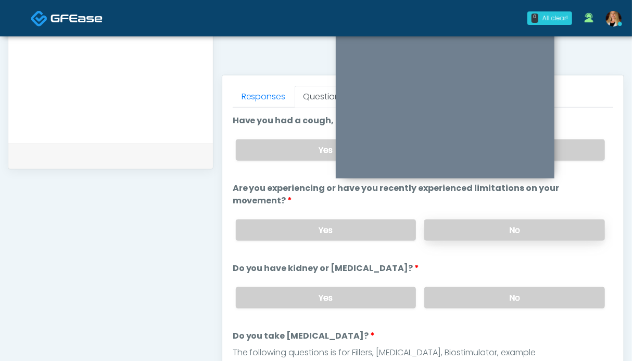
drag, startPoint x: 517, startPoint y: 291, endPoint x: 572, endPoint y: 223, distance: 87.7
click at [517, 291] on label "No" at bounding box center [514, 298] width 181 height 21
click at [576, 148] on label "No" at bounding box center [514, 150] width 181 height 21
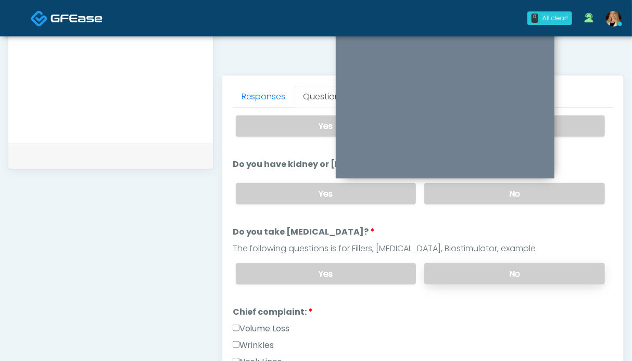
click at [544, 271] on label "No" at bounding box center [514, 274] width 181 height 21
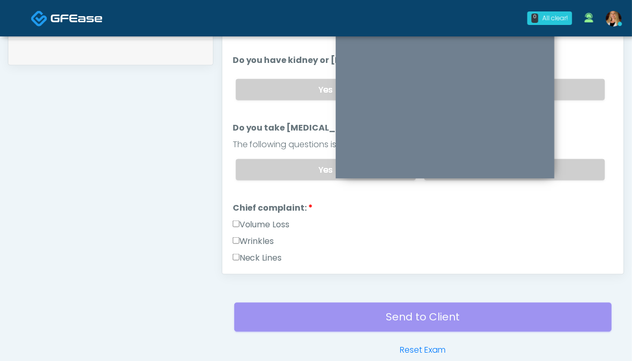
click at [266, 225] on label "Volume Loss" at bounding box center [261, 225] width 57 height 13
click at [260, 240] on label "Wrinkles" at bounding box center [254, 241] width 42 height 13
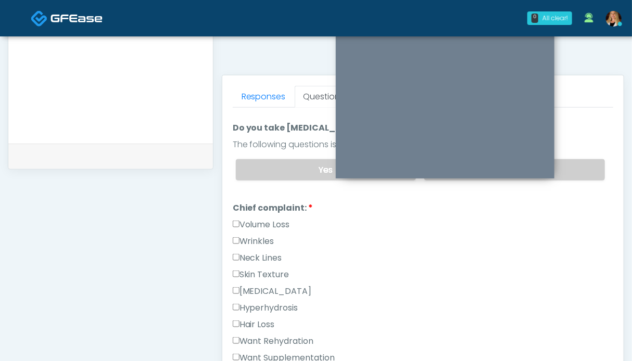
scroll to position [313, 0]
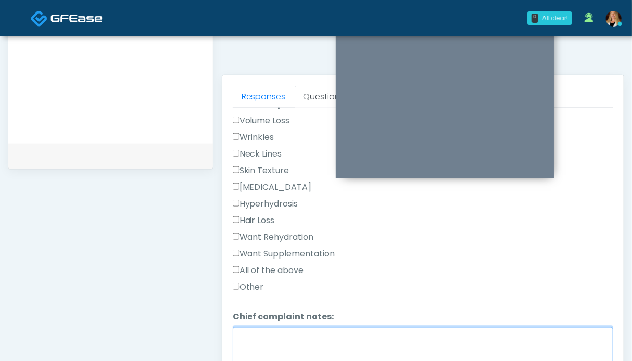
click at [292, 340] on textarea "Chief complaint notes:" at bounding box center [423, 350] width 381 height 45
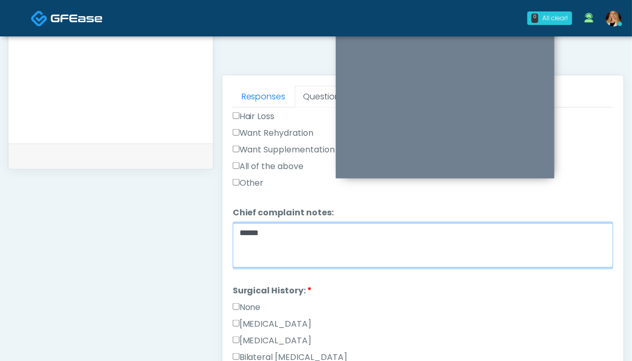
scroll to position [521, 0]
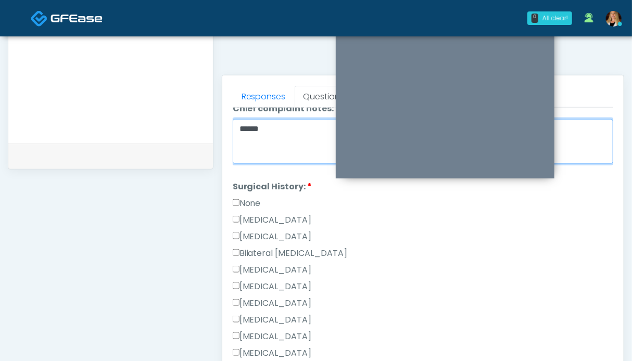
type textarea "*****"
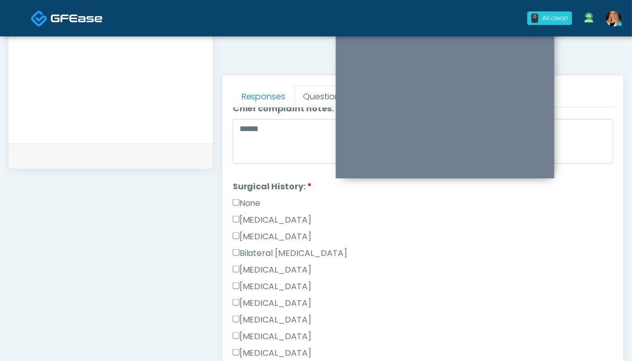
click at [246, 197] on label "None" at bounding box center [247, 203] width 28 height 13
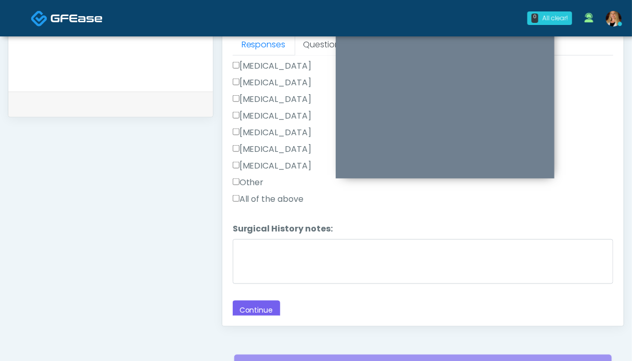
scroll to position [520, 0]
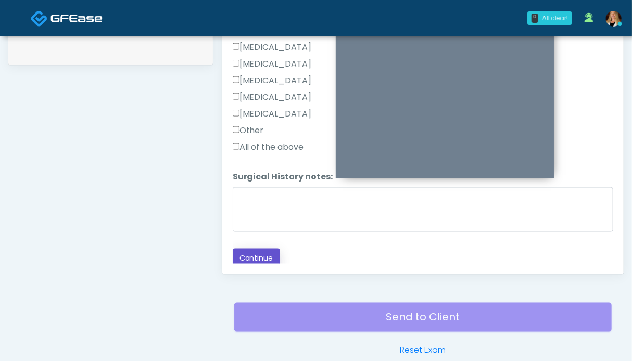
click at [263, 252] on button "Continue" at bounding box center [256, 258] width 47 height 19
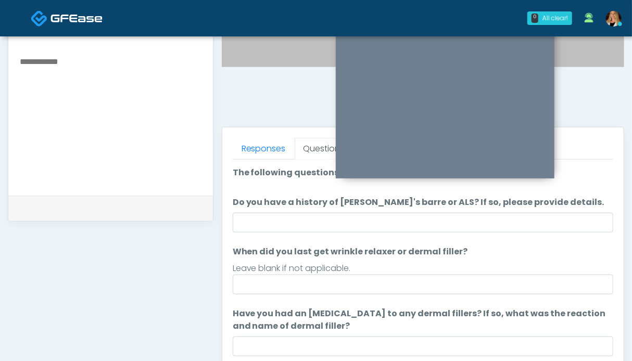
scroll to position [468, 0]
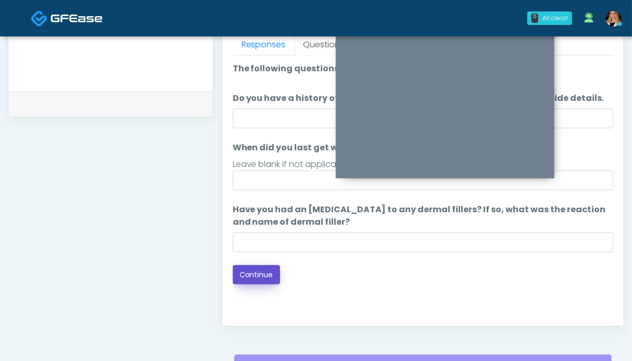
click at [263, 276] on button "Continue" at bounding box center [256, 275] width 47 height 19
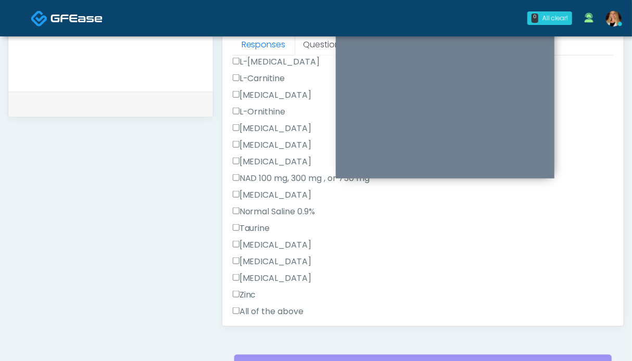
scroll to position [313, 0]
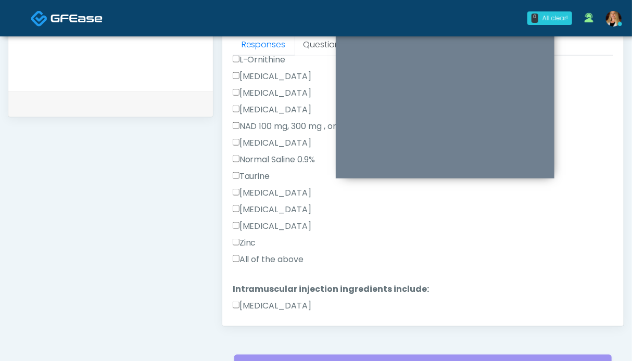
click at [266, 257] on label "All of the above" at bounding box center [268, 260] width 71 height 13
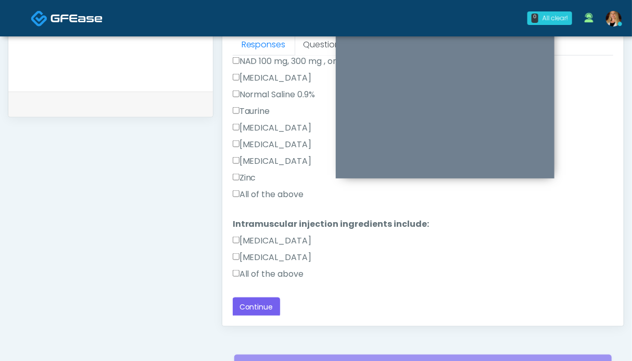
click at [260, 276] on label "All of the above" at bounding box center [268, 274] width 71 height 13
click at [256, 314] on button "Continue" at bounding box center [256, 307] width 47 height 19
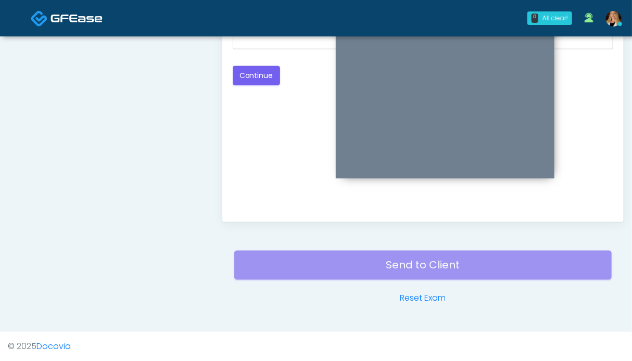
scroll to position [364, 0]
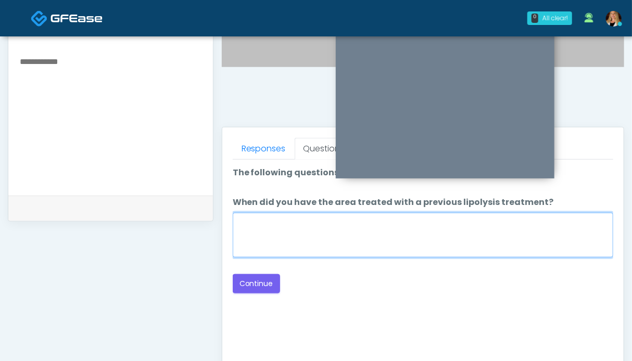
click at [487, 220] on textarea "When did you have the area treated with a previous lipolysis treatment?" at bounding box center [423, 235] width 381 height 45
type textarea "**"
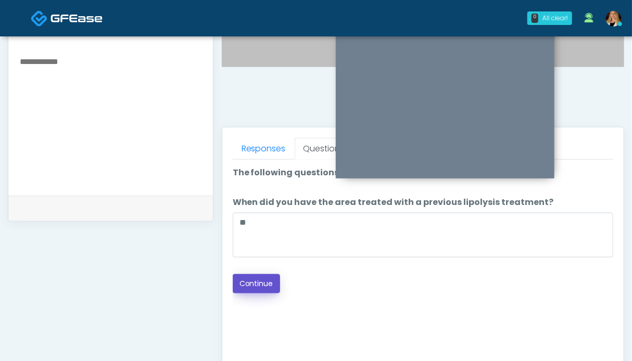
click at [267, 282] on button "Continue" at bounding box center [256, 283] width 47 height 19
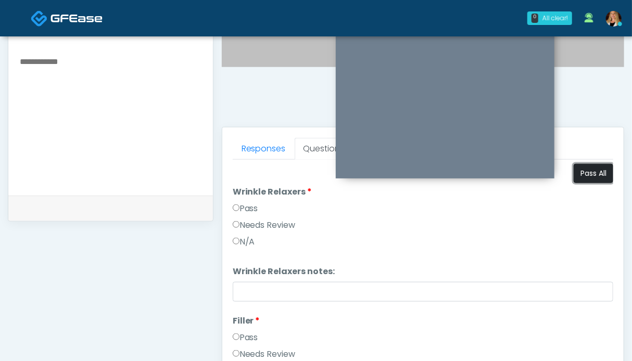
click at [591, 172] on button "Pass All" at bounding box center [594, 173] width 40 height 19
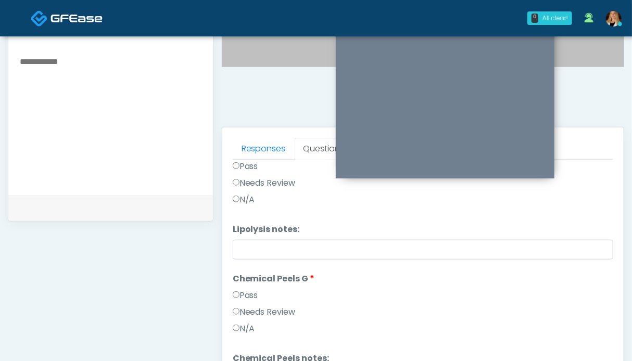
scroll to position [572, 0]
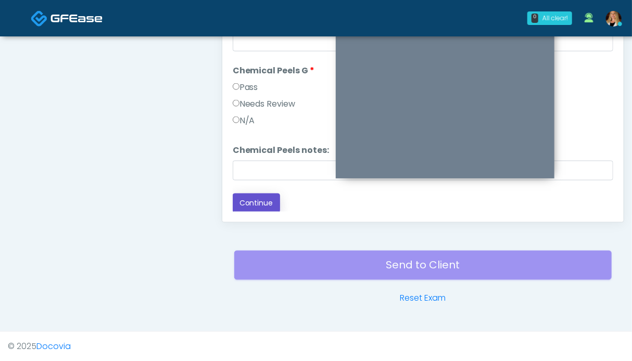
click at [263, 203] on button "Continue" at bounding box center [256, 203] width 47 height 19
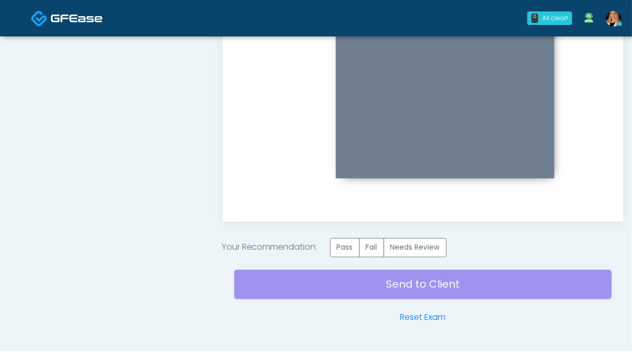
scroll to position [0, 0]
click at [339, 247] on label "Pass" at bounding box center [345, 248] width 30 height 19
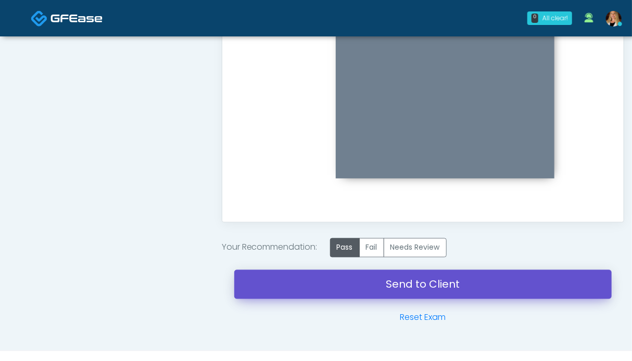
click at [465, 282] on link "Send to Client" at bounding box center [423, 284] width 378 height 29
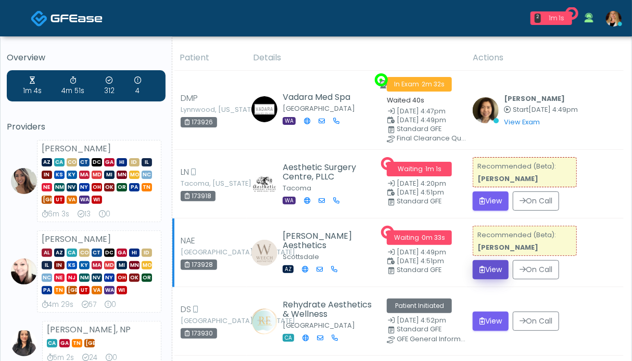
click at [489, 280] on button "View" at bounding box center [491, 269] width 36 height 19
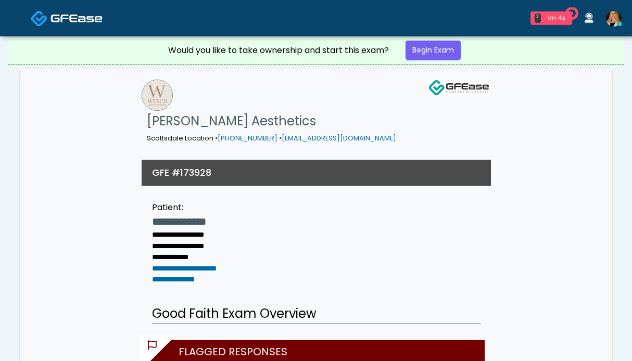
click at [421, 47] on link "Begin Exam" at bounding box center [433, 50] width 55 height 19
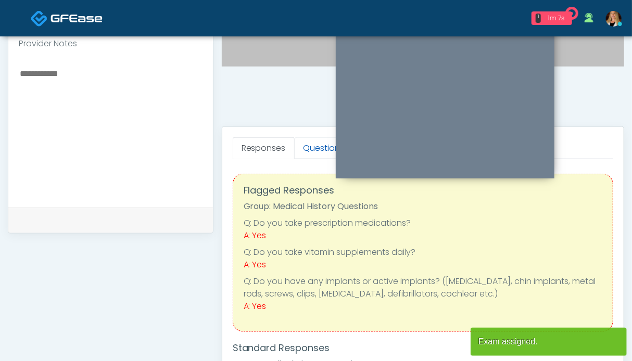
drag, startPoint x: 317, startPoint y: 144, endPoint x: 225, endPoint y: 175, distance: 96.7
click at [317, 144] on link "Questions" at bounding box center [324, 149] width 59 height 22
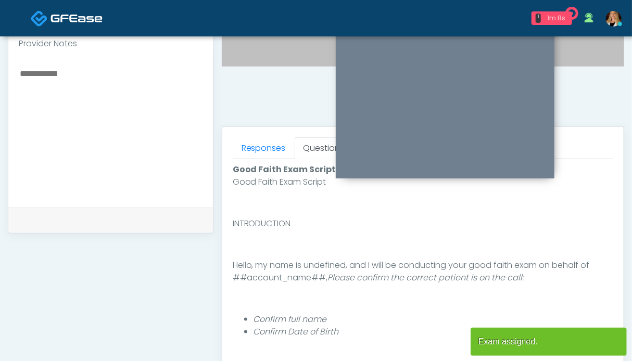
scroll to position [521, 0]
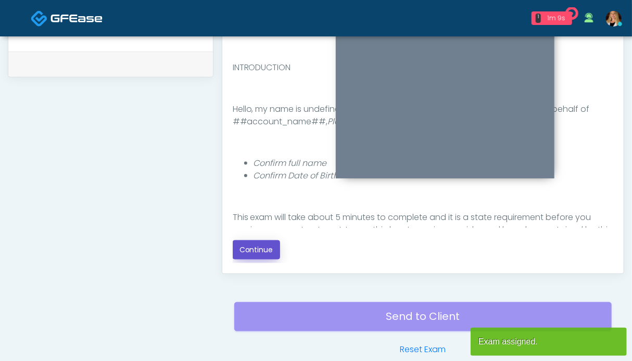
click at [250, 250] on button "Continue" at bounding box center [256, 250] width 47 height 19
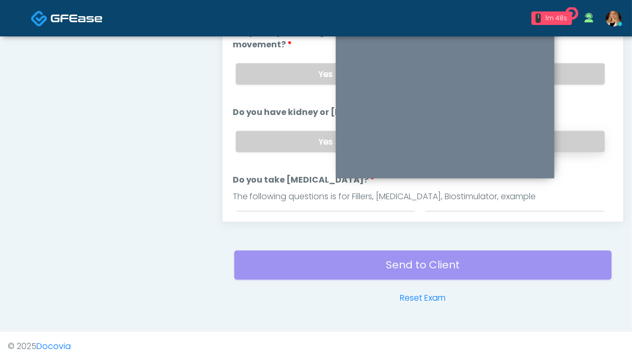
click at [572, 134] on label "No" at bounding box center [514, 141] width 181 height 21
click at [571, 79] on label "No" at bounding box center [514, 74] width 181 height 21
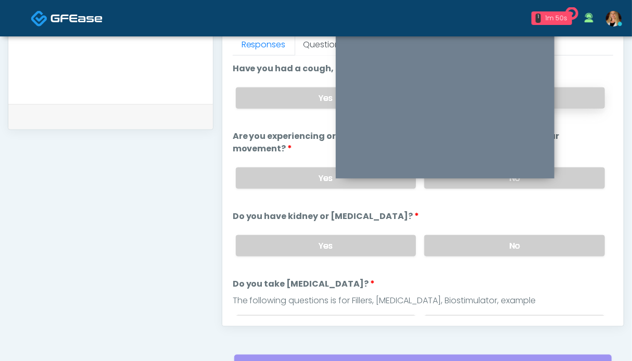
click at [572, 94] on label "No" at bounding box center [514, 98] width 181 height 21
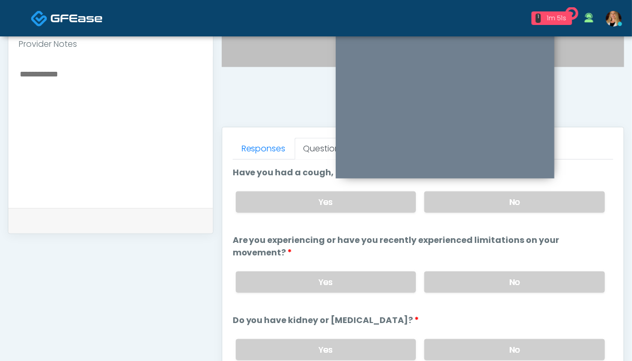
scroll to position [156, 0]
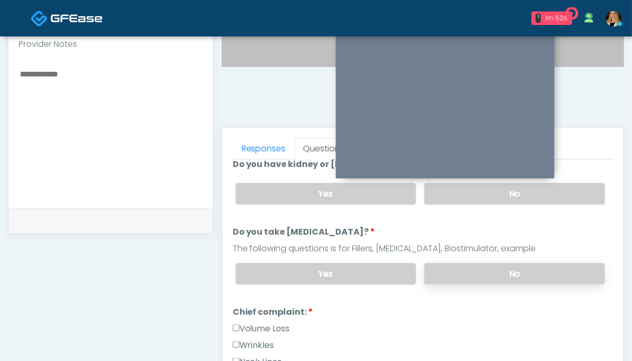
drag, startPoint x: 503, startPoint y: 271, endPoint x: 477, endPoint y: 270, distance: 26.1
click at [503, 271] on label "No" at bounding box center [514, 274] width 181 height 21
drag, startPoint x: 278, startPoint y: 325, endPoint x: 257, endPoint y: 341, distance: 26.0
click at [278, 325] on label "Volume Loss" at bounding box center [261, 329] width 57 height 13
click at [257, 341] on label "Wrinkles" at bounding box center [254, 346] width 42 height 13
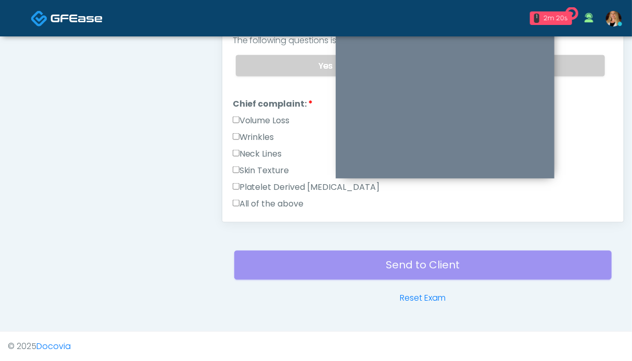
scroll to position [313, 0]
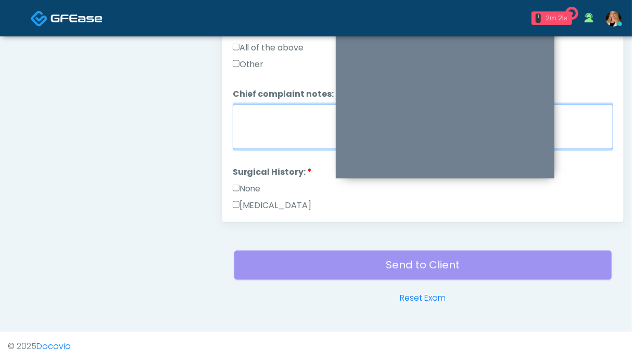
click at [260, 127] on textarea "Chief complaint notes:" at bounding box center [423, 127] width 381 height 45
type textarea "*******"
click at [246, 185] on label "None" at bounding box center [247, 189] width 28 height 13
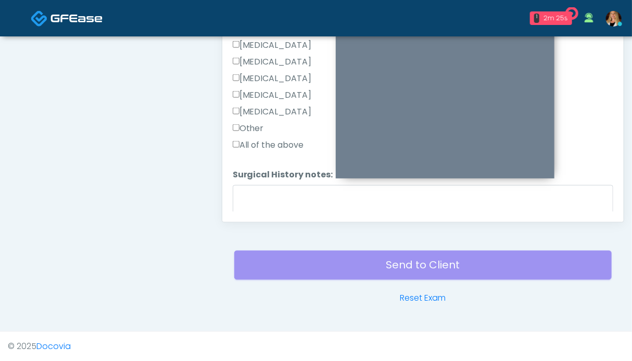
scroll to position [623, 0]
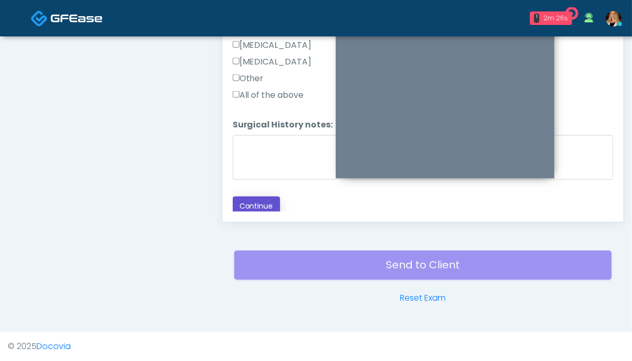
click at [256, 201] on button "Continue" at bounding box center [256, 206] width 47 height 19
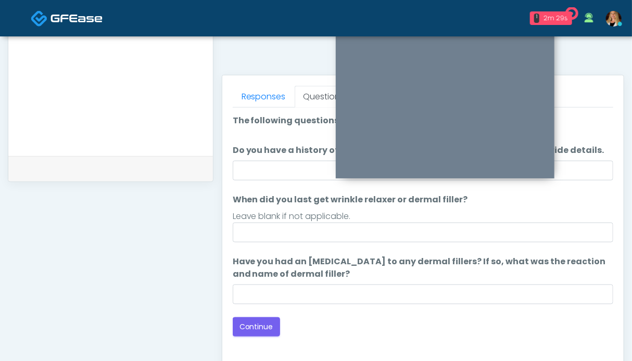
scroll to position [572, 0]
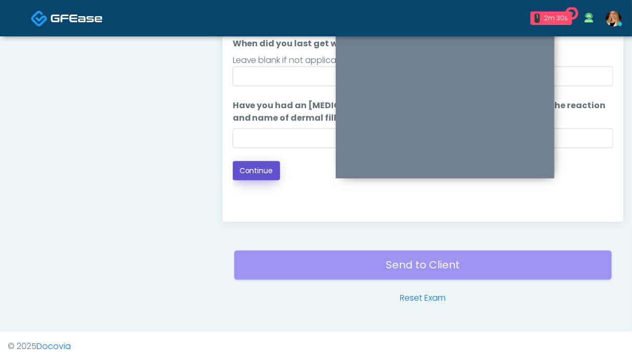
click at [263, 173] on button "Continue" at bounding box center [256, 170] width 47 height 19
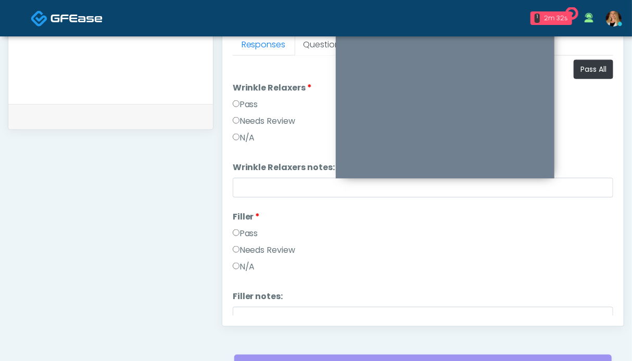
scroll to position [364, 0]
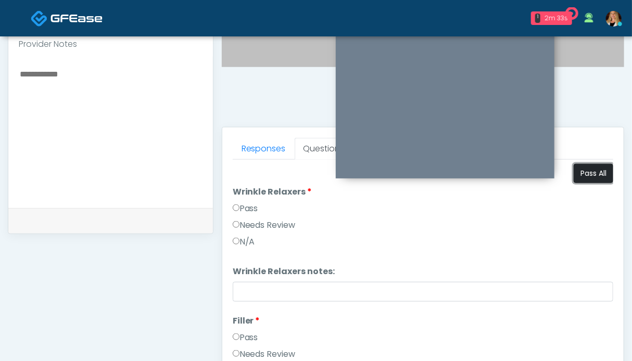
click at [590, 171] on button "Pass All" at bounding box center [594, 173] width 40 height 19
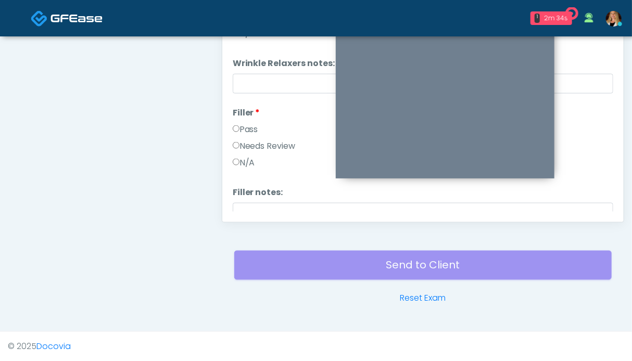
scroll to position [301, 0]
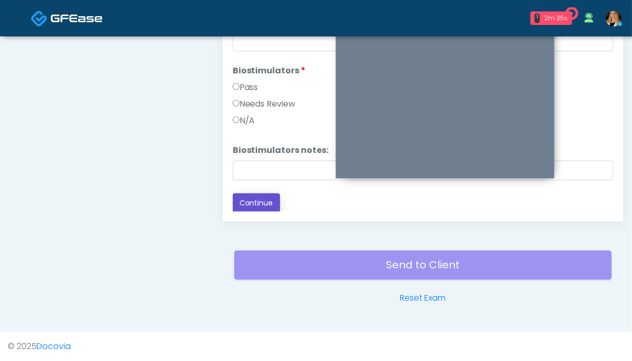
click at [253, 197] on button "Continue" at bounding box center [256, 203] width 47 height 19
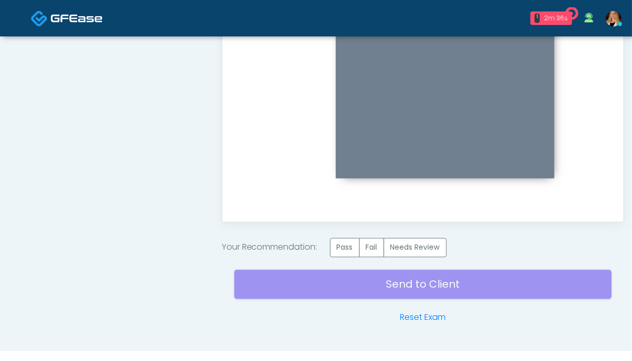
scroll to position [0, 0]
click at [343, 253] on label "Pass" at bounding box center [345, 248] width 30 height 19
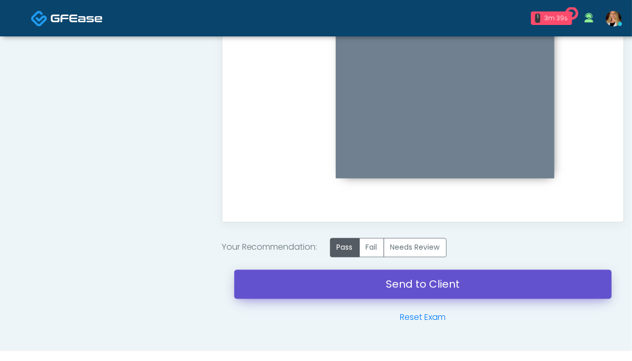
click at [405, 285] on link "Send to Client" at bounding box center [423, 284] width 378 height 29
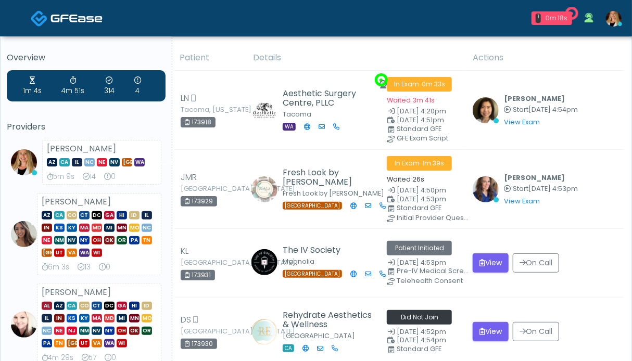
click at [73, 21] on img at bounding box center [77, 18] width 52 height 10
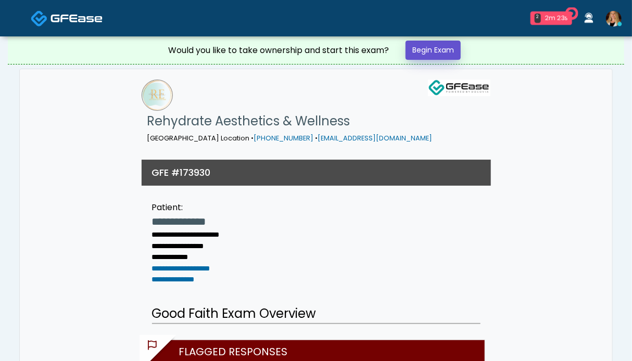
click at [457, 52] on link "Begin Exam" at bounding box center [433, 50] width 55 height 19
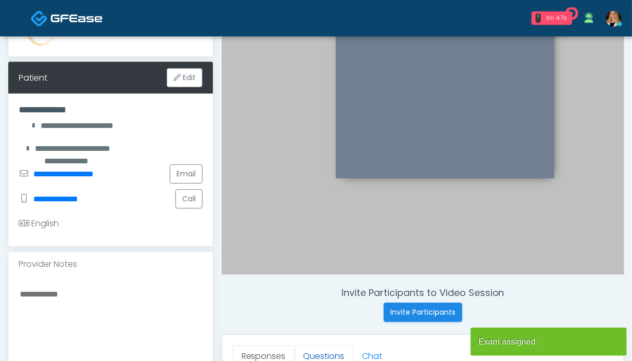
click at [331, 352] on link "Questions" at bounding box center [324, 357] width 59 height 22
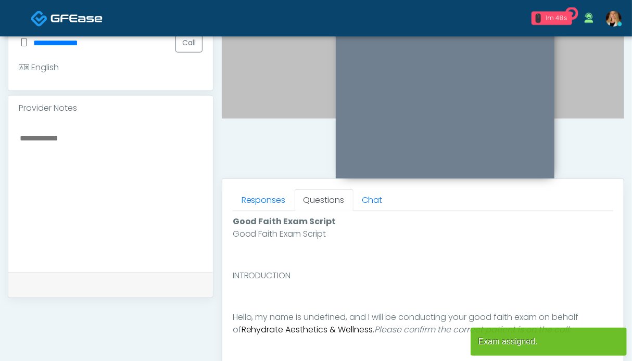
scroll to position [469, 0]
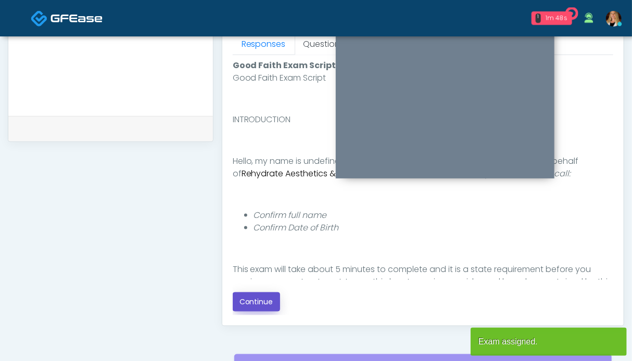
click at [256, 302] on button "Continue" at bounding box center [256, 302] width 47 height 19
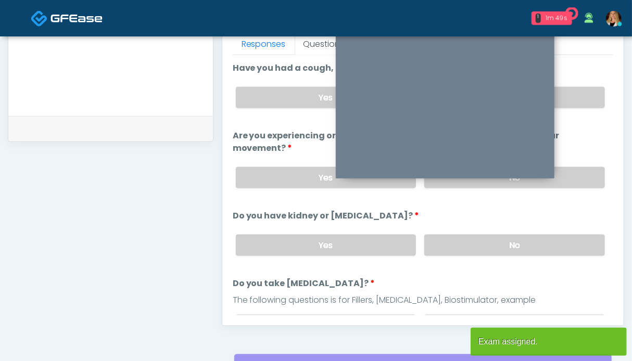
scroll to position [572, 0]
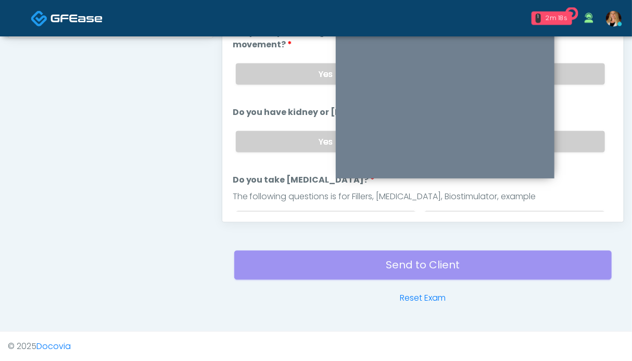
drag, startPoint x: 586, startPoint y: 139, endPoint x: 583, endPoint y: 108, distance: 30.9
click at [586, 139] on label "No" at bounding box center [514, 141] width 181 height 21
click at [580, 72] on label "No" at bounding box center [514, 74] width 181 height 21
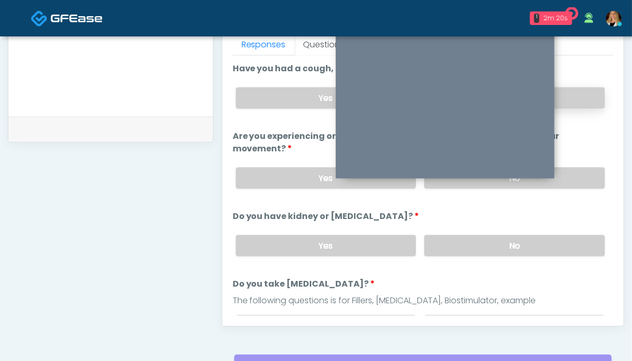
click at [566, 96] on label "No" at bounding box center [514, 98] width 181 height 21
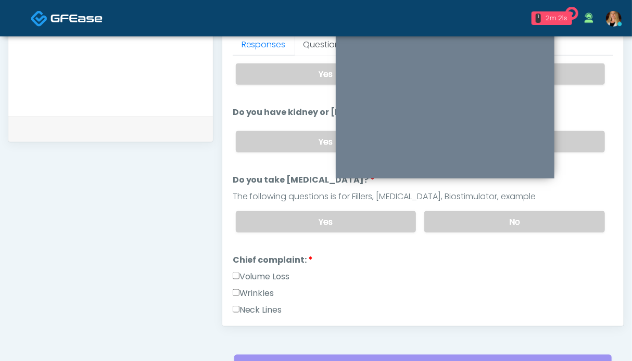
drag, startPoint x: 552, startPoint y: 210, endPoint x: 378, endPoint y: 269, distance: 183.2
click at [551, 211] on label "No" at bounding box center [514, 221] width 181 height 21
click at [262, 277] on label "Volume Loss" at bounding box center [261, 277] width 57 height 13
click at [259, 288] on label "Wrinkles" at bounding box center [254, 294] width 42 height 13
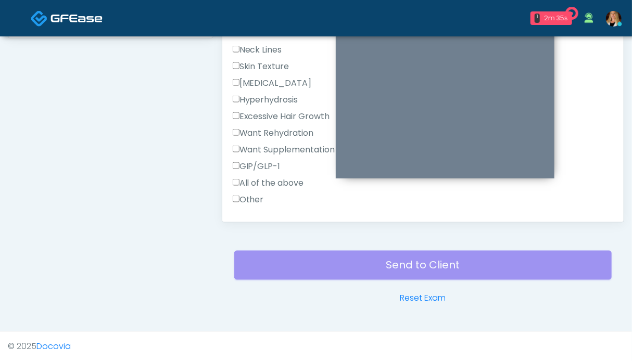
scroll to position [313, 0]
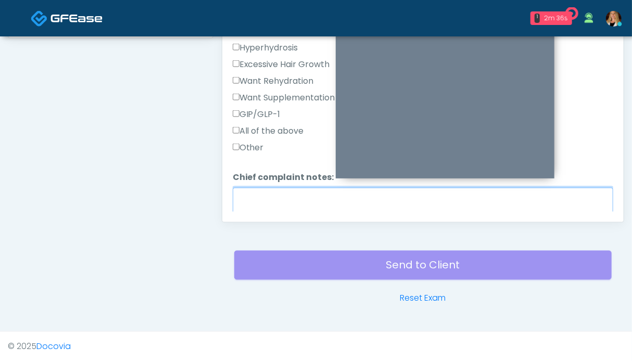
click at [264, 203] on textarea "Chief complaint notes:" at bounding box center [423, 210] width 381 height 45
type textarea "**"
click at [273, 78] on label "Want Rehydration" at bounding box center [273, 81] width 81 height 13
click at [269, 96] on label "Want Supplementation" at bounding box center [284, 98] width 103 height 13
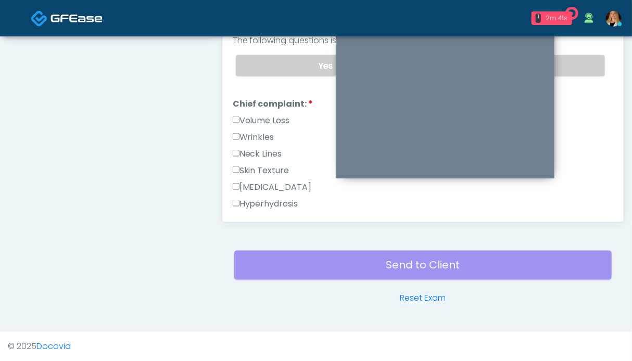
click at [271, 119] on label "Volume Loss" at bounding box center [261, 121] width 57 height 13
click at [266, 139] on label "Wrinkles" at bounding box center [254, 137] width 42 height 13
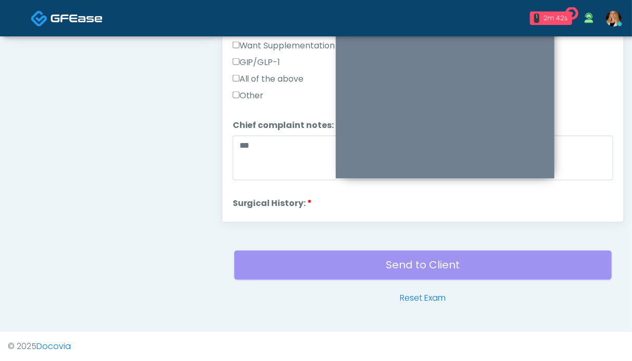
scroll to position [417, 0]
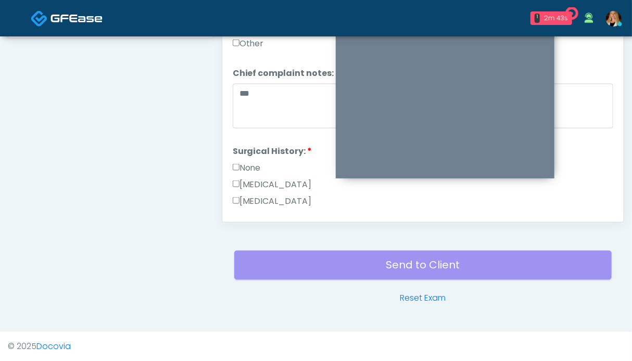
click at [250, 167] on label "None" at bounding box center [247, 168] width 28 height 13
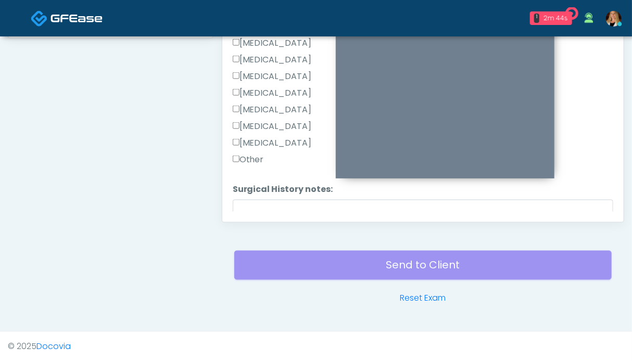
scroll to position [690, 0]
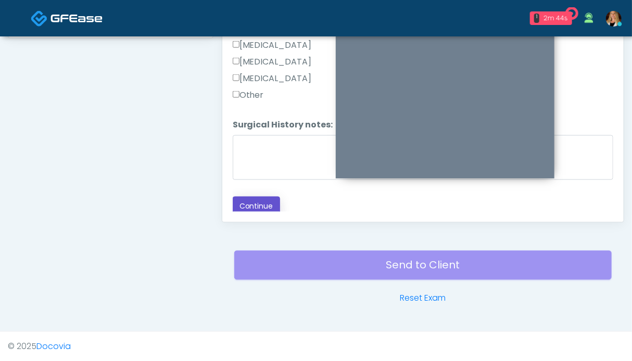
click at [266, 201] on button "Continue" at bounding box center [256, 206] width 47 height 19
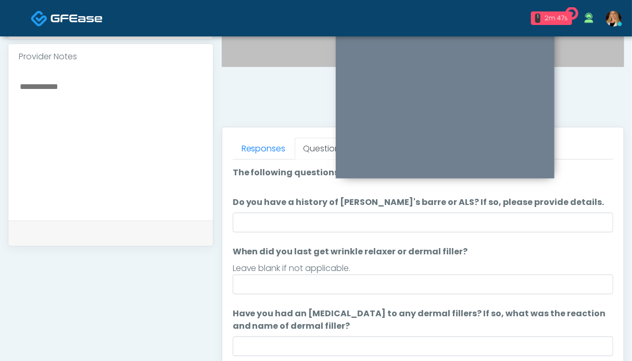
scroll to position [520, 0]
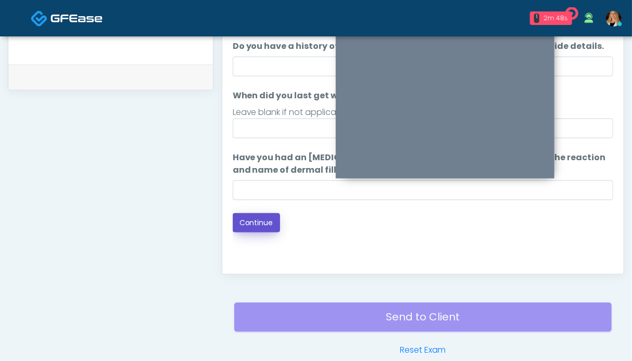
click at [253, 221] on button "Continue" at bounding box center [256, 223] width 47 height 19
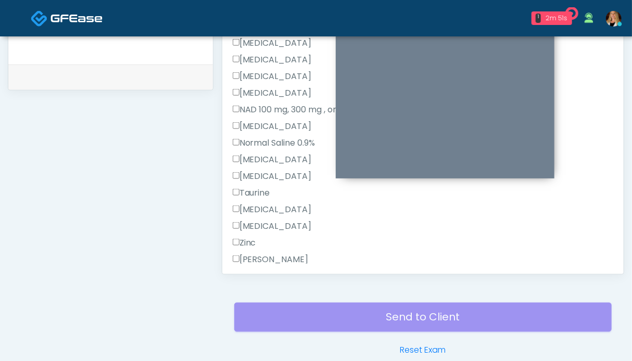
scroll to position [417, 0]
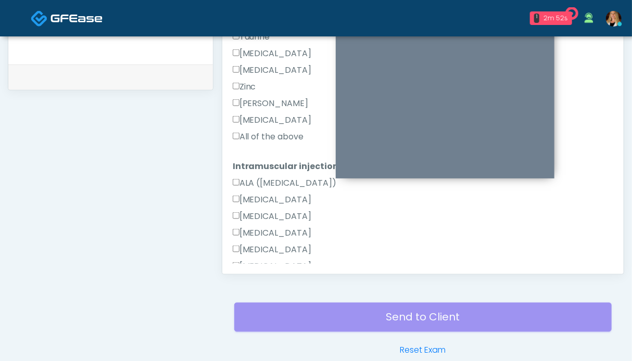
click at [268, 135] on label "All of the above" at bounding box center [268, 137] width 71 height 13
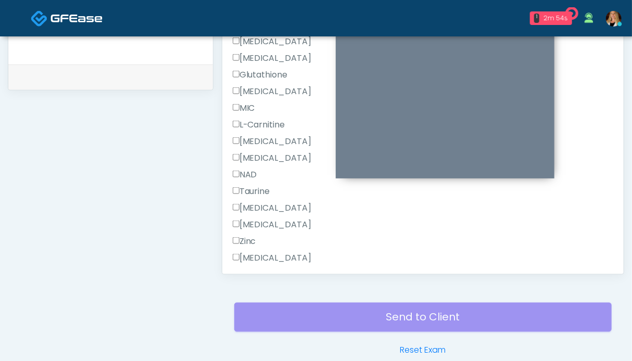
scroll to position [711, 0]
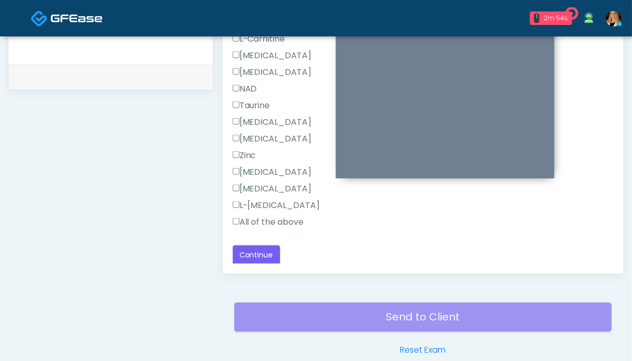
click at [263, 218] on label "All of the above" at bounding box center [268, 222] width 71 height 13
drag, startPoint x: 265, startPoint y: 254, endPoint x: 266, endPoint y: 260, distance: 5.8
click at [265, 255] on button "Continue" at bounding box center [256, 255] width 47 height 19
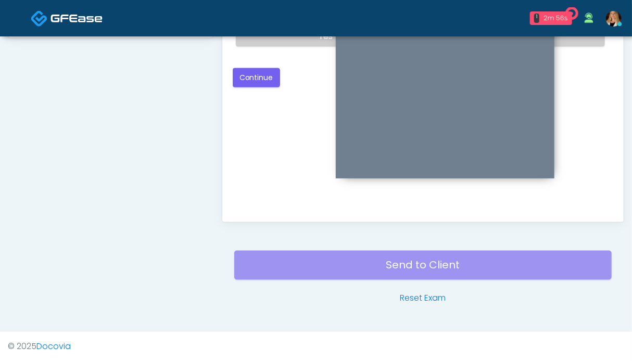
scroll to position [416, 0]
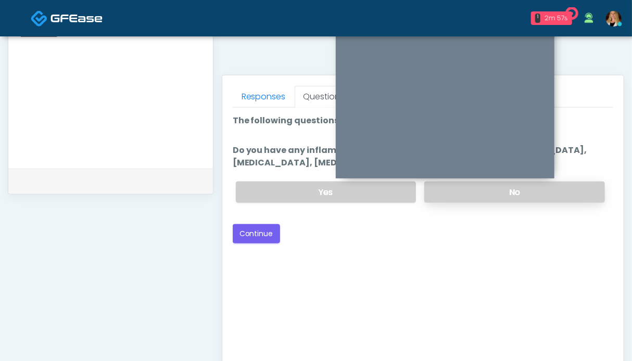
drag, startPoint x: 558, startPoint y: 192, endPoint x: 546, endPoint y: 192, distance: 12.0
click at [556, 192] on label "No" at bounding box center [514, 192] width 181 height 21
click at [265, 238] on button "Continue" at bounding box center [256, 233] width 47 height 19
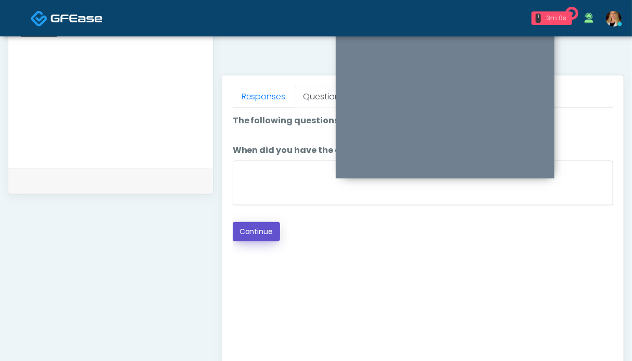
click at [256, 233] on button "Continue" at bounding box center [256, 231] width 47 height 19
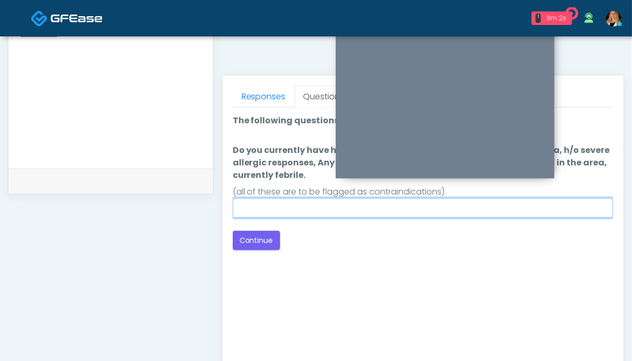
click at [342, 210] on input "Do you currently have h/o keloids, skin infection in the treatment area, h/o se…" at bounding box center [423, 208] width 381 height 20
type input "**"
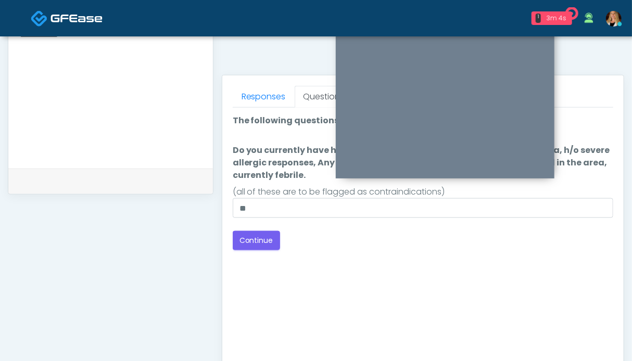
click at [382, 269] on div "Good Faith Exam Script Good Faith Exam Script INTRODUCTION Hello, my name is un…" at bounding box center [423, 238] width 381 height 260
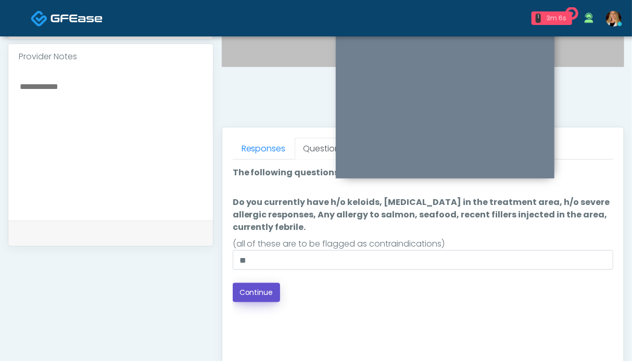
click at [256, 295] on button "Continue" at bounding box center [256, 292] width 47 height 19
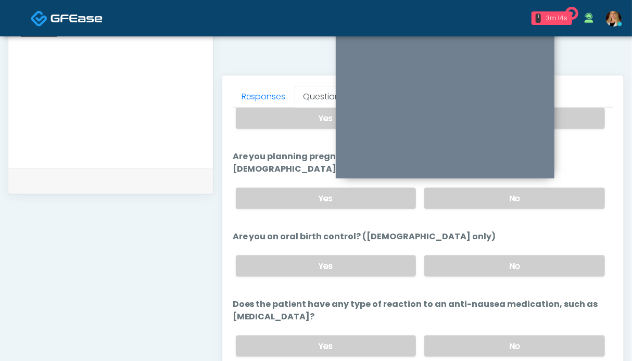
scroll to position [585, 0]
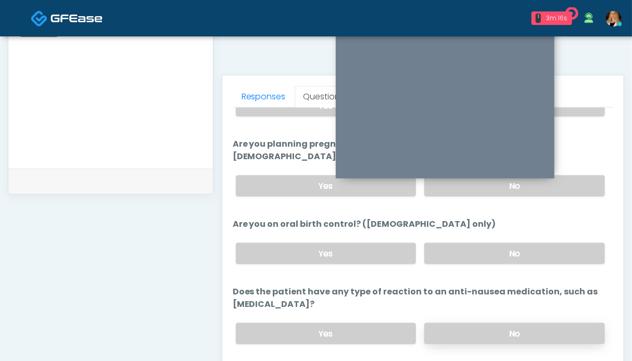
click at [526, 323] on label "No" at bounding box center [514, 333] width 181 height 21
drag, startPoint x: 532, startPoint y: 241, endPoint x: 573, endPoint y: 189, distance: 66.0
click at [532, 243] on label "No" at bounding box center [514, 253] width 181 height 21
click at [571, 176] on label "No" at bounding box center [514, 186] width 181 height 21
click at [574, 112] on label "No" at bounding box center [514, 105] width 181 height 21
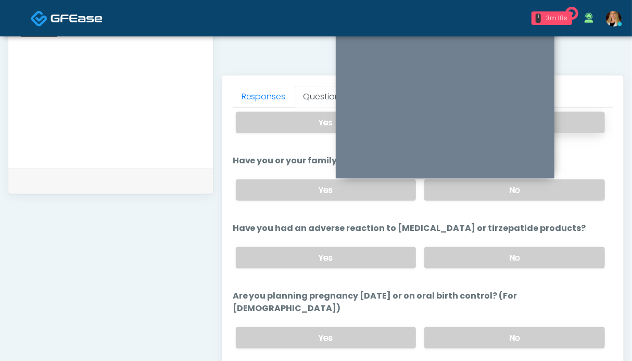
scroll to position [277, 0]
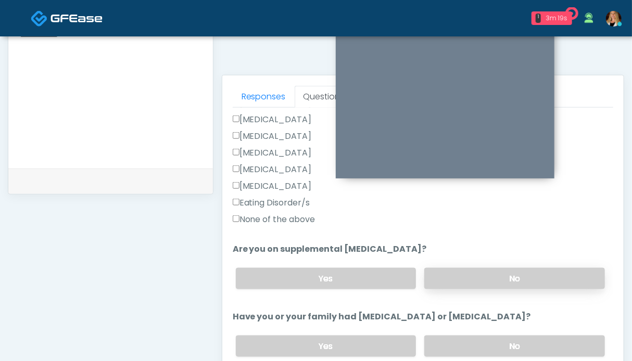
click at [543, 278] on label "No" at bounding box center [514, 278] width 181 height 21
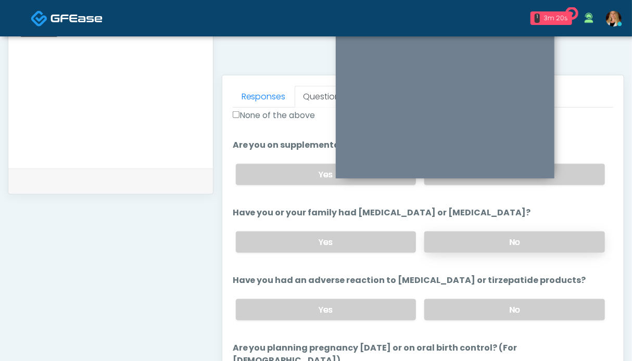
click at [538, 241] on label "No" at bounding box center [514, 242] width 181 height 21
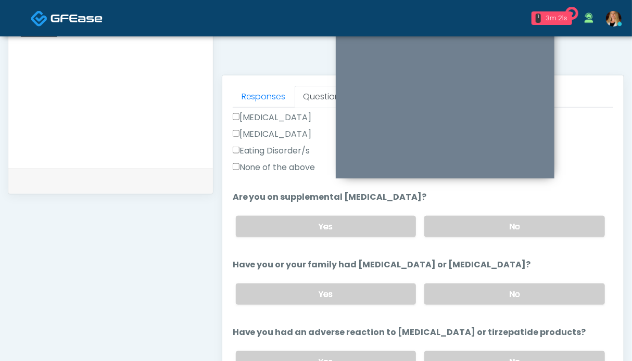
click at [260, 169] on label "None of the above" at bounding box center [274, 167] width 83 height 13
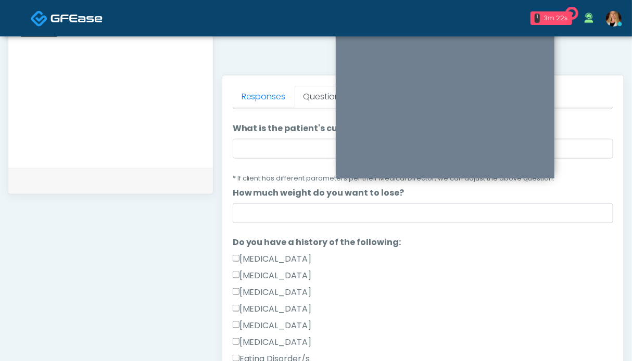
scroll to position [17, 0]
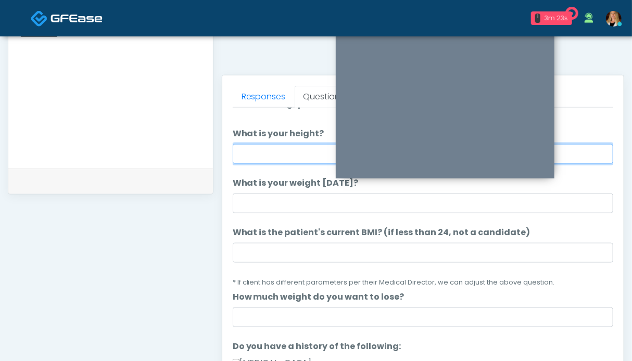
click at [286, 154] on input "What is your height?" at bounding box center [423, 154] width 381 height 20
type input "****"
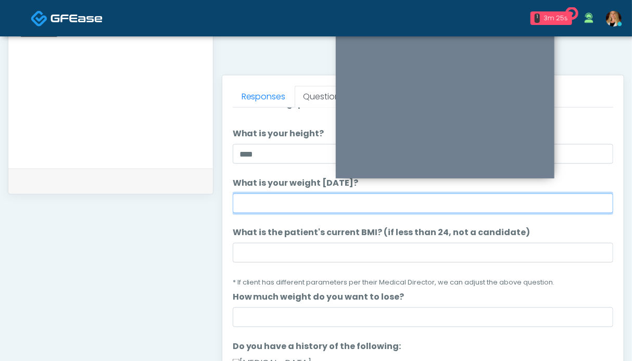
click at [269, 198] on input "What is your weight today?" at bounding box center [423, 204] width 381 height 20
type input "***"
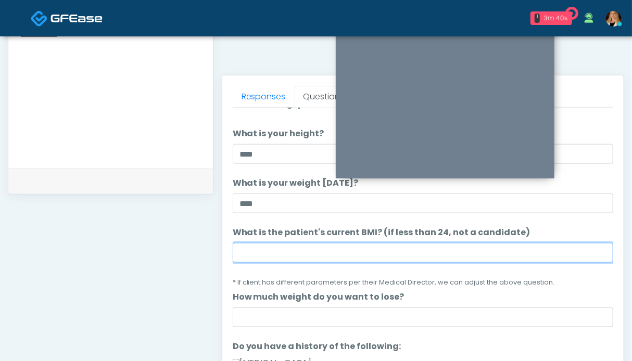
click at [331, 248] on input "What is the patient's current BMI? (if less than 24, not a candidate)" at bounding box center [423, 253] width 381 height 20
type input "*"
type input "****"
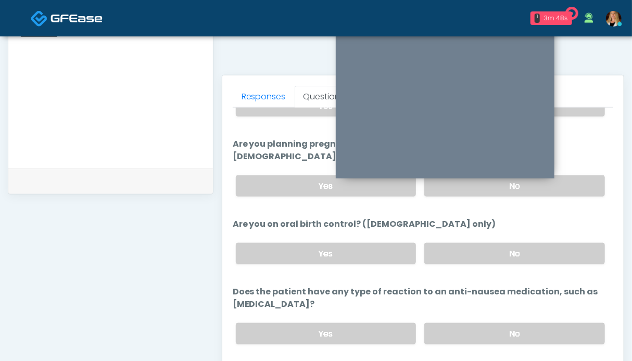
scroll to position [572, 0]
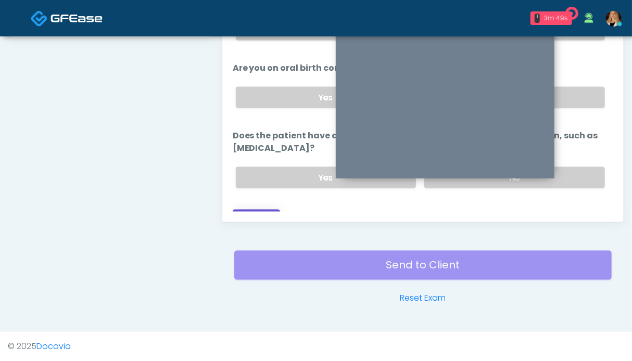
click at [254, 210] on button "Continue" at bounding box center [256, 219] width 47 height 19
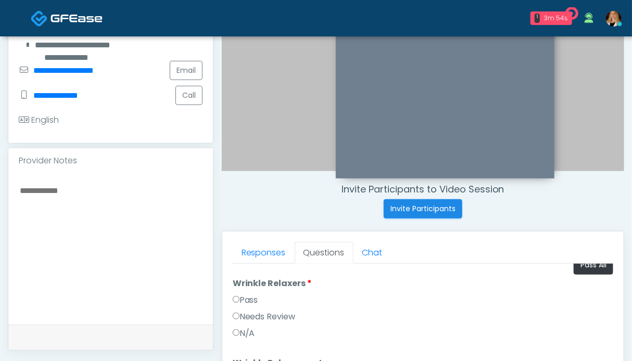
scroll to position [0, 0]
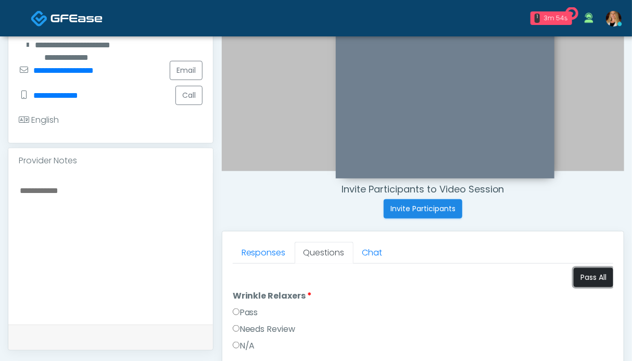
drag, startPoint x: 583, startPoint y: 280, endPoint x: 570, endPoint y: 280, distance: 13.0
click at [583, 280] on button "Pass All" at bounding box center [594, 277] width 40 height 19
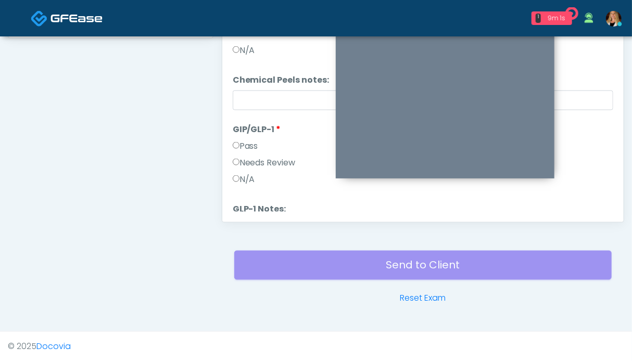
scroll to position [1205, 0]
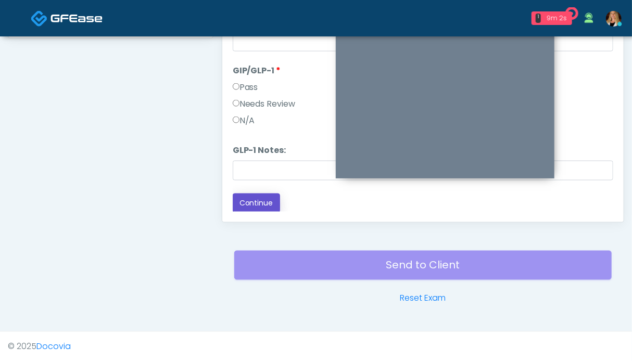
click at [272, 200] on button "Continue" at bounding box center [256, 203] width 47 height 19
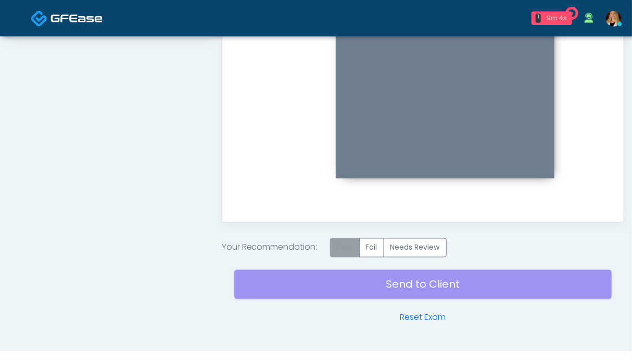
click at [353, 251] on label "Pass" at bounding box center [345, 248] width 30 height 19
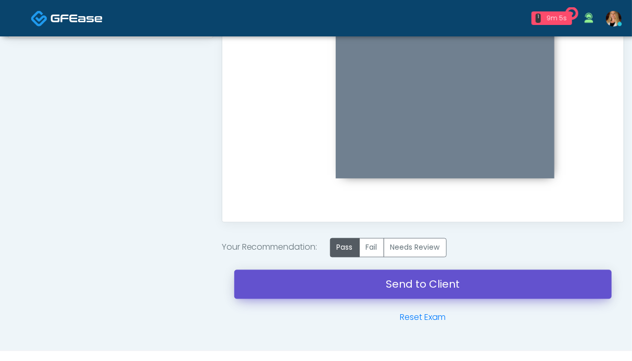
click at [387, 288] on link "Send to Client" at bounding box center [423, 284] width 378 height 29
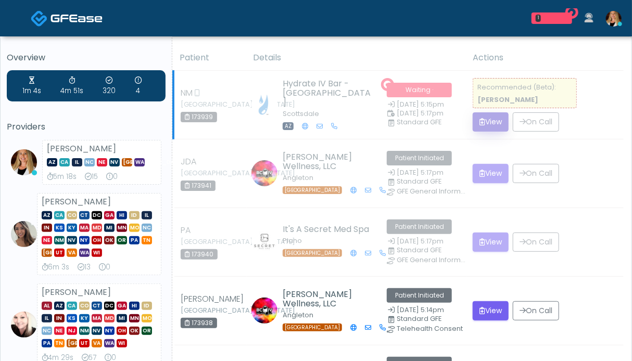
click at [500, 129] on button "View" at bounding box center [491, 122] width 36 height 19
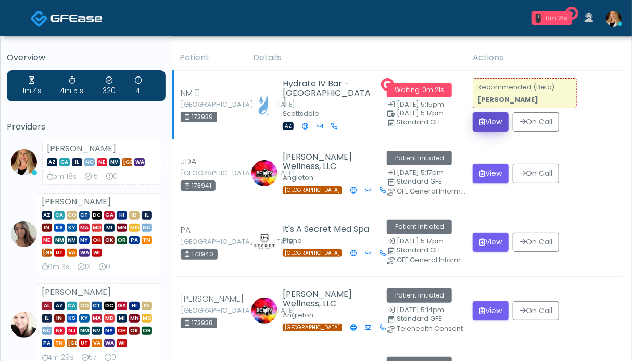
click at [498, 129] on button "View" at bounding box center [491, 122] width 36 height 19
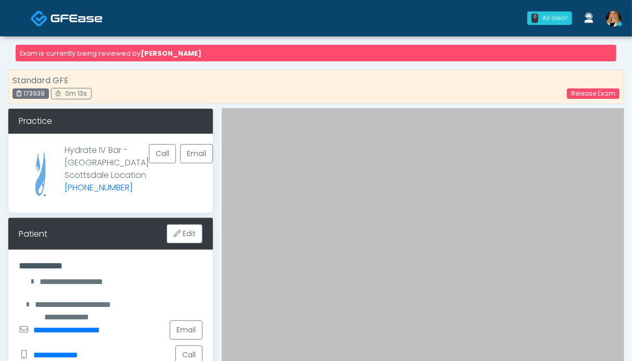
click at [49, 21] on link at bounding box center [67, 18] width 72 height 34
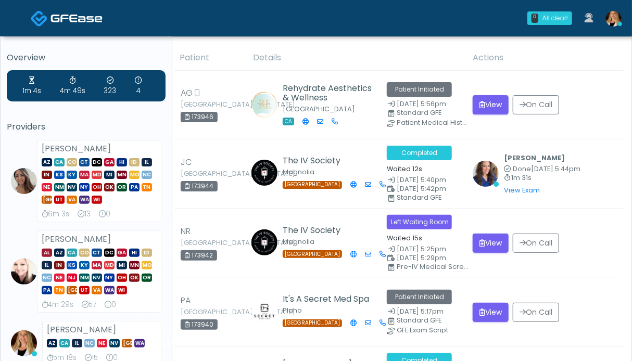
click at [78, 16] on img at bounding box center [77, 18] width 52 height 10
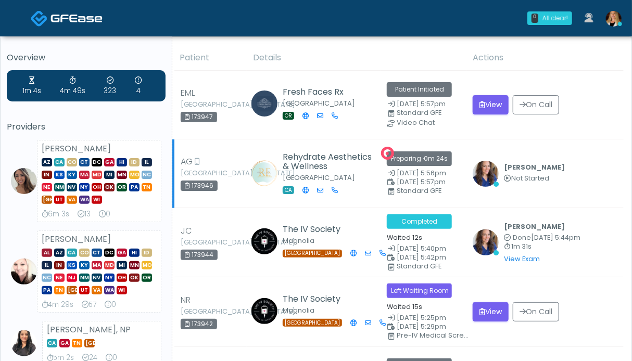
click at [358, 158] on td "Rehydrate Aesthetics & Wellness [GEOGRAPHIC_DATA] CA" at bounding box center [314, 174] width 134 height 69
click at [68, 17] on img at bounding box center [77, 18] width 52 height 10
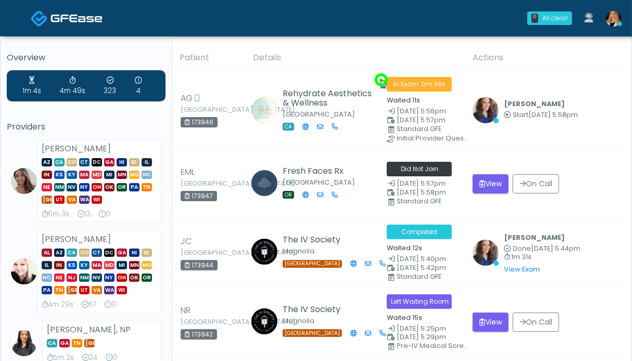
scroll to position [260, 0]
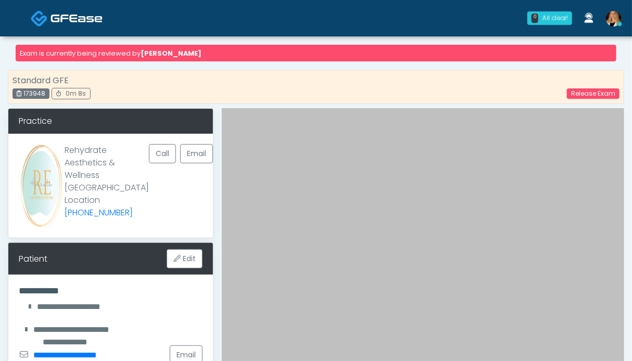
click at [89, 19] on img at bounding box center [77, 18] width 52 height 10
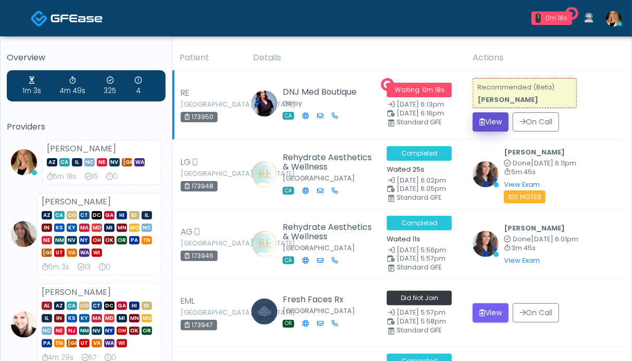
click at [488, 120] on button "View" at bounding box center [491, 122] width 36 height 19
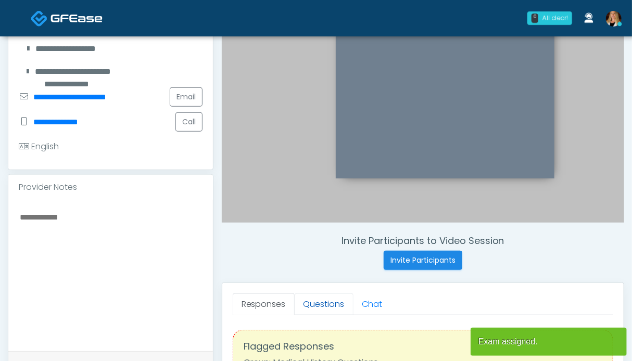
scroll to position [208, 0]
click at [315, 309] on link "Questions" at bounding box center [324, 305] width 59 height 22
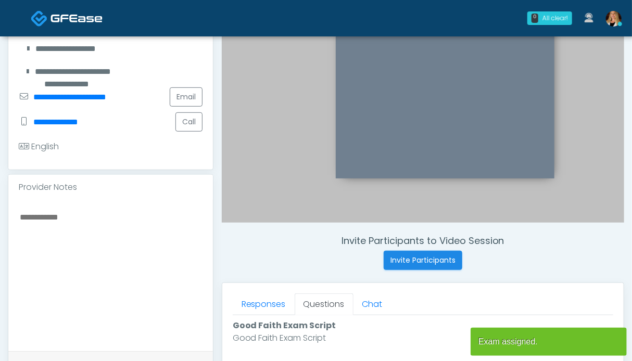
scroll to position [469, 0]
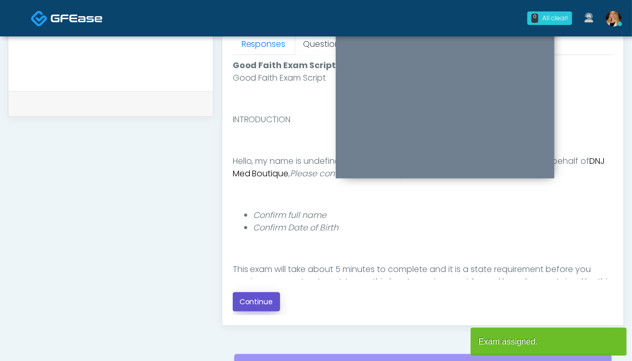
click at [251, 309] on button "Continue" at bounding box center [256, 302] width 47 height 19
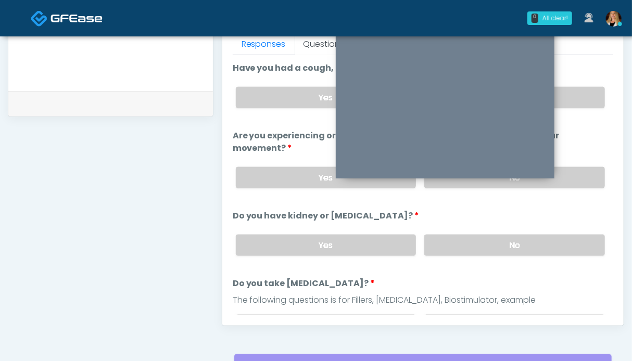
scroll to position [572, 0]
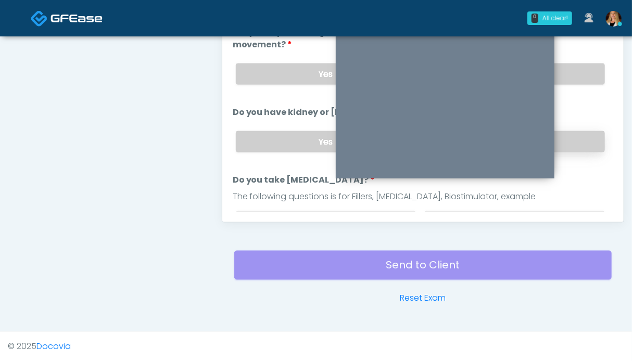
click at [583, 142] on label "No" at bounding box center [514, 141] width 181 height 21
click at [577, 69] on label "No" at bounding box center [514, 74] width 181 height 21
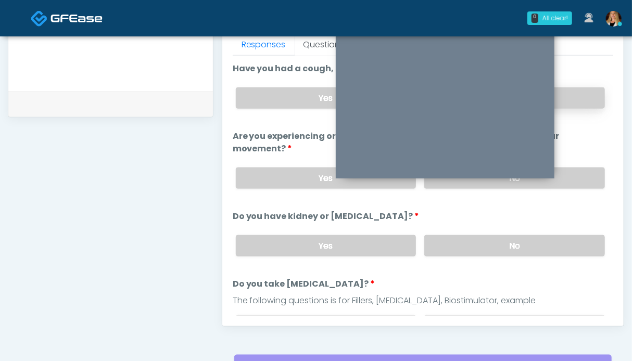
click at [565, 92] on label "No" at bounding box center [514, 98] width 181 height 21
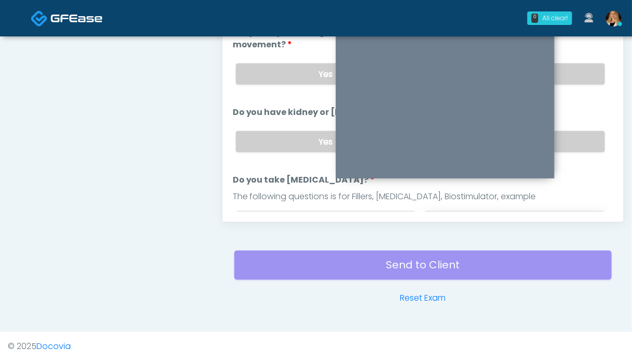
scroll to position [104, 0]
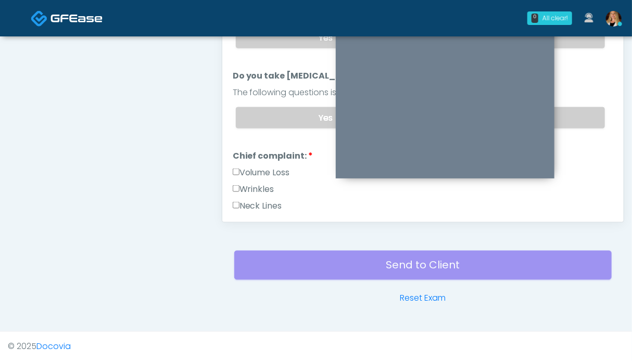
drag, startPoint x: 577, startPoint y: 110, endPoint x: 258, endPoint y: 178, distance: 325.4
click at [575, 109] on label "No" at bounding box center [514, 117] width 181 height 21
click at [254, 171] on label "Volume Loss" at bounding box center [261, 173] width 57 height 13
click at [249, 183] on label "Wrinkles" at bounding box center [254, 189] width 42 height 13
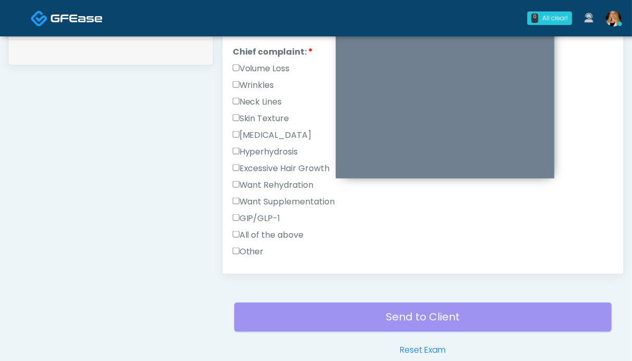
scroll to position [417, 0]
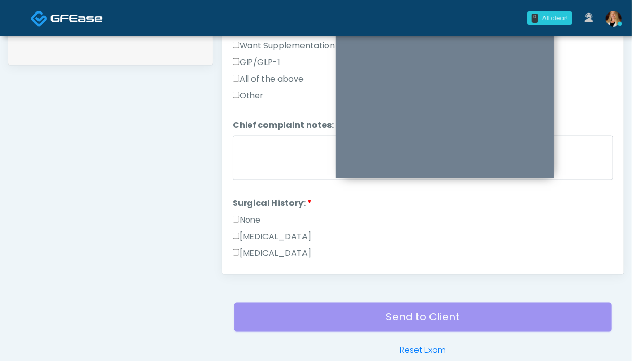
click at [242, 215] on label "None" at bounding box center [247, 220] width 28 height 13
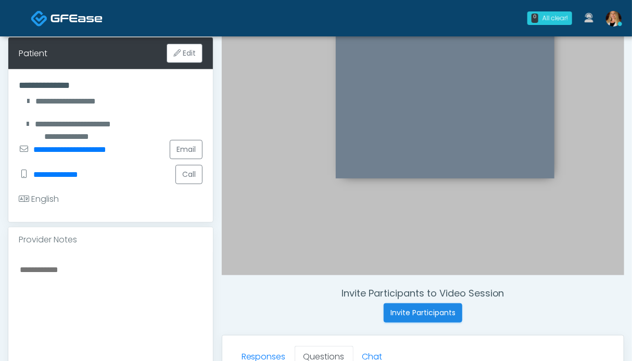
scroll to position [364, 0]
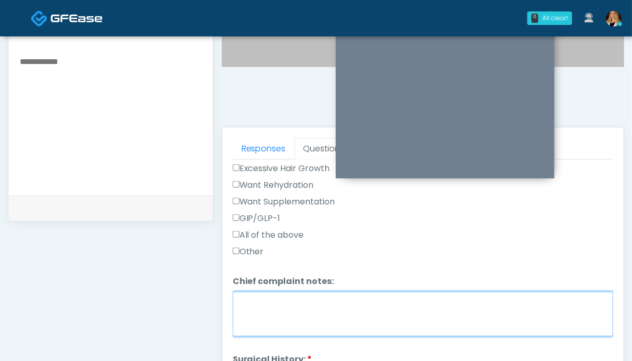
click at [295, 321] on textarea "Chief complaint notes:" at bounding box center [423, 314] width 381 height 45
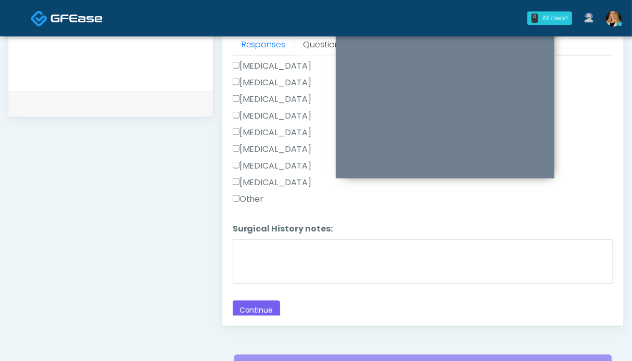
scroll to position [572, 0]
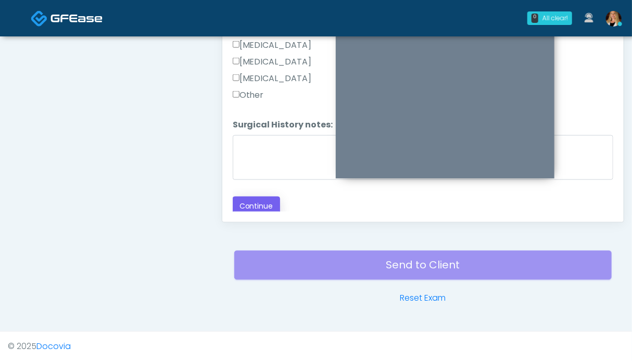
type textarea "*****"
click at [258, 203] on button "Continue" at bounding box center [256, 206] width 47 height 19
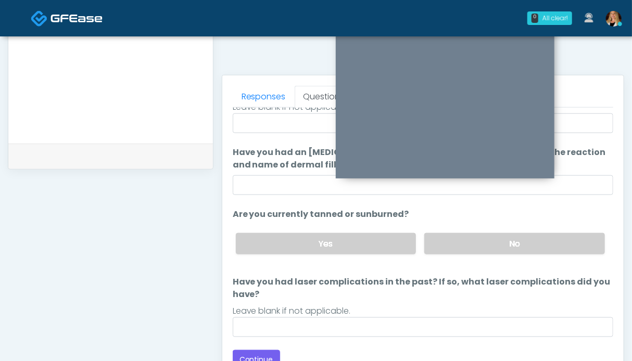
scroll to position [364, 0]
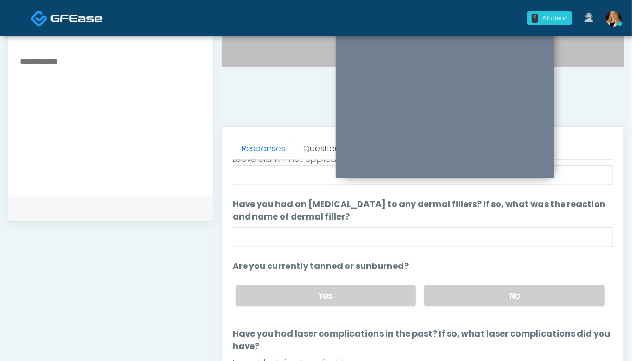
drag, startPoint x: 533, startPoint y: 292, endPoint x: 408, endPoint y: 270, distance: 127.0
click at [533, 292] on label "No" at bounding box center [514, 295] width 181 height 21
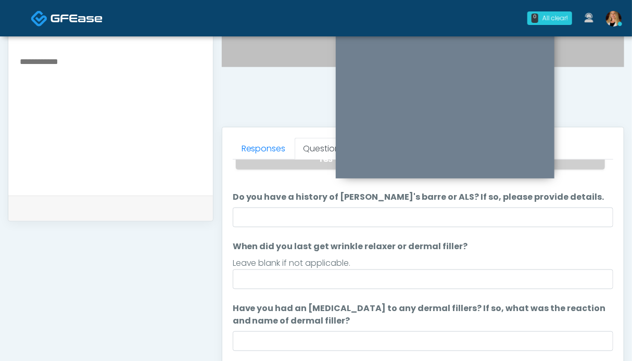
scroll to position [0, 0]
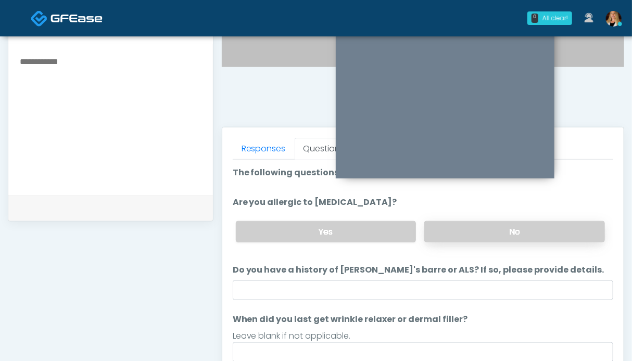
click at [555, 227] on label "No" at bounding box center [514, 231] width 181 height 21
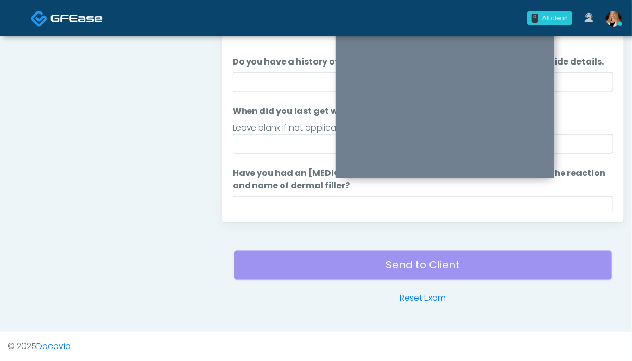
scroll to position [177, 0]
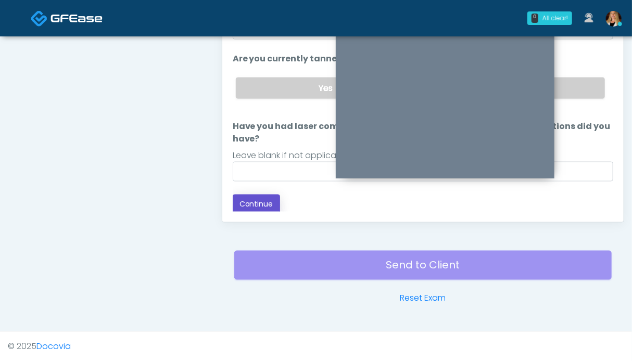
click at [262, 205] on button "Continue" at bounding box center [256, 204] width 47 height 19
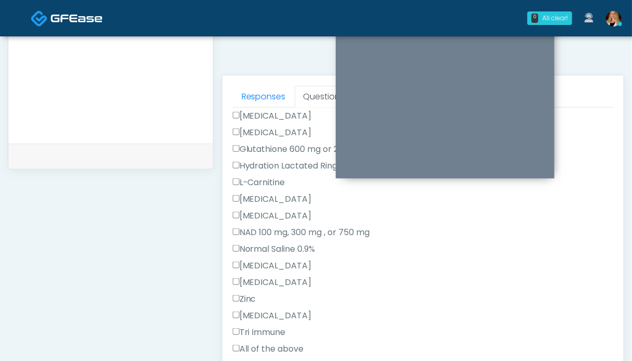
scroll to position [313, 0]
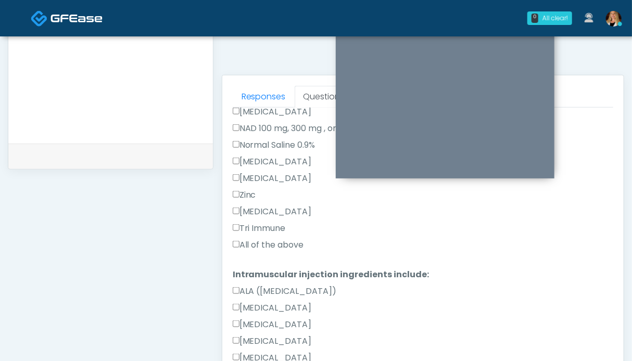
click at [271, 240] on label "All of the above" at bounding box center [268, 245] width 71 height 13
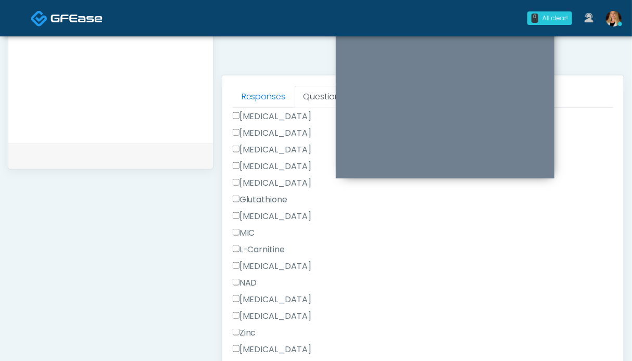
scroll to position [578, 0]
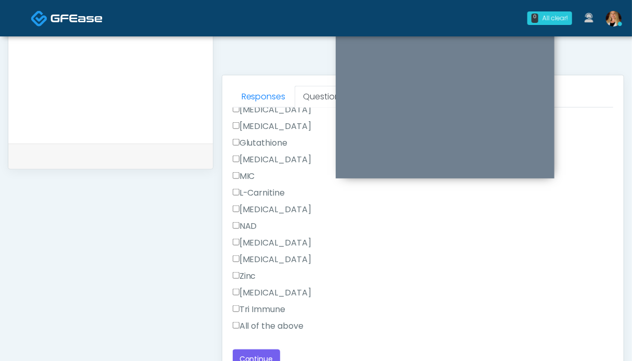
click at [277, 325] on label "All of the above" at bounding box center [268, 326] width 71 height 13
click at [267, 356] on button "Continue" at bounding box center [256, 359] width 47 height 19
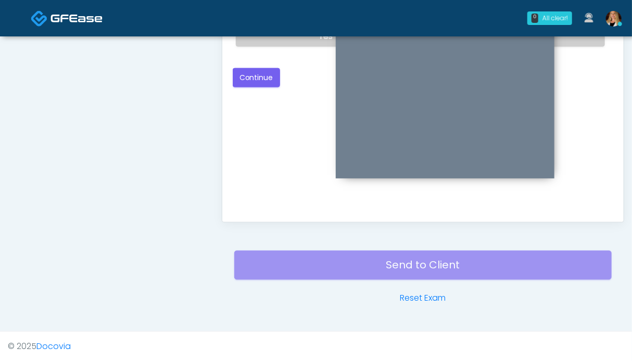
scroll to position [416, 0]
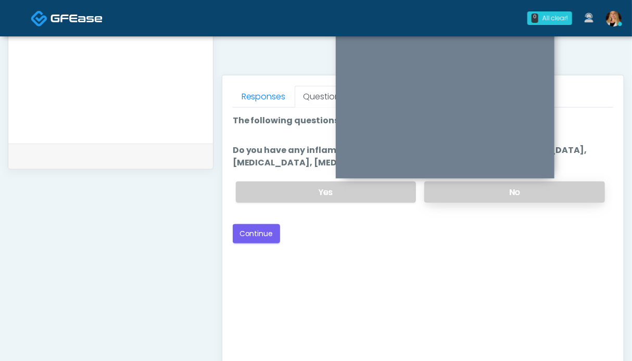
click at [574, 187] on label "No" at bounding box center [514, 192] width 181 height 21
click at [267, 234] on button "Continue" at bounding box center [256, 233] width 47 height 19
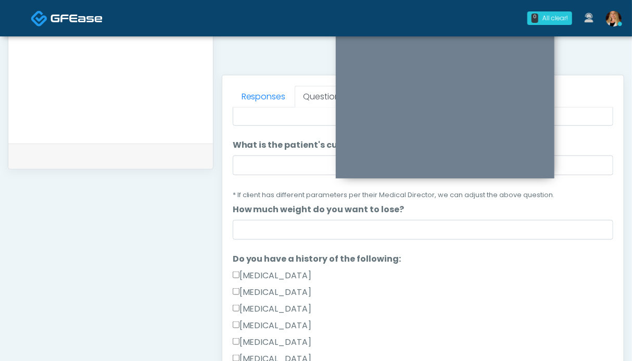
scroll to position [208, 0]
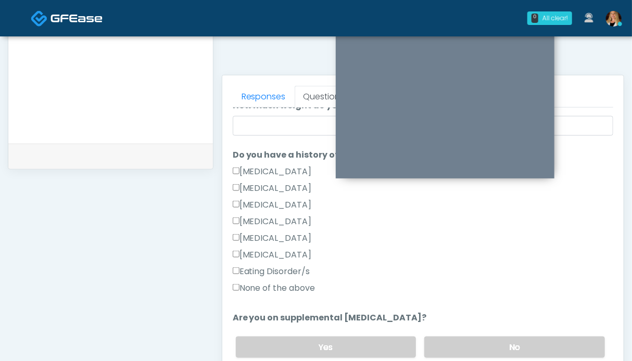
click at [279, 290] on label "None of the above" at bounding box center [274, 288] width 83 height 13
click at [461, 346] on label "No" at bounding box center [514, 347] width 181 height 21
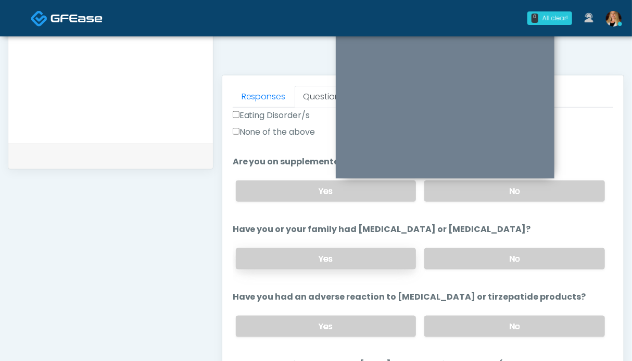
scroll to position [104, 0]
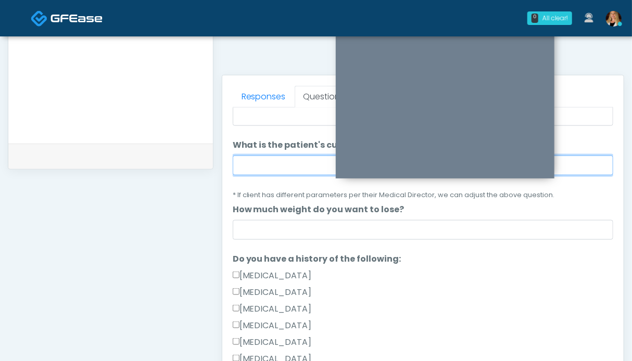
click at [299, 160] on input "What is the patient's current BMI? (if less than 26, not a candidate)" at bounding box center [423, 166] width 381 height 20
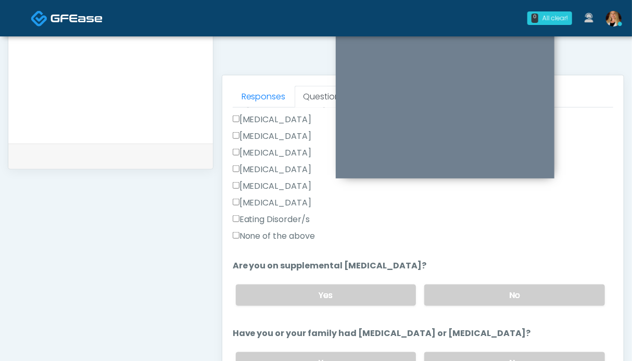
scroll to position [313, 0]
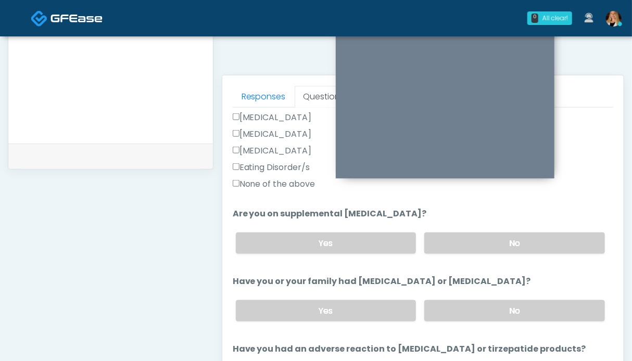
type input "****"
click at [507, 301] on label "No" at bounding box center [514, 311] width 181 height 21
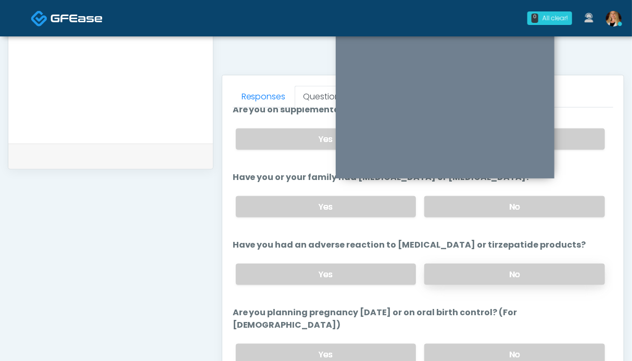
click at [504, 266] on label "No" at bounding box center [514, 274] width 181 height 21
click at [498, 344] on label "No" at bounding box center [514, 354] width 181 height 21
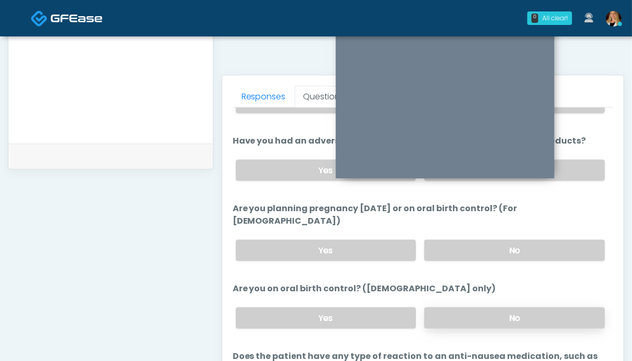
click at [523, 309] on label "No" at bounding box center [514, 318] width 181 height 21
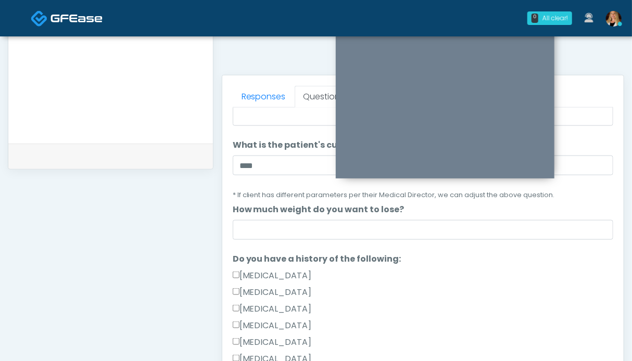
scroll to position [0, 0]
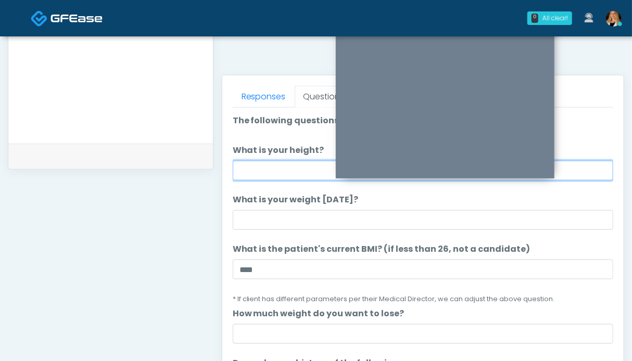
click at [283, 174] on input "What is your height?" at bounding box center [423, 171] width 381 height 20
type input "***"
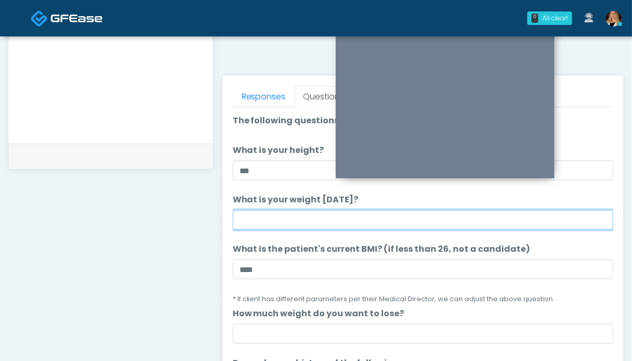
click at [293, 224] on input "What is your weight today?" at bounding box center [423, 220] width 381 height 20
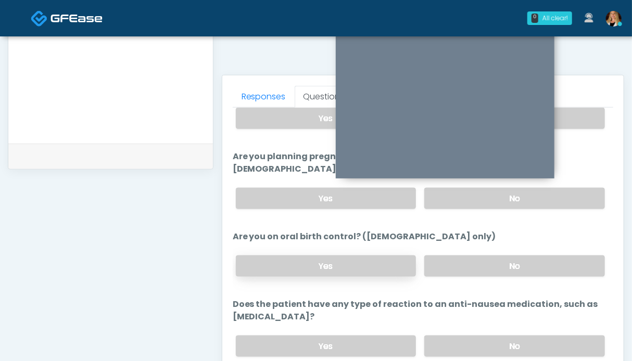
scroll to position [585, 0]
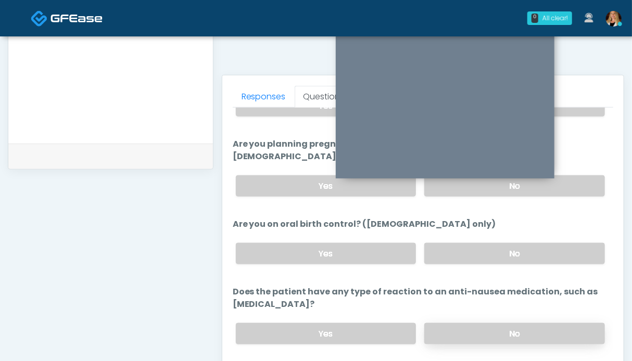
type input "***"
click at [516, 323] on label "No" at bounding box center [514, 333] width 181 height 21
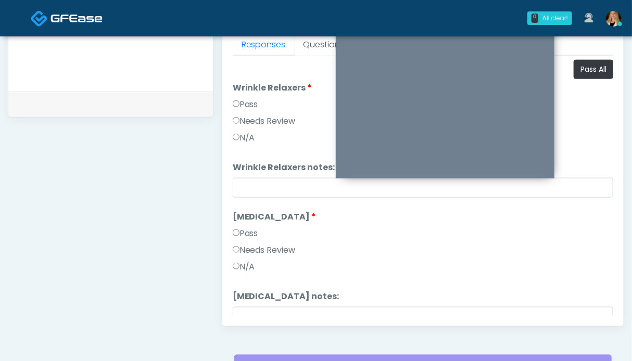
scroll to position [312, 0]
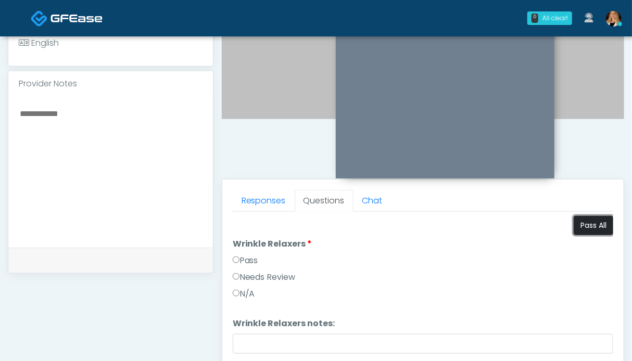
click at [584, 228] on button "Pass All" at bounding box center [594, 225] width 40 height 19
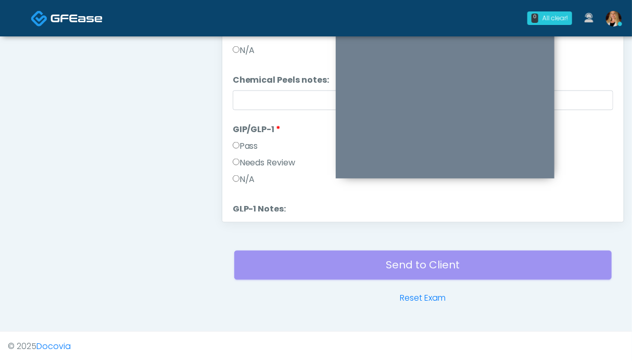
scroll to position [1205, 0]
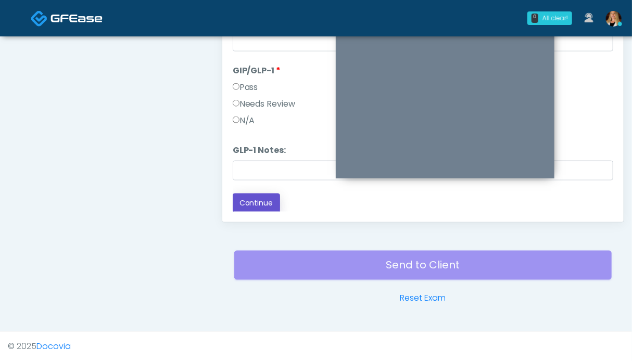
click at [260, 203] on button "Continue" at bounding box center [256, 203] width 47 height 19
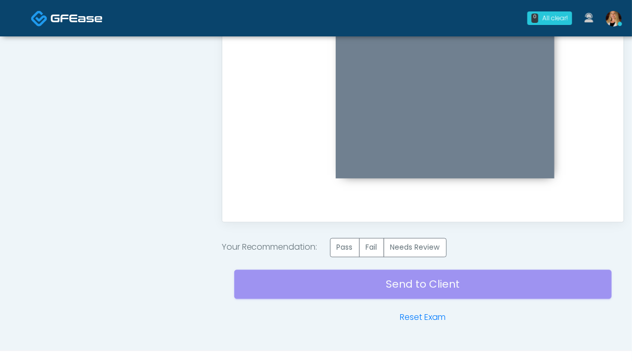
scroll to position [0, 0]
click at [348, 244] on label "Pass" at bounding box center [345, 248] width 30 height 19
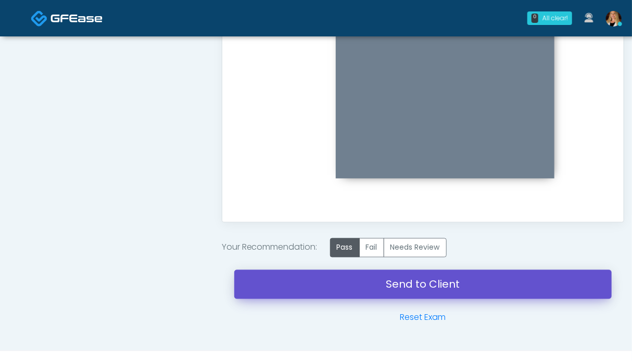
click at [443, 283] on link "Send to Client" at bounding box center [423, 284] width 378 height 29
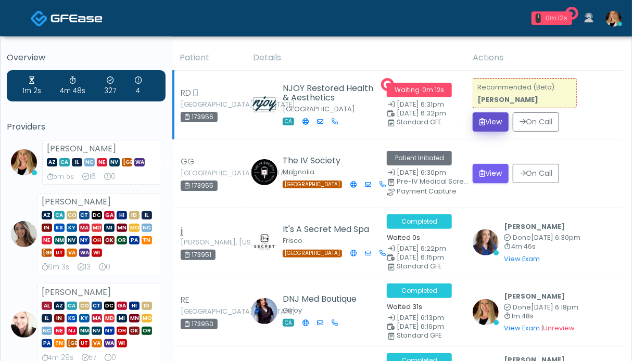
click at [486, 132] on button "View" at bounding box center [491, 122] width 36 height 19
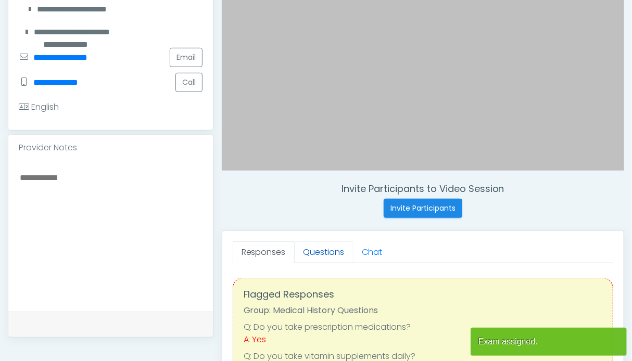
scroll to position [260, 0]
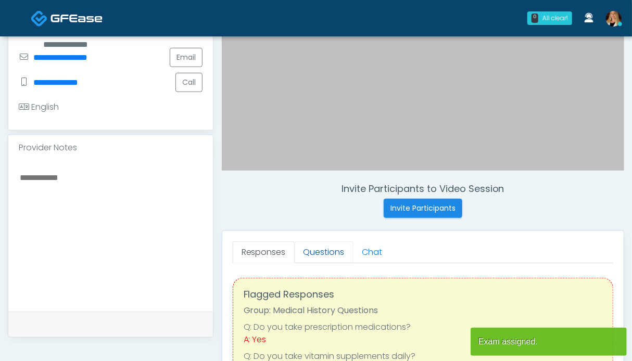
click at [318, 252] on link "Questions" at bounding box center [324, 253] width 59 height 22
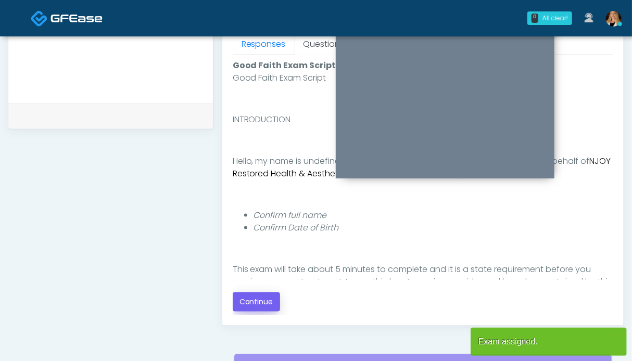
scroll to position [521, 0]
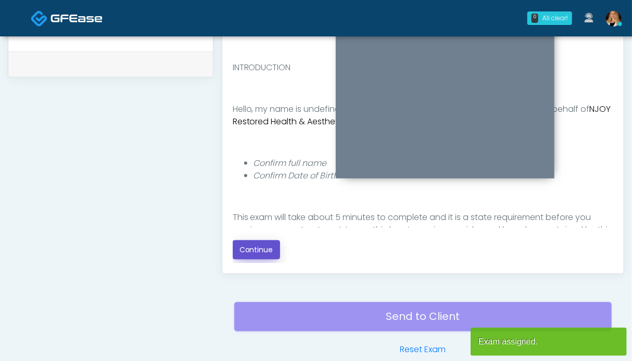
click at [261, 249] on button "Continue" at bounding box center [256, 250] width 47 height 19
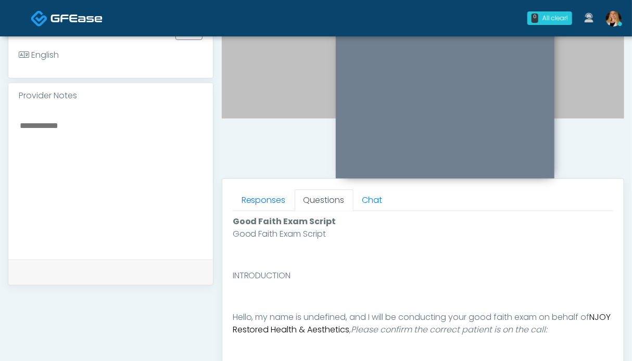
scroll to position [572, 0]
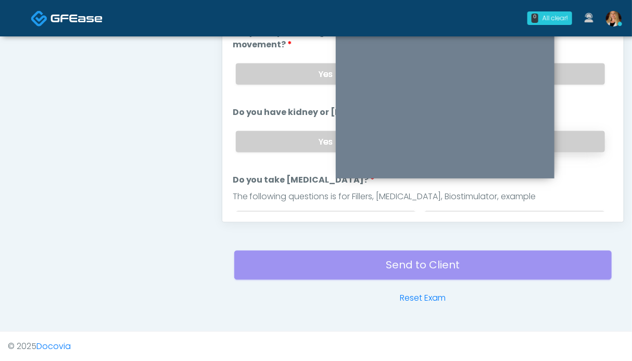
click at [575, 141] on label "No" at bounding box center [514, 141] width 181 height 21
click at [577, 65] on label "No" at bounding box center [514, 74] width 181 height 21
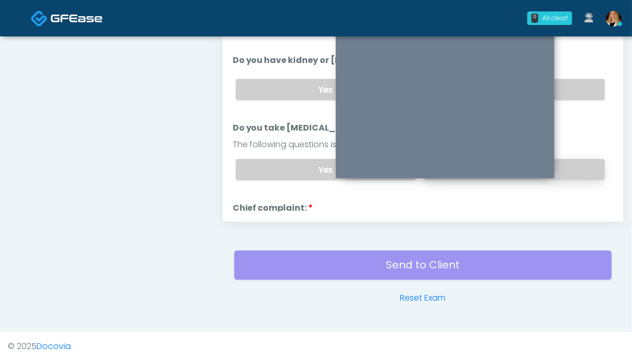
click at [577, 163] on label "No" at bounding box center [514, 169] width 181 height 21
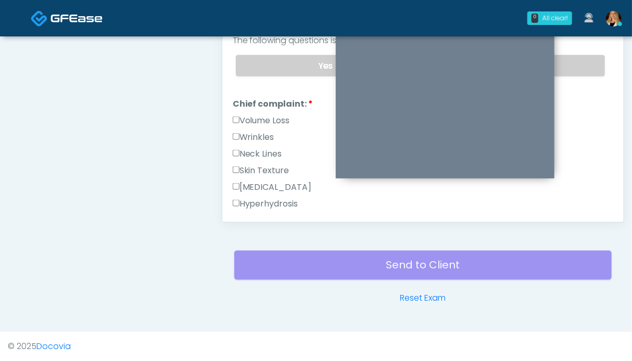
click at [254, 131] on label "Wrinkles" at bounding box center [254, 137] width 42 height 13
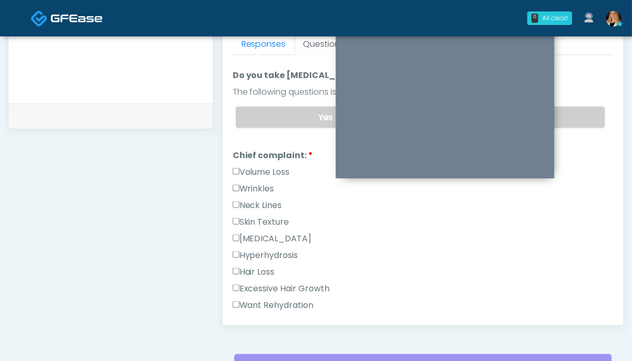
scroll to position [365, 0]
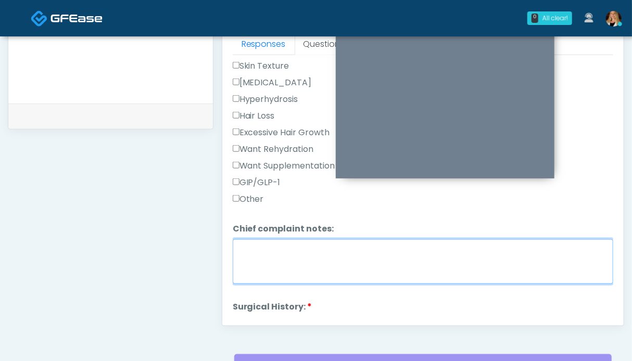
click at [267, 254] on textarea "Chief complaint notes:" at bounding box center [423, 262] width 381 height 45
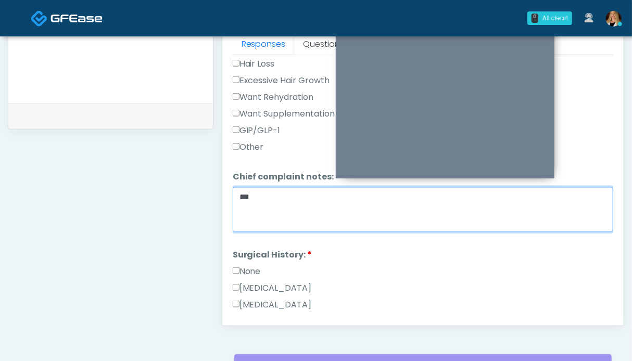
scroll to position [469, 0]
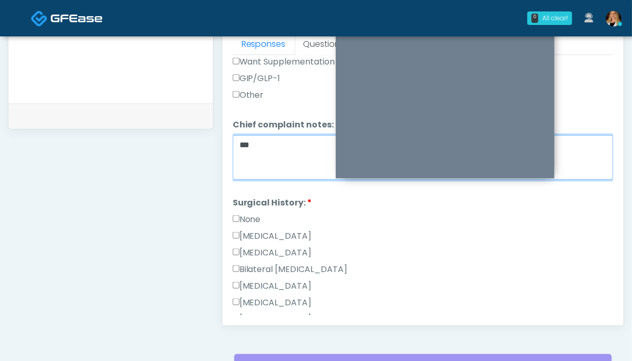
type textarea "**"
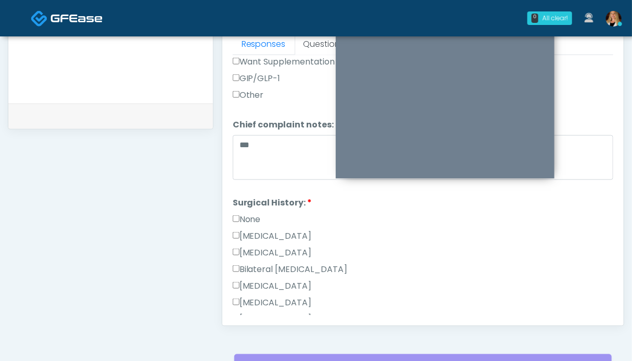
click at [254, 218] on label "None" at bounding box center [247, 220] width 28 height 13
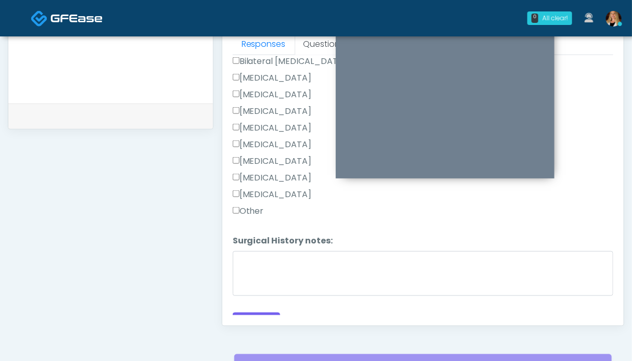
scroll to position [690, 0]
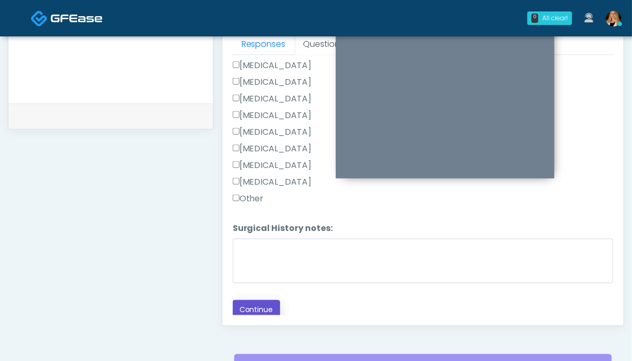
click at [266, 303] on button "Continue" at bounding box center [256, 310] width 47 height 19
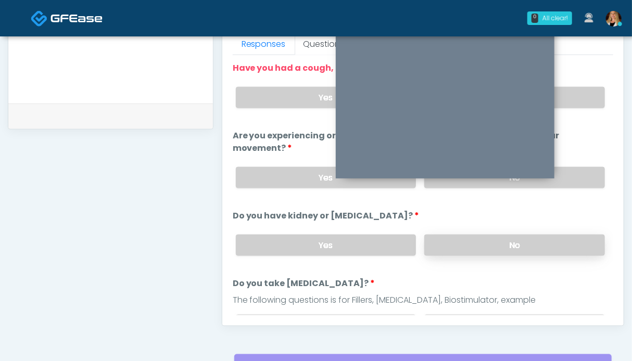
scroll to position [313, 0]
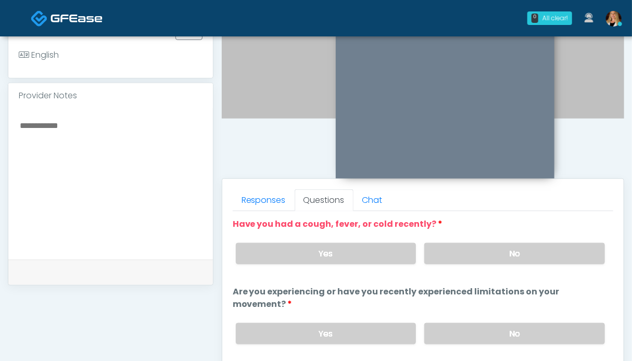
click at [546, 241] on div "Yes No" at bounding box center [421, 254] width 386 height 38
click at [521, 262] on label "No" at bounding box center [514, 253] width 181 height 21
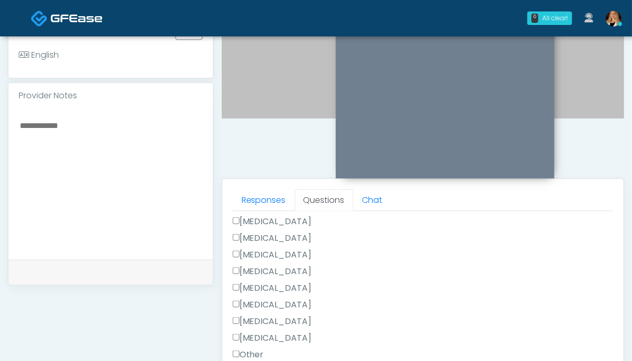
scroll to position [572, 0]
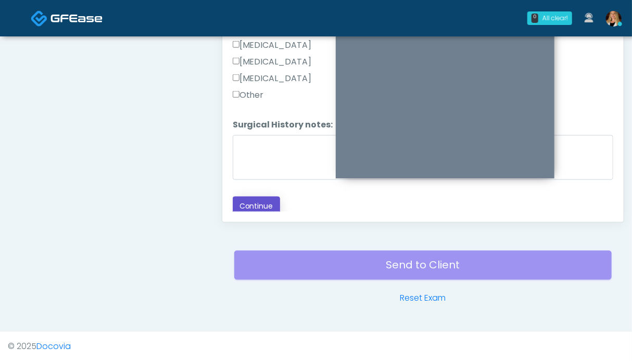
click at [256, 197] on button "Continue" at bounding box center [256, 206] width 47 height 19
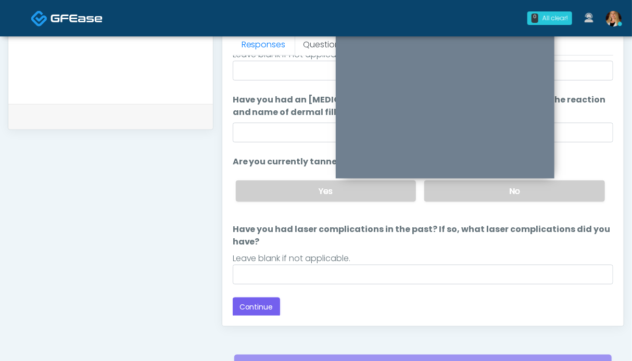
scroll to position [416, 0]
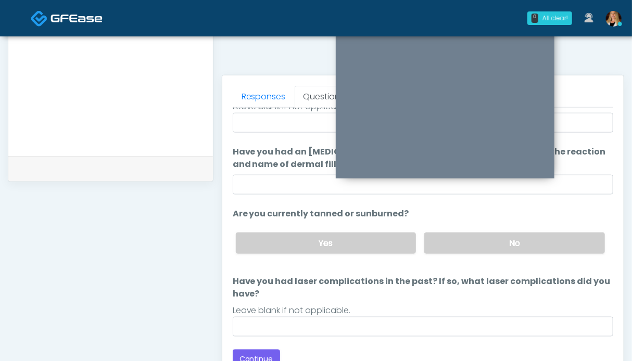
drag, startPoint x: 500, startPoint y: 246, endPoint x: 344, endPoint y: 278, distance: 158.8
click at [499, 246] on label "No" at bounding box center [514, 243] width 181 height 21
click at [263, 353] on button "Continue" at bounding box center [256, 359] width 47 height 19
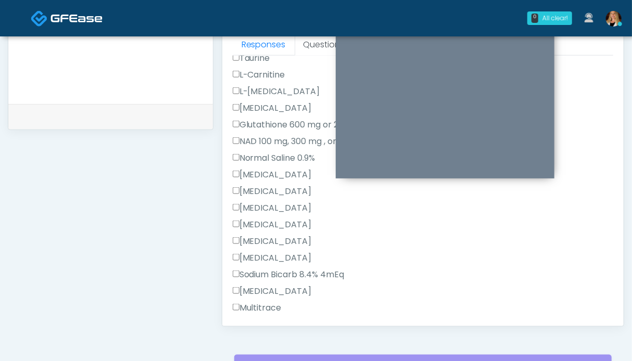
scroll to position [370, 0]
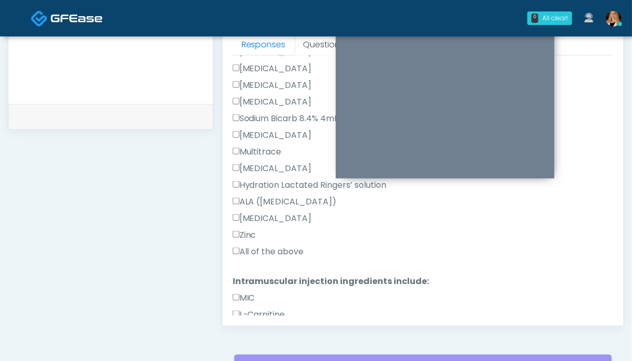
click at [256, 246] on label "All of the above" at bounding box center [268, 252] width 71 height 13
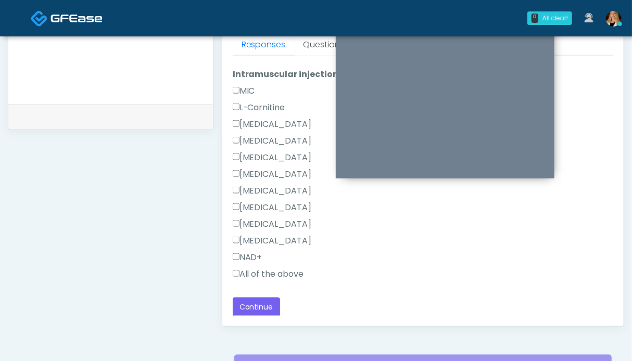
click at [256, 271] on label "All of the above" at bounding box center [268, 274] width 71 height 13
click at [260, 305] on button "Continue" at bounding box center [256, 307] width 47 height 19
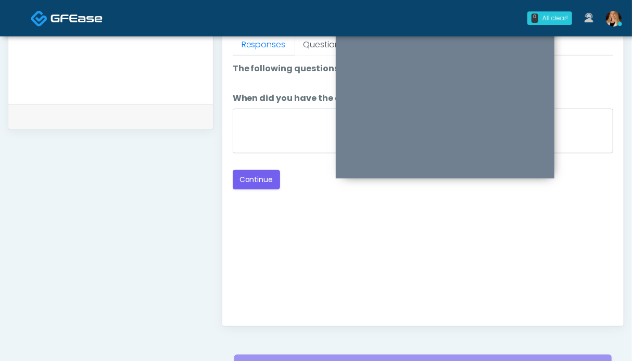
scroll to position [364, 0]
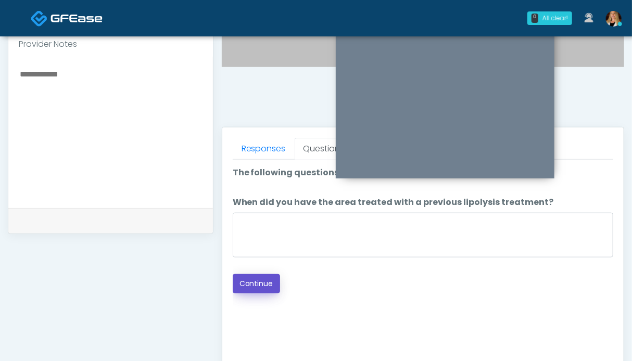
click at [271, 279] on button "Continue" at bounding box center [256, 283] width 47 height 19
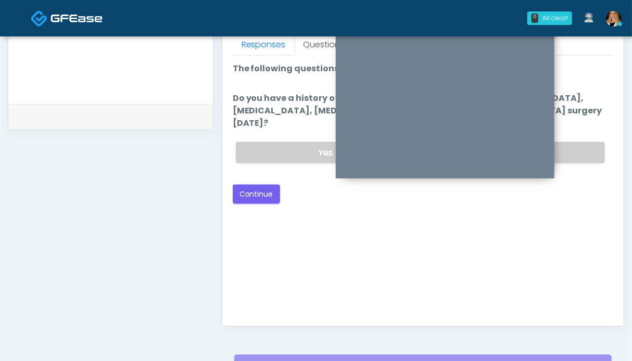
scroll to position [416, 0]
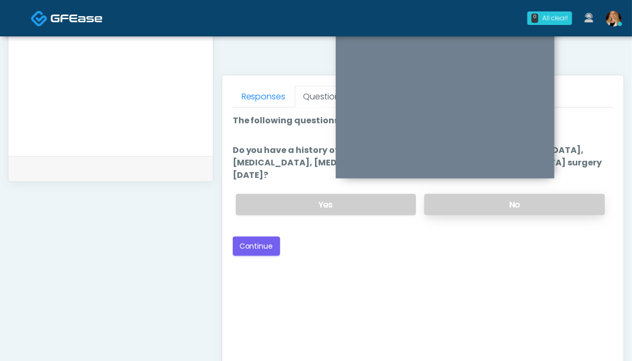
click at [575, 194] on label "No" at bounding box center [514, 204] width 181 height 21
click at [256, 237] on button "Continue" at bounding box center [256, 246] width 47 height 19
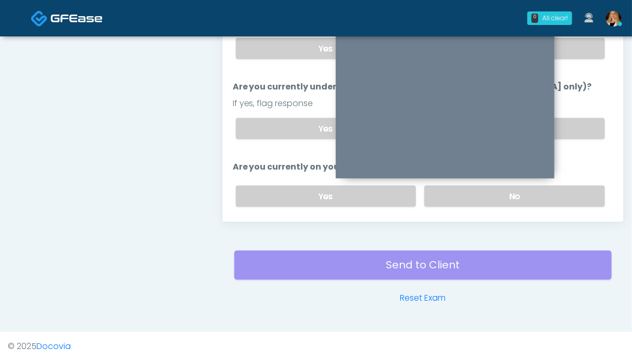
scroll to position [468, 0]
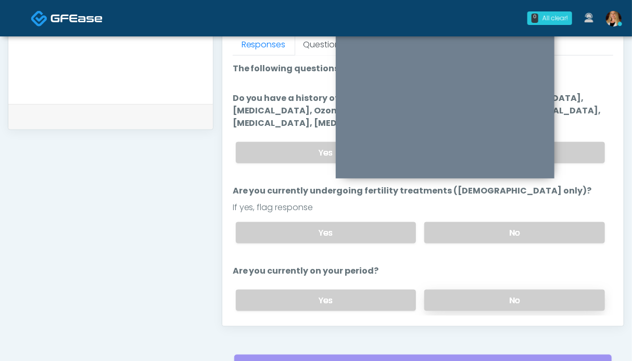
click at [483, 290] on label "No" at bounding box center [514, 300] width 181 height 21
click at [565, 154] on label "No" at bounding box center [514, 152] width 181 height 21
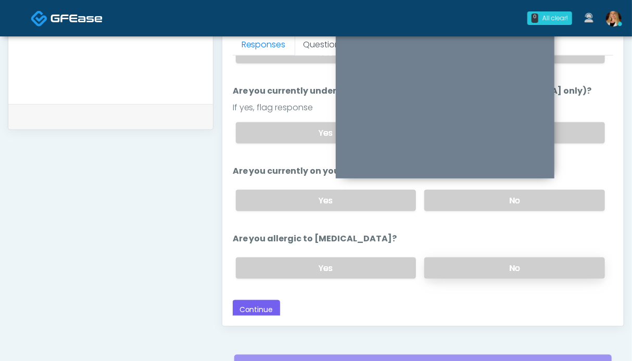
click at [442, 267] on label "No" at bounding box center [514, 268] width 181 height 21
click at [269, 307] on button "Continue" at bounding box center [256, 310] width 47 height 19
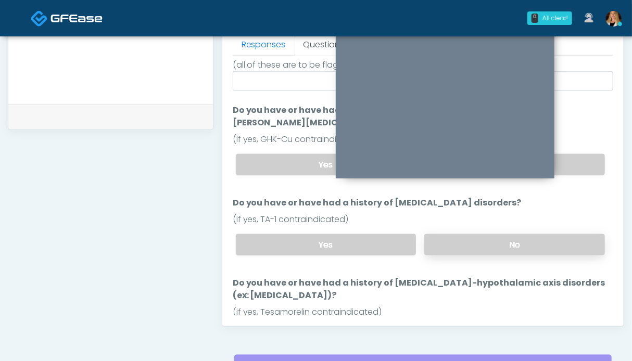
click at [502, 234] on label "No" at bounding box center [514, 244] width 181 height 21
click at [569, 154] on label "No" at bounding box center [514, 164] width 181 height 21
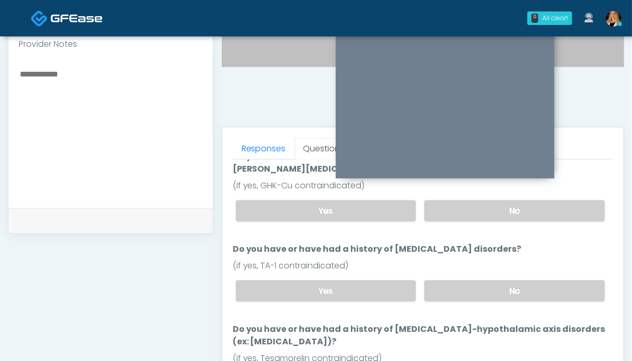
scroll to position [572, 0]
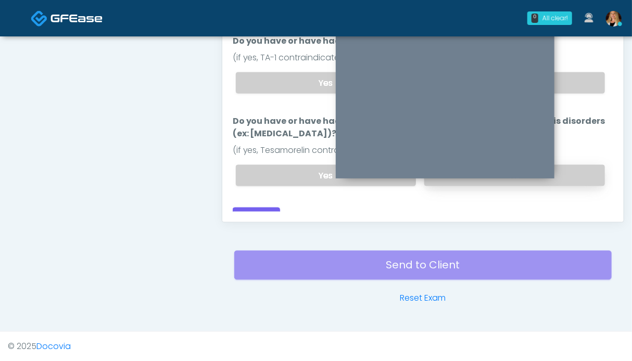
click at [576, 170] on label "No" at bounding box center [514, 175] width 181 height 21
click at [256, 208] on button "Continue" at bounding box center [256, 217] width 47 height 19
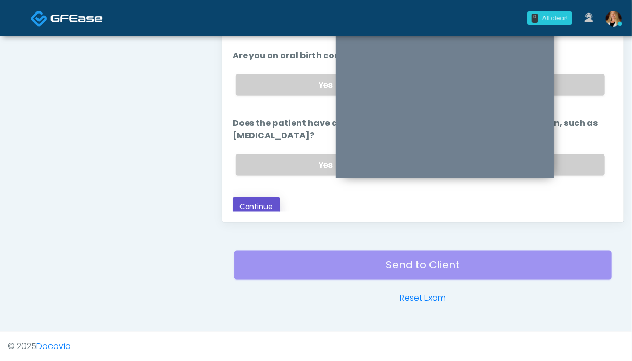
click at [261, 203] on button "Continue" at bounding box center [256, 206] width 47 height 19
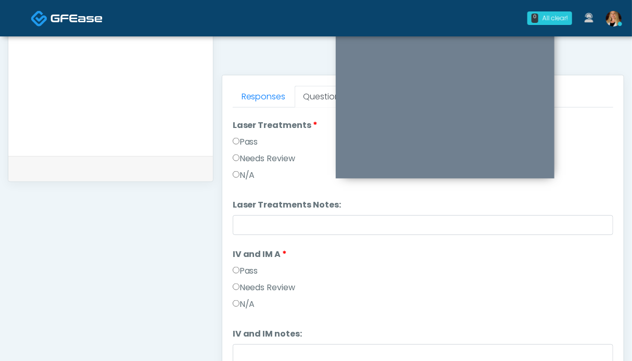
scroll to position [0, 0]
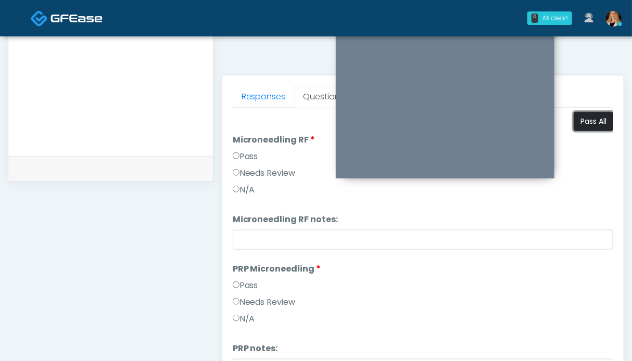
click at [582, 124] on button "Pass All" at bounding box center [594, 121] width 40 height 19
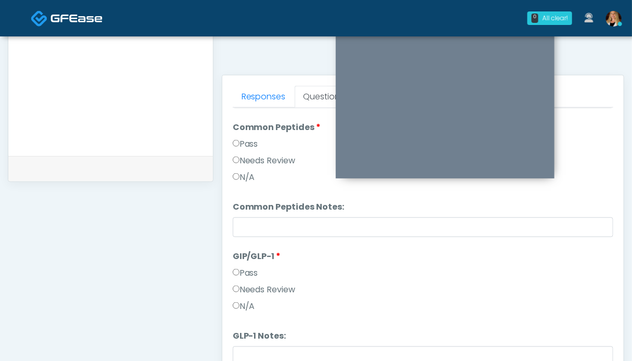
scroll to position [1592, 0]
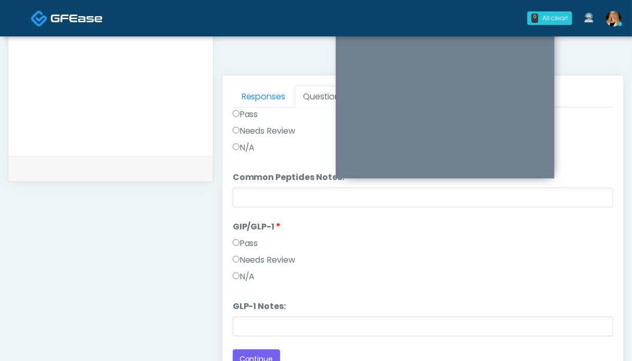
click at [246, 272] on label "N/A" at bounding box center [244, 277] width 22 height 13
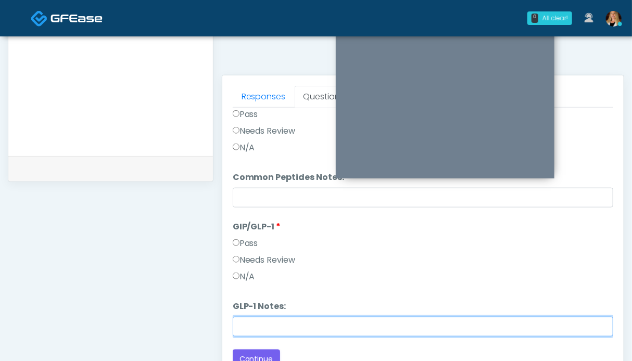
click at [272, 327] on input "GLP-1 Notes:" at bounding box center [423, 327] width 381 height 20
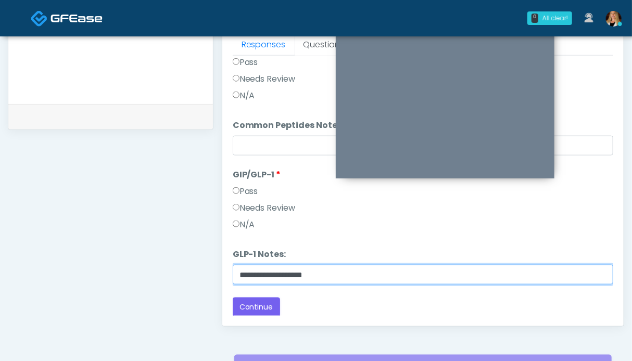
scroll to position [520, 0]
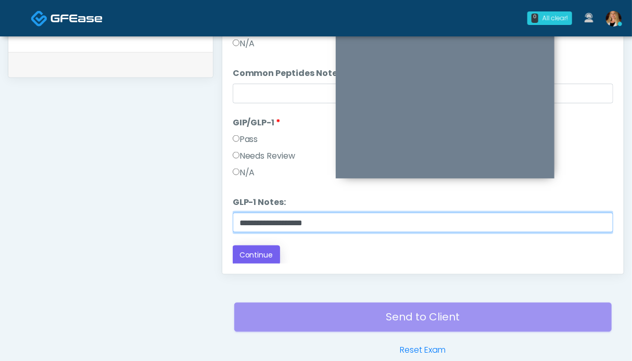
type input "**********"
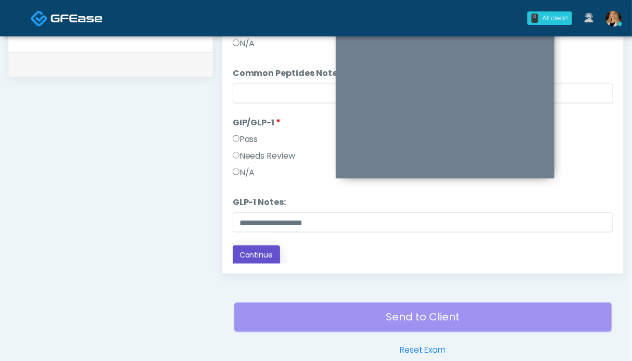
click at [267, 256] on button "Continue" at bounding box center [256, 255] width 47 height 19
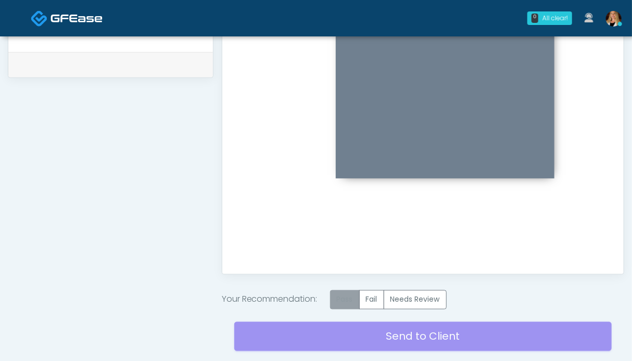
click at [353, 304] on label "Pass" at bounding box center [345, 300] width 30 height 19
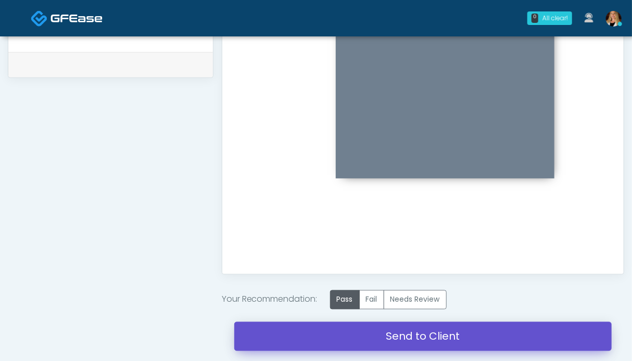
scroll to position [572, 0]
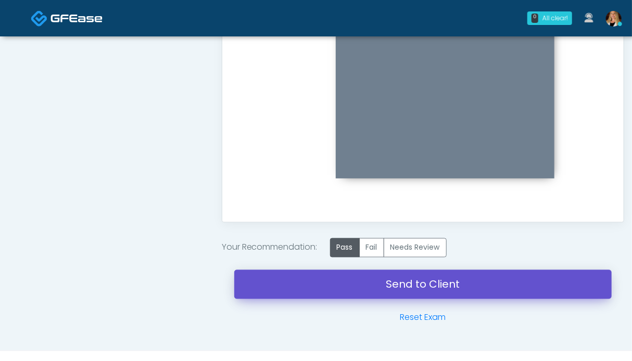
click at [410, 288] on link "Send to Client" at bounding box center [423, 284] width 378 height 29
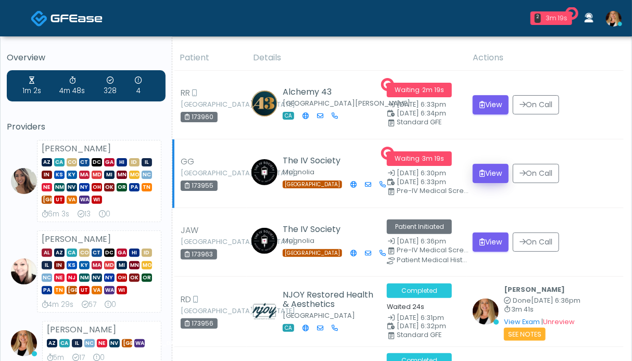
click at [492, 196] on td "View On Call" at bounding box center [545, 174] width 157 height 69
click at [490, 176] on button "View" at bounding box center [491, 173] width 36 height 19
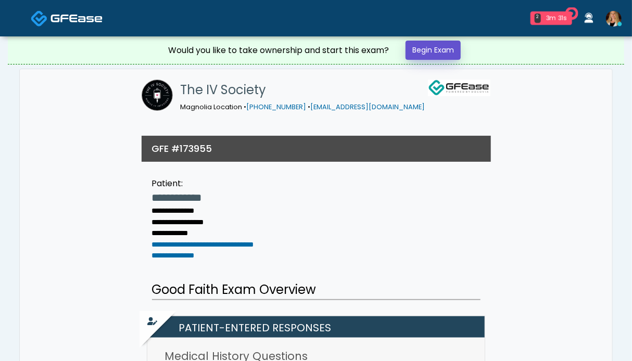
click at [446, 52] on link "Begin Exam" at bounding box center [433, 50] width 55 height 19
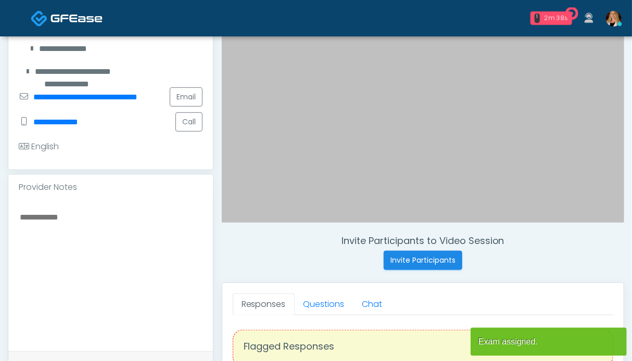
scroll to position [260, 0]
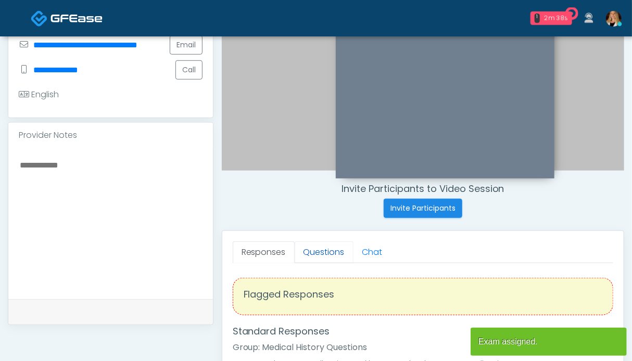
click at [309, 247] on link "Questions" at bounding box center [324, 253] width 59 height 22
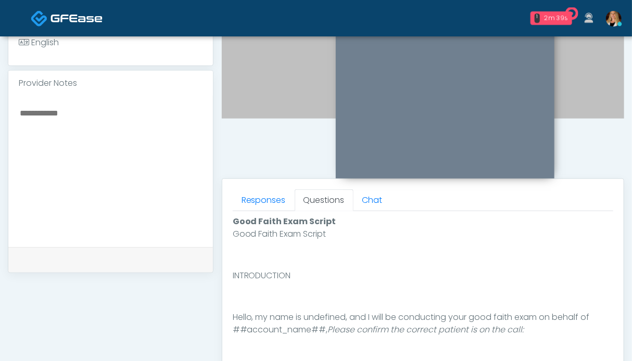
scroll to position [469, 0]
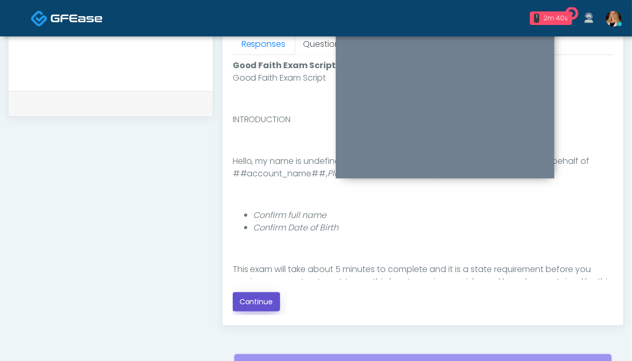
click at [260, 303] on button "Continue" at bounding box center [256, 302] width 47 height 19
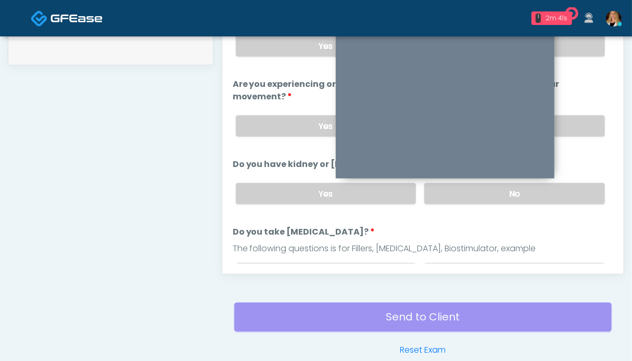
scroll to position [468, 0]
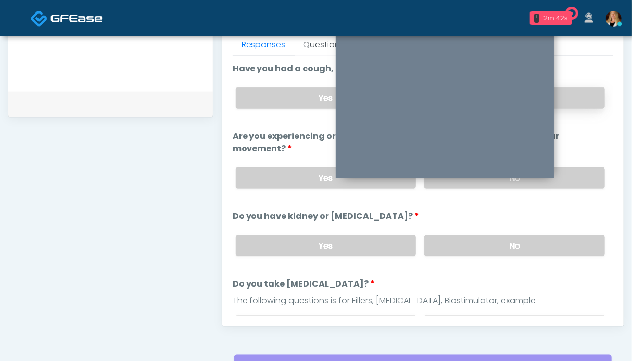
click at [577, 103] on label "No" at bounding box center [514, 98] width 181 height 21
click at [565, 180] on label "No" at bounding box center [514, 178] width 181 height 21
click at [550, 244] on label "No" at bounding box center [514, 245] width 181 height 21
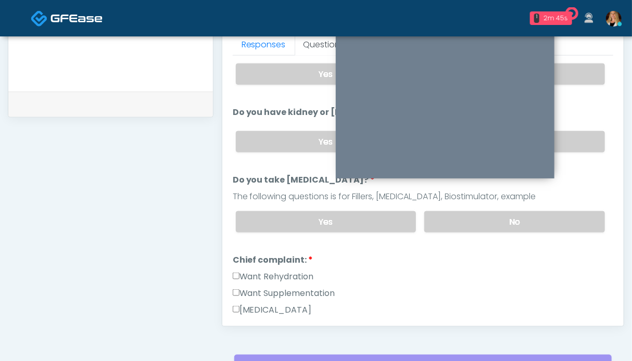
drag, startPoint x: 538, startPoint y: 223, endPoint x: 397, endPoint y: 232, distance: 140.4
click at [535, 221] on label "No" at bounding box center [514, 221] width 181 height 21
click at [288, 271] on label "Want Rehydration" at bounding box center [273, 277] width 81 height 13
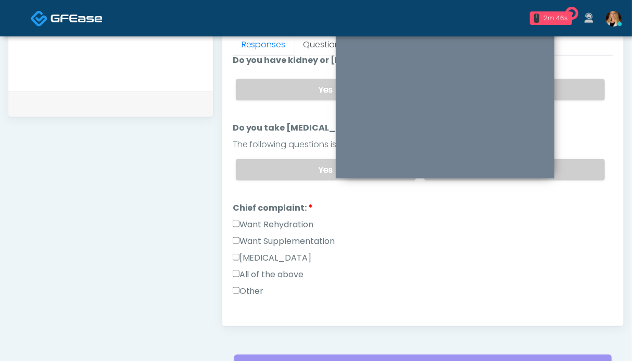
scroll to position [260, 0]
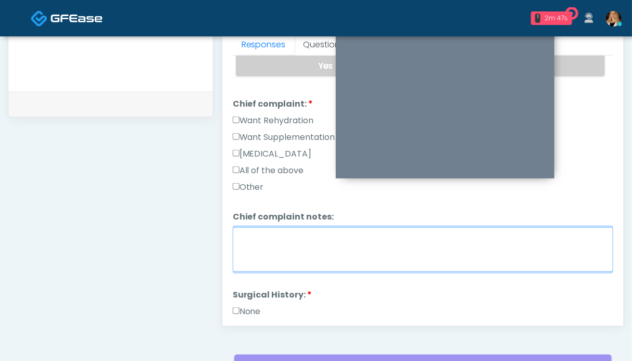
click at [295, 251] on textarea "Chief complaint notes:" at bounding box center [423, 250] width 381 height 45
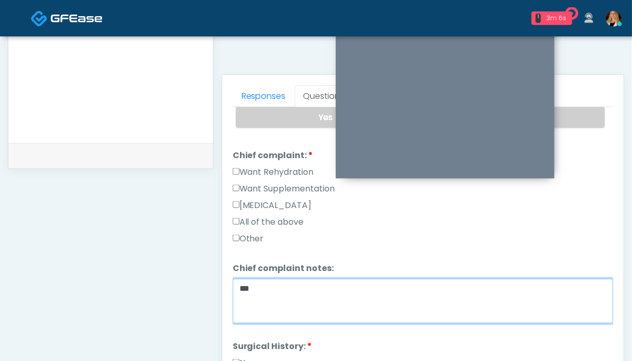
scroll to position [365, 0]
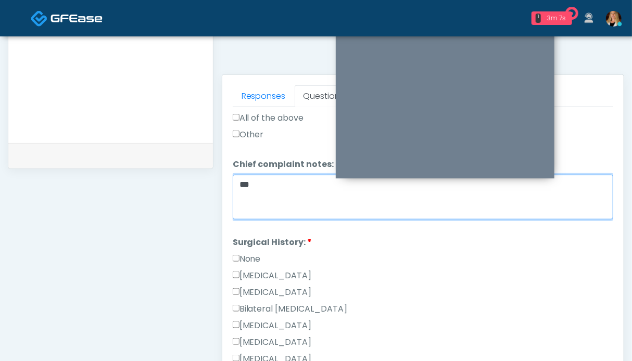
type textarea "**"
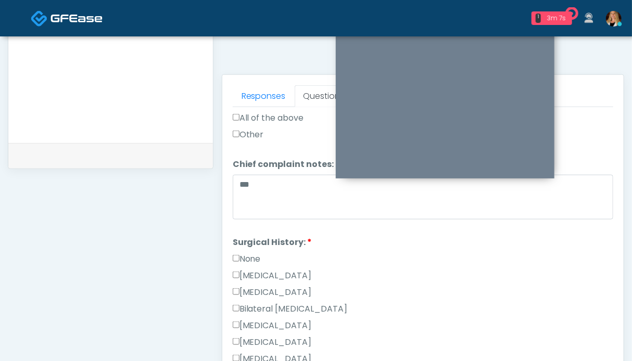
click at [253, 253] on label "None" at bounding box center [247, 259] width 28 height 13
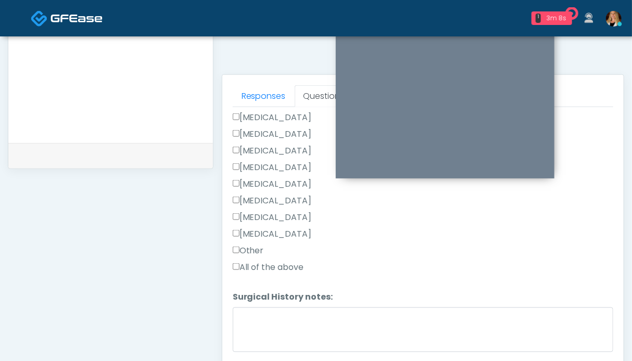
scroll to position [590, 0]
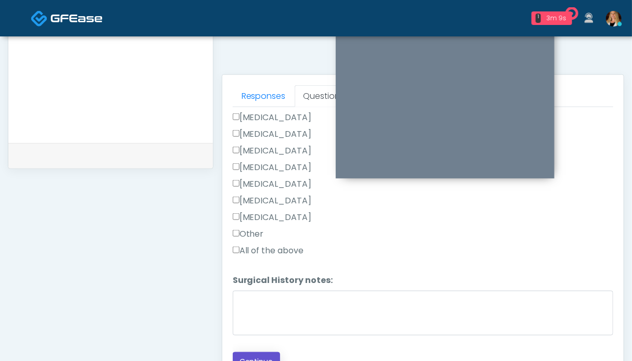
click at [267, 353] on button "Continue" at bounding box center [256, 362] width 47 height 19
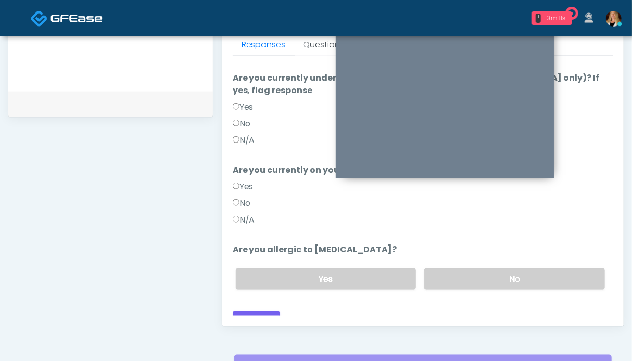
scroll to position [61, 0]
click at [531, 269] on label "No" at bounding box center [514, 279] width 181 height 21
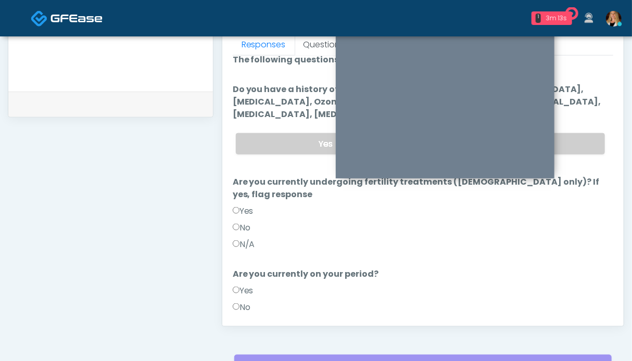
drag, startPoint x: 583, startPoint y: 135, endPoint x: 426, endPoint y: 187, distance: 166.0
click at [583, 135] on label "No" at bounding box center [514, 143] width 181 height 21
click at [248, 239] on label "N/A" at bounding box center [244, 245] width 22 height 13
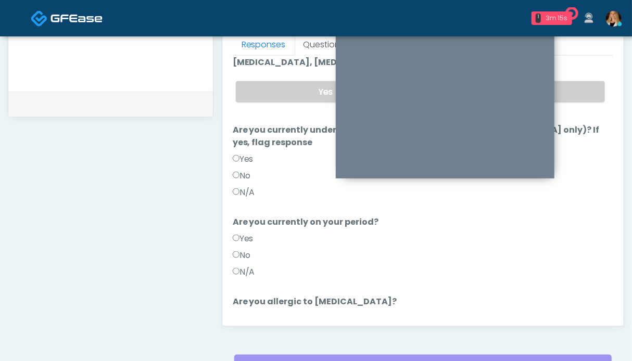
click at [253, 266] on label "N/A" at bounding box center [244, 272] width 22 height 13
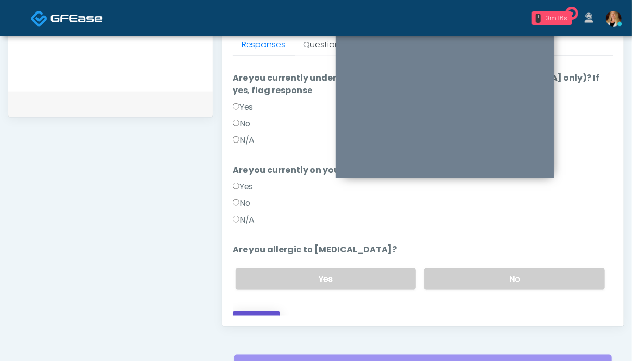
click at [269, 311] on button "Continue" at bounding box center [256, 320] width 47 height 19
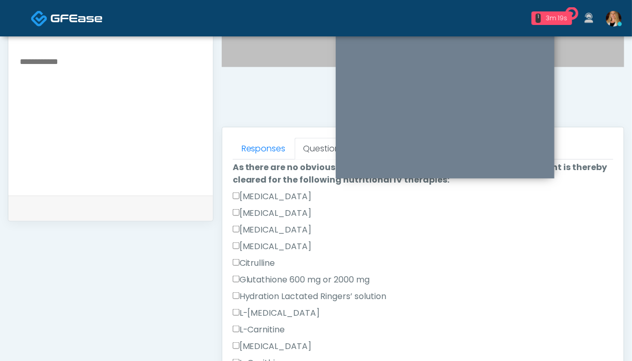
scroll to position [373, 0]
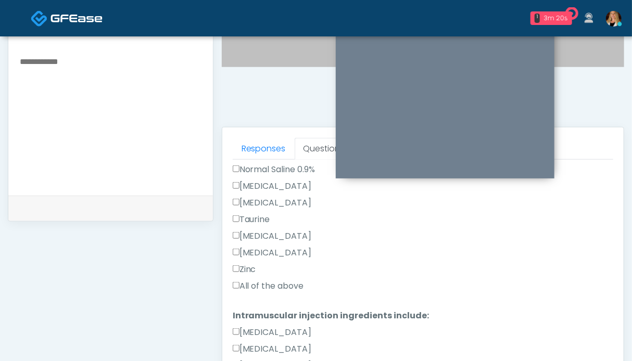
click at [280, 288] on label "All of the above" at bounding box center [268, 286] width 71 height 13
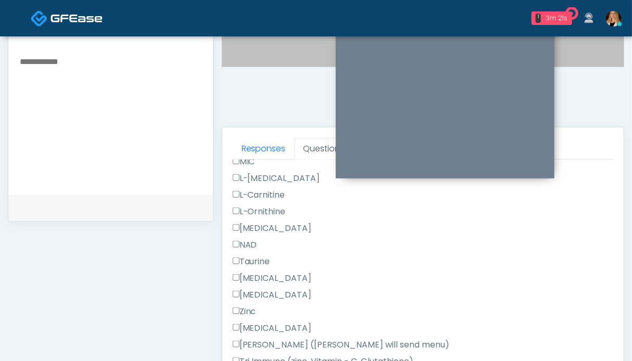
scroll to position [468, 0]
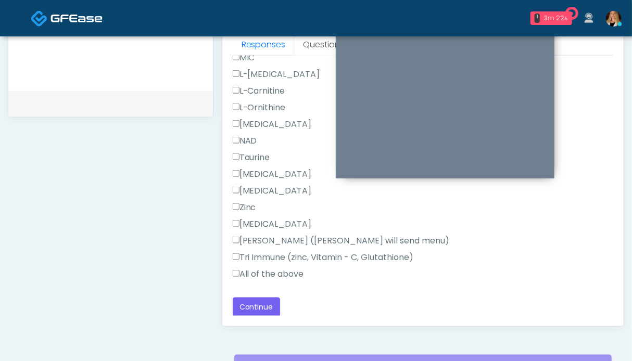
click at [268, 270] on label "All of the above" at bounding box center [268, 274] width 71 height 13
click at [261, 311] on button "Continue" at bounding box center [256, 307] width 47 height 19
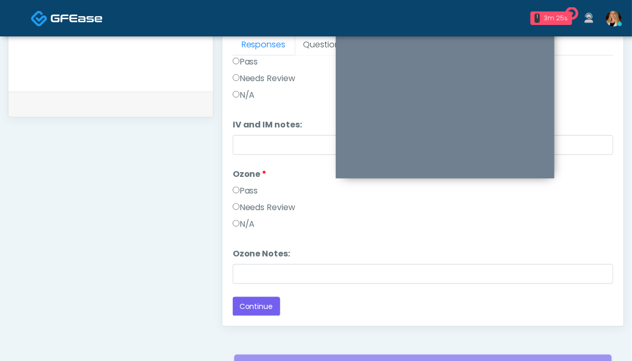
drag, startPoint x: 252, startPoint y: 191, endPoint x: 252, endPoint y: 159, distance: 31.8
click at [252, 190] on label "Pass" at bounding box center [246, 191] width 26 height 13
click at [253, 61] on label "Pass" at bounding box center [246, 62] width 26 height 13
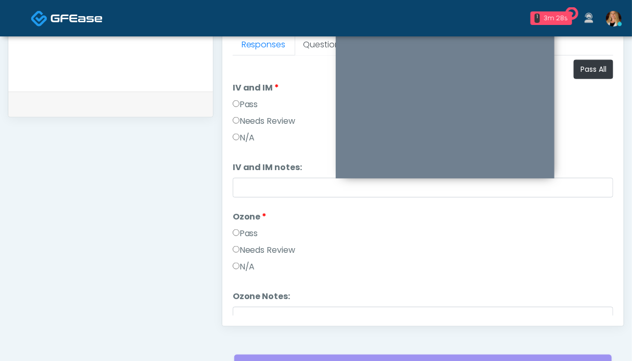
scroll to position [42, 0]
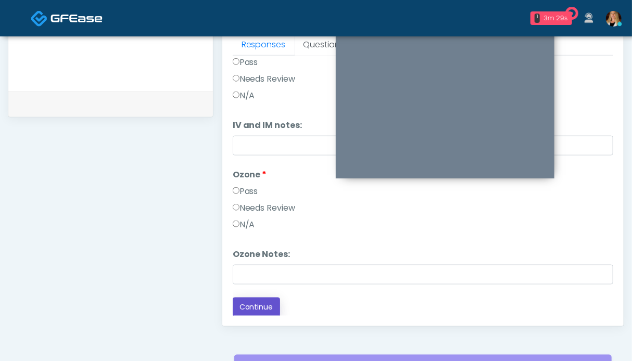
click at [263, 306] on button "Continue" at bounding box center [256, 307] width 47 height 19
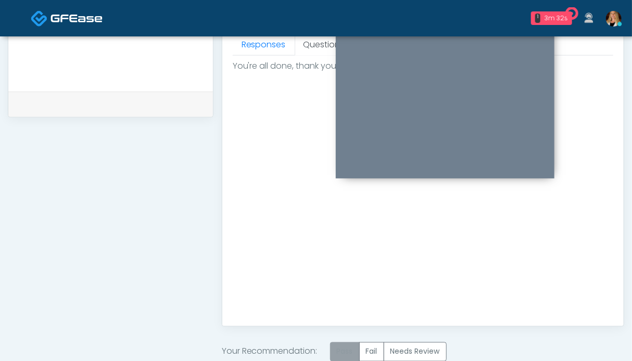
click at [342, 353] on label "Pass" at bounding box center [345, 352] width 30 height 19
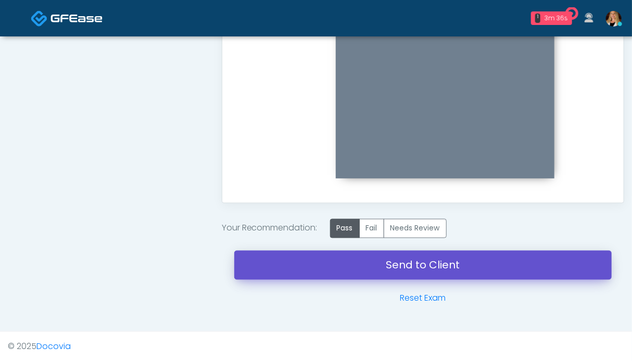
click at [360, 263] on link "Send to Client" at bounding box center [423, 265] width 378 height 29
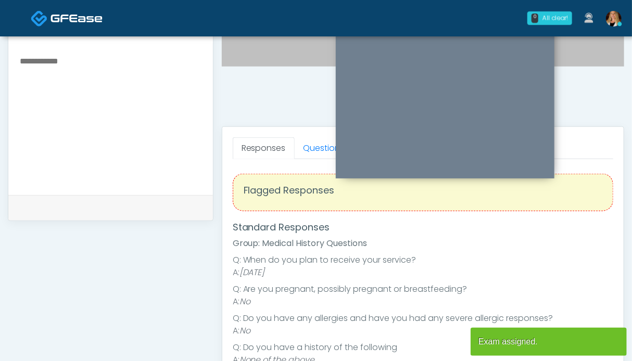
scroll to position [417, 0]
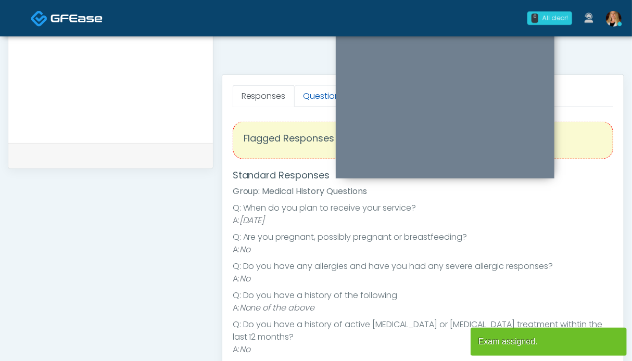
click at [306, 97] on link "Questions" at bounding box center [324, 96] width 59 height 22
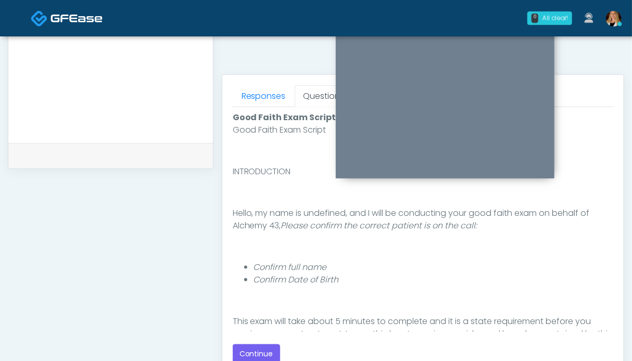
scroll to position [572, 0]
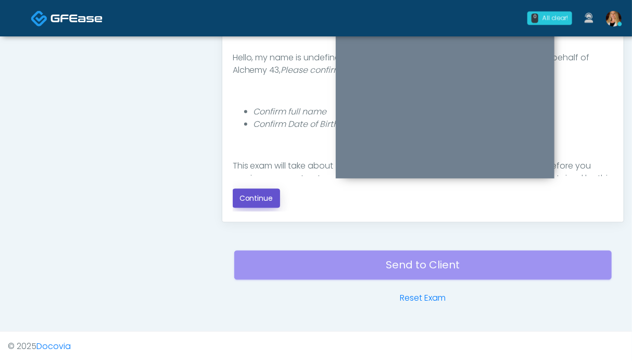
click at [270, 201] on button "Continue" at bounding box center [256, 198] width 47 height 19
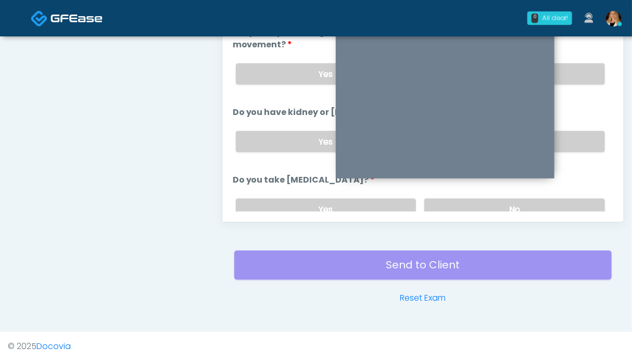
scroll to position [520, 0]
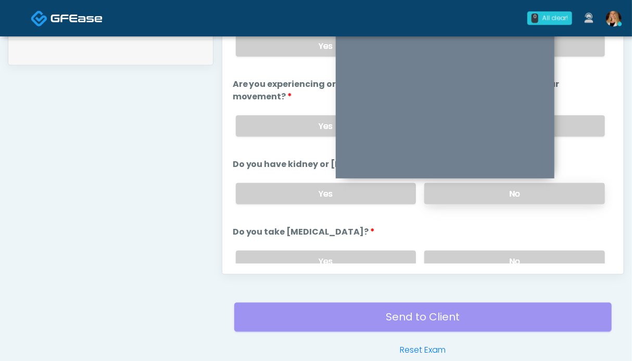
click at [557, 196] on label "No" at bounding box center [514, 193] width 181 height 21
drag, startPoint x: 571, startPoint y: 128, endPoint x: 571, endPoint y: 119, distance: 9.4
click at [571, 127] on label "No" at bounding box center [514, 126] width 181 height 21
click at [577, 48] on label "No" at bounding box center [514, 45] width 181 height 21
click at [546, 252] on label "No" at bounding box center [514, 261] width 181 height 21
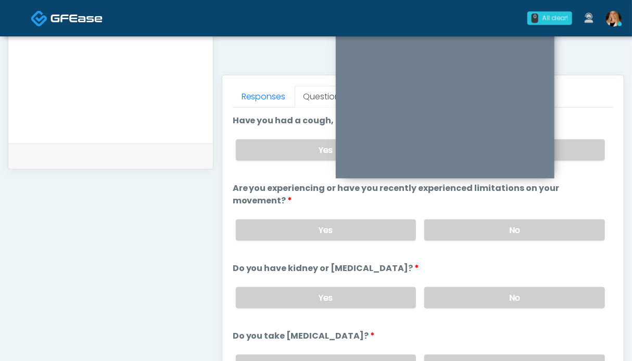
scroll to position [156, 0]
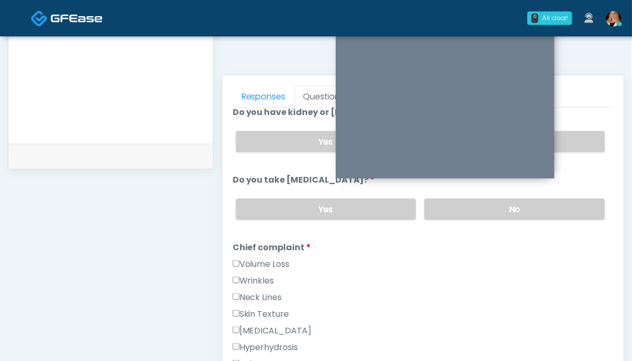
click at [267, 268] on div "Volume Loss" at bounding box center [423, 266] width 381 height 17
click at [254, 277] on label "Wrinkles" at bounding box center [254, 281] width 42 height 13
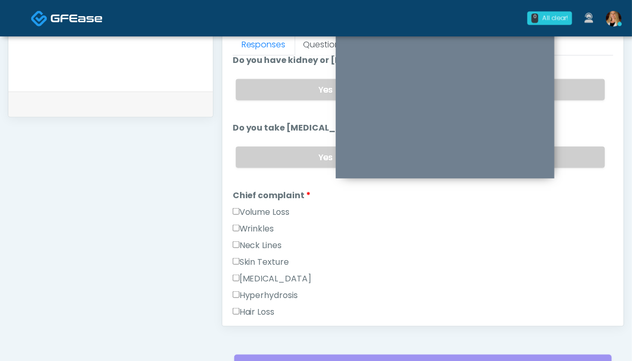
scroll to position [313, 0]
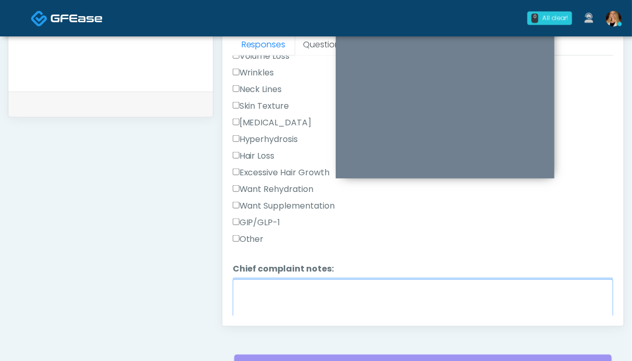
click at [319, 302] on textarea "Chief complaint notes:" at bounding box center [423, 302] width 381 height 45
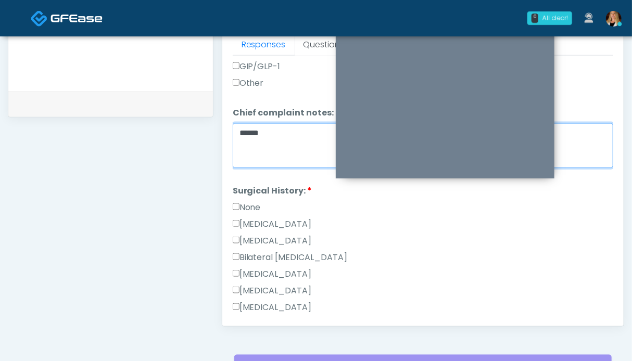
scroll to position [521, 0]
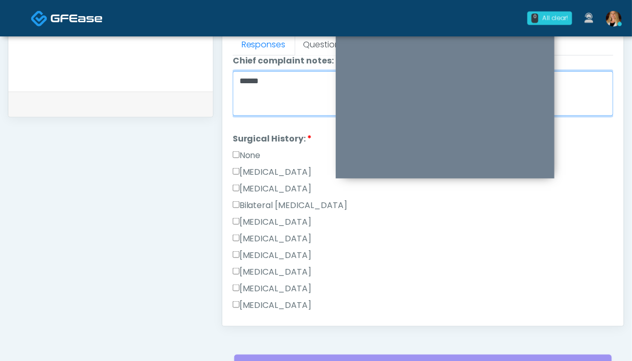
type textarea "*****"
click at [249, 154] on label "None" at bounding box center [247, 155] width 28 height 13
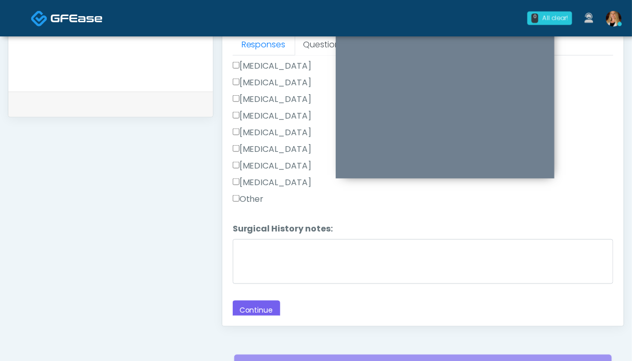
scroll to position [520, 0]
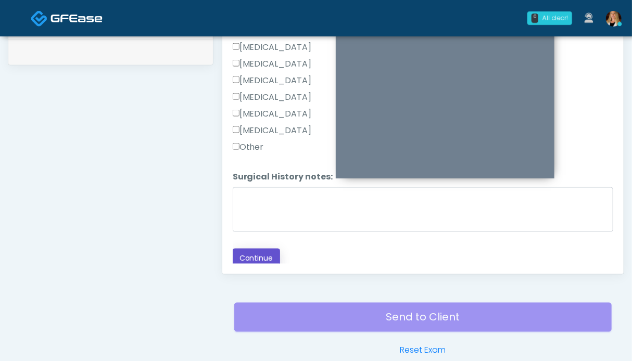
click at [260, 254] on button "Continue" at bounding box center [256, 258] width 47 height 19
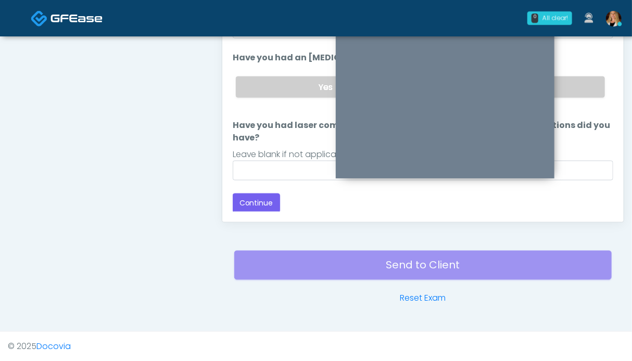
scroll to position [416, 0]
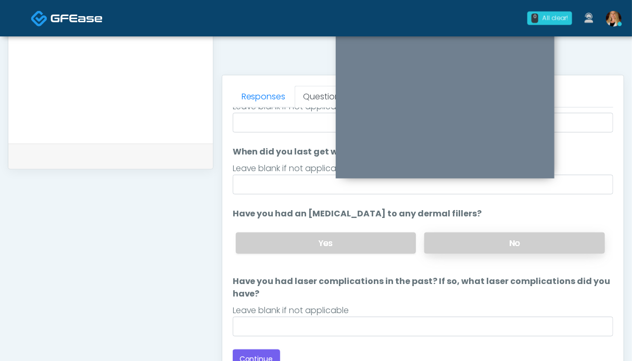
click at [546, 236] on label "No" at bounding box center [514, 243] width 181 height 21
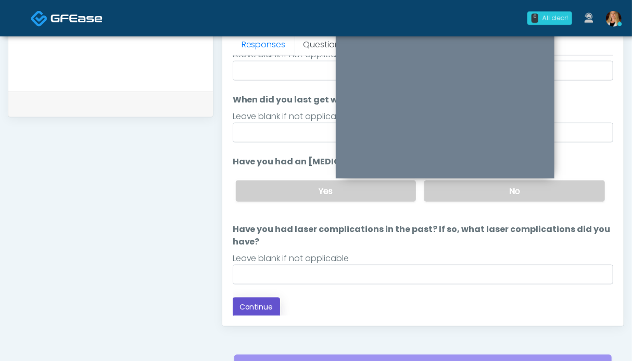
click at [246, 307] on button "Continue" at bounding box center [256, 307] width 47 height 19
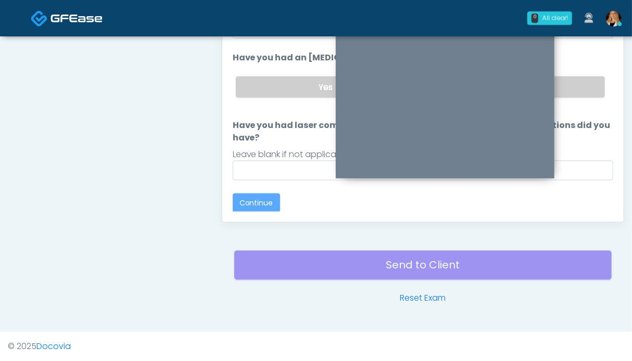
scroll to position [28, 0]
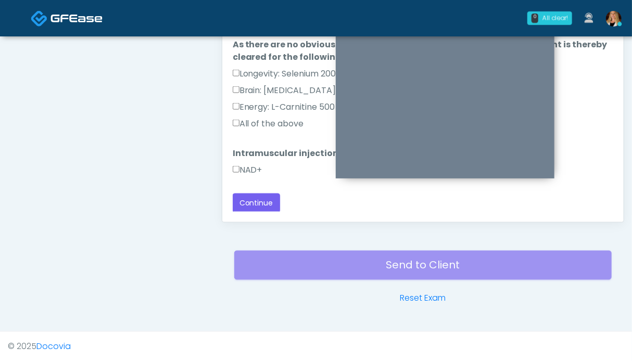
click at [270, 118] on label "All of the above" at bounding box center [268, 124] width 71 height 13
click at [249, 170] on label "NAD+" at bounding box center [248, 170] width 30 height 13
click at [263, 197] on button "Continue" at bounding box center [256, 203] width 47 height 19
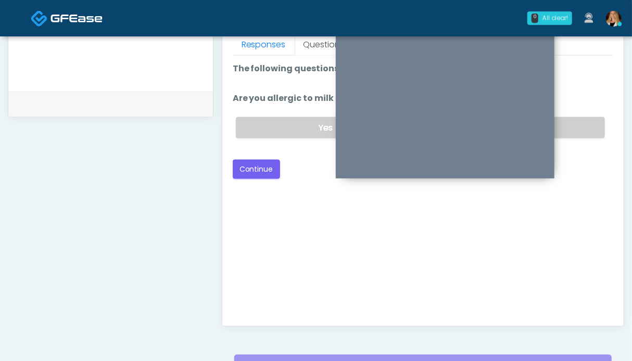
scroll to position [416, 0]
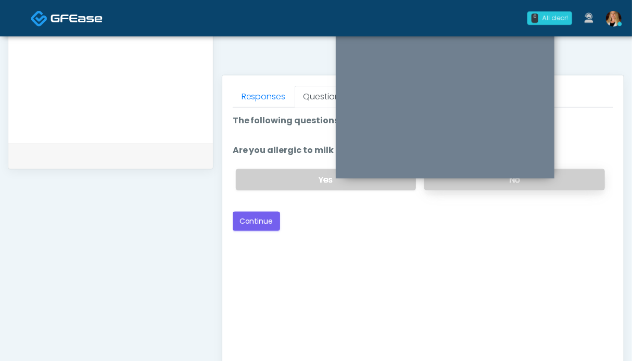
click at [581, 178] on label "No" at bounding box center [514, 179] width 181 height 21
click at [255, 214] on button "Continue" at bounding box center [256, 221] width 47 height 19
drag, startPoint x: 575, startPoint y: 180, endPoint x: 344, endPoint y: 208, distance: 232.5
click at [572, 179] on label "No" at bounding box center [514, 179] width 181 height 21
click at [244, 224] on button "Continue" at bounding box center [256, 221] width 47 height 19
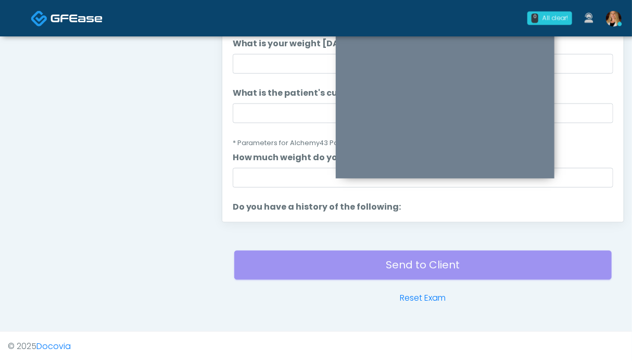
scroll to position [468, 0]
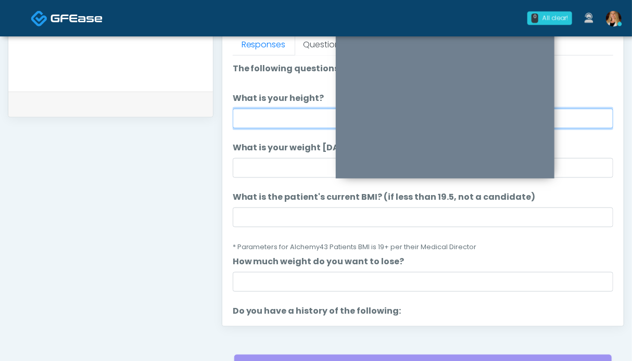
click at [277, 116] on input "What is your height?" at bounding box center [423, 119] width 381 height 20
type input "***"
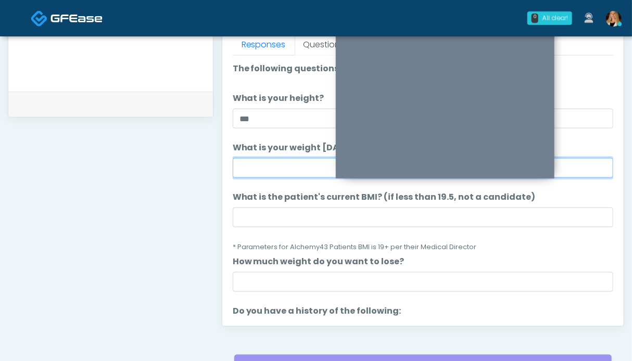
click at [268, 168] on input "What is your weight today?" at bounding box center [423, 168] width 381 height 20
type input "*******"
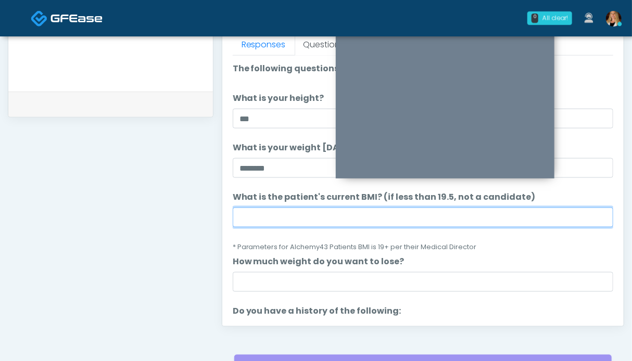
click at [296, 219] on input "What is the patient's current BMI? (if less than 19.5, not a candidate)" at bounding box center [423, 218] width 381 height 20
type input "****"
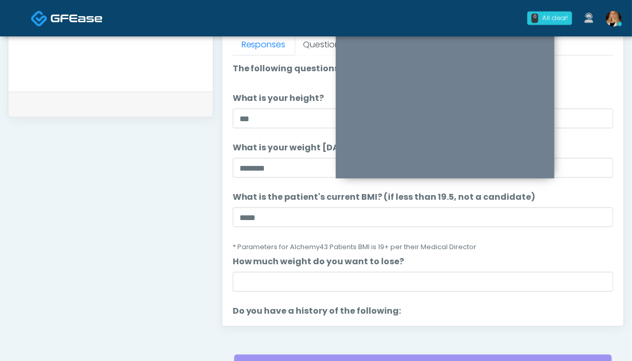
scroll to position [416, 0]
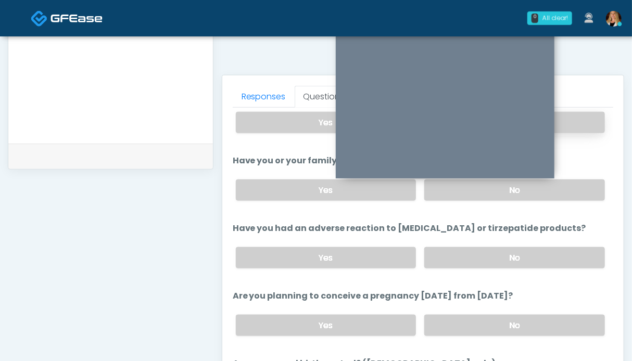
click at [578, 127] on label "No" at bounding box center [514, 122] width 181 height 21
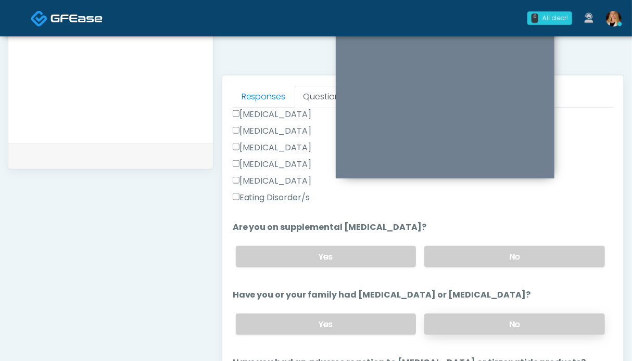
click at [542, 314] on label "No" at bounding box center [514, 324] width 181 height 21
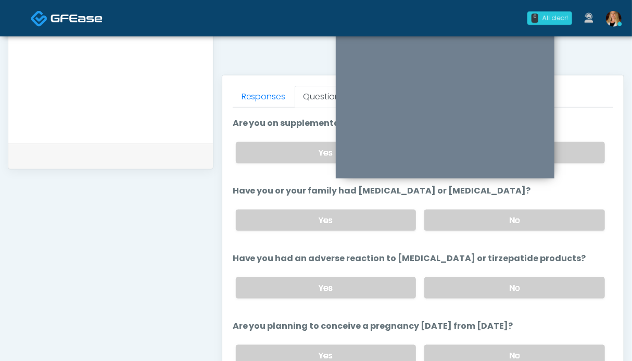
click at [550, 273] on div "Yes No" at bounding box center [421, 288] width 386 height 38
click at [548, 286] on label "No" at bounding box center [514, 288] width 181 height 21
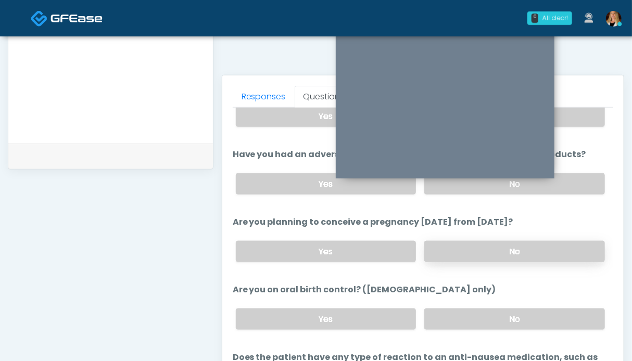
click at [544, 248] on label "No" at bounding box center [514, 251] width 181 height 21
click at [536, 317] on label "No" at bounding box center [514, 319] width 181 height 21
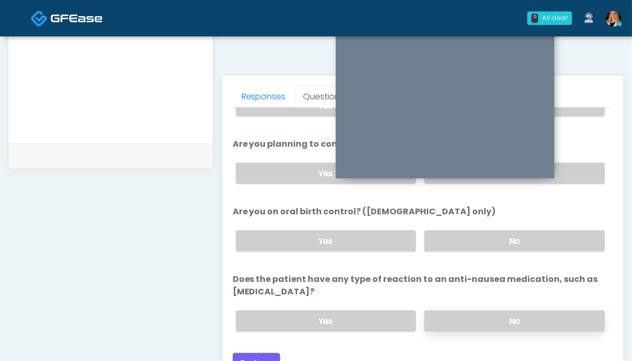
click at [542, 314] on label "No" at bounding box center [514, 321] width 181 height 21
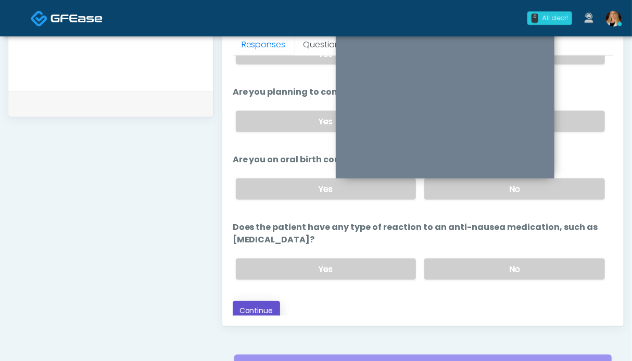
click at [269, 306] on button "Continue" at bounding box center [256, 311] width 47 height 19
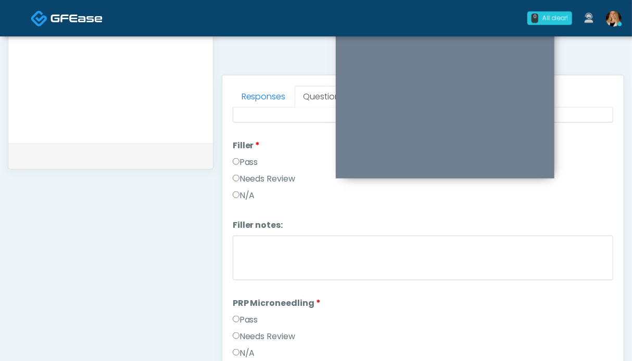
scroll to position [0, 0]
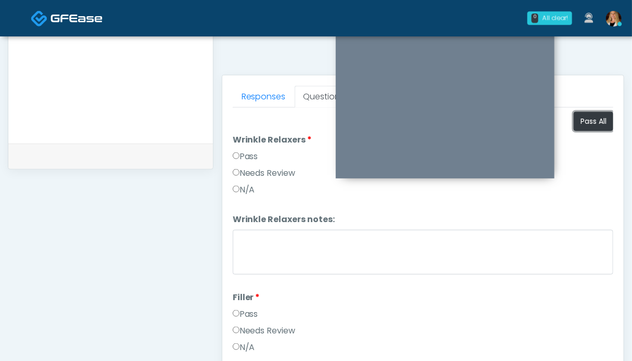
drag, startPoint x: 587, startPoint y: 121, endPoint x: 553, endPoint y: 119, distance: 34.4
click at [587, 120] on button "Pass All" at bounding box center [594, 121] width 40 height 19
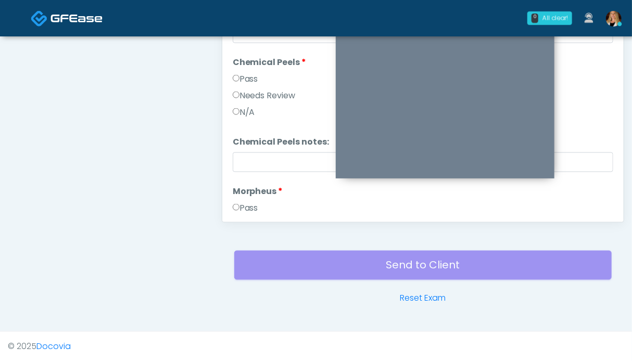
scroll to position [1890, 0]
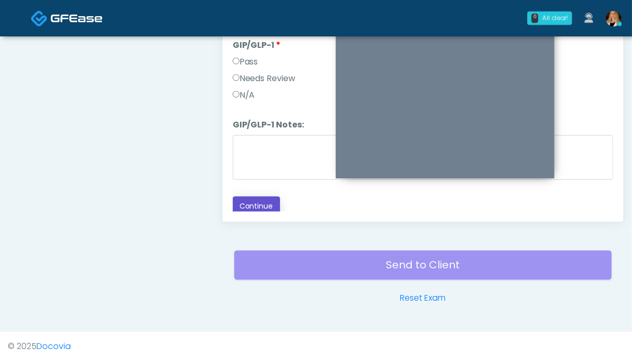
click at [265, 200] on button "Continue" at bounding box center [256, 206] width 47 height 19
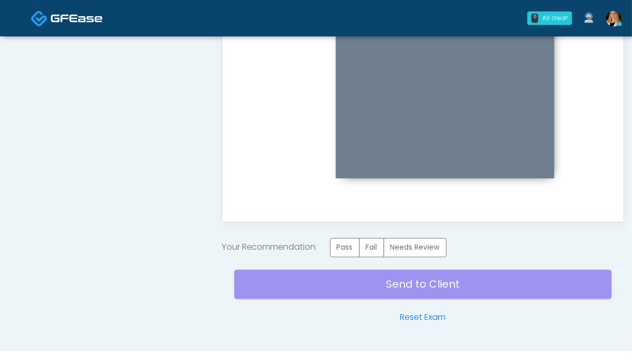
scroll to position [0, 0]
click at [351, 253] on label "Pass" at bounding box center [345, 248] width 30 height 19
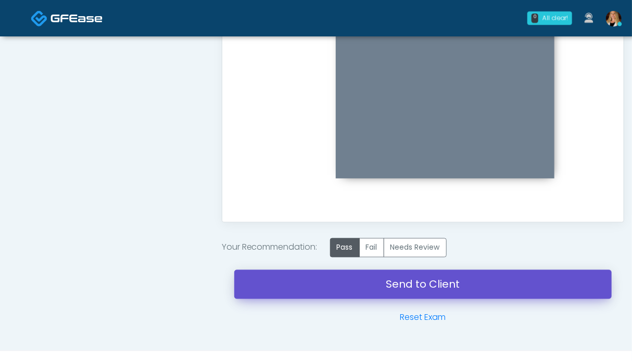
click at [417, 288] on link "Send to Client" at bounding box center [423, 284] width 378 height 29
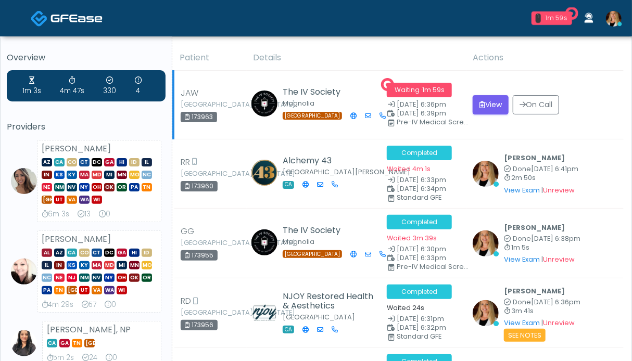
click at [486, 129] on td "View On Call" at bounding box center [545, 105] width 157 height 69
click at [490, 105] on button "View" at bounding box center [491, 104] width 36 height 19
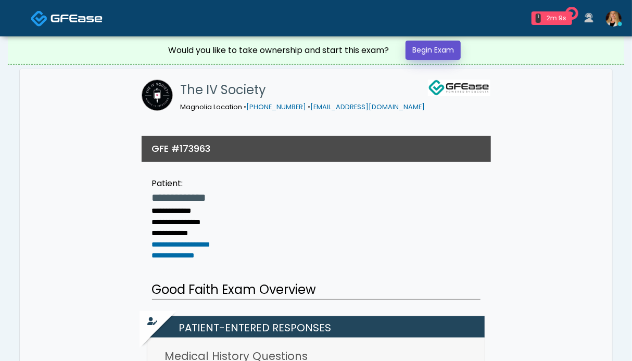
click at [435, 46] on link "Begin Exam" at bounding box center [433, 50] width 55 height 19
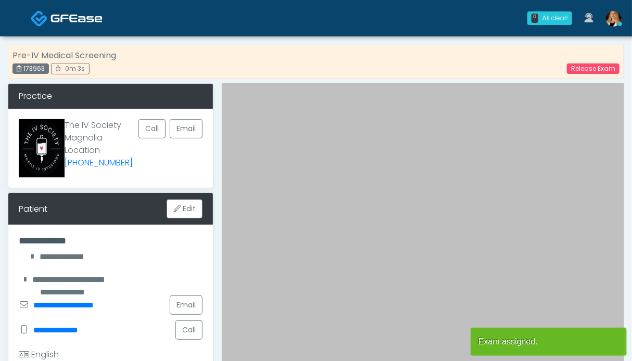
scroll to position [260, 0]
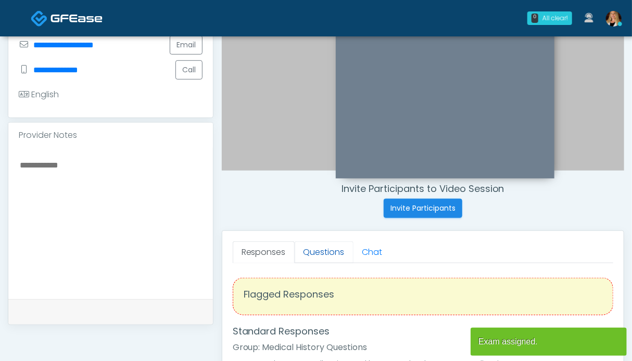
click at [308, 253] on link "Questions" at bounding box center [324, 253] width 59 height 22
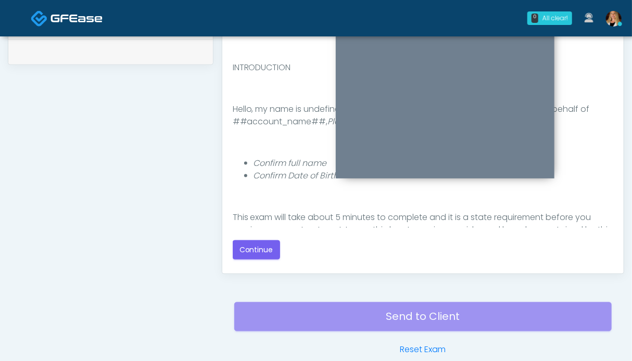
scroll to position [572, 0]
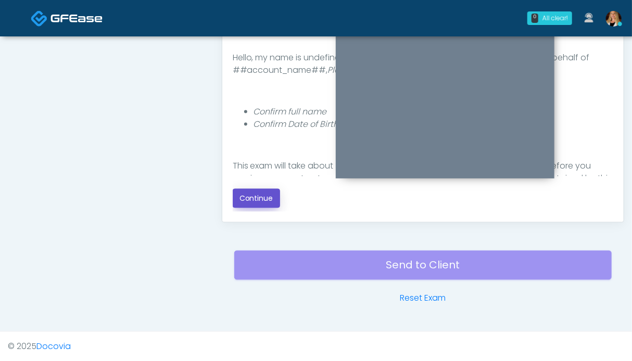
click at [254, 201] on button "Continue" at bounding box center [256, 198] width 47 height 19
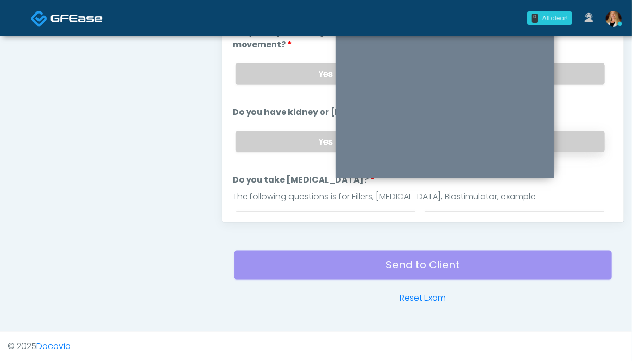
click at [582, 131] on label "No" at bounding box center [514, 141] width 181 height 21
click at [576, 71] on label "No" at bounding box center [514, 74] width 181 height 21
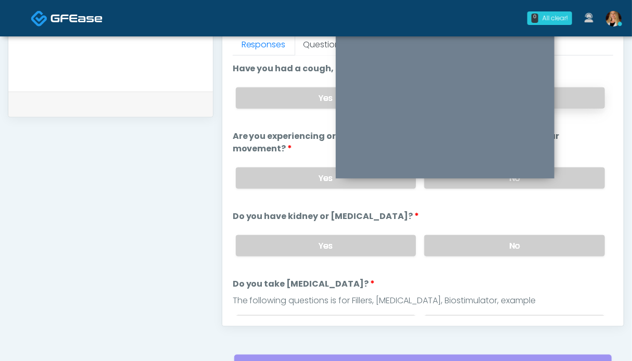
click at [570, 98] on label "No" at bounding box center [514, 98] width 181 height 21
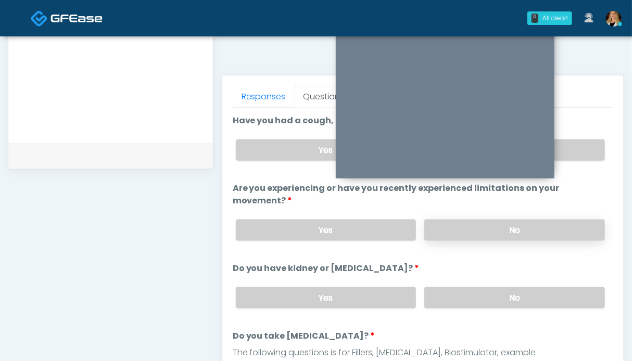
scroll to position [572, 0]
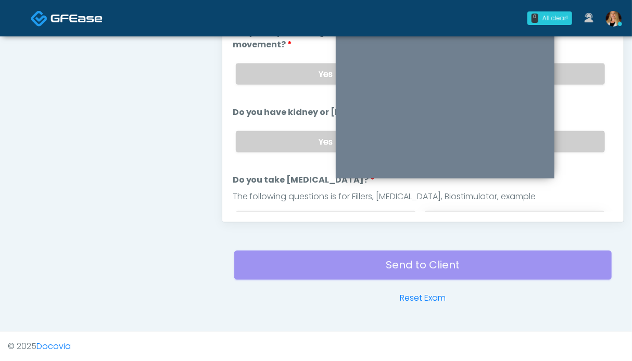
click at [567, 211] on label "No" at bounding box center [514, 221] width 181 height 21
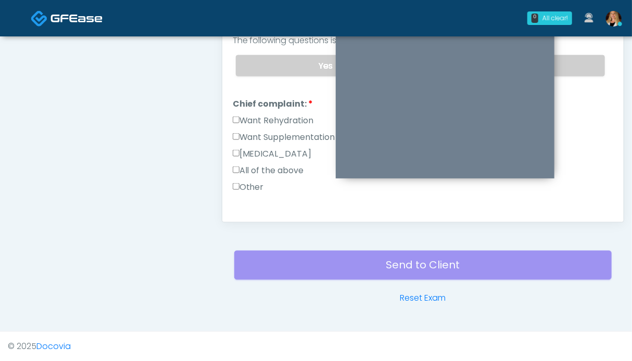
click at [260, 115] on label "Want Rehydration" at bounding box center [273, 121] width 81 height 13
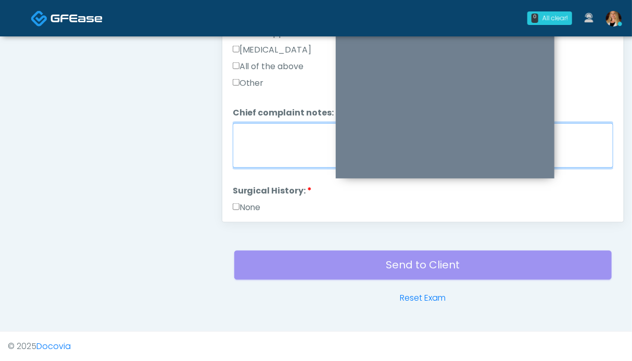
click at [274, 151] on textarea "Chief complaint notes:" at bounding box center [423, 145] width 381 height 45
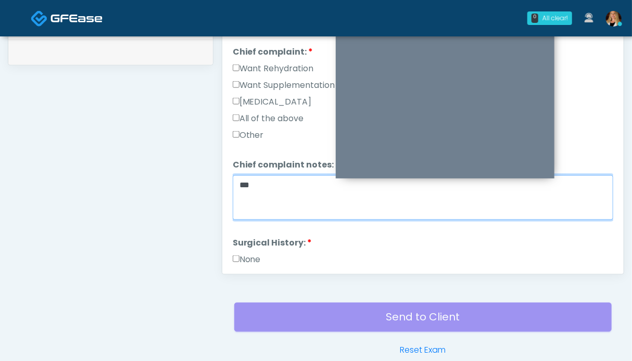
scroll to position [365, 0]
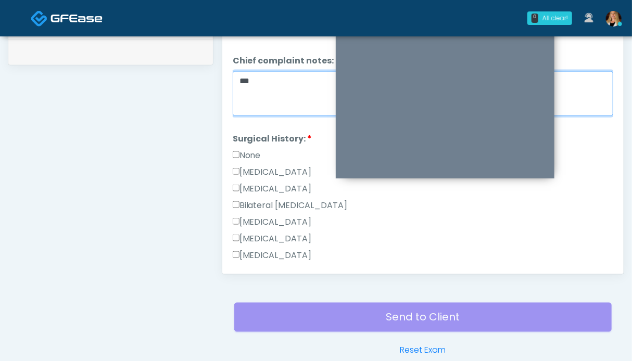
type textarea "**"
click at [245, 154] on label "None" at bounding box center [247, 155] width 28 height 13
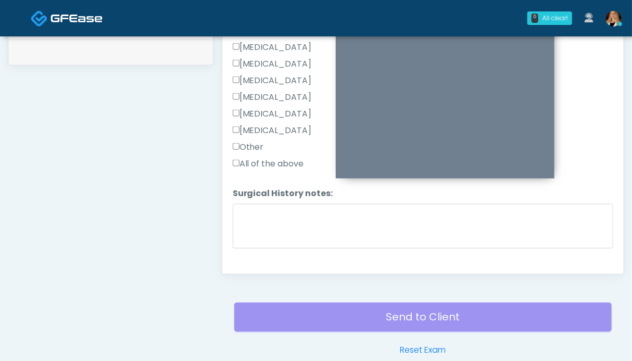
scroll to position [590, 0]
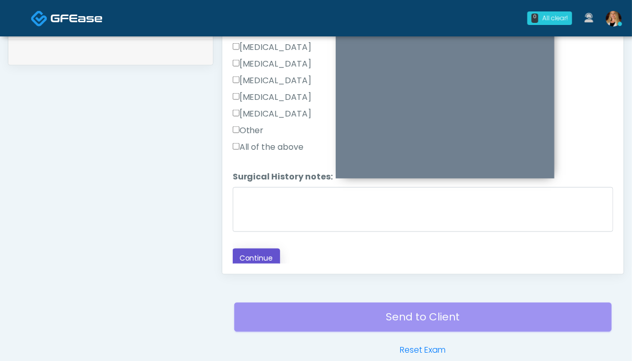
click at [253, 256] on button "Continue" at bounding box center [256, 258] width 47 height 19
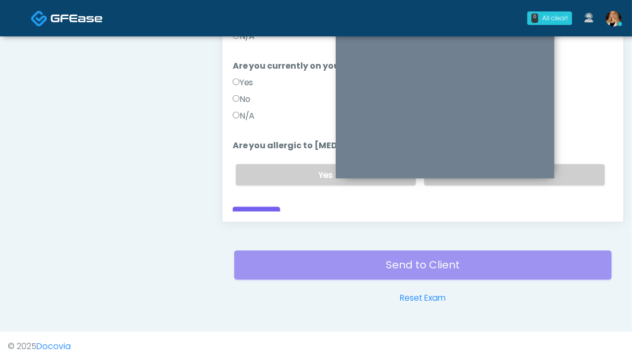
scroll to position [468, 0]
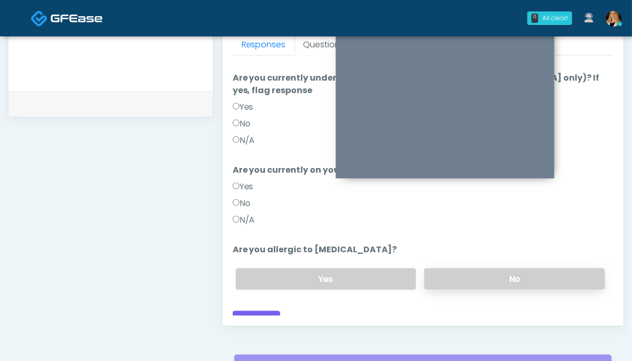
click at [477, 269] on label "No" at bounding box center [514, 279] width 181 height 21
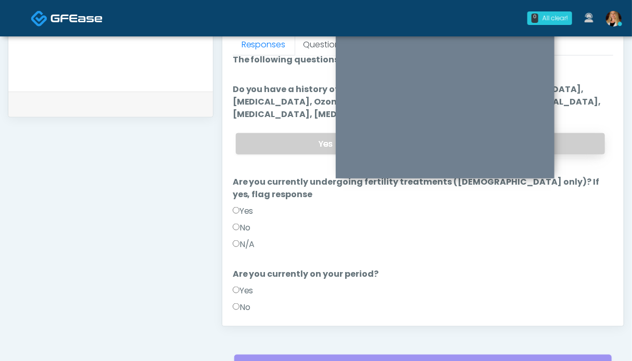
click at [569, 143] on label "No" at bounding box center [514, 143] width 181 height 21
click at [248, 239] on label "N/A" at bounding box center [244, 245] width 22 height 13
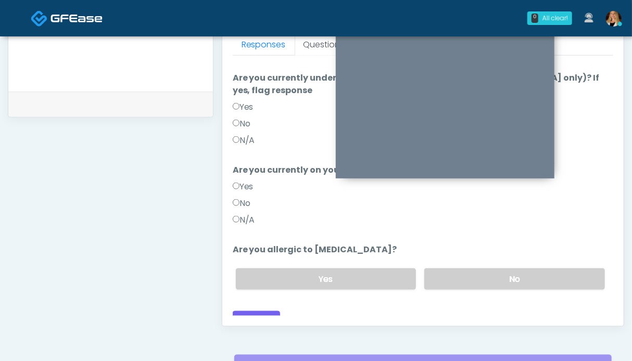
click at [252, 214] on label "N/A" at bounding box center [244, 220] width 22 height 13
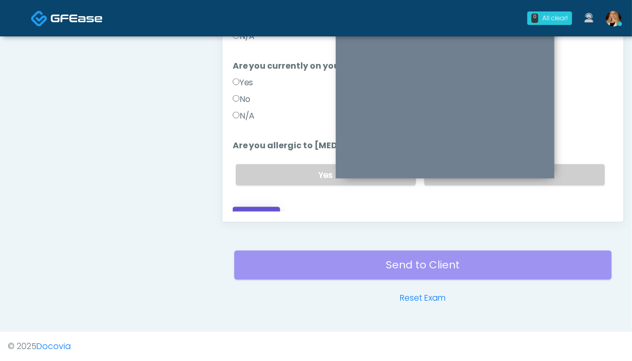
click at [256, 208] on button "Continue" at bounding box center [256, 216] width 47 height 19
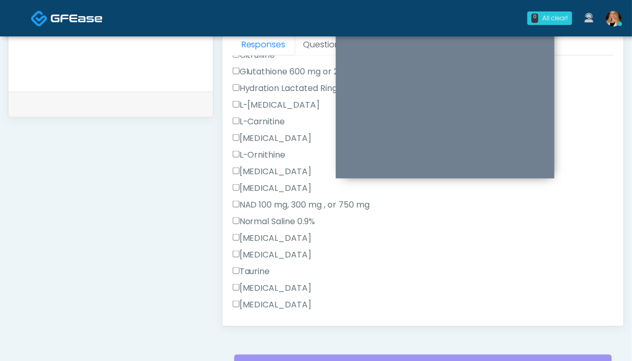
scroll to position [373, 0]
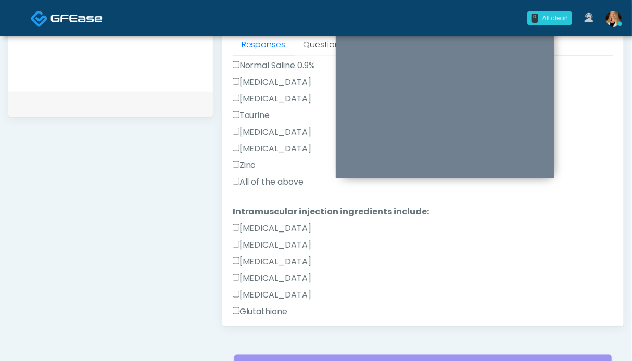
click at [270, 180] on label "All of the above" at bounding box center [268, 182] width 71 height 13
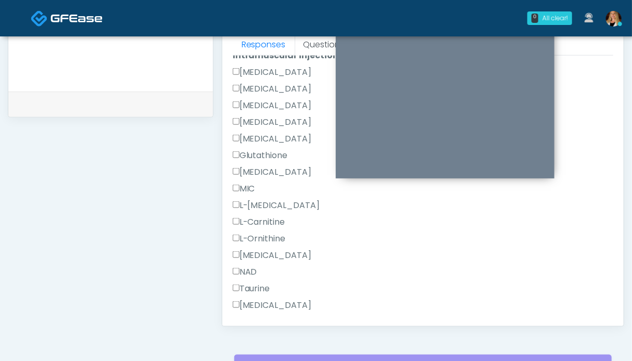
scroll to position [661, 0]
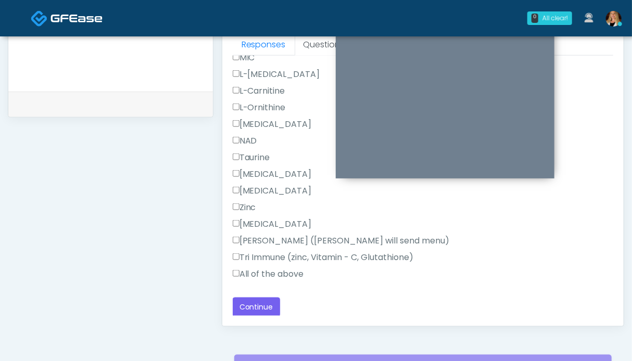
click at [267, 269] on label "All of the above" at bounding box center [268, 274] width 71 height 13
click at [262, 305] on button "Continue" at bounding box center [256, 307] width 47 height 19
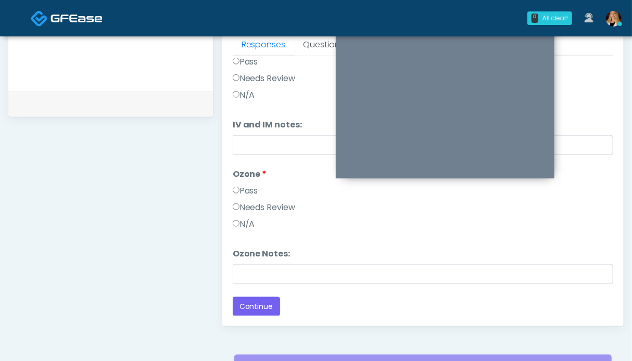
scroll to position [0, 0]
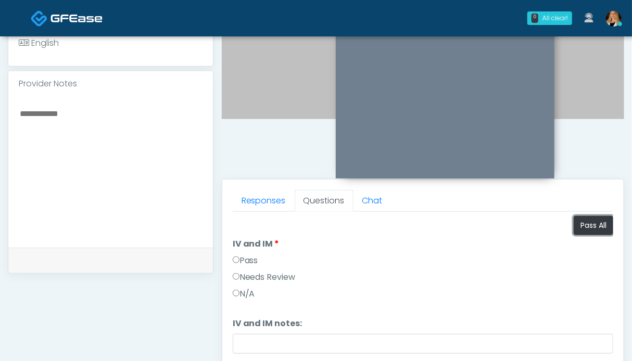
drag, startPoint x: 581, startPoint y: 224, endPoint x: 484, endPoint y: 217, distance: 97.6
click at [580, 224] on button "Pass All" at bounding box center [594, 225] width 40 height 19
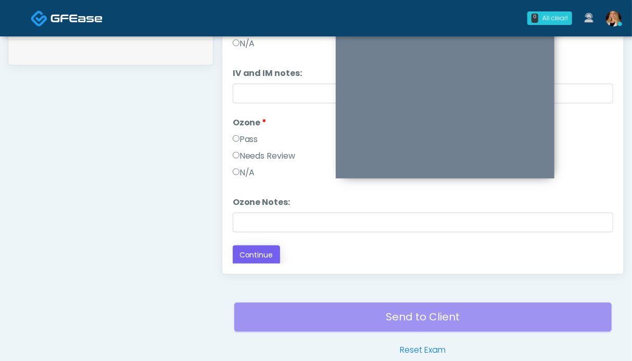
scroll to position [572, 0]
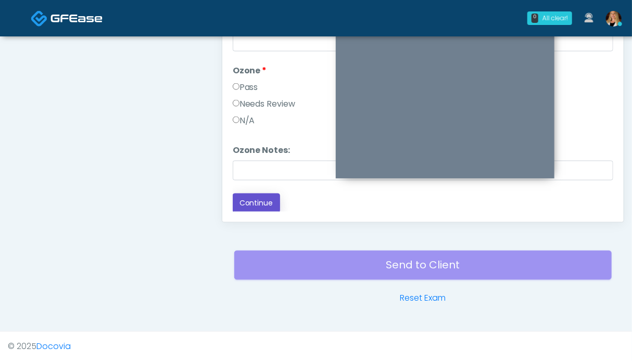
click at [256, 205] on button "Continue" at bounding box center [256, 203] width 47 height 19
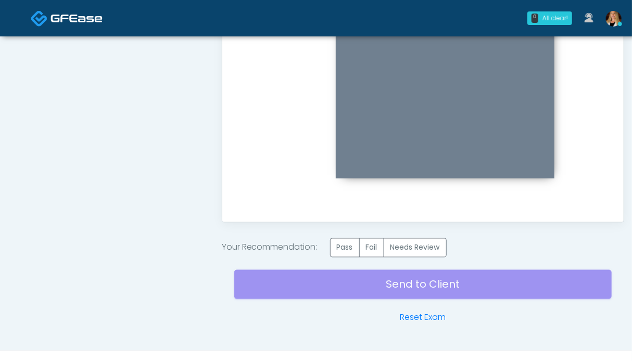
scroll to position [0, 0]
click at [346, 251] on label "Pass" at bounding box center [345, 248] width 30 height 19
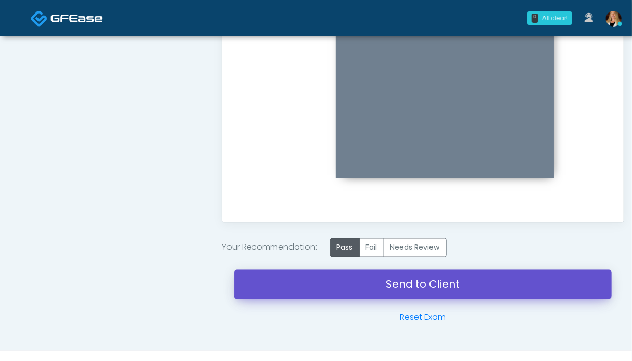
click at [423, 290] on link "Send to Client" at bounding box center [423, 284] width 378 height 29
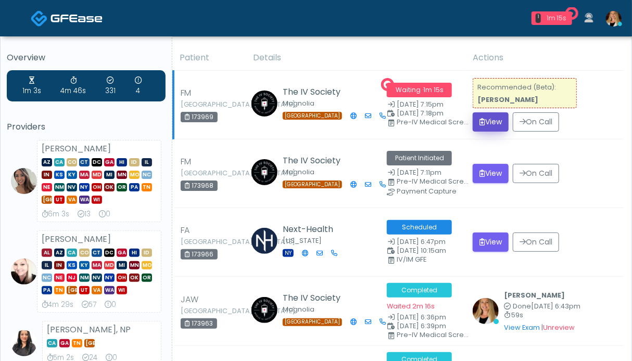
click at [487, 119] on button "View" at bounding box center [491, 122] width 36 height 19
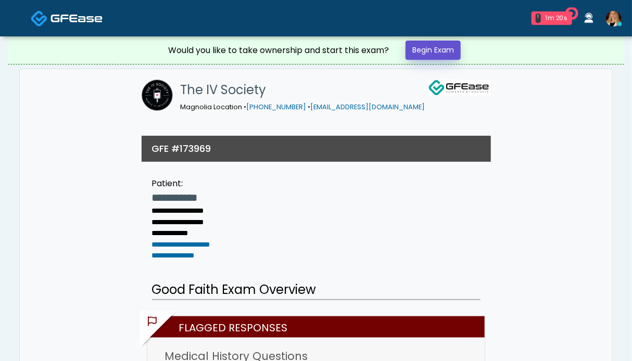
click at [435, 54] on link "Begin Exam" at bounding box center [433, 50] width 55 height 19
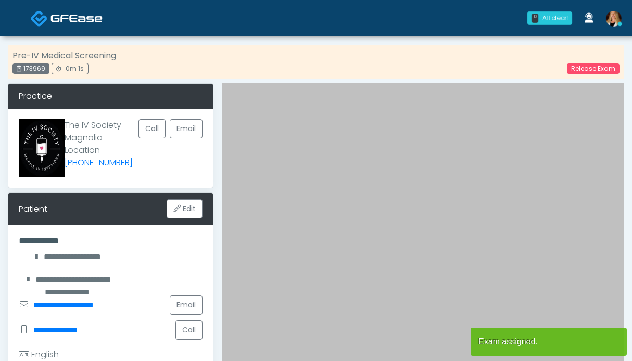
scroll to position [260, 0]
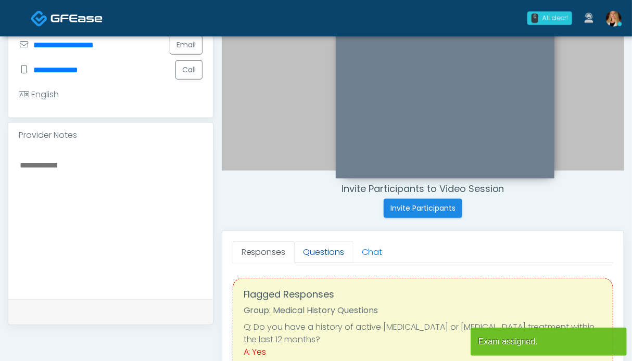
click at [318, 248] on link "Questions" at bounding box center [324, 253] width 59 height 22
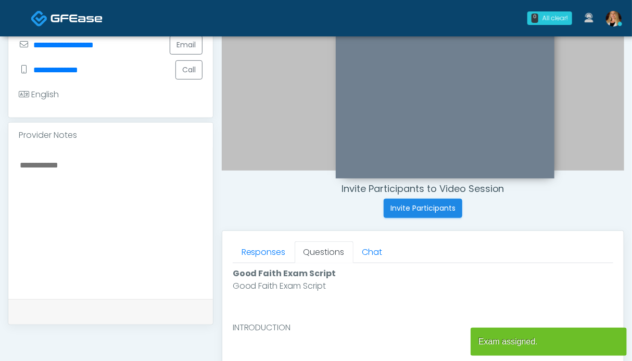
scroll to position [469, 0]
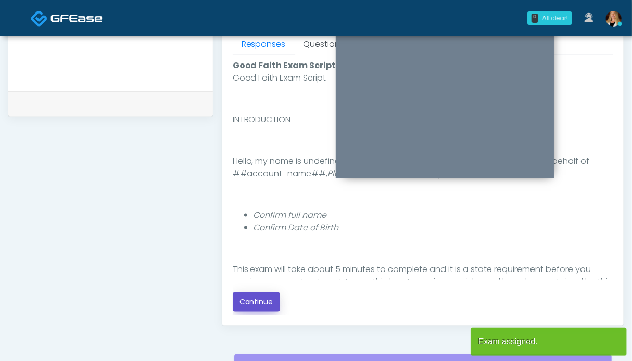
click at [266, 297] on button "Continue" at bounding box center [256, 302] width 47 height 19
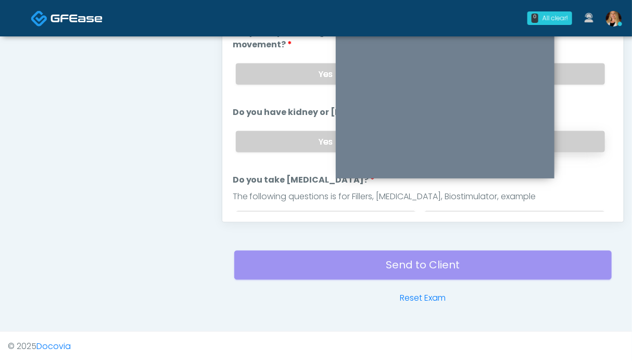
click at [566, 136] on label "No" at bounding box center [514, 141] width 181 height 21
click at [569, 76] on label "No" at bounding box center [514, 74] width 181 height 21
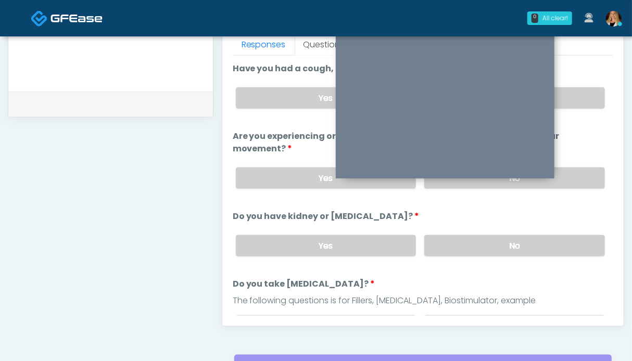
drag, startPoint x: 579, startPoint y: 93, endPoint x: 554, endPoint y: 114, distance: 32.1
click at [579, 93] on label "No" at bounding box center [514, 98] width 181 height 21
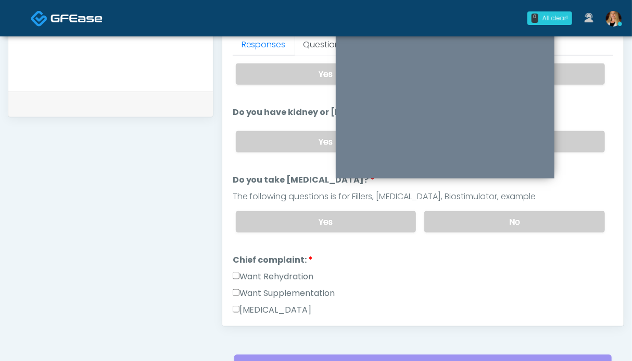
drag, startPoint x: 528, startPoint y: 222, endPoint x: 350, endPoint y: 262, distance: 182.6
click at [527, 221] on label "No" at bounding box center [514, 221] width 181 height 21
click at [289, 274] on label "Want Rehydration" at bounding box center [273, 277] width 81 height 13
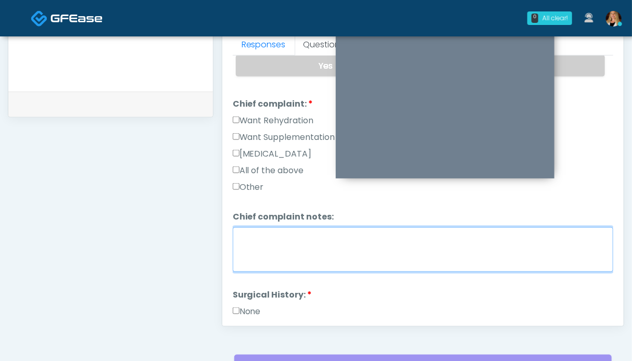
click at [283, 239] on textarea "Chief complaint notes:" at bounding box center [423, 250] width 381 height 45
type textarea "**"
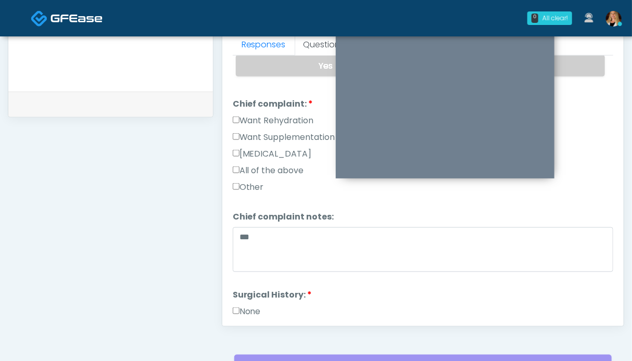
click at [246, 306] on label "None" at bounding box center [247, 312] width 28 height 13
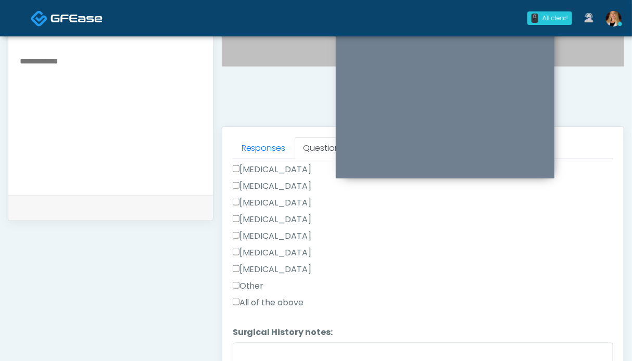
scroll to position [521, 0]
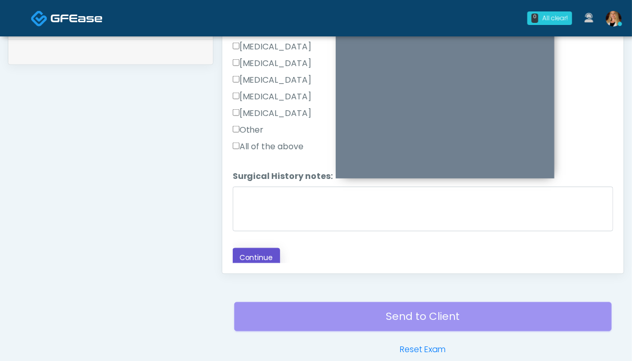
click at [264, 254] on button "Continue" at bounding box center [256, 257] width 47 height 19
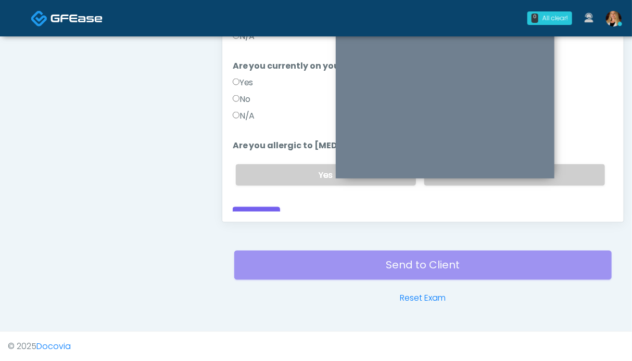
scroll to position [520, 0]
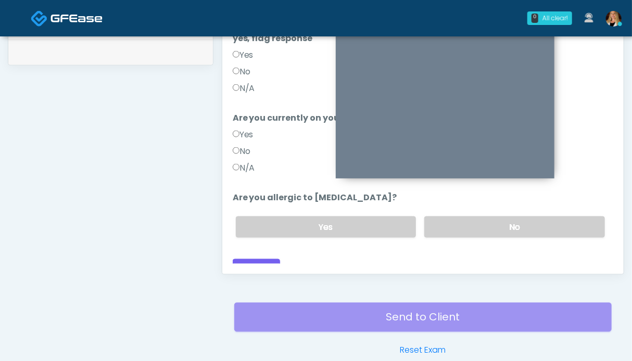
drag, startPoint x: 527, startPoint y: 219, endPoint x: 414, endPoint y: 227, distance: 113.8
click at [525, 219] on label "No" at bounding box center [514, 227] width 181 height 21
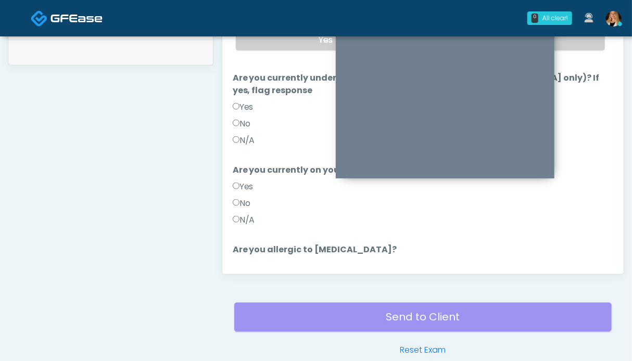
click at [249, 214] on label "N/A" at bounding box center [244, 220] width 22 height 13
click at [244, 134] on label "N/A" at bounding box center [244, 140] width 22 height 13
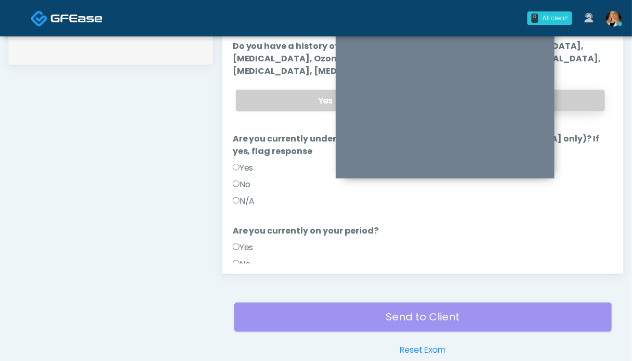
click at [575, 94] on label "No" at bounding box center [514, 100] width 181 height 21
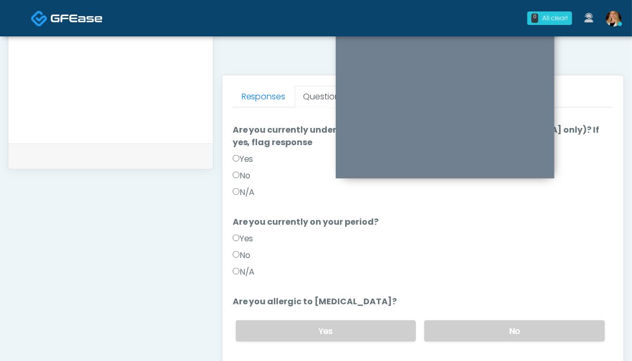
scroll to position [572, 0]
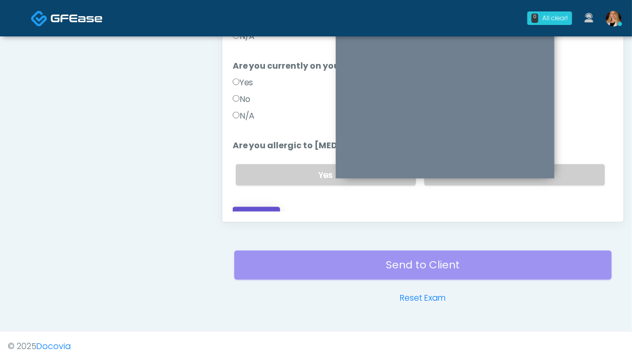
click at [263, 207] on button "Continue" at bounding box center [256, 216] width 47 height 19
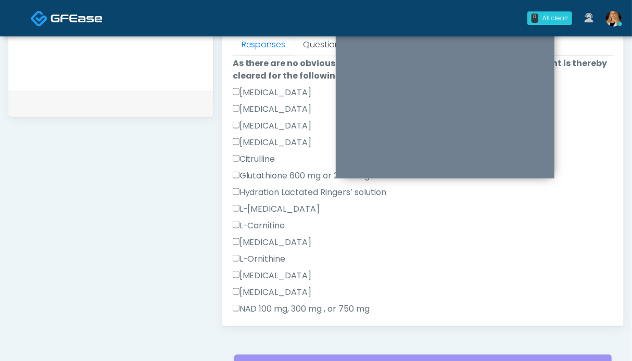
scroll to position [269, 0]
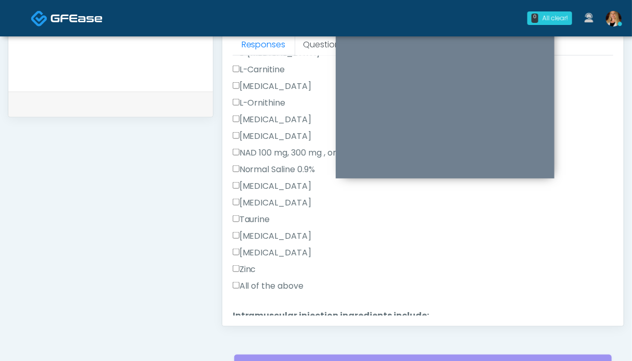
click at [270, 288] on label "All of the above" at bounding box center [268, 286] width 71 height 13
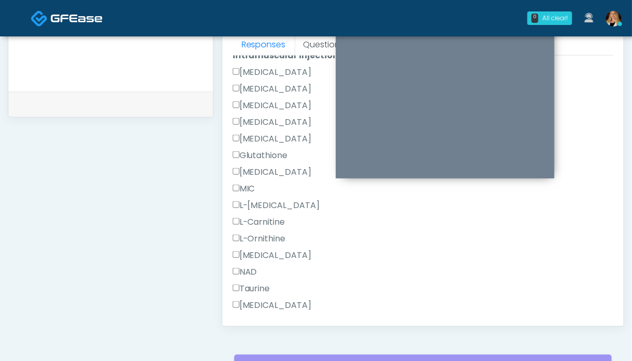
scroll to position [661, 0]
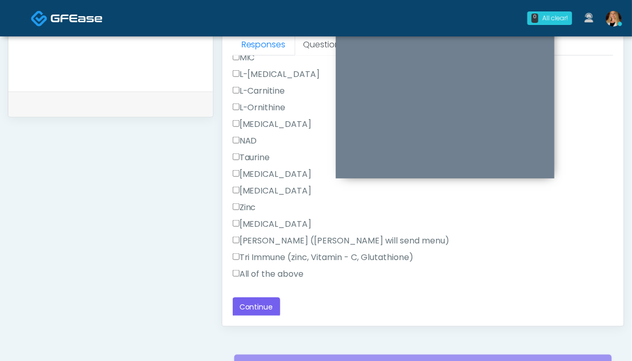
click at [264, 274] on label "All of the above" at bounding box center [268, 274] width 71 height 13
click at [260, 306] on button "Continue" at bounding box center [256, 307] width 47 height 19
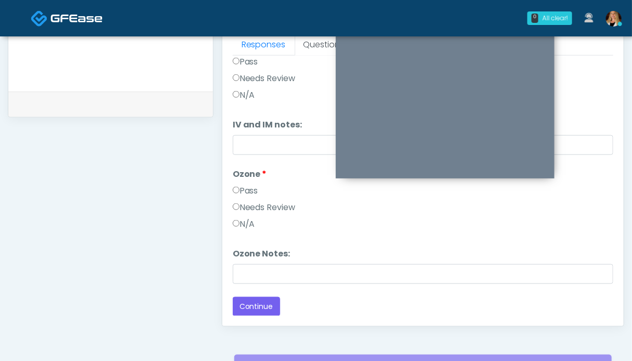
scroll to position [0, 0]
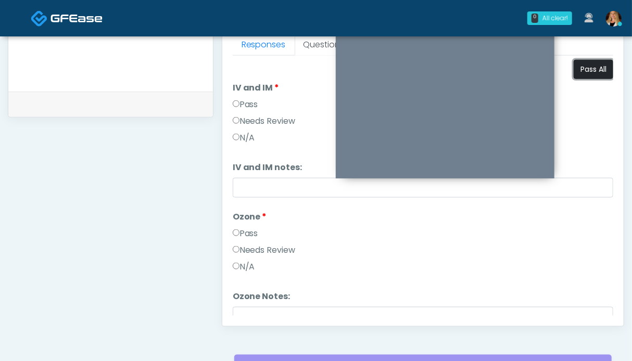
click at [588, 69] on button "Pass All" at bounding box center [594, 69] width 40 height 19
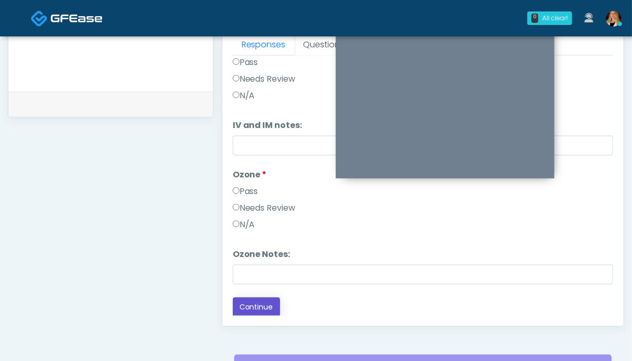
click at [247, 308] on button "Continue" at bounding box center [256, 307] width 47 height 19
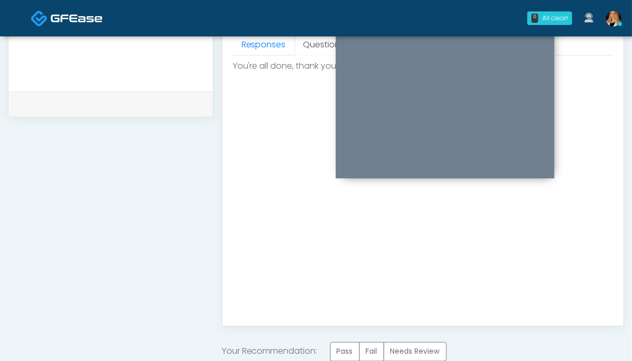
scroll to position [520, 0]
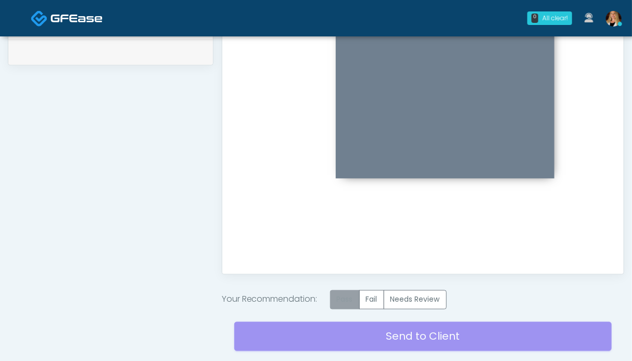
click at [344, 293] on label "Pass" at bounding box center [345, 300] width 30 height 19
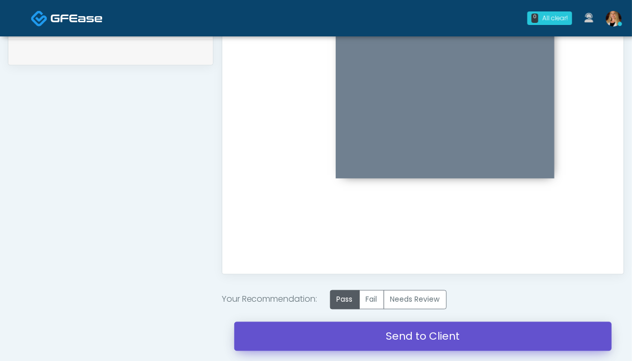
click at [432, 326] on link "Send to Client" at bounding box center [423, 336] width 378 height 29
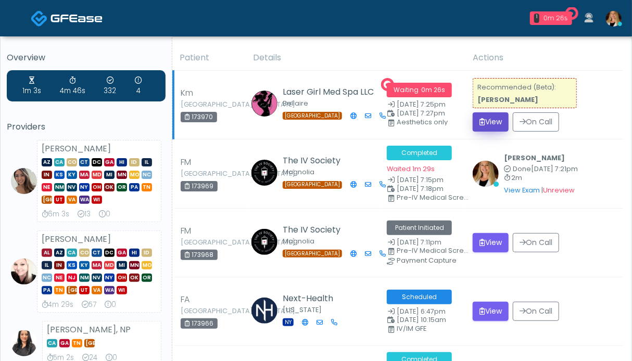
click at [488, 129] on button "View" at bounding box center [491, 122] width 36 height 19
click at [488, 130] on button "View" at bounding box center [491, 122] width 36 height 19
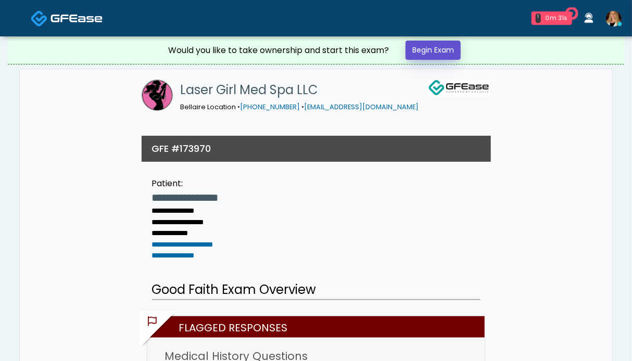
click at [422, 50] on link "Begin Exam" at bounding box center [433, 50] width 55 height 19
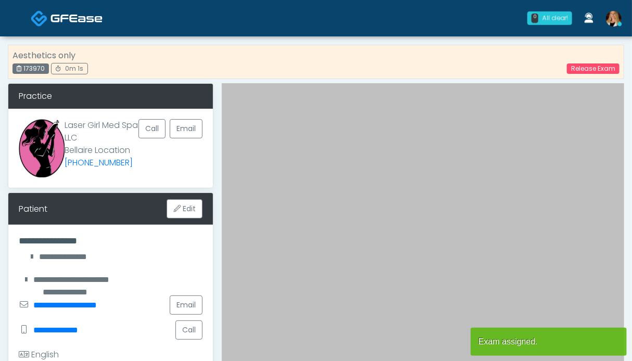
scroll to position [313, 0]
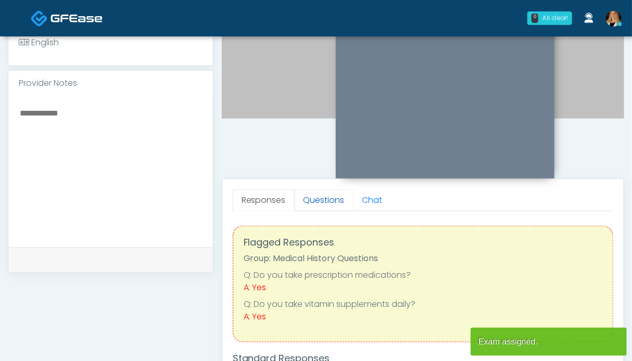
click at [311, 198] on link "Questions" at bounding box center [324, 201] width 59 height 22
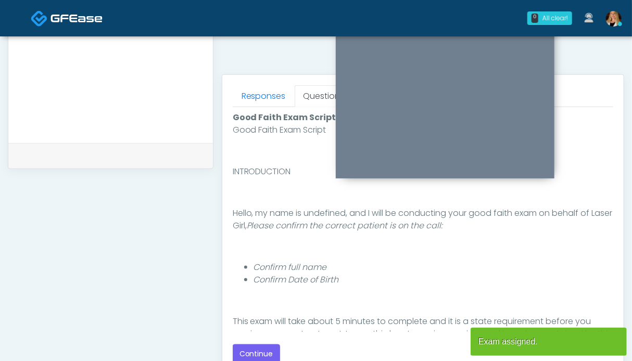
scroll to position [521, 0]
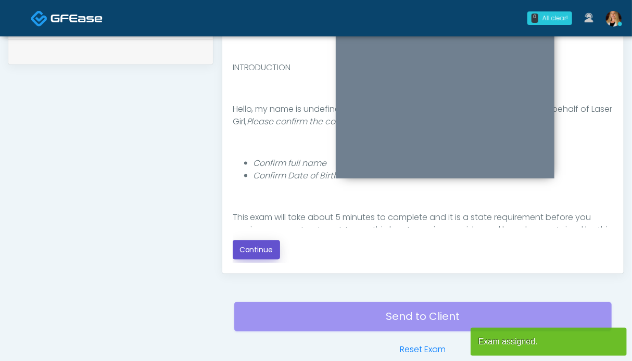
click at [240, 248] on button "Continue" at bounding box center [256, 250] width 47 height 19
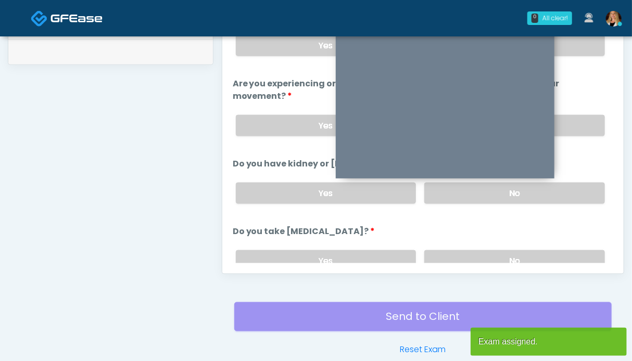
scroll to position [572, 0]
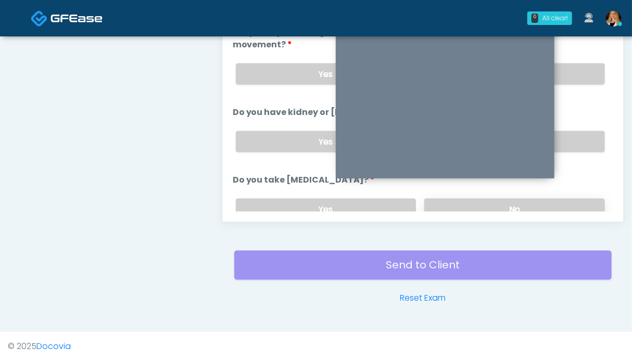
click at [579, 199] on label "No" at bounding box center [514, 209] width 181 height 21
click at [577, 141] on label "No" at bounding box center [514, 141] width 181 height 21
click at [577, 80] on label "No" at bounding box center [514, 74] width 181 height 21
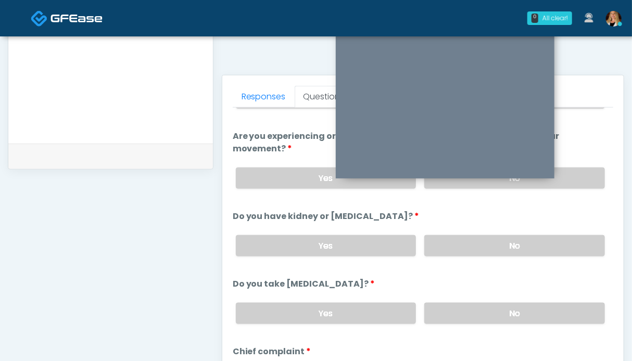
scroll to position [312, 0]
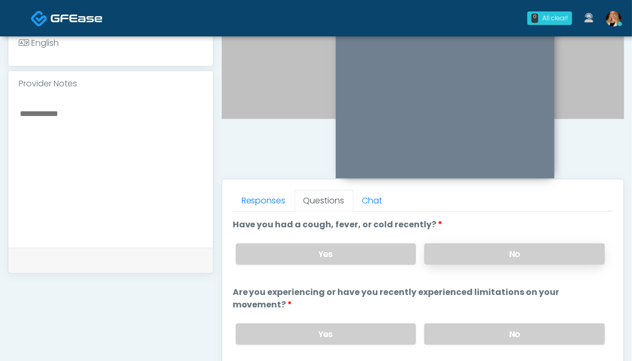
click at [542, 253] on label "No" at bounding box center [514, 254] width 181 height 21
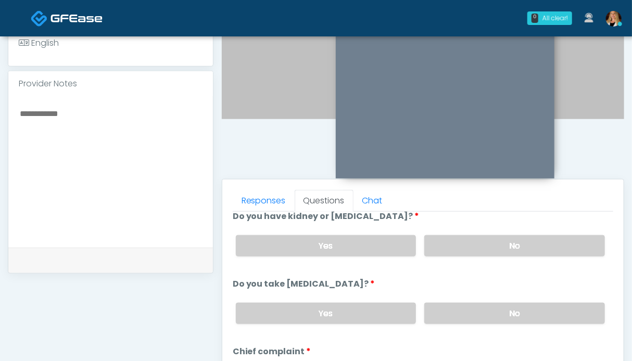
scroll to position [260, 0]
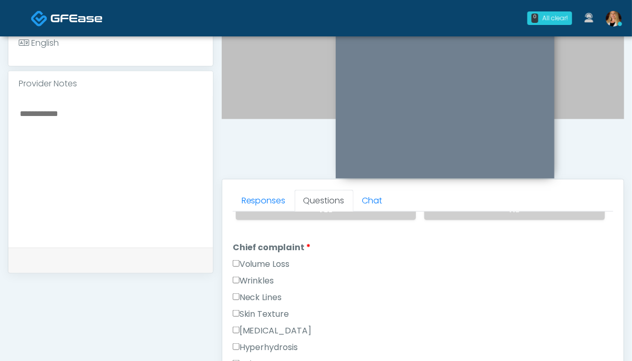
click at [261, 275] on label "Wrinkles" at bounding box center [254, 281] width 42 height 13
click at [264, 295] on label "Neck Lines" at bounding box center [257, 298] width 49 height 13
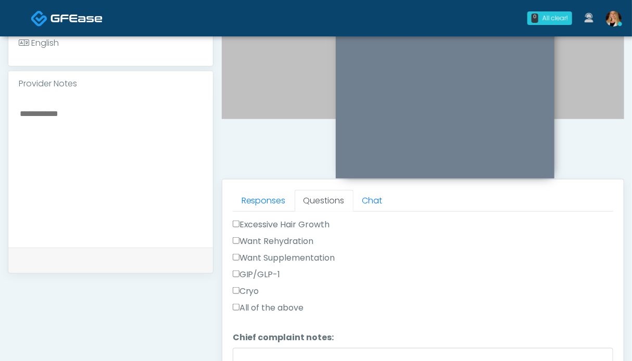
scroll to position [521, 0]
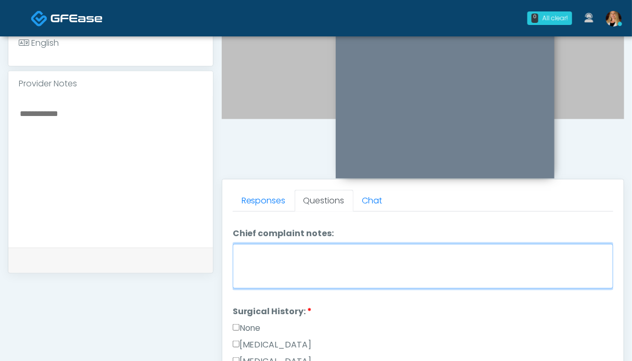
click at [281, 262] on textarea "Chief complaint notes:" at bounding box center [423, 266] width 381 height 45
type textarea "********"
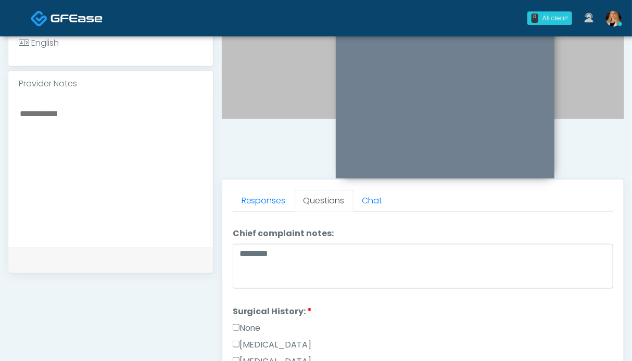
click at [249, 323] on label "None" at bounding box center [247, 328] width 28 height 13
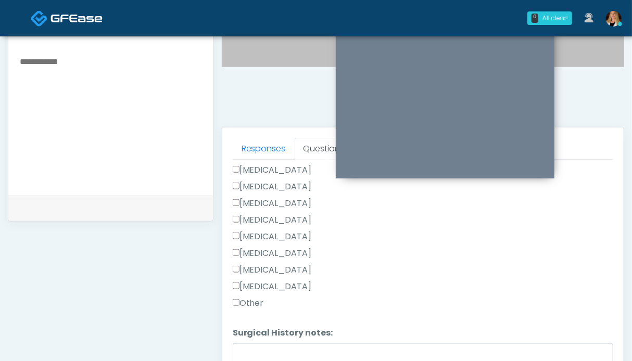
scroll to position [468, 0]
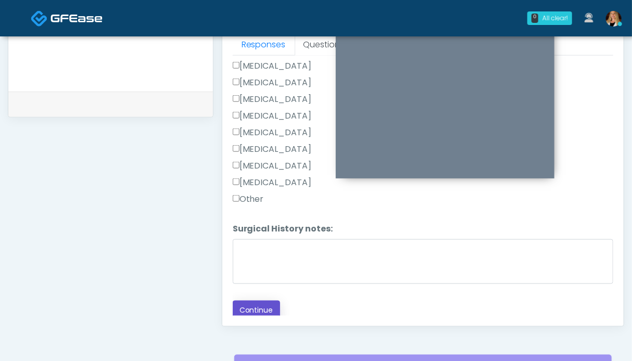
click at [260, 301] on button "Continue" at bounding box center [256, 310] width 47 height 19
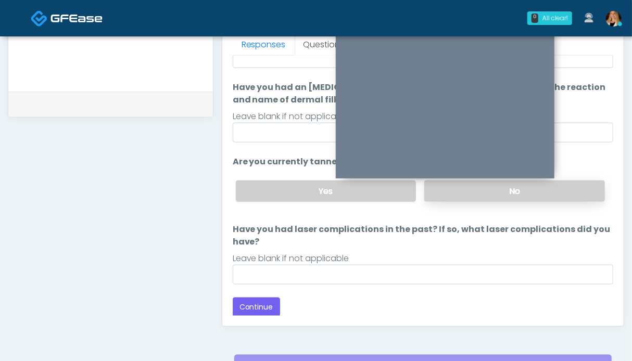
click at [563, 193] on label "No" at bounding box center [514, 191] width 181 height 21
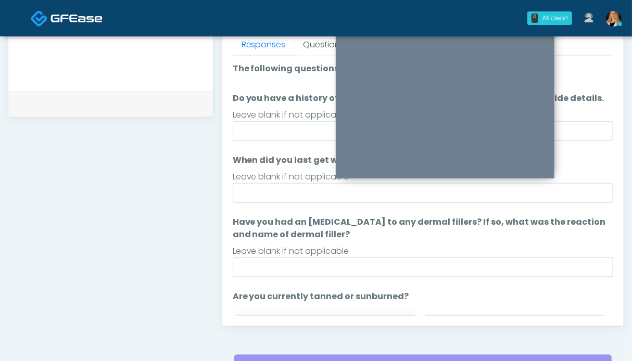
scroll to position [135, 0]
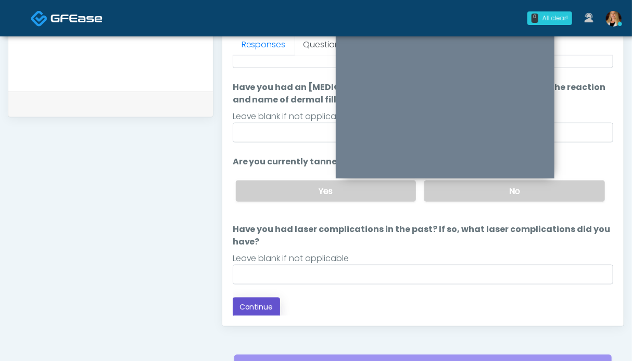
click at [256, 305] on button "Continue" at bounding box center [256, 307] width 47 height 19
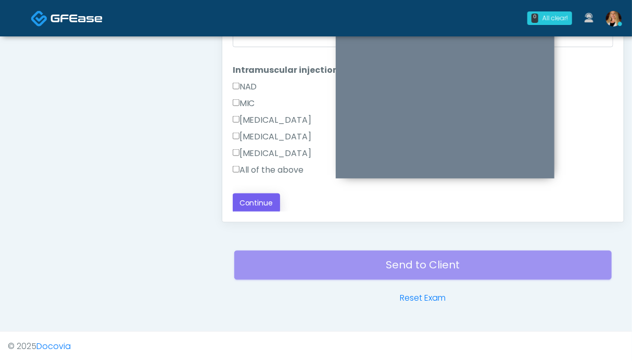
scroll to position [520, 0]
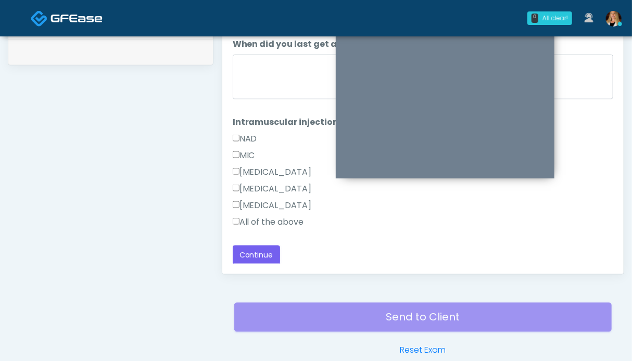
click at [277, 220] on label "All of the above" at bounding box center [268, 222] width 71 height 13
click at [261, 251] on button "Continue" at bounding box center [256, 255] width 47 height 19
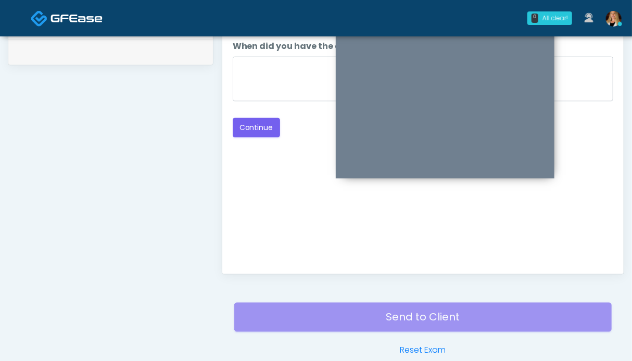
scroll to position [416, 0]
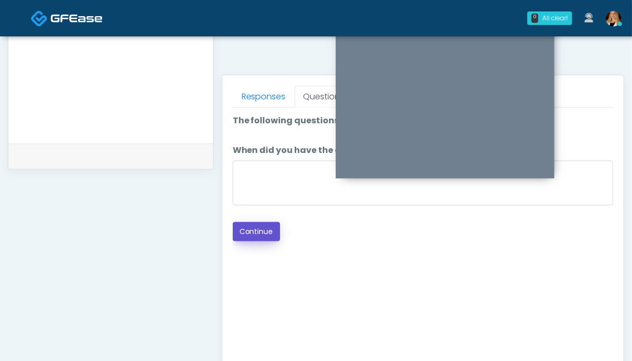
click at [244, 233] on button "Continue" at bounding box center [256, 231] width 47 height 19
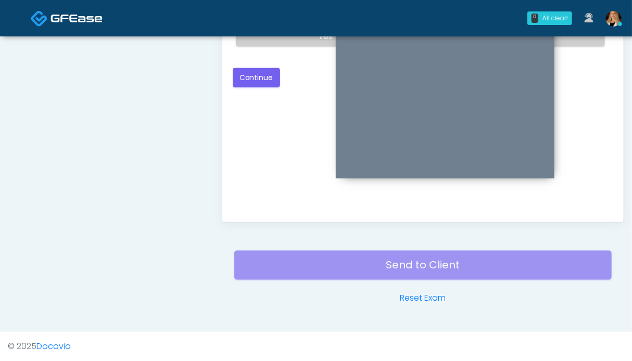
scroll to position [468, 0]
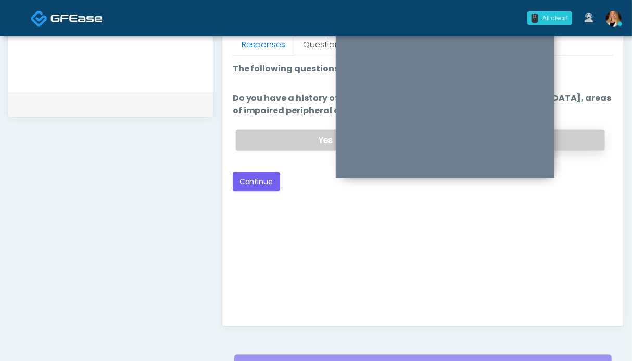
click at [569, 132] on label "No" at bounding box center [514, 140] width 181 height 21
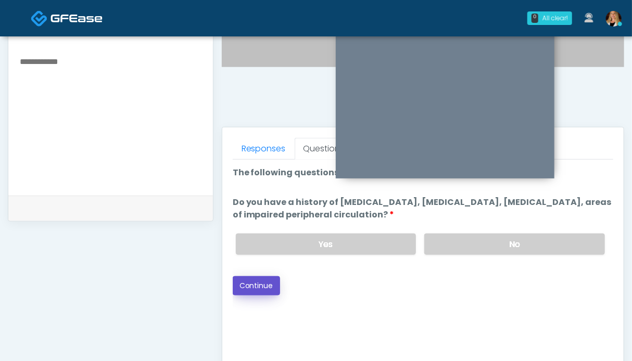
click at [261, 279] on button "Continue" at bounding box center [256, 286] width 47 height 19
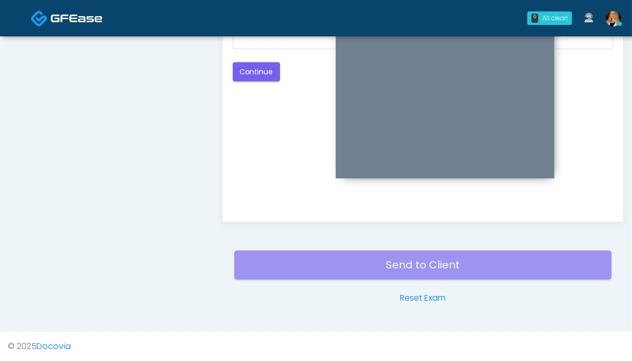
scroll to position [416, 0]
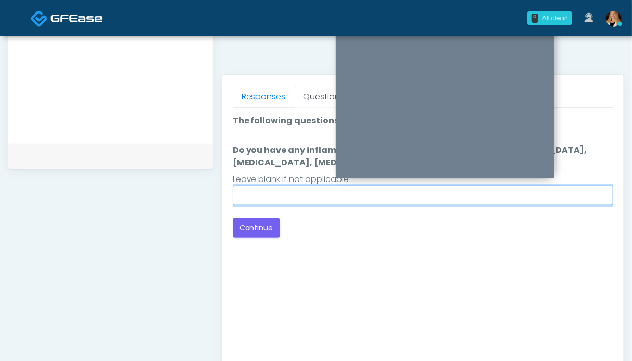
click at [291, 197] on input "Do you have any inflammatory diseases ie, psoriasis, rheumatoid arthritis, rosa…" at bounding box center [423, 196] width 381 height 20
type input "**"
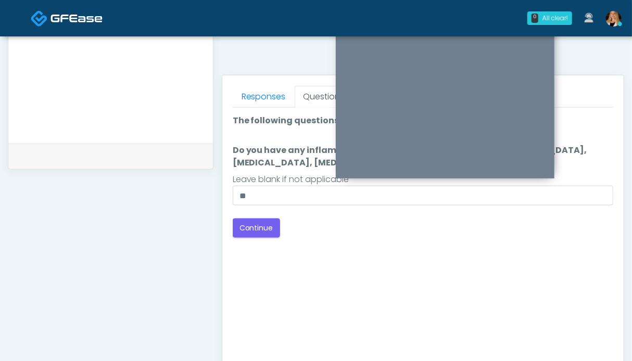
click at [256, 240] on div "Good Faith Exam Script Good Faith Exam Script INTRODUCTION Hello, my name is un…" at bounding box center [423, 238] width 381 height 260
click at [260, 226] on button "Continue" at bounding box center [256, 228] width 47 height 19
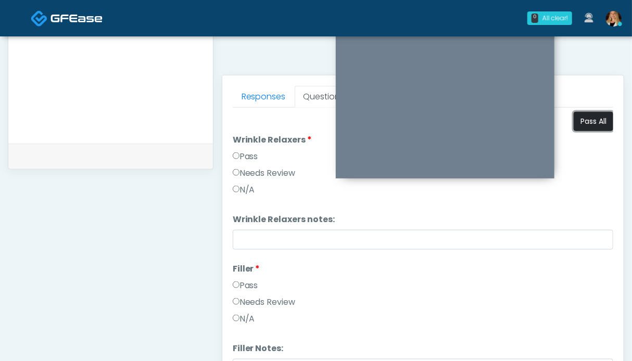
click at [580, 124] on button "Pass All" at bounding box center [594, 121] width 40 height 19
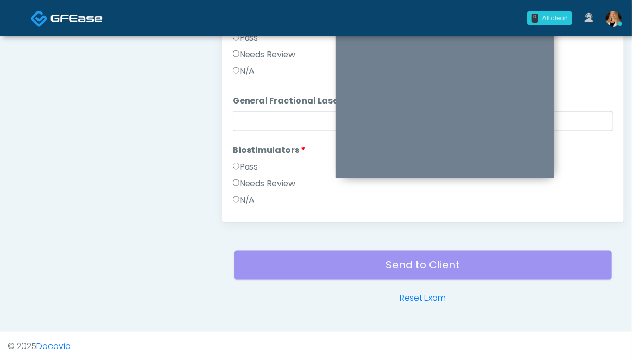
scroll to position [1980, 0]
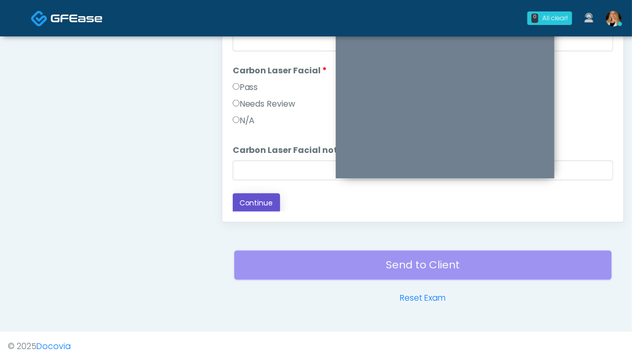
click at [265, 198] on button "Continue" at bounding box center [256, 203] width 47 height 19
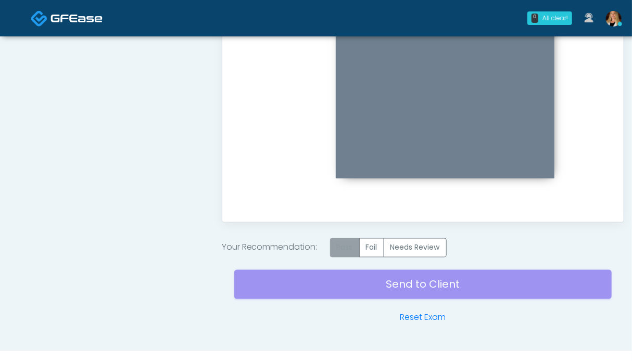
click at [342, 248] on label "Pass" at bounding box center [345, 248] width 30 height 19
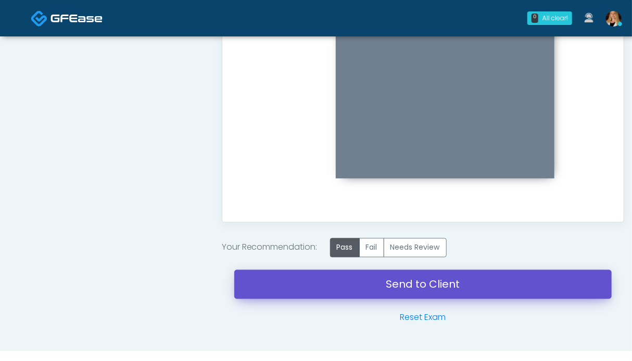
click at [404, 285] on link "Send to Client" at bounding box center [423, 284] width 378 height 29
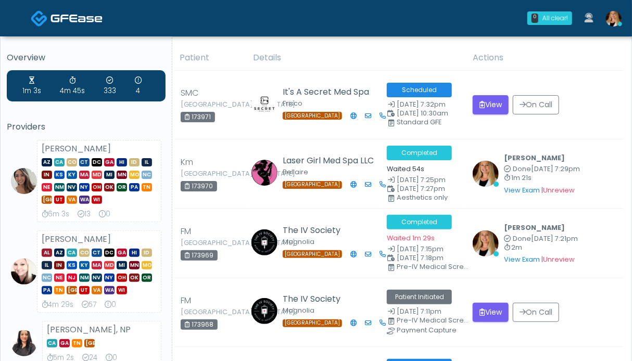
click at [59, 15] on img at bounding box center [77, 18] width 52 height 10
